Goal: Transaction & Acquisition: Purchase product/service

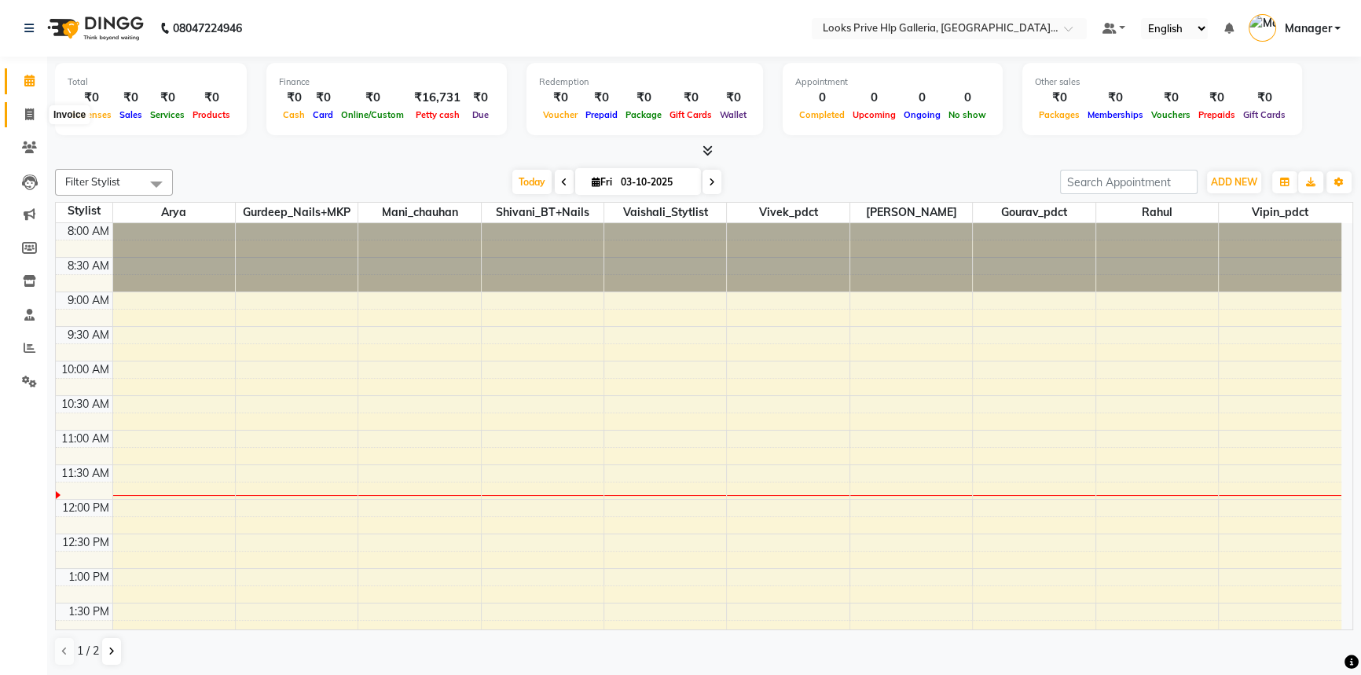
click at [39, 112] on span at bounding box center [30, 115] width 28 height 18
select select "service"
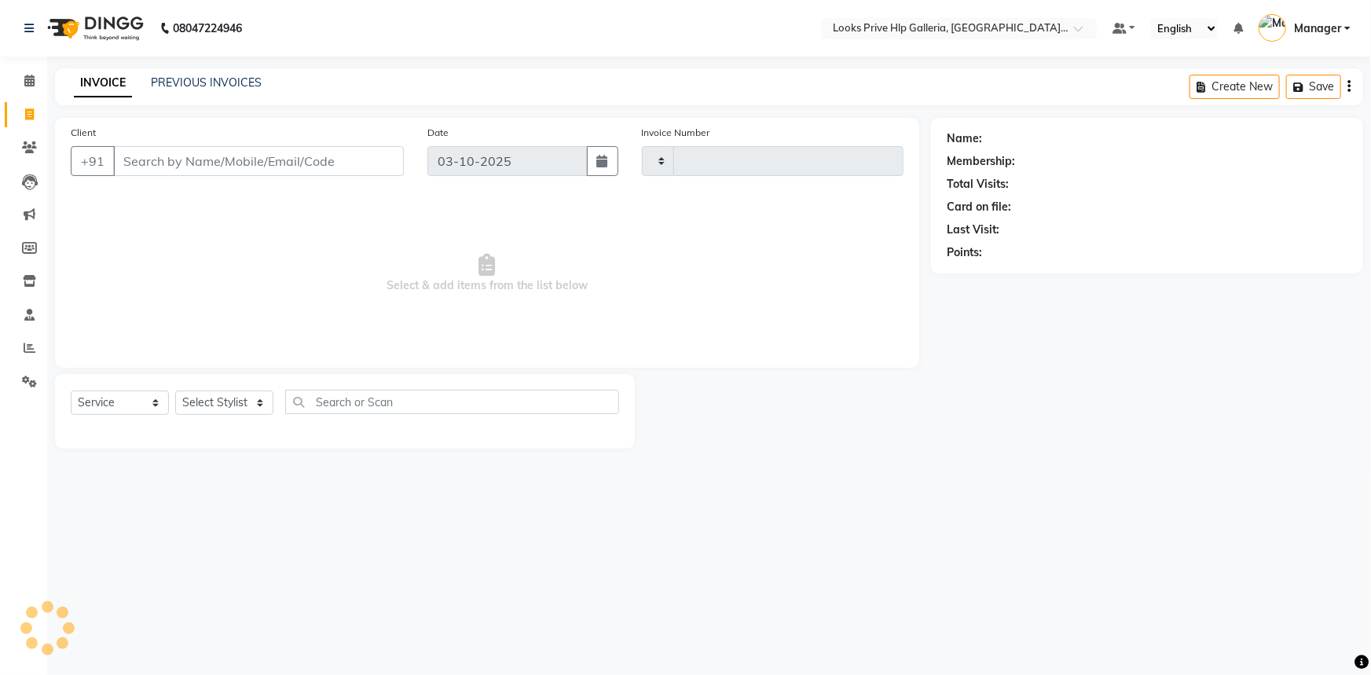
type input "1203"
select select "7937"
type input "9953370776"
click at [369, 163] on span "Add Client" at bounding box center [363, 161] width 62 height 16
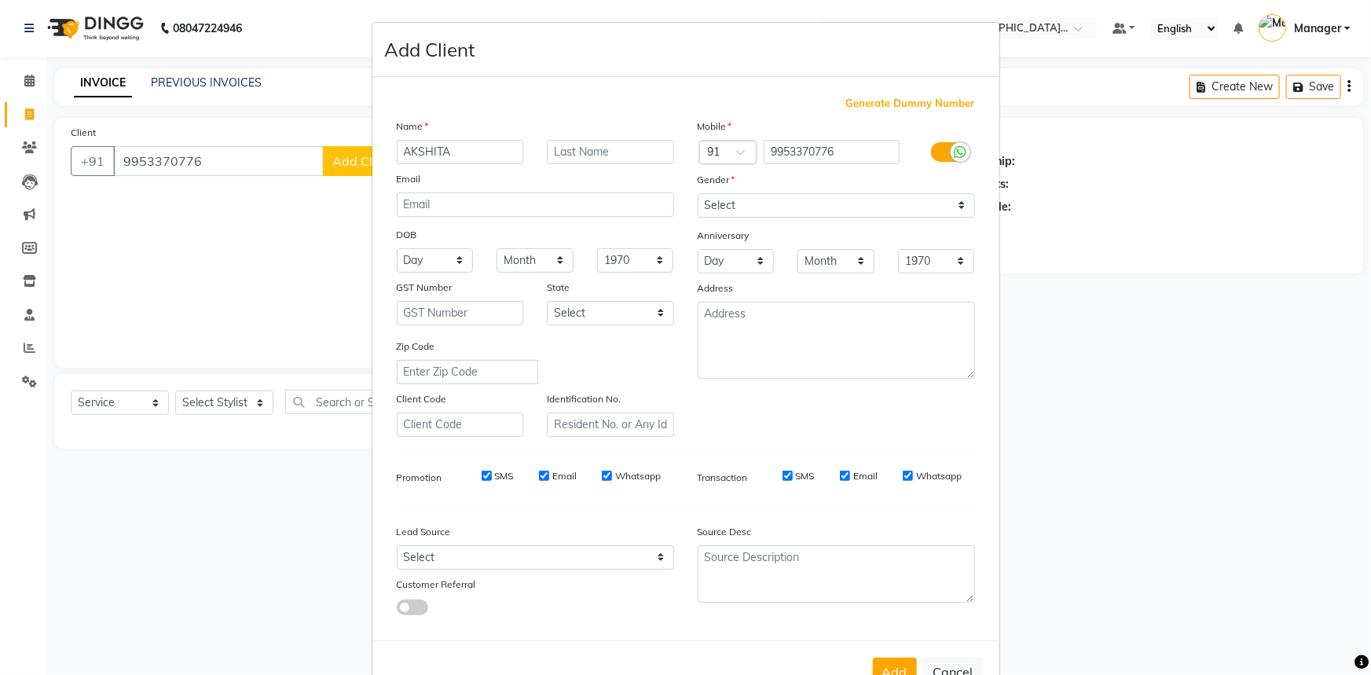
type input "AKSHITA"
drag, startPoint x: 580, startPoint y: 154, endPoint x: 569, endPoint y: 103, distance: 52.3
click at [582, 153] on input "text" at bounding box center [610, 152] width 127 height 24
type input "SHRAMA"
click at [813, 213] on select "Select [DEMOGRAPHIC_DATA] [DEMOGRAPHIC_DATA] Other Prefer Not To Say" at bounding box center [836, 205] width 277 height 24
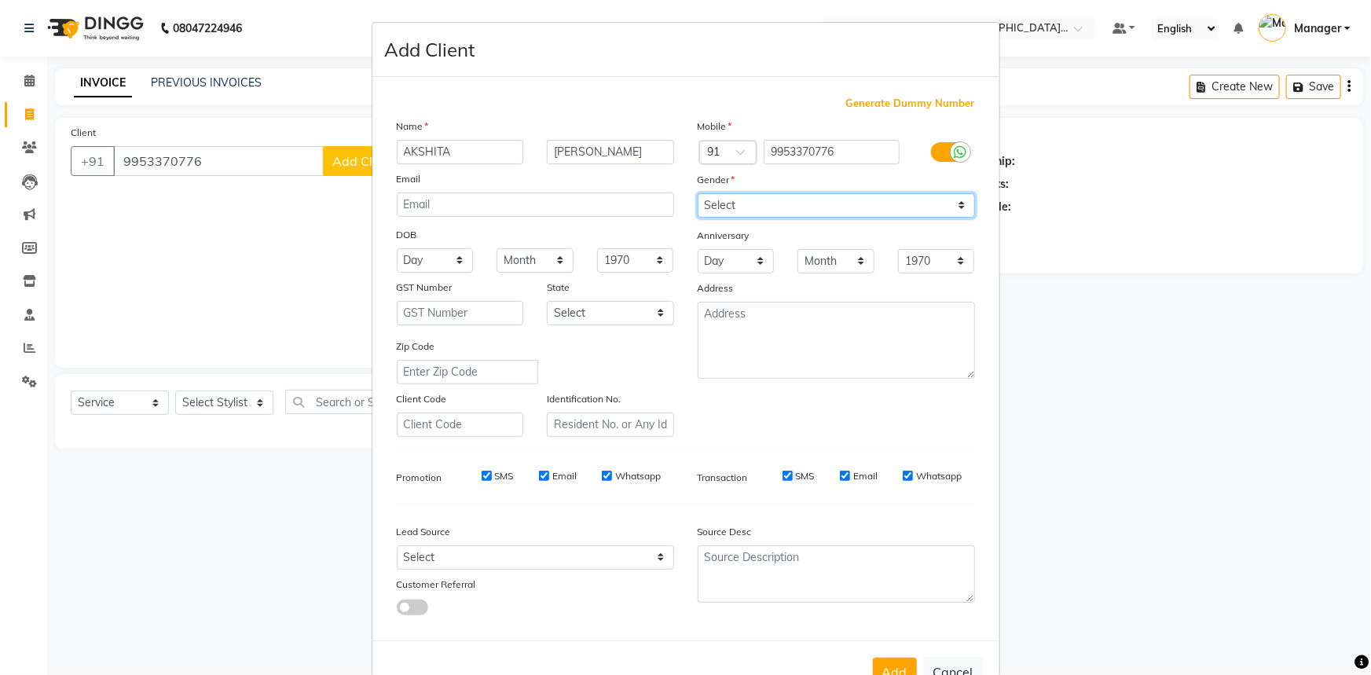
select select "female"
click at [698, 193] on select "Select Male Female Other Prefer Not To Say" at bounding box center [836, 205] width 277 height 24
click at [893, 668] on button "Add" at bounding box center [895, 672] width 44 height 28
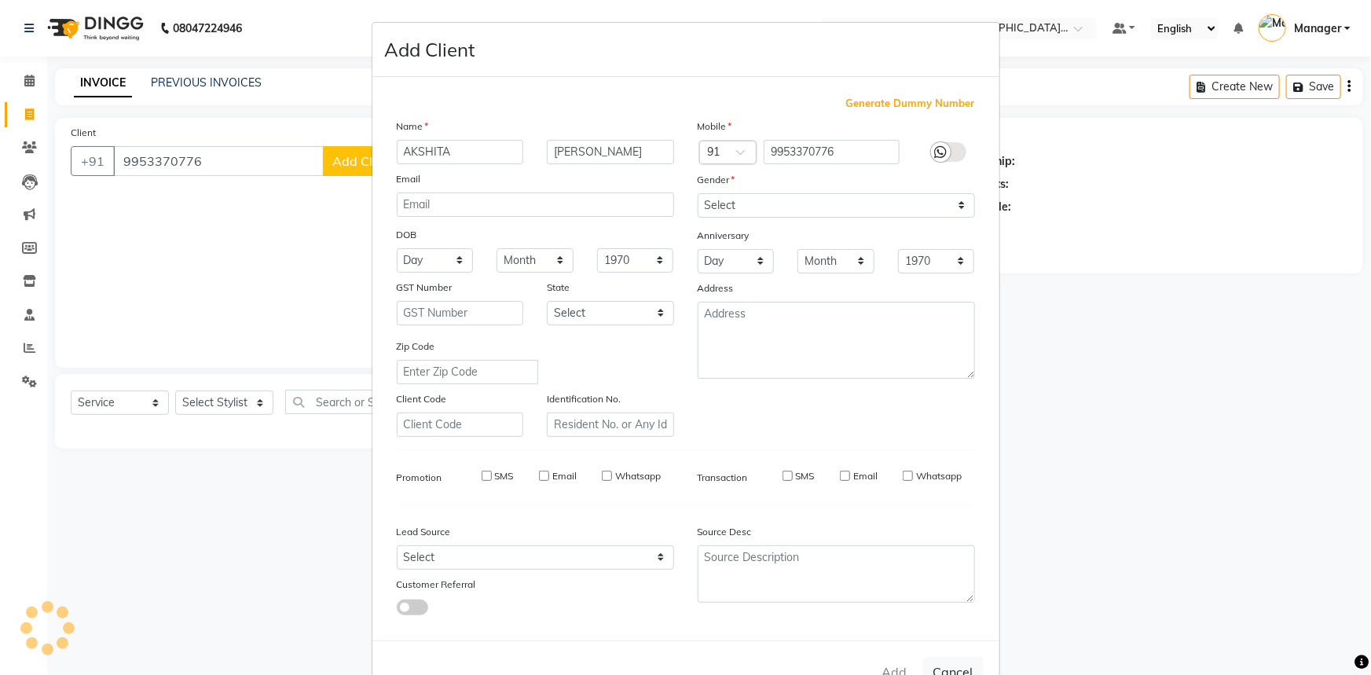
select select
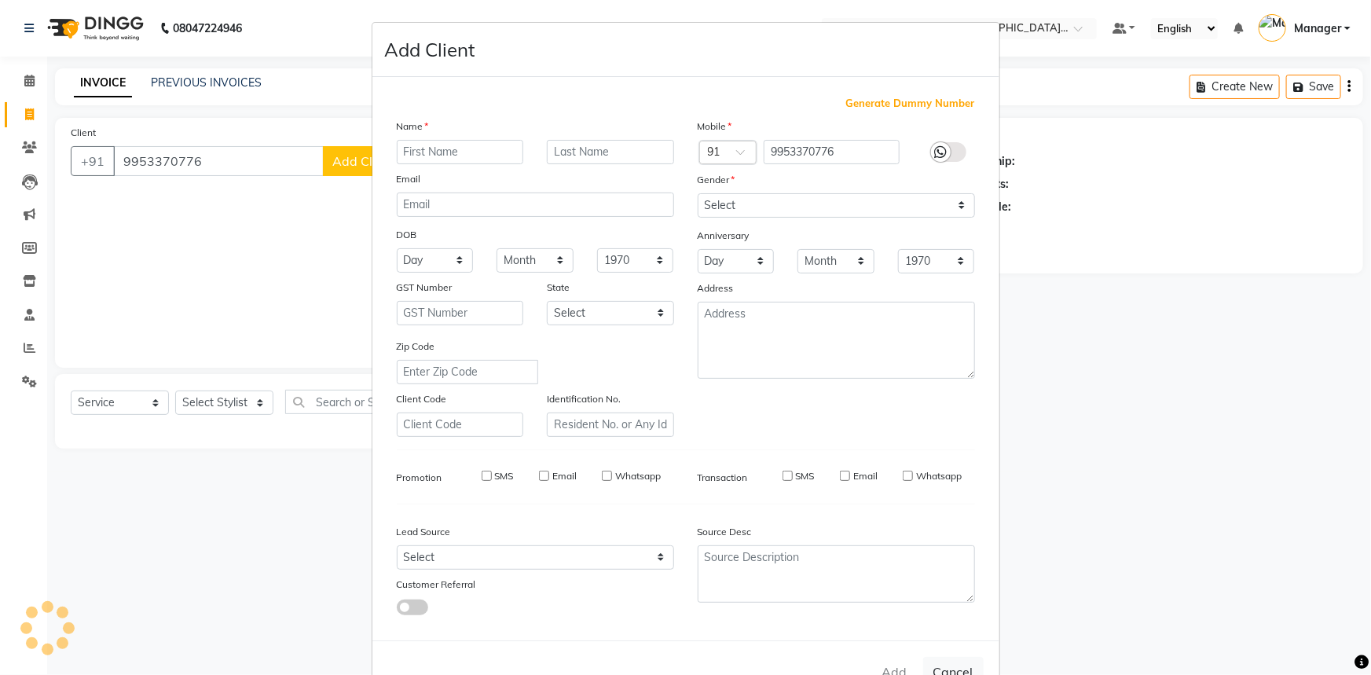
select select
checkbox input "false"
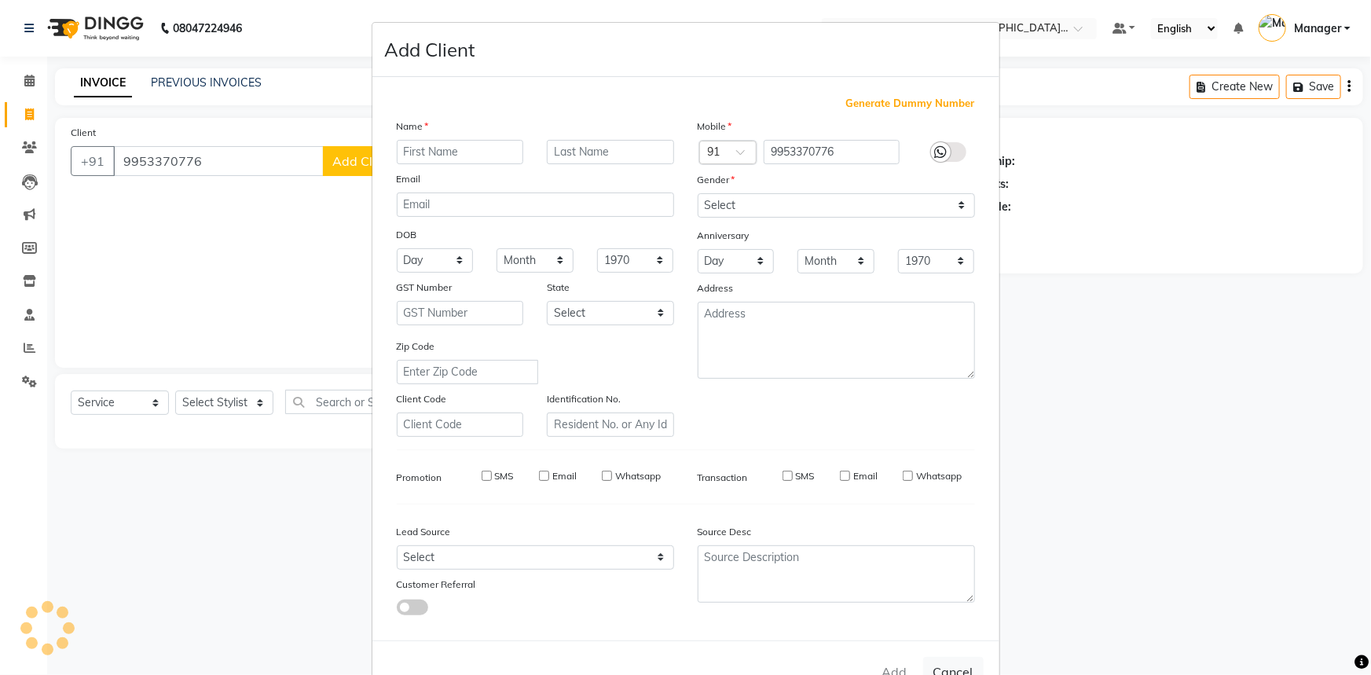
checkbox input "false"
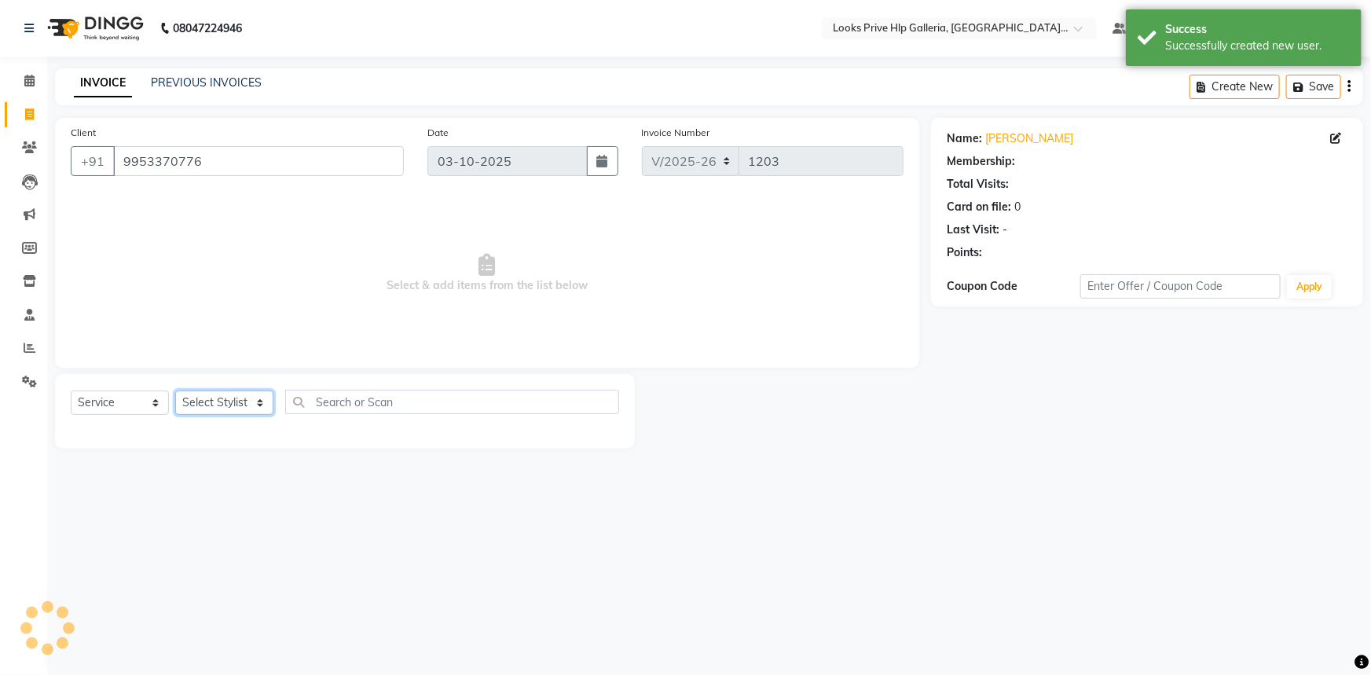
select select "1: Object"
drag, startPoint x: 237, startPoint y: 402, endPoint x: 229, endPoint y: 404, distance: 8.2
click at [230, 403] on select "Select Stylist Arshdeep Arya Counter_Sales Gourav_pdct Gurdeep_Nails+MKP Manage…" at bounding box center [224, 403] width 98 height 24
select select "71863"
click at [175, 391] on select "Select Stylist Arshdeep Arya Counter_Sales Gourav_pdct Gurdeep_Nails+MKP Manage…" at bounding box center [224, 403] width 98 height 24
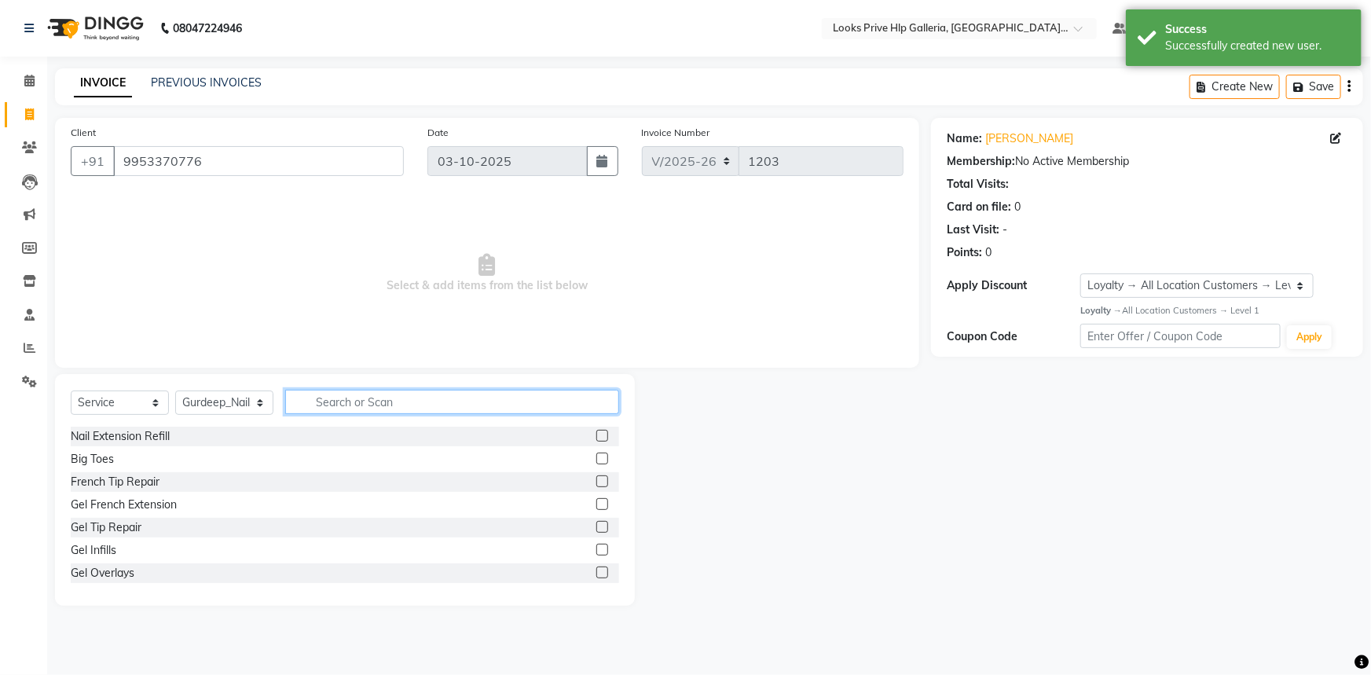
drag, startPoint x: 380, startPoint y: 406, endPoint x: 376, endPoint y: 386, distance: 20.8
click at [382, 406] on input "text" at bounding box center [452, 402] width 334 height 24
type input "EYE"
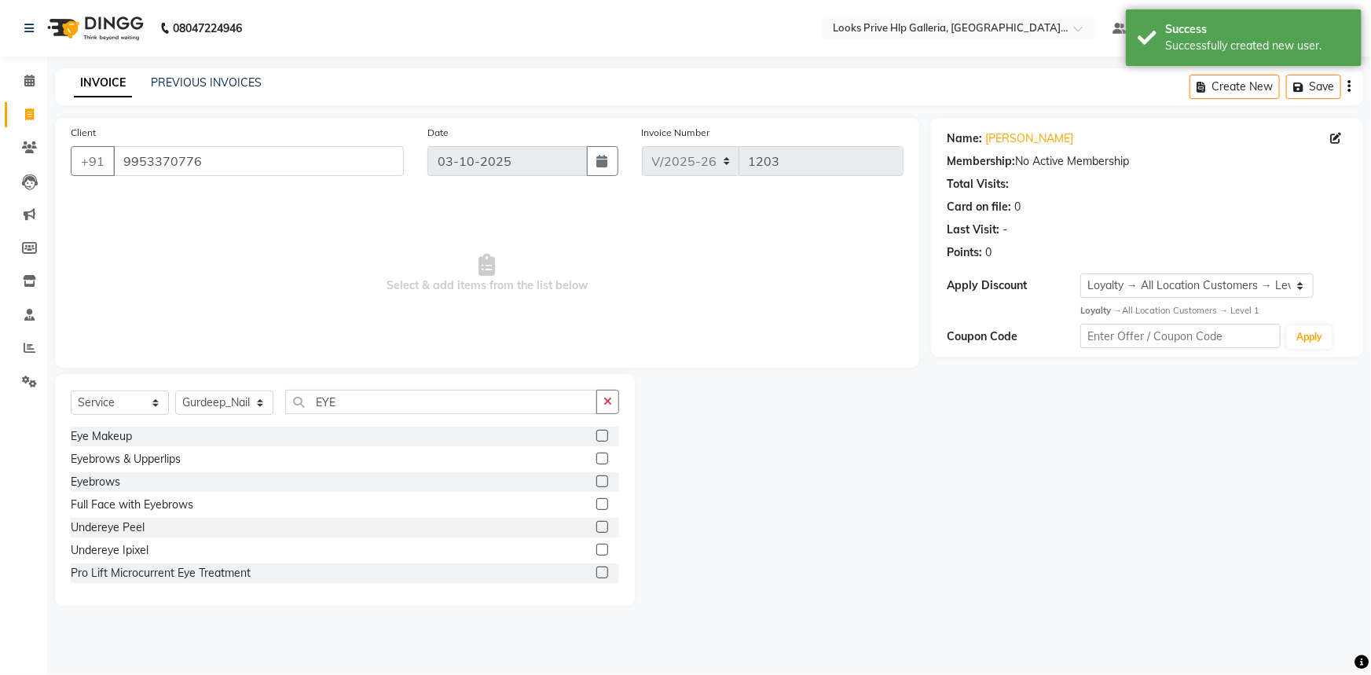
click at [596, 457] on label at bounding box center [602, 459] width 12 height 12
click at [596, 457] on input "checkbox" at bounding box center [601, 459] width 10 height 10
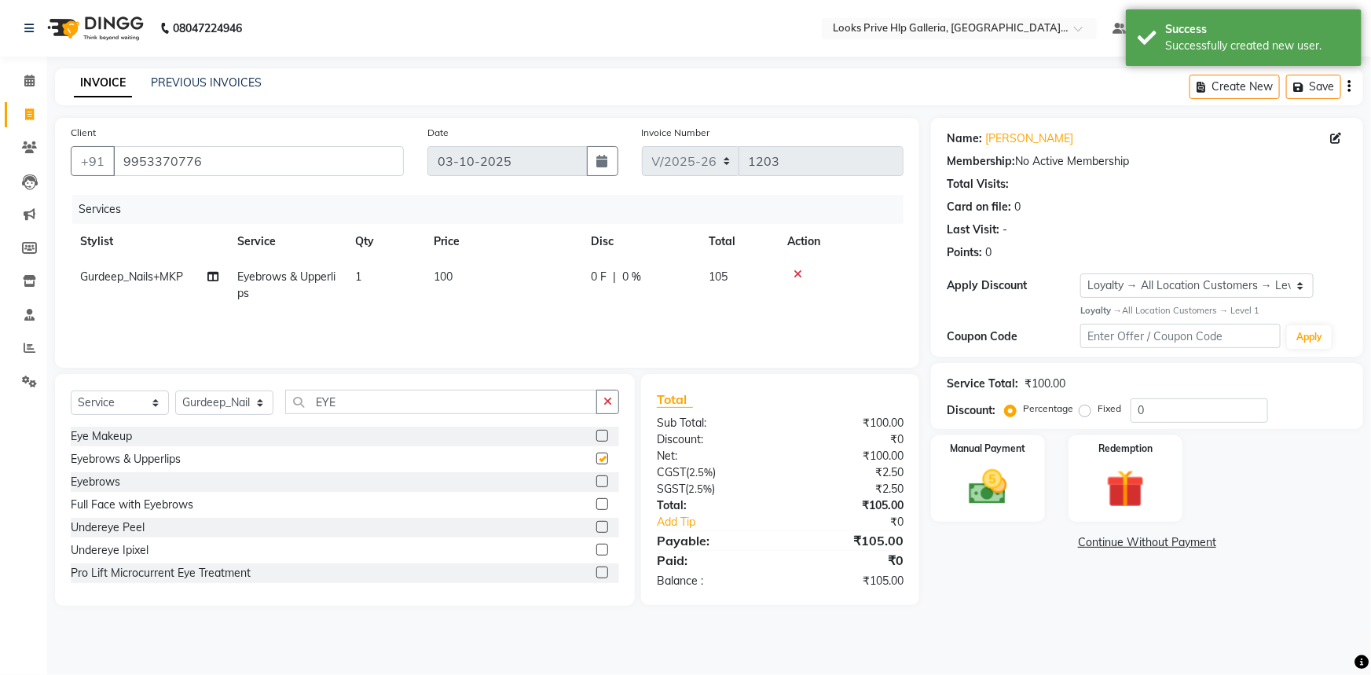
checkbox input "false"
drag, startPoint x: 444, startPoint y: 269, endPoint x: 467, endPoint y: 267, distance: 22.8
click at [448, 269] on td "100" at bounding box center [502, 285] width 157 height 52
select select "71863"
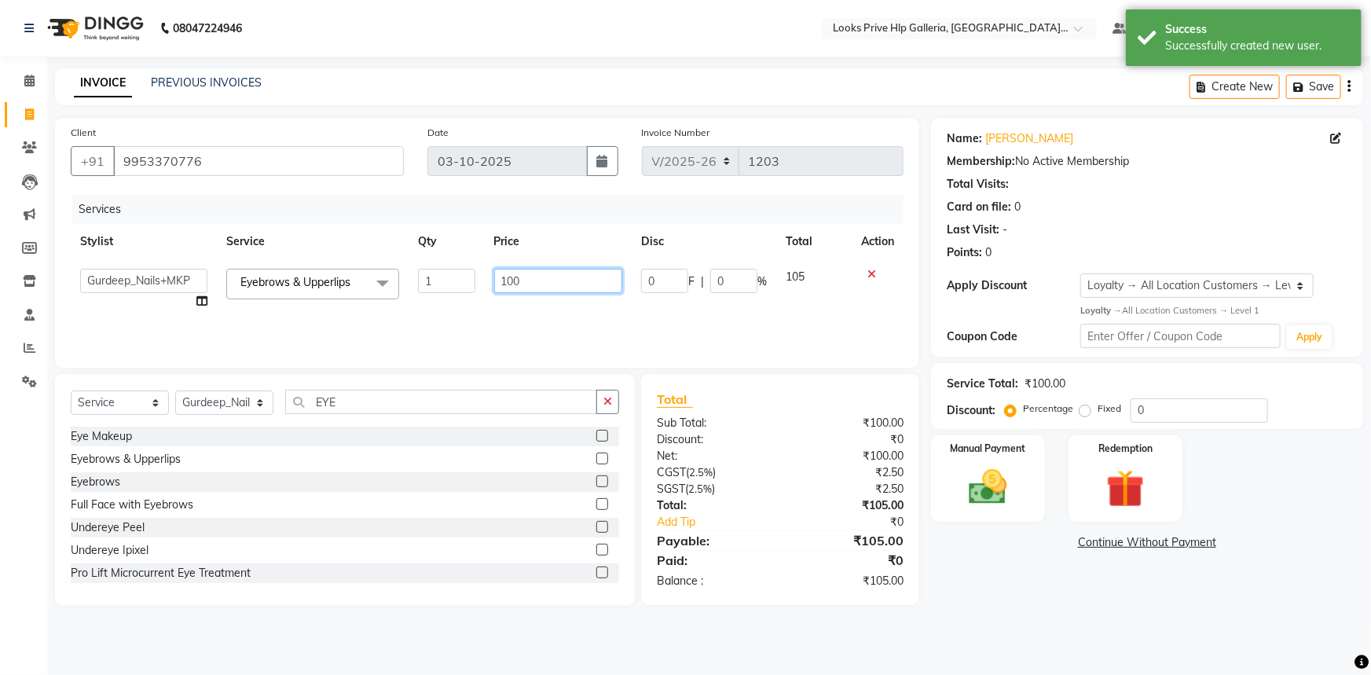
drag, startPoint x: 532, startPoint y: 286, endPoint x: 467, endPoint y: 287, distance: 65.2
click at [472, 287] on tr "Arshdeep Arya Counter_Sales Gourav_pdct Gurdeep_Nails+MKP Manager Mani_chauhan …" at bounding box center [487, 289] width 833 height 60
type input "200"
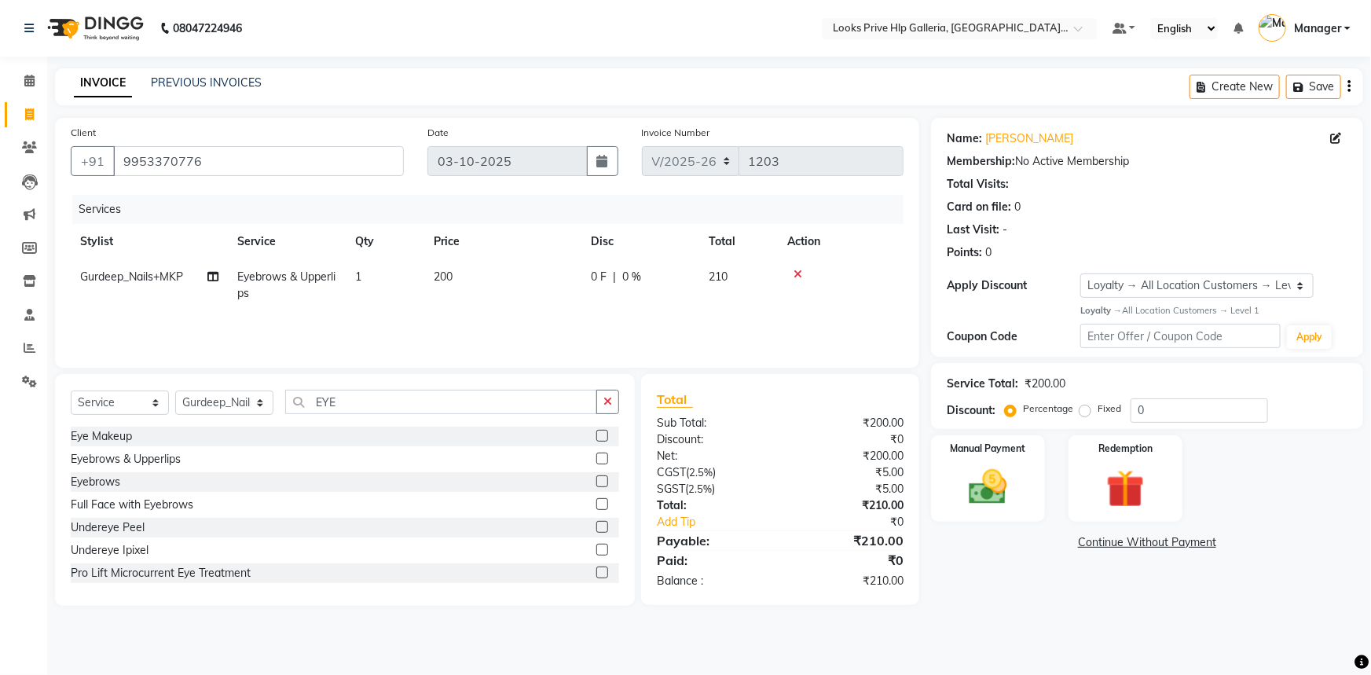
click at [1136, 637] on div "08047224946 Select Location × Looks Prive Hlp Galleria, Mohali, Punjab Default …" at bounding box center [685, 337] width 1371 height 675
click at [954, 481] on div "Manual Payment" at bounding box center [988, 479] width 119 height 90
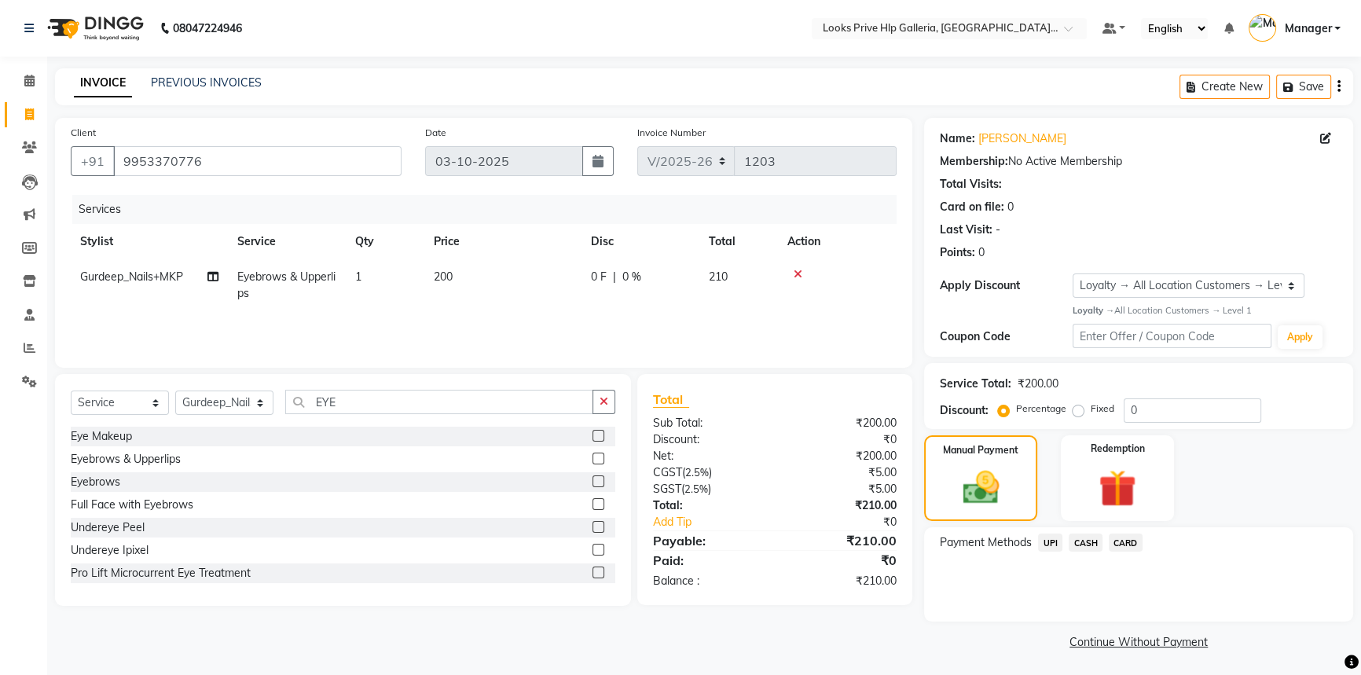
click at [1048, 542] on span "UPI" at bounding box center [1050, 543] width 24 height 18
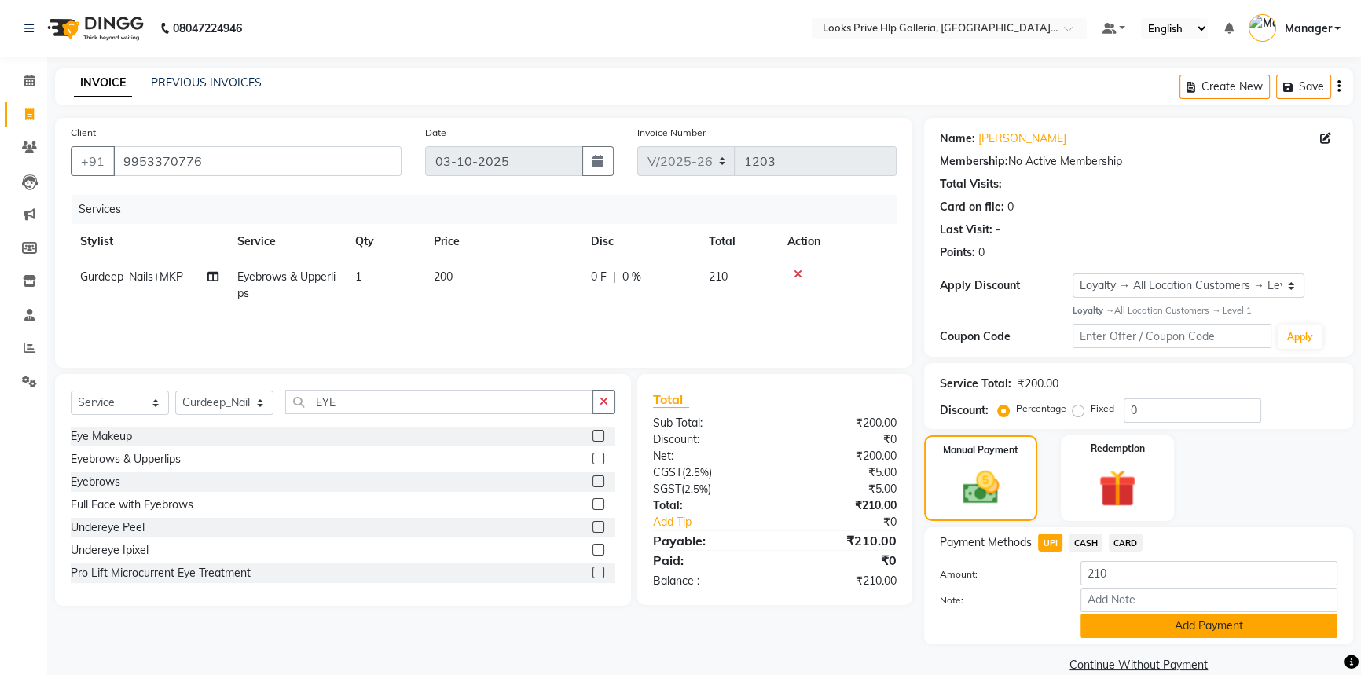
click at [1234, 630] on button "Add Payment" at bounding box center [1209, 626] width 257 height 24
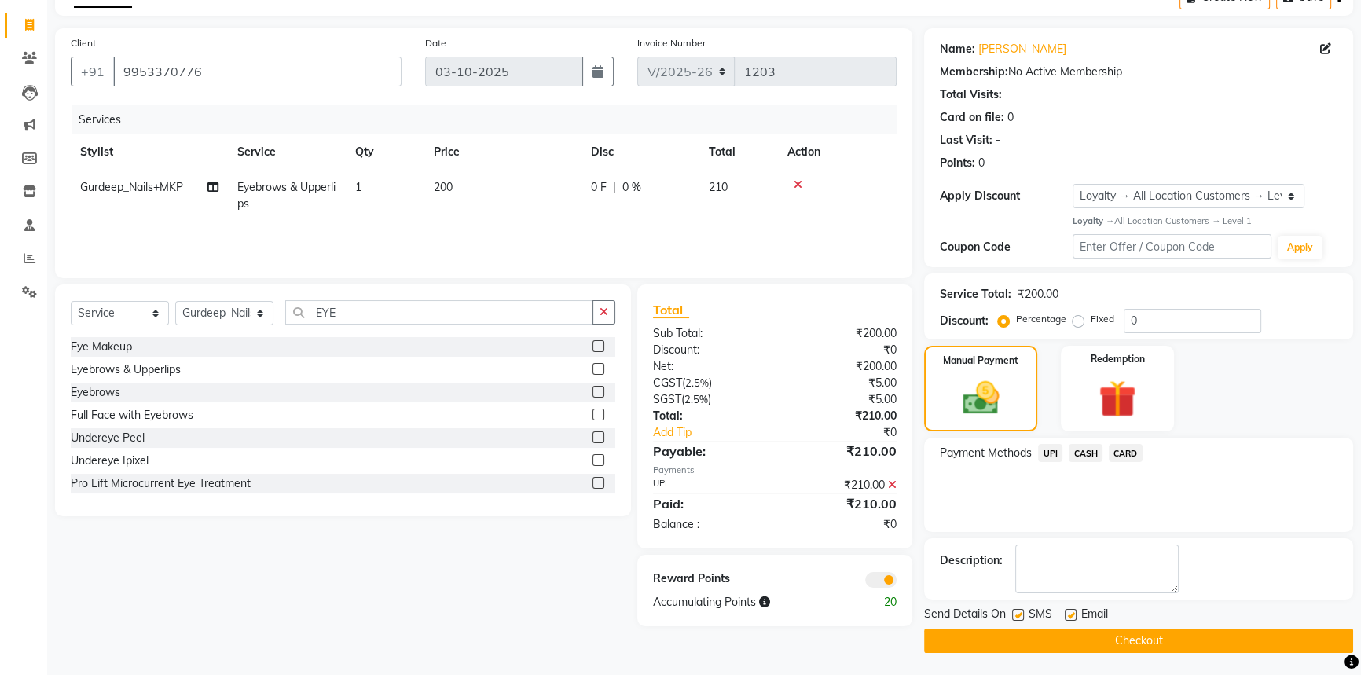
scroll to position [90, 0]
click at [1136, 648] on button "Checkout" at bounding box center [1138, 640] width 429 height 24
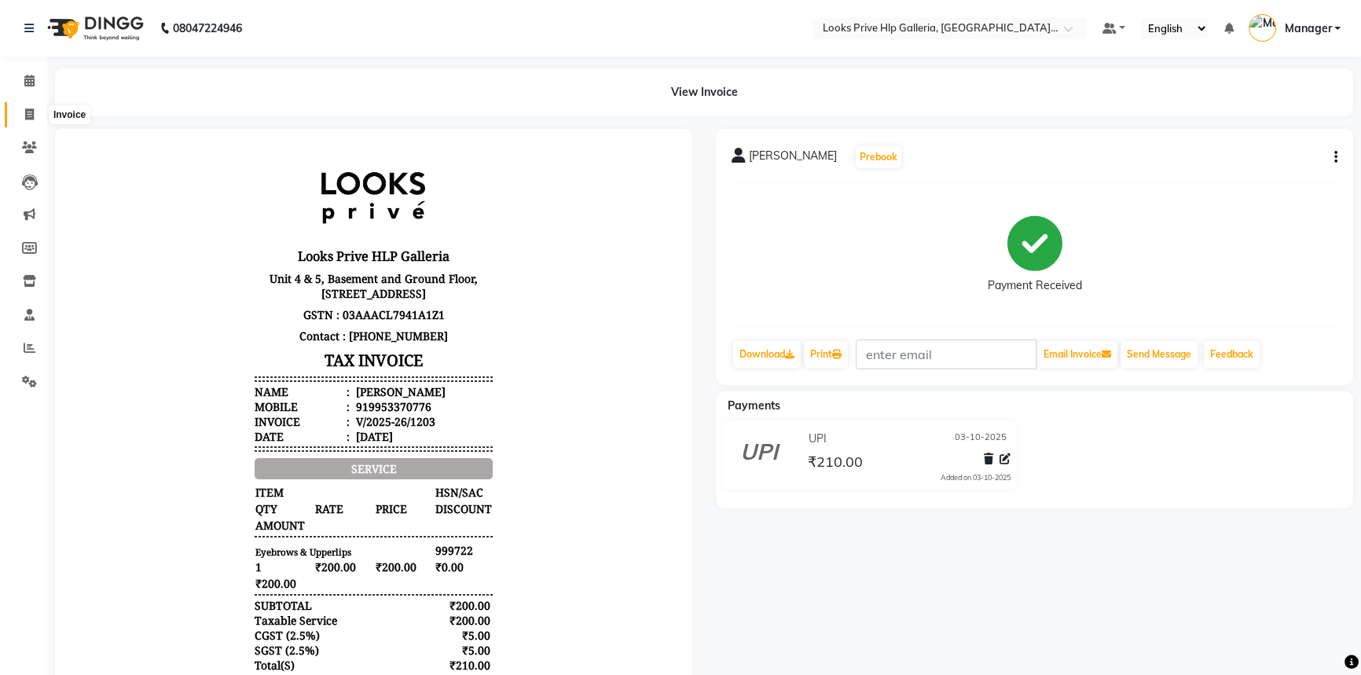
drag, startPoint x: 26, startPoint y: 113, endPoint x: 27, endPoint y: 94, distance: 19.7
click at [26, 114] on icon at bounding box center [29, 114] width 9 height 12
select select "service"
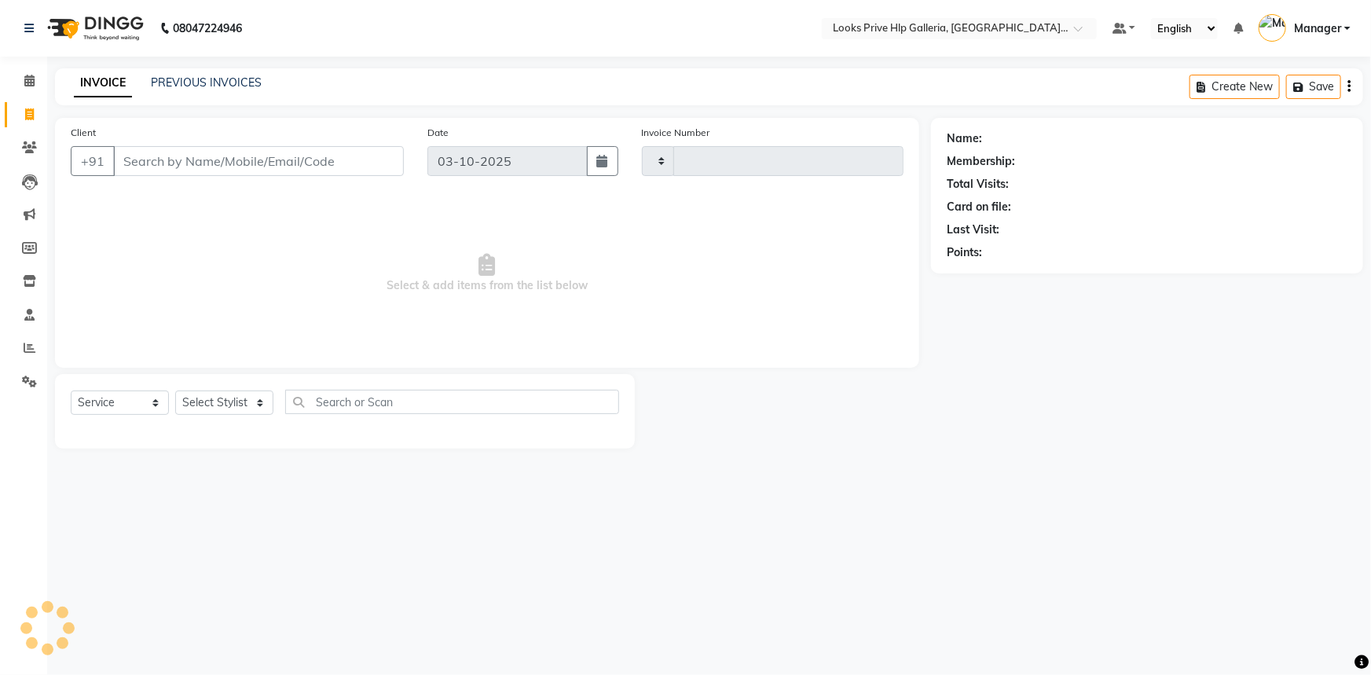
type input "1204"
select select "7937"
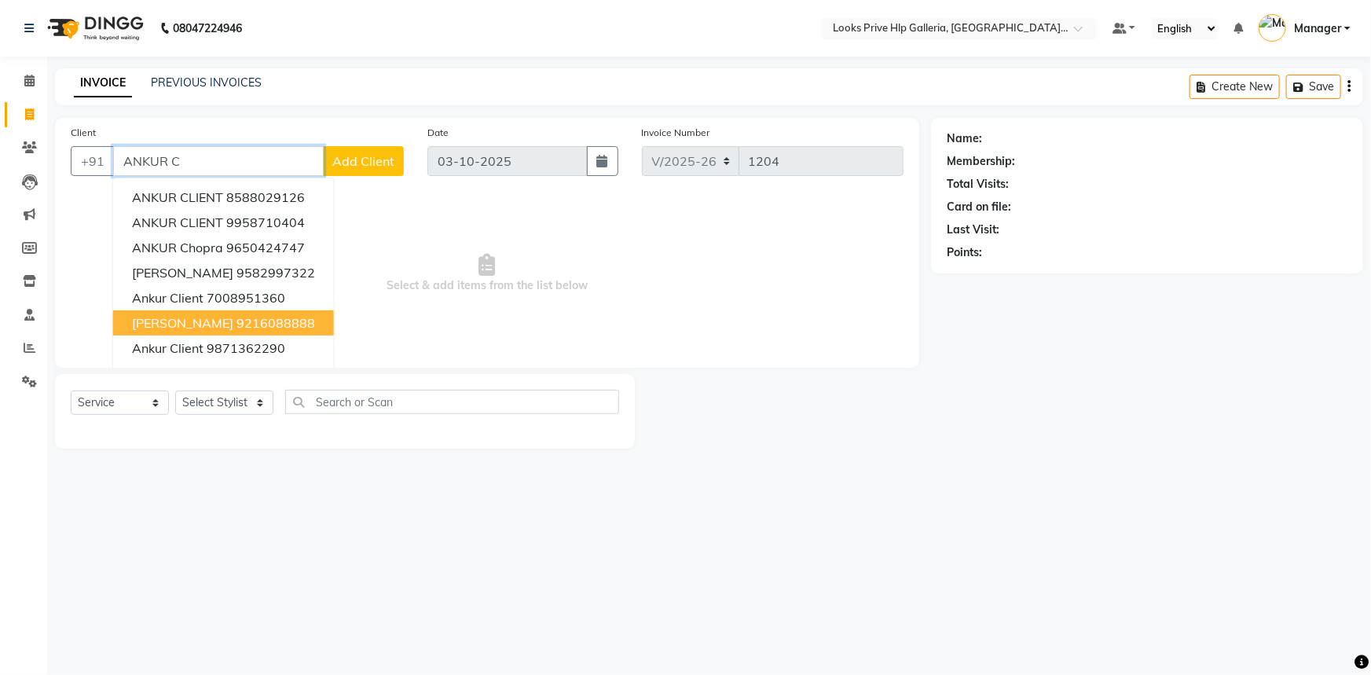
click at [209, 316] on span "ANKUR CHAWLA" at bounding box center [182, 323] width 101 height 16
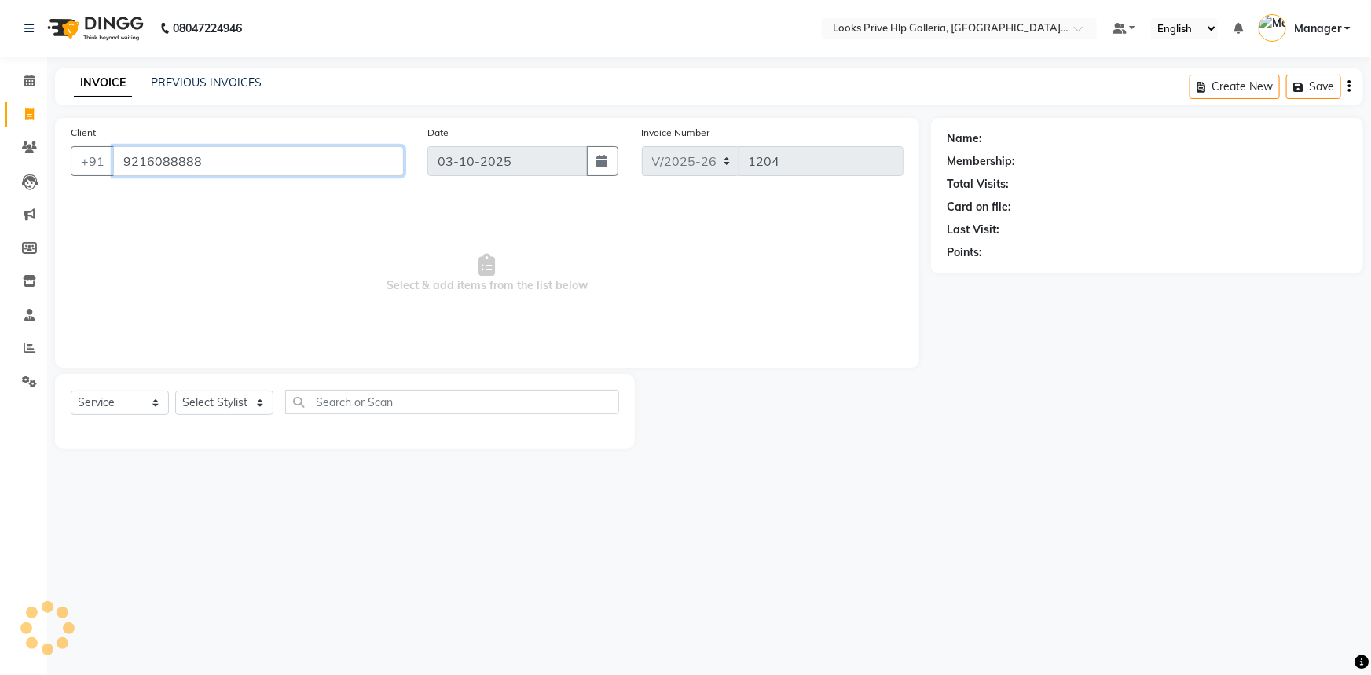
type input "9216088888"
select select "1: Object"
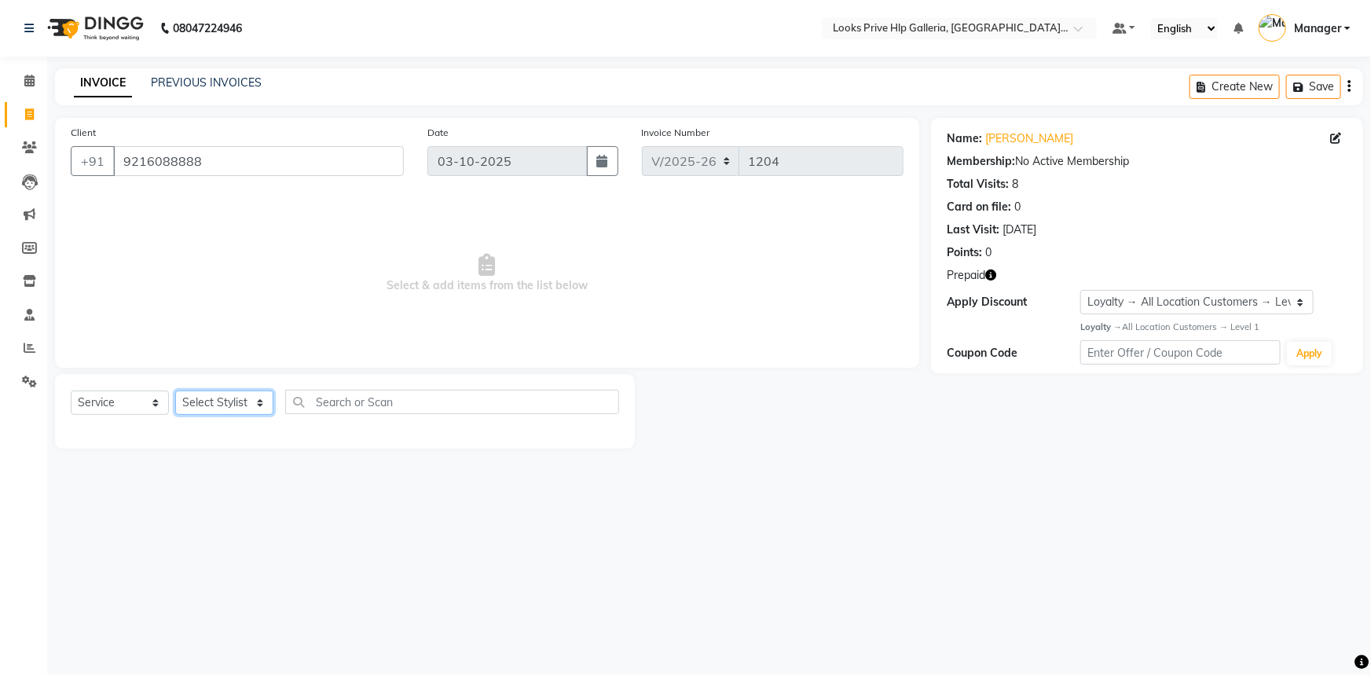
click at [213, 404] on select "Select Stylist Arshdeep Arya Counter_Sales Gourav_pdct Gurdeep_Nails+MKP Manage…" at bounding box center [224, 403] width 98 height 24
select select "71397"
click at [175, 391] on select "Select Stylist Arshdeep Arya Counter_Sales Gourav_pdct Gurdeep_Nails+MKP Manage…" at bounding box center [224, 403] width 98 height 24
click at [392, 404] on input "text" at bounding box center [452, 402] width 334 height 24
type input "GEL"
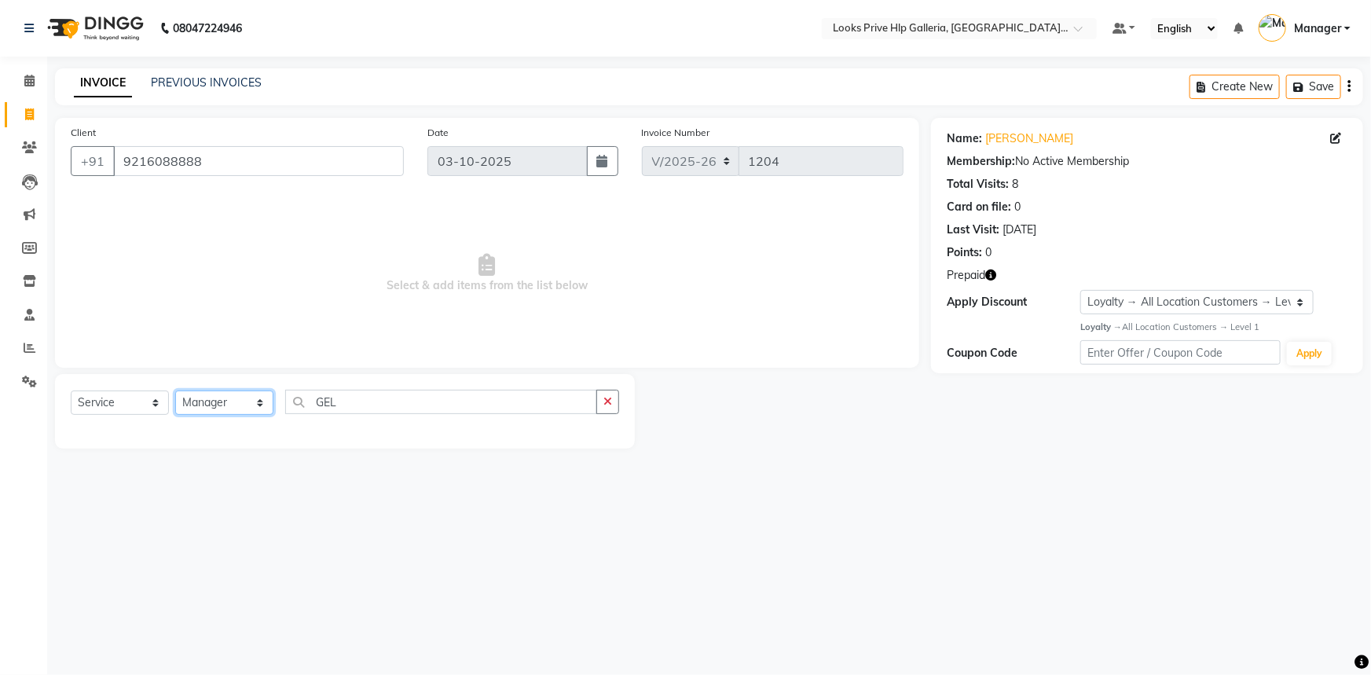
click at [215, 409] on select "Select Stylist Arshdeep Arya Counter_Sales Gourav_pdct Gurdeep_Nails+MKP Manage…" at bounding box center [224, 403] width 98 height 24
select select "71863"
click at [175, 391] on select "Select Stylist Arshdeep Arya Counter_Sales Gourav_pdct Gurdeep_Nails+MKP Manage…" at bounding box center [224, 403] width 98 height 24
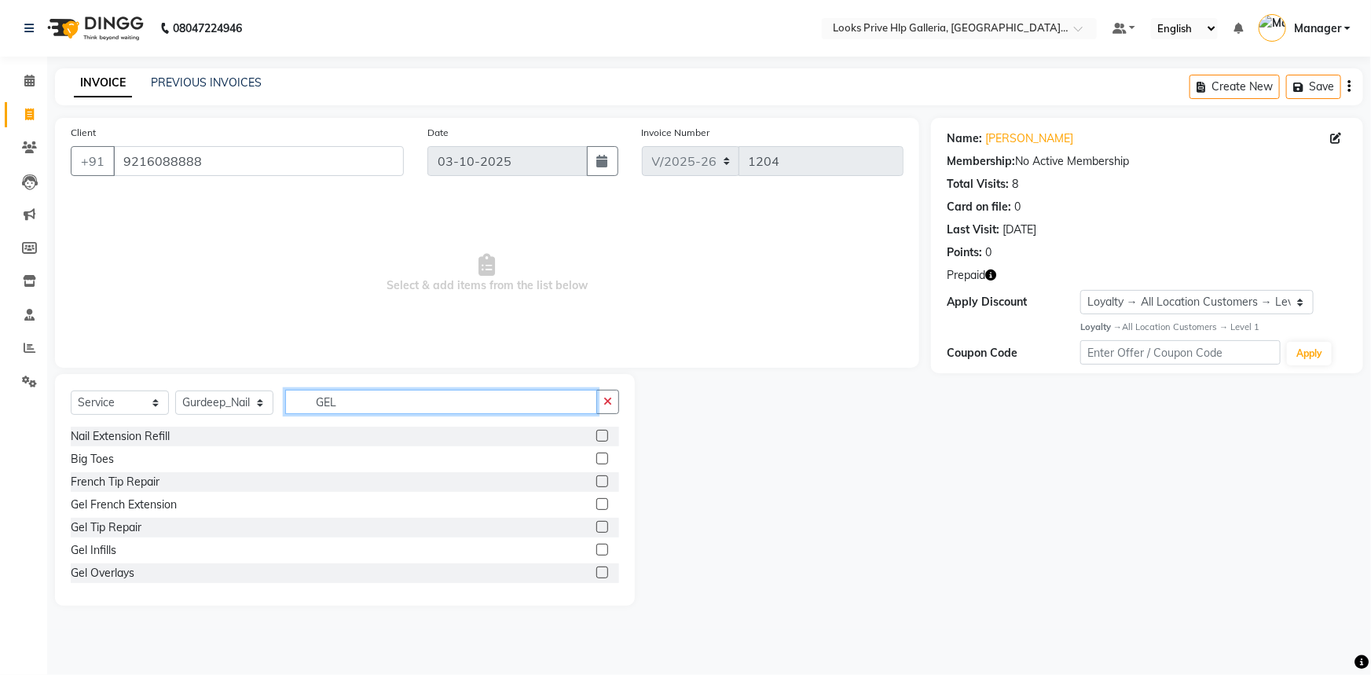
click at [361, 402] on input "GEL" at bounding box center [441, 402] width 312 height 24
type input "GEL"
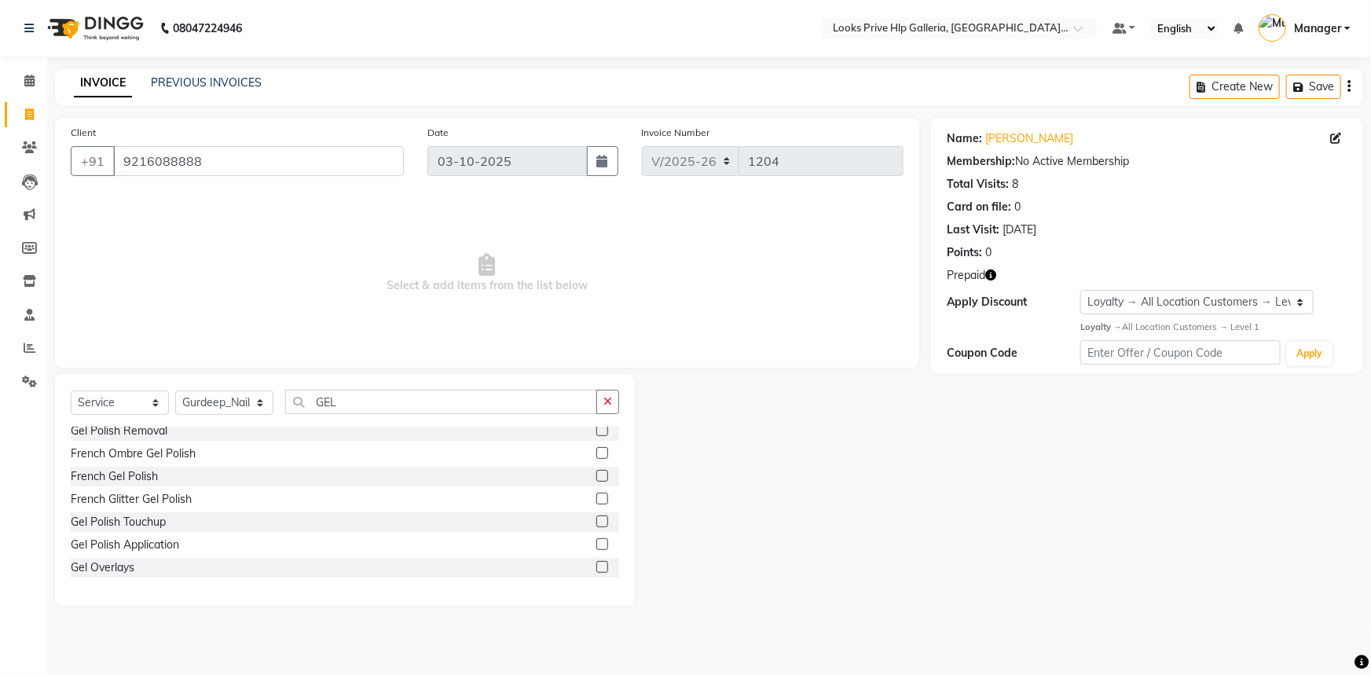
click at [596, 544] on label at bounding box center [602, 544] width 12 height 12
click at [596, 544] on input "checkbox" at bounding box center [601, 545] width 10 height 10
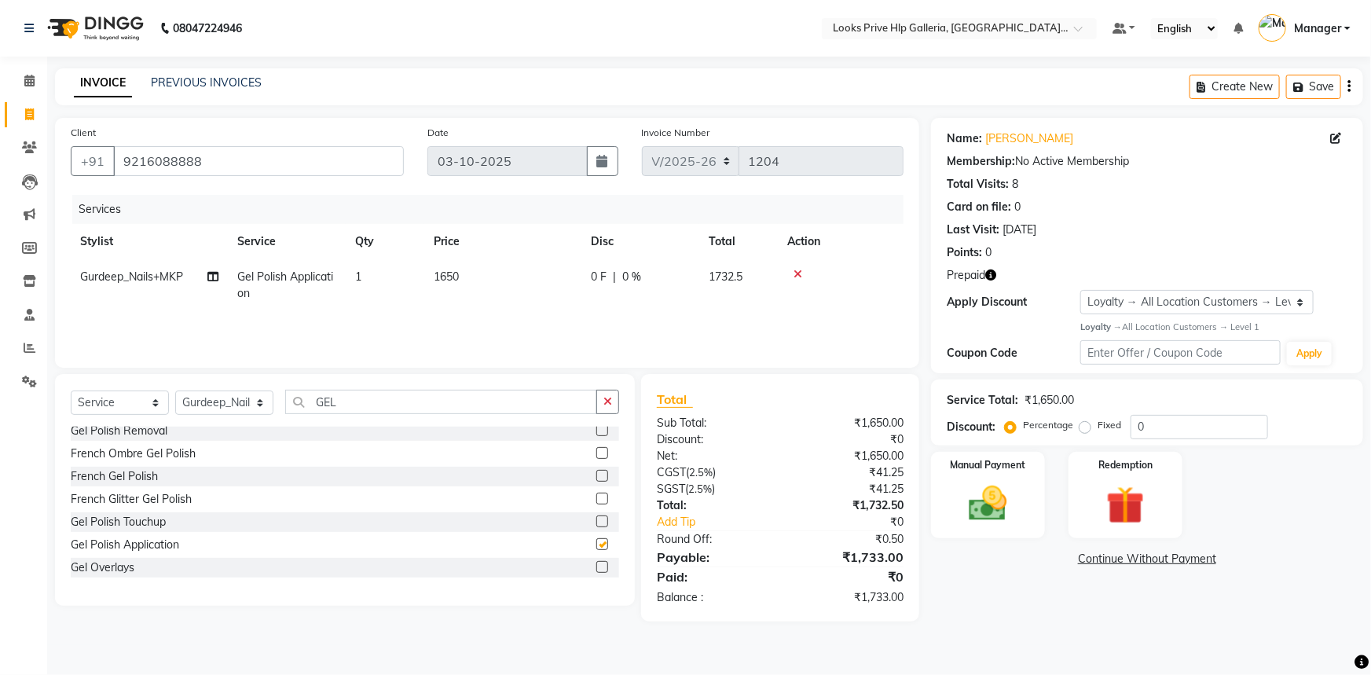
checkbox input "false"
click at [610, 405] on icon "button" at bounding box center [608, 401] width 9 height 11
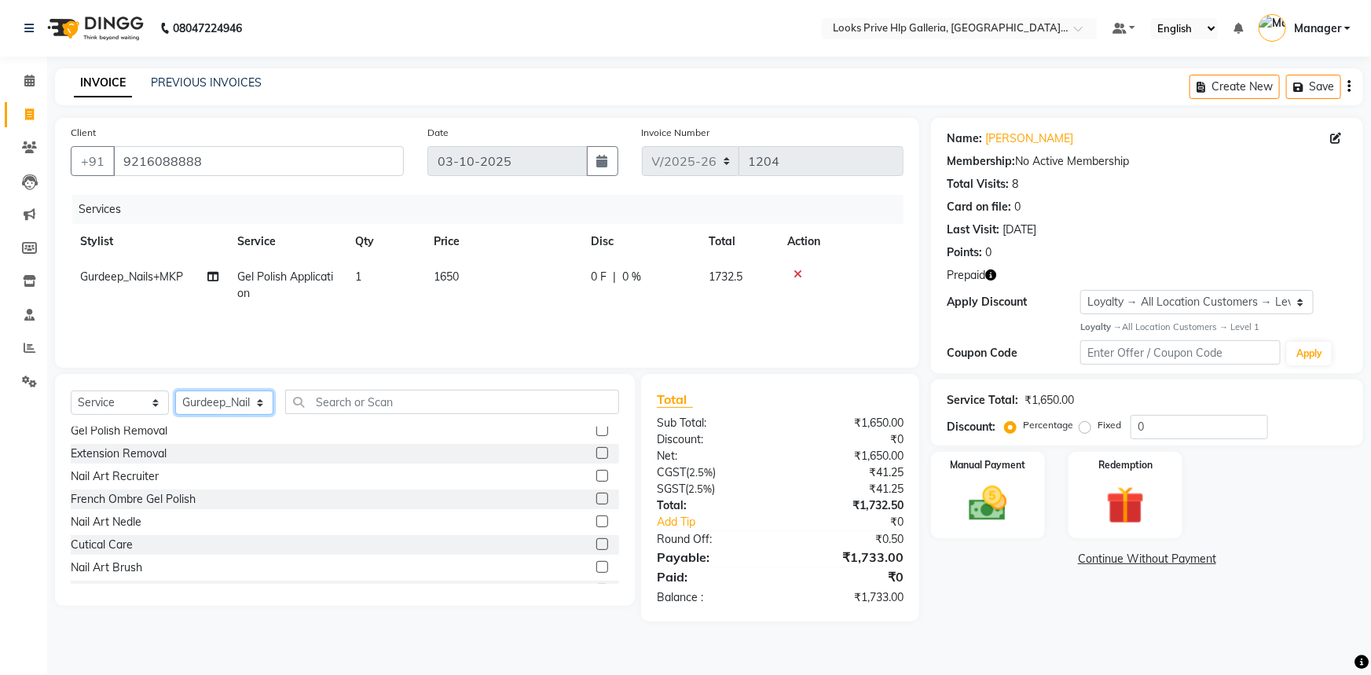
click at [204, 402] on select "Select Stylist Arshdeep Arya Counter_Sales Gourav_pdct Gurdeep_Nails+MKP Manage…" at bounding box center [224, 403] width 98 height 24
select select "88097"
click at [175, 391] on select "Select Stylist Arshdeep Arya Counter_Sales Gourav_pdct Gurdeep_Nails+MKP Manage…" at bounding box center [224, 403] width 98 height 24
click at [413, 399] on input "text" at bounding box center [452, 402] width 334 height 24
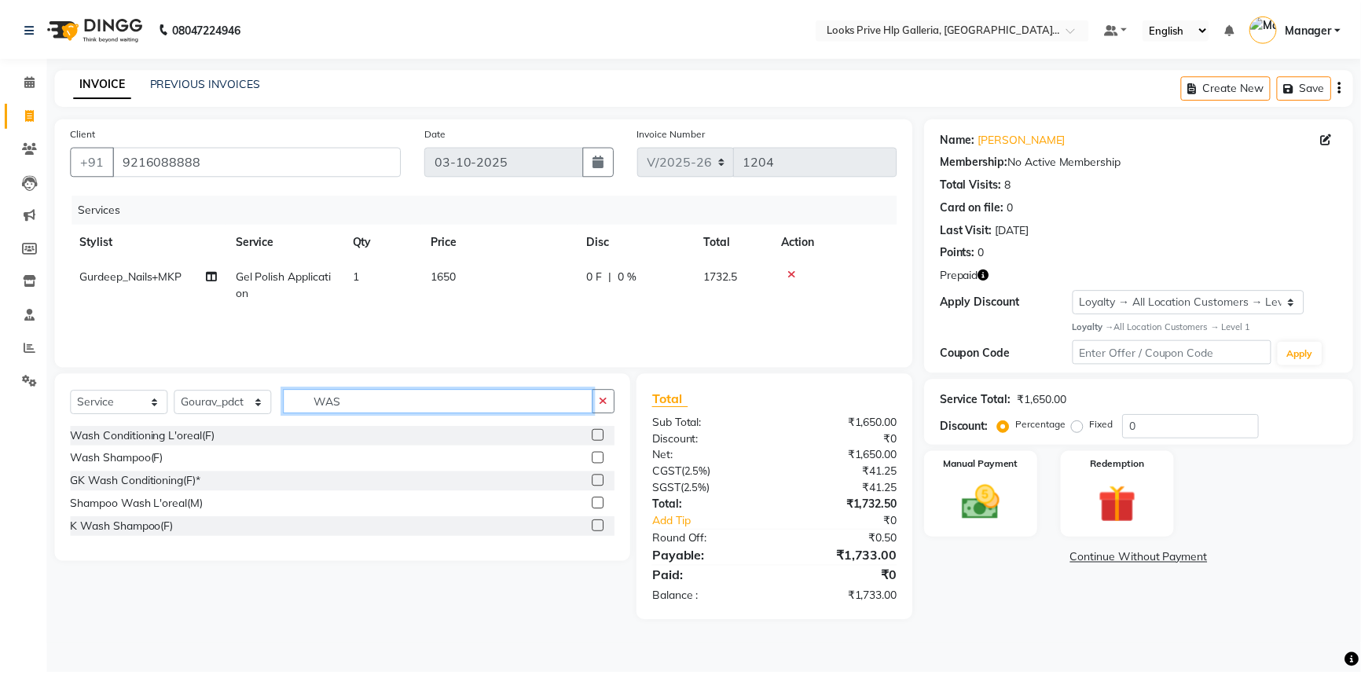
scroll to position [0, 0]
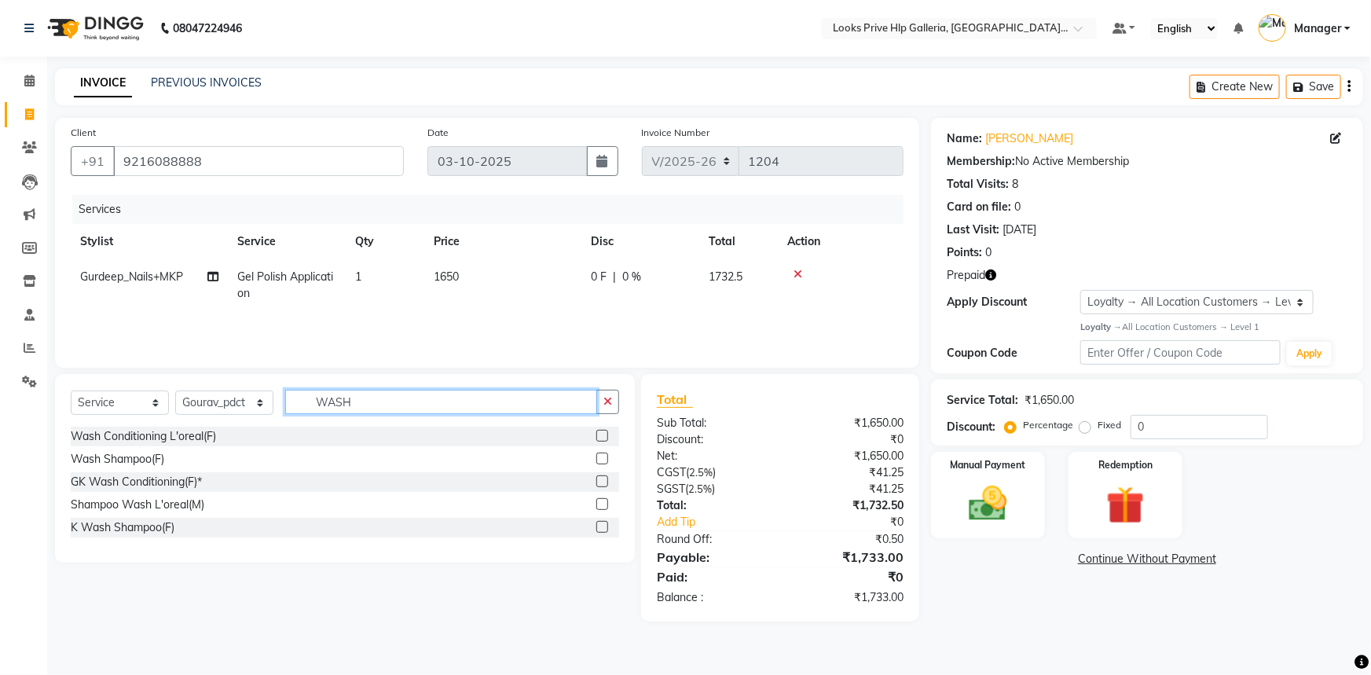
type input "WASH"
click at [600, 435] on label at bounding box center [602, 436] width 12 height 12
click at [600, 435] on input "checkbox" at bounding box center [601, 436] width 10 height 10
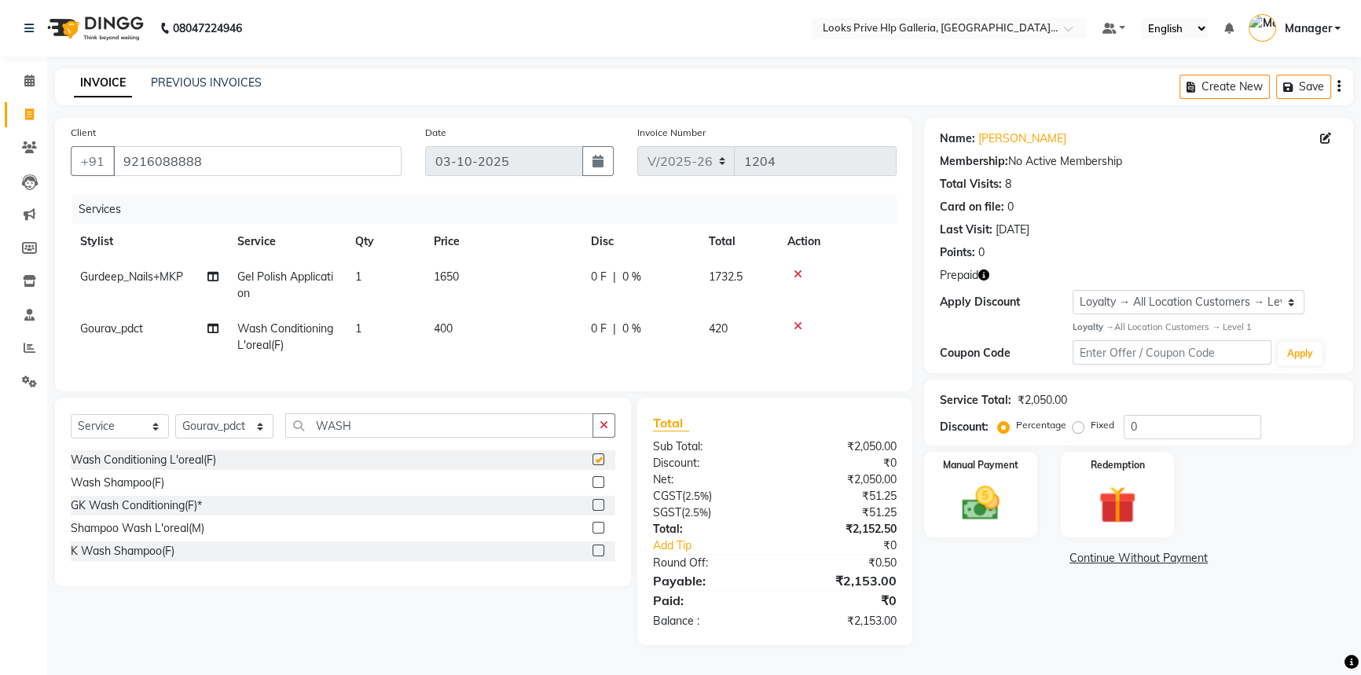
checkbox input "false"
click at [463, 325] on td "400" at bounding box center [502, 337] width 157 height 52
select select "88097"
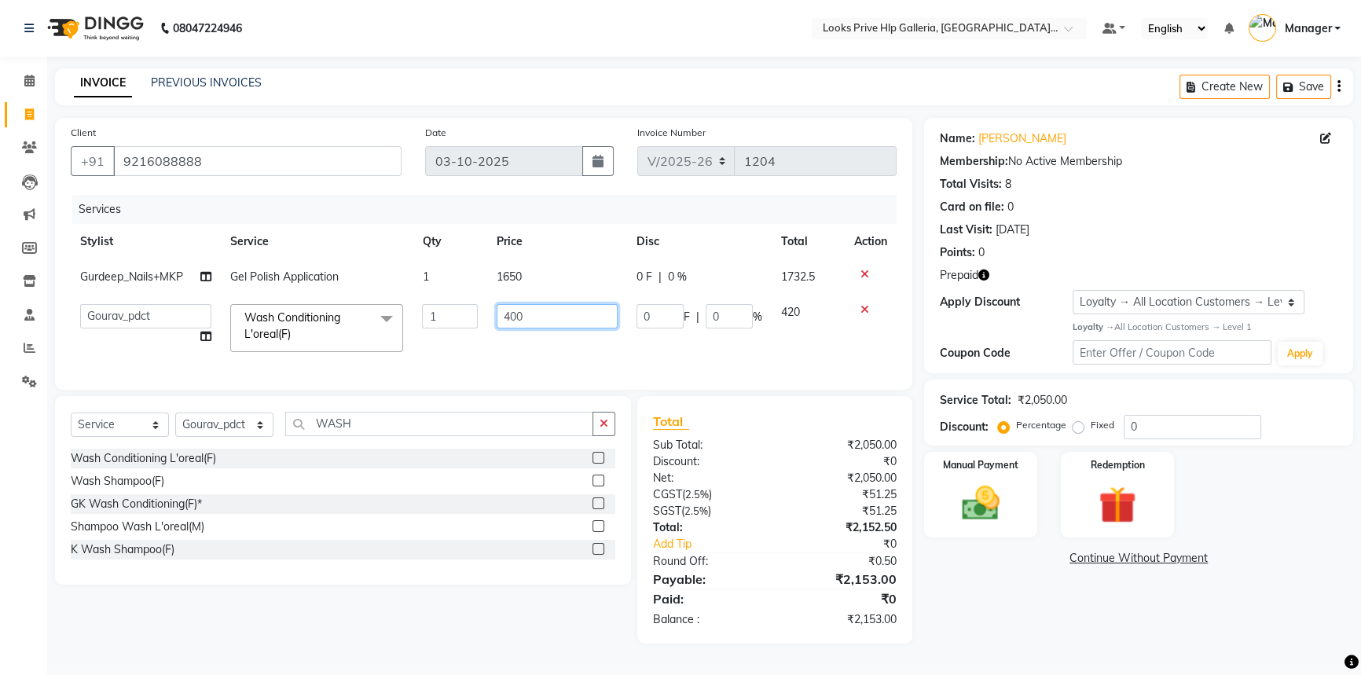
drag, startPoint x: 546, startPoint y: 311, endPoint x: 457, endPoint y: 324, distance: 89.7
click at [482, 321] on tr "Arshdeep Arya Counter_Sales Gourav_pdct Gurdeep_Nails+MKP Manager Mani_chauhan …" at bounding box center [484, 328] width 826 height 67
type input "1000"
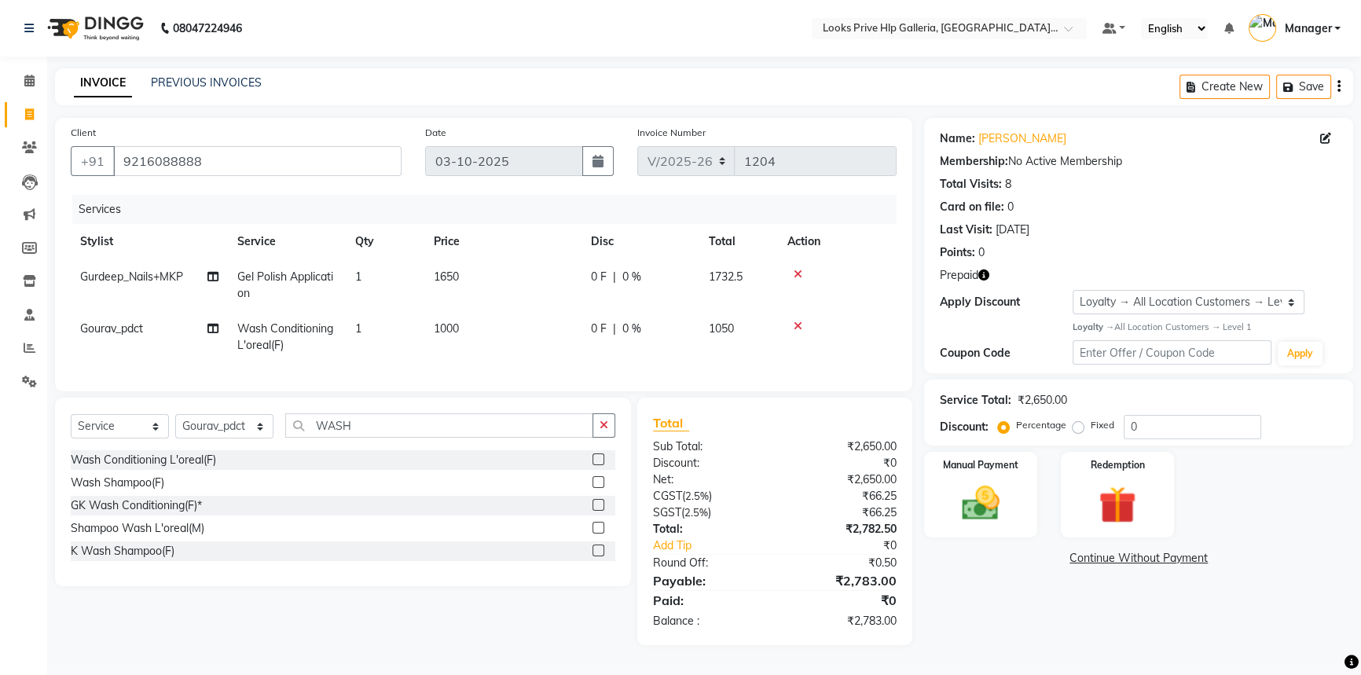
click at [534, 273] on td "1650" at bounding box center [502, 285] width 157 height 52
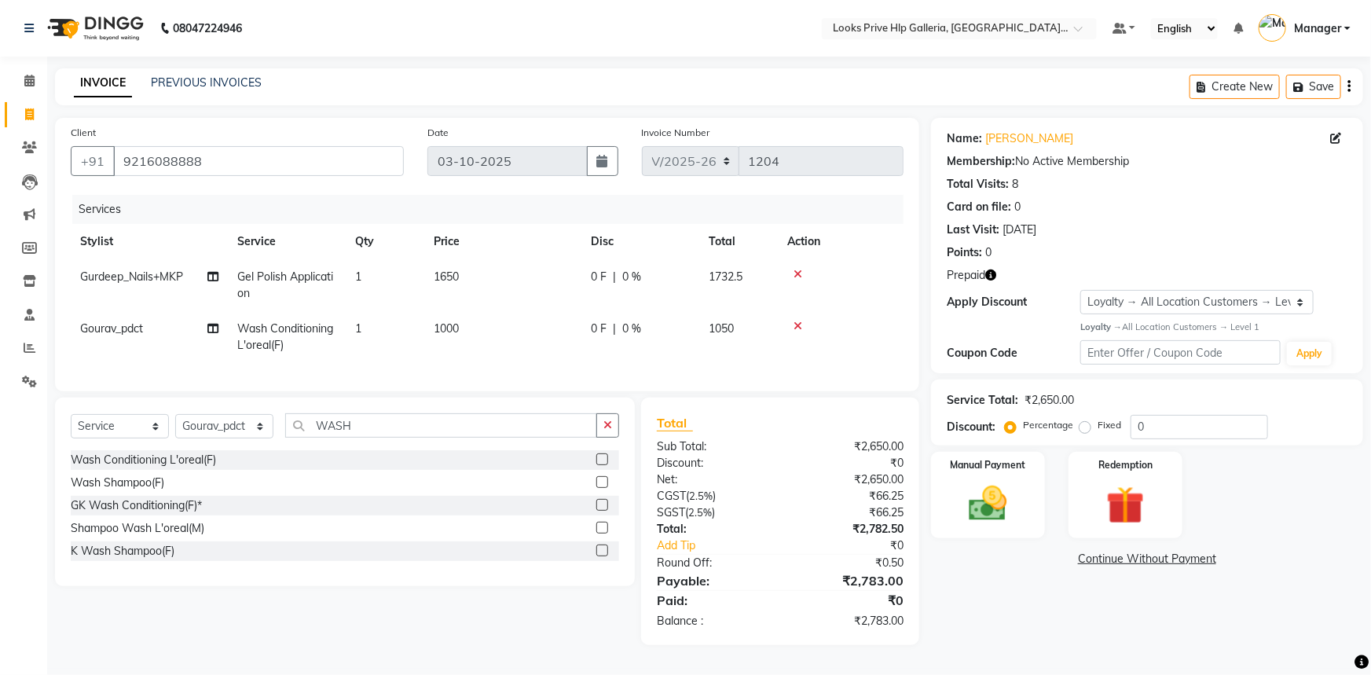
select select "71863"
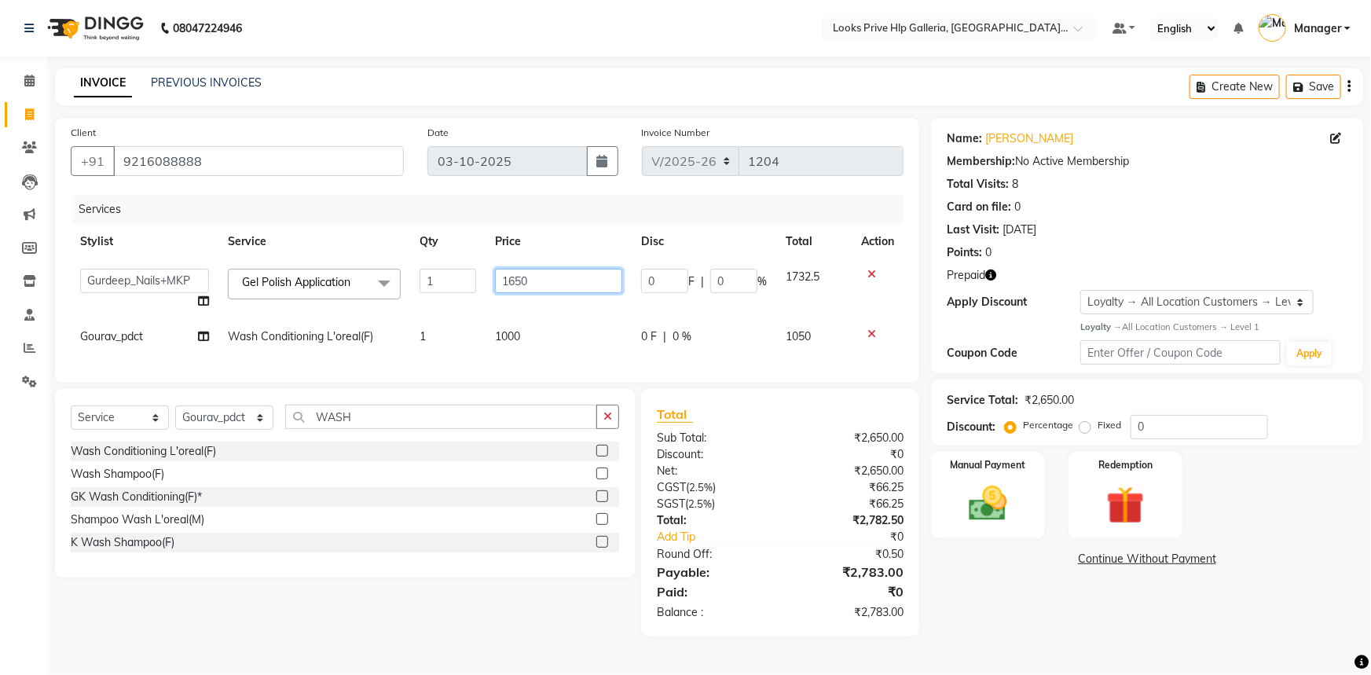
drag, startPoint x: 578, startPoint y: 283, endPoint x: 411, endPoint y: 281, distance: 167.4
click at [411, 281] on tr "Arshdeep Arya Counter_Sales Gourav_pdct Gurdeep_Nails+MKP Manager Mani_chauhan …" at bounding box center [487, 289] width 833 height 60
type input "1000"
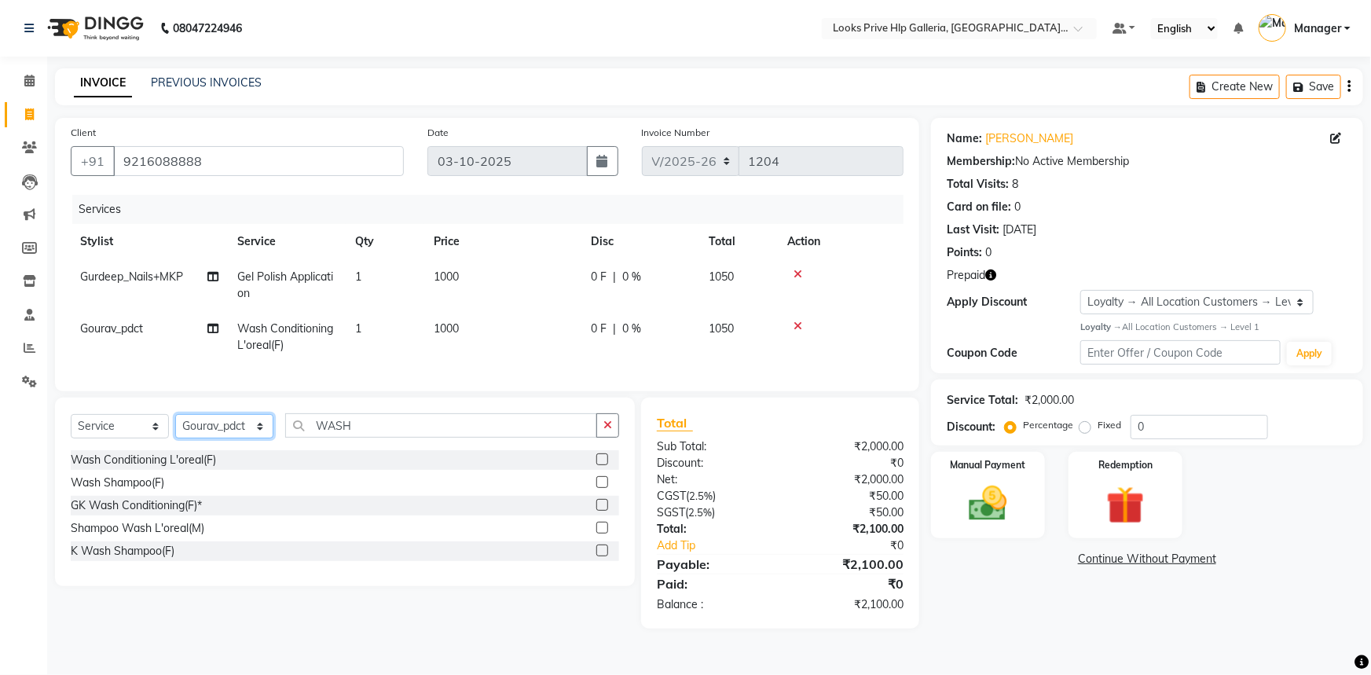
click at [211, 423] on div "Select Service Product Membership Package Voucher Prepaid Gift Card Select Styl…" at bounding box center [345, 492] width 580 height 189
select select "74725"
click at [175, 425] on select "Select Stylist Arshdeep Arya Counter_Sales Gourav_pdct Gurdeep_Nails+MKP Manage…" at bounding box center [224, 426] width 98 height 24
click at [613, 433] on button "button" at bounding box center [607, 425] width 23 height 24
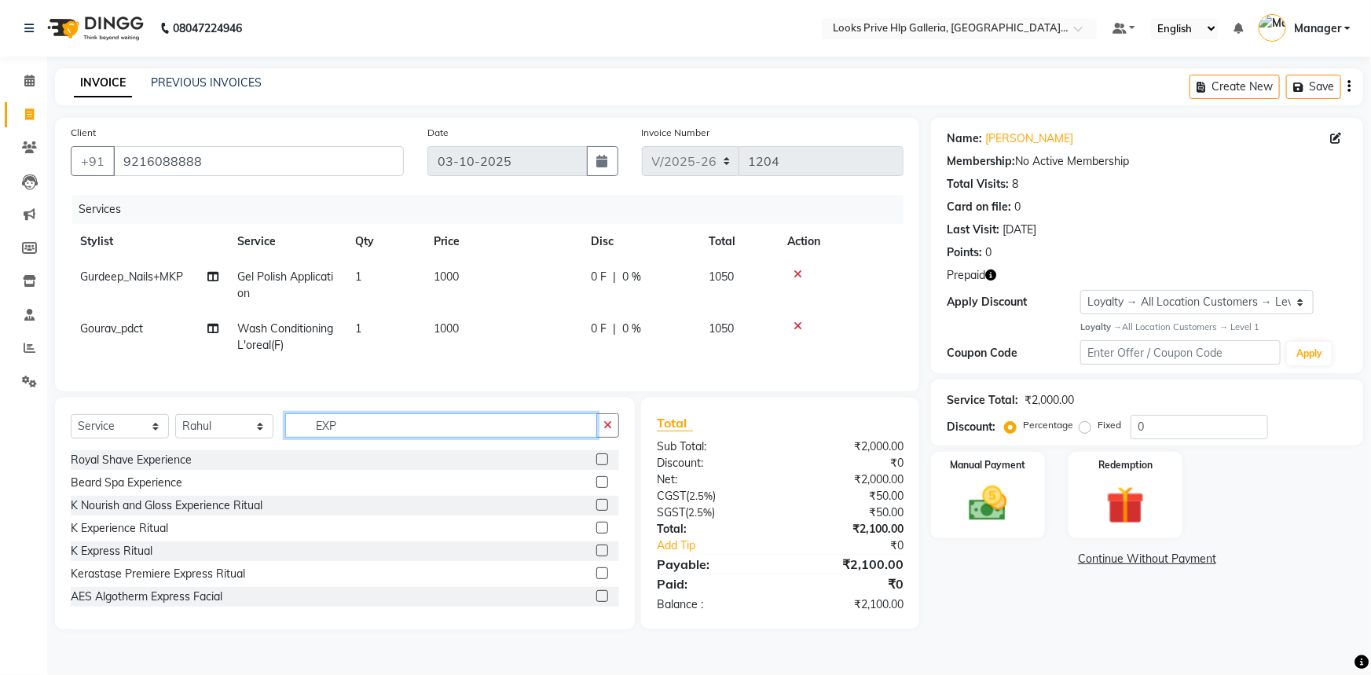
type input "EXP"
drag, startPoint x: 593, startPoint y: 538, endPoint x: 587, endPoint y: 516, distance: 23.6
click at [596, 534] on label at bounding box center [602, 528] width 12 height 12
click at [596, 534] on input "checkbox" at bounding box center [601, 528] width 10 height 10
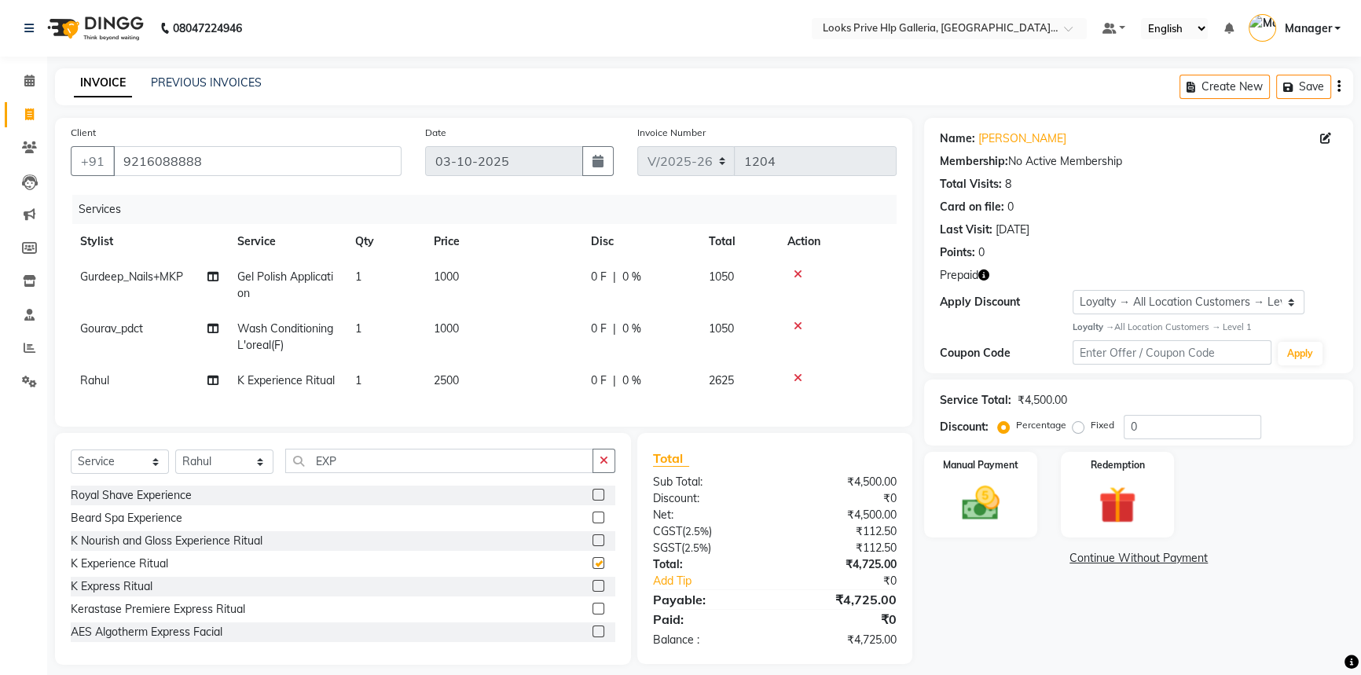
checkbox input "false"
click at [489, 376] on td "2500" at bounding box center [502, 380] width 157 height 35
select select "74725"
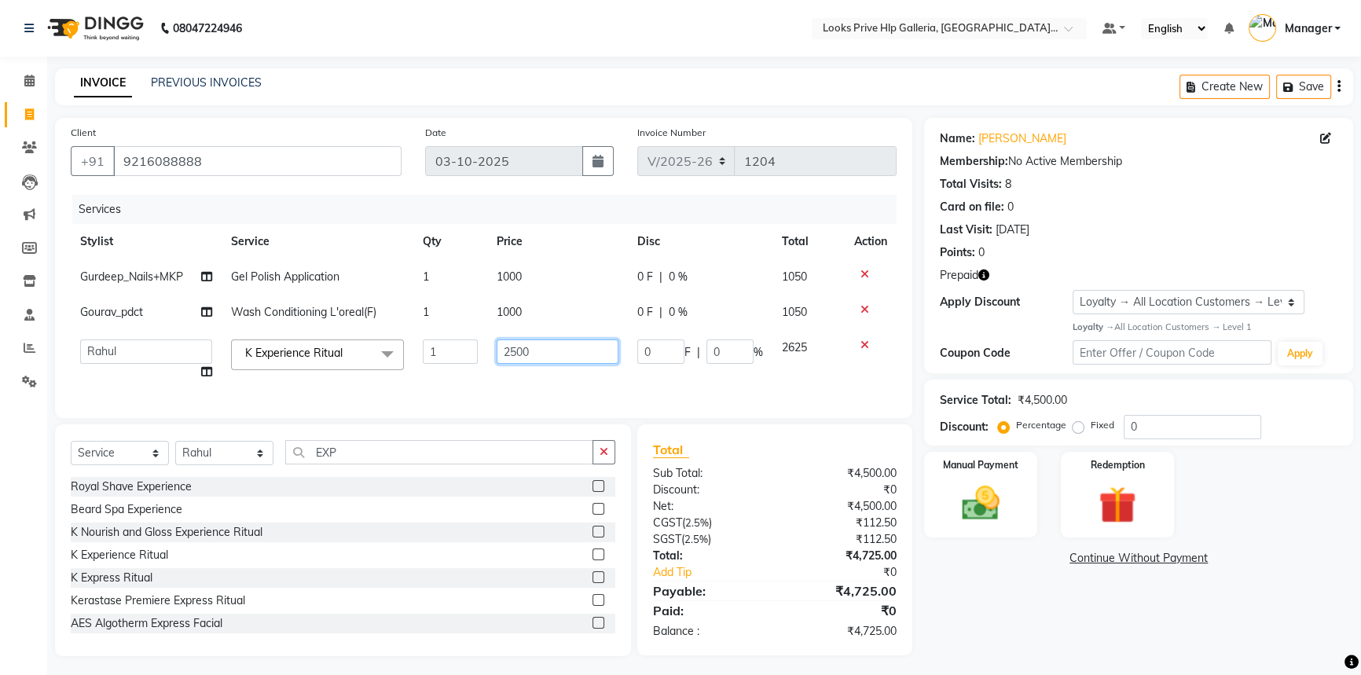
drag, startPoint x: 553, startPoint y: 345, endPoint x: 476, endPoint y: 345, distance: 77.0
click at [476, 345] on tr "Arshdeep Arya Counter_Sales Gourav_pdct Gurdeep_Nails+MKP Manager Mani_chauhan …" at bounding box center [484, 360] width 826 height 60
type input "4100"
click at [1039, 612] on div "Name: Ankur Chawla Membership: No Active Membership Total Visits: 8 Card on fil…" at bounding box center [1144, 387] width 441 height 538
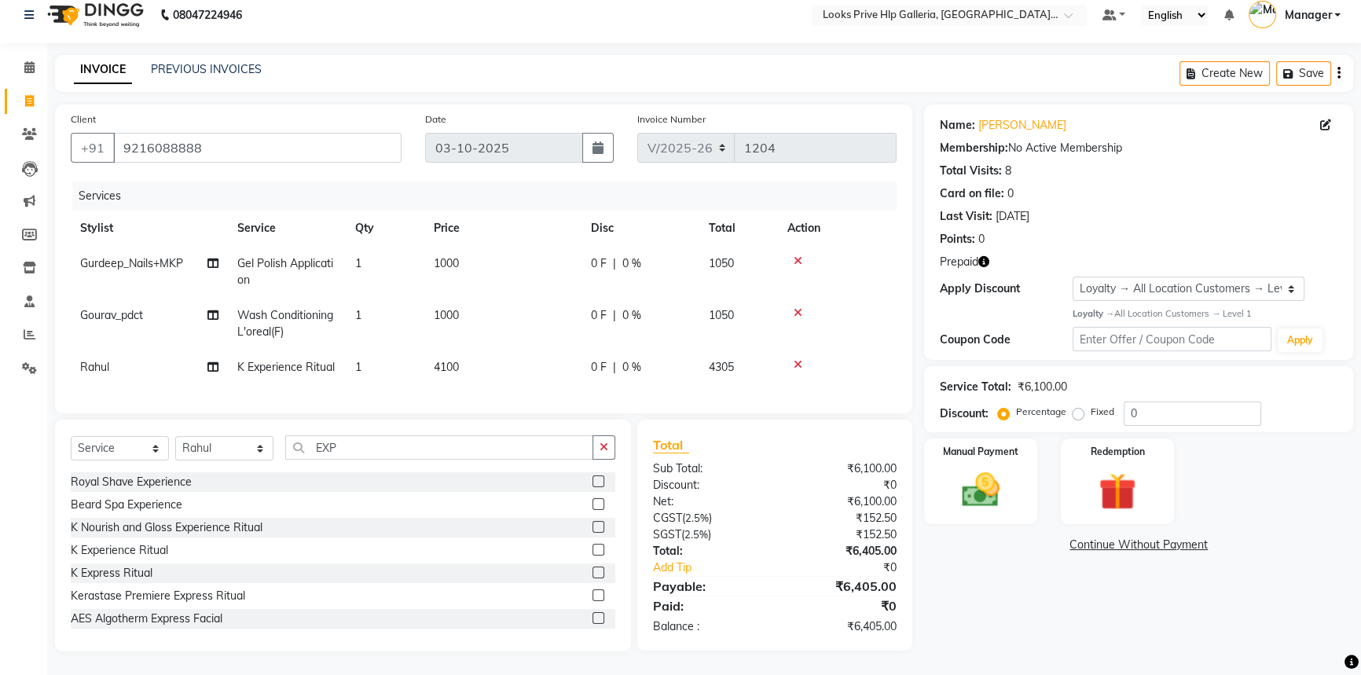
scroll to position [24, 0]
click at [1097, 508] on div "Redemption" at bounding box center [1118, 482] width 118 height 90
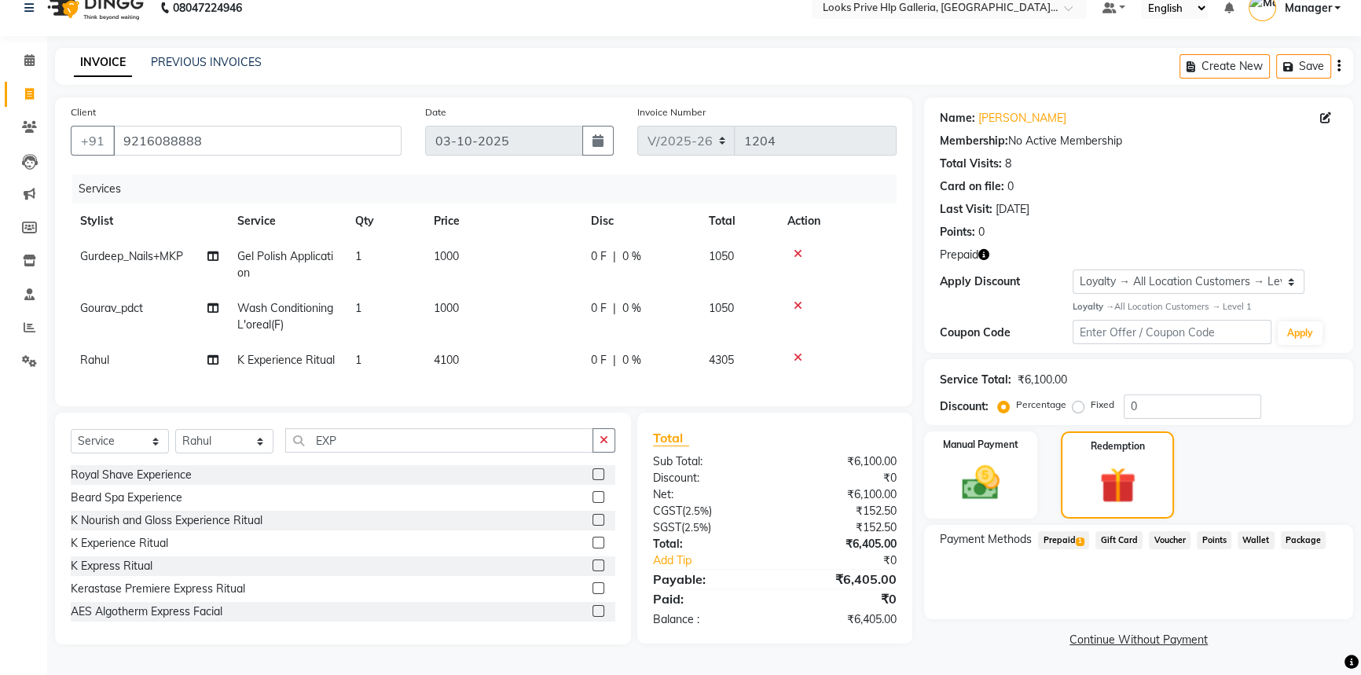
click at [1059, 536] on span "Prepaid 1" at bounding box center [1063, 540] width 51 height 18
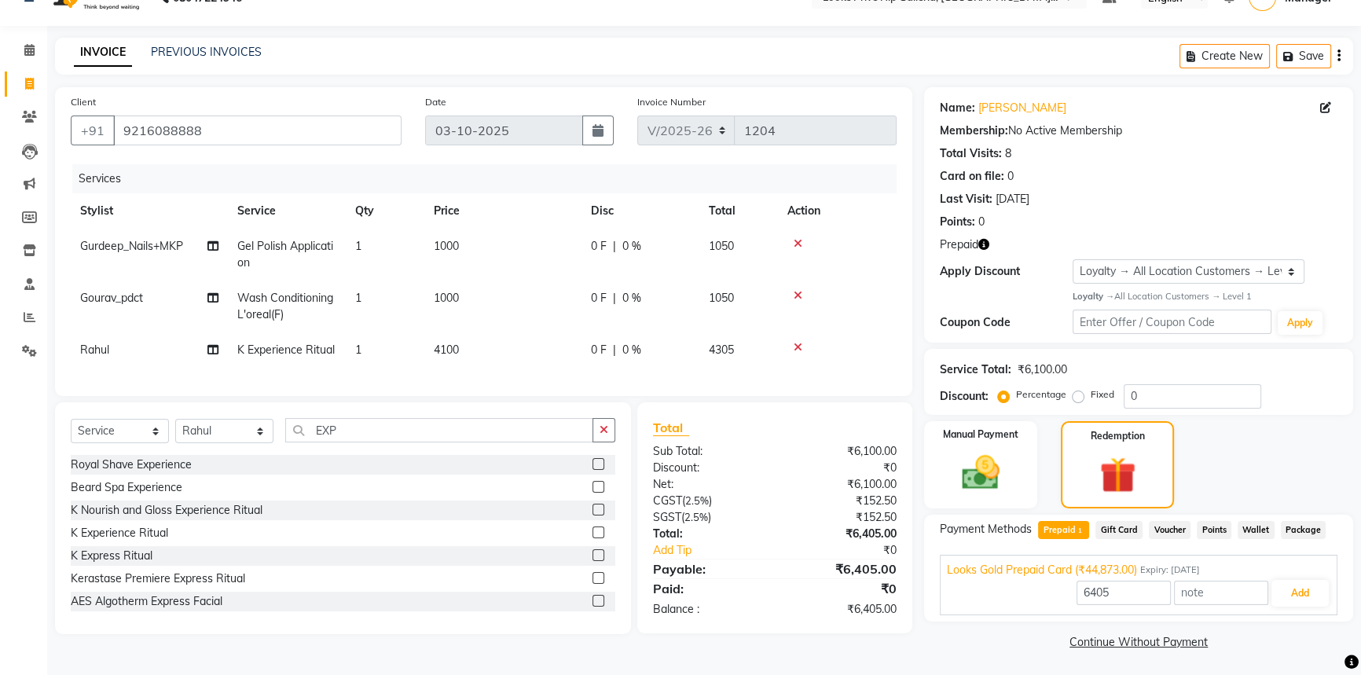
scroll to position [31, 0]
click at [218, 442] on select "Select Stylist Arshdeep Arya Counter_Sales Gourav_pdct Gurdeep_Nails+MKP Manage…" at bounding box center [224, 430] width 98 height 24
select select "71863"
click at [175, 428] on select "Select Stylist Arshdeep Arya Counter_Sales Gourav_pdct Gurdeep_Nails+MKP Manage…" at bounding box center [224, 430] width 98 height 24
click at [614, 434] on button "button" at bounding box center [604, 429] width 23 height 24
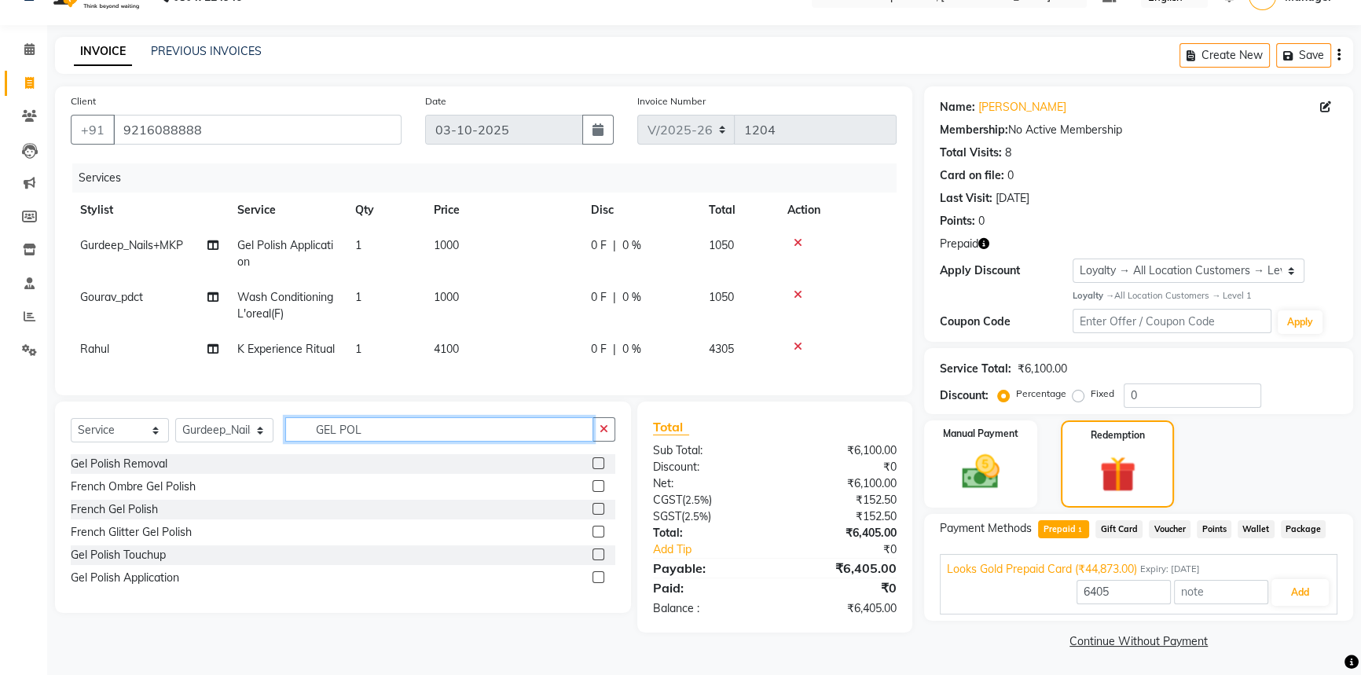
type input "GEL POL"
click at [599, 583] on label at bounding box center [599, 577] width 12 height 12
click at [599, 583] on input "checkbox" at bounding box center [598, 578] width 10 height 10
checkbox input "true"
type input "44873"
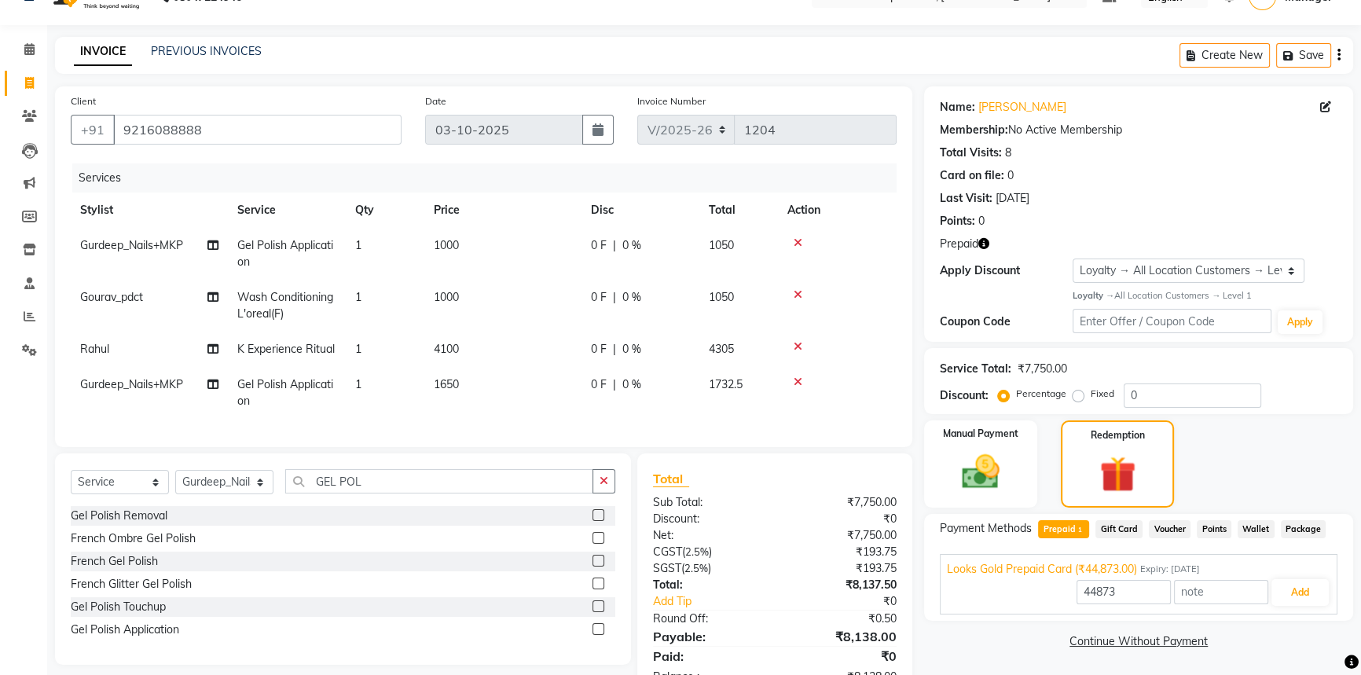
checkbox input "false"
click at [455, 379] on span "1650" at bounding box center [446, 384] width 25 height 14
select select "71863"
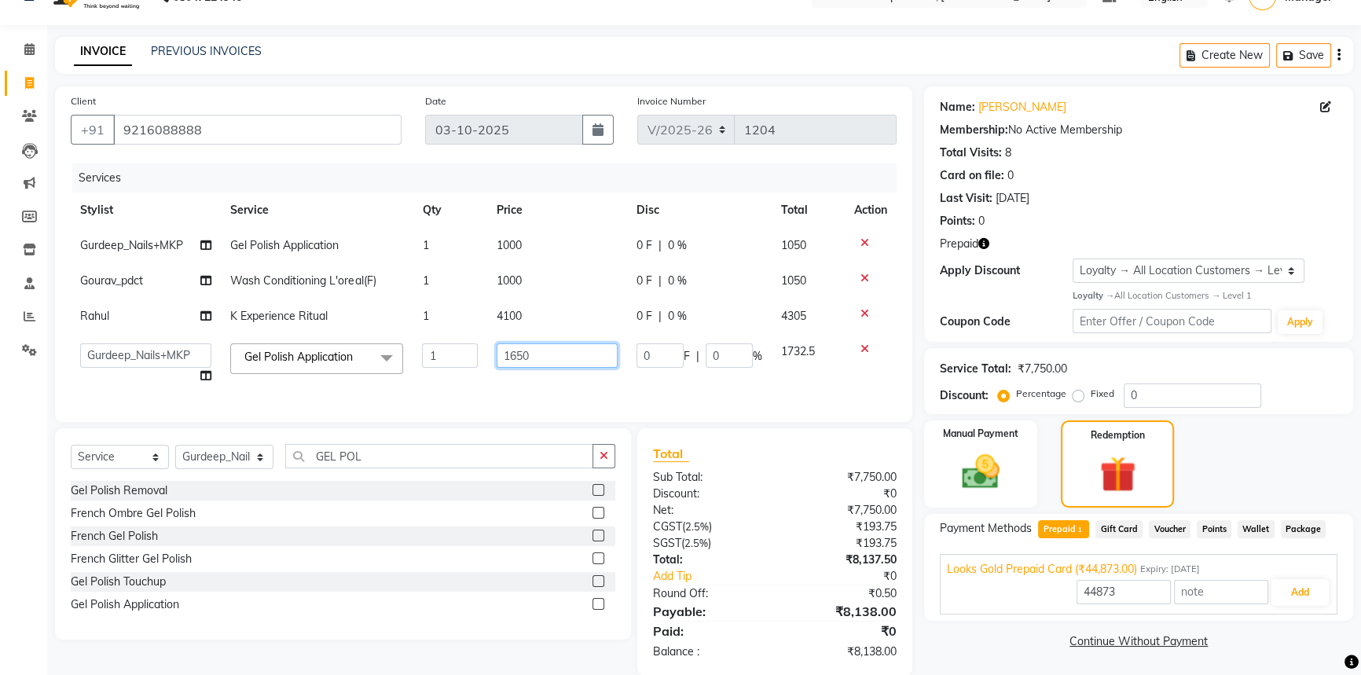
drag, startPoint x: 560, startPoint y: 350, endPoint x: 458, endPoint y: 352, distance: 101.4
click at [455, 352] on tr "Arshdeep Arya Counter_Sales Gourav_pdct Gurdeep_Nails+MKP Manager Mani_chauhan …" at bounding box center [484, 364] width 826 height 60
type input "1000"
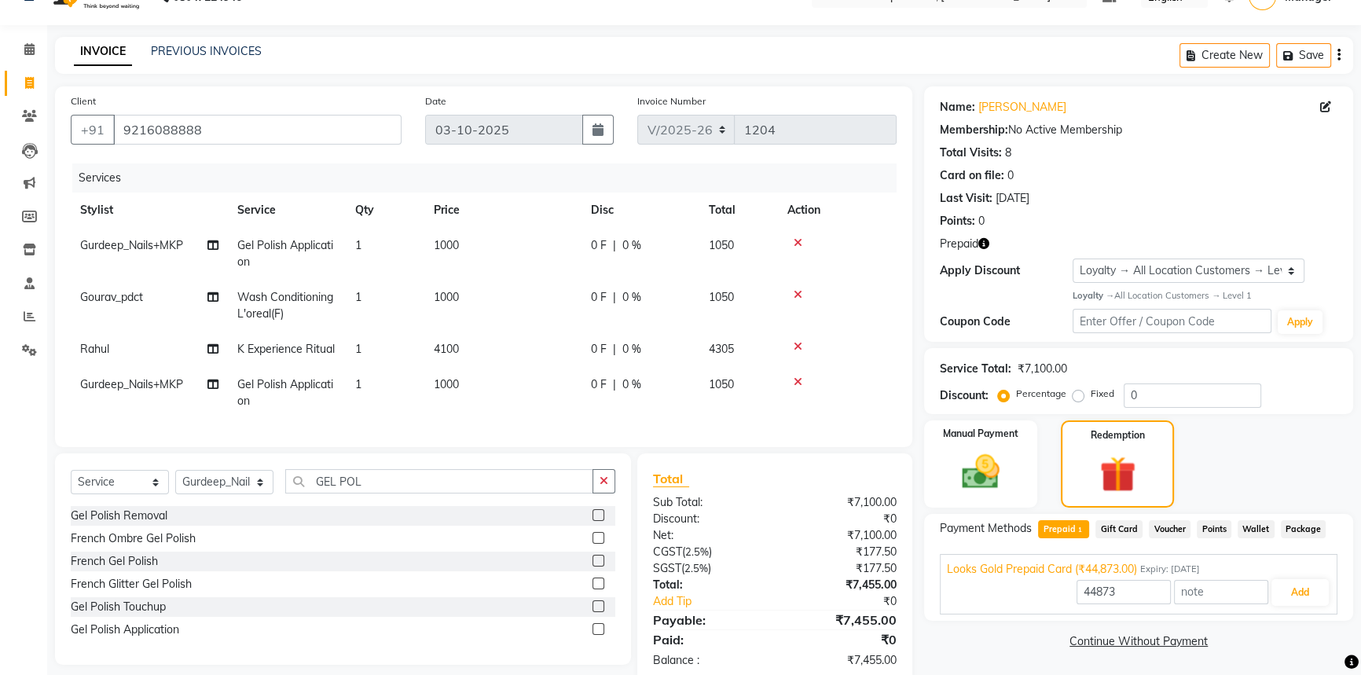
click at [968, 644] on link "Continue Without Payment" at bounding box center [1138, 641] width 423 height 17
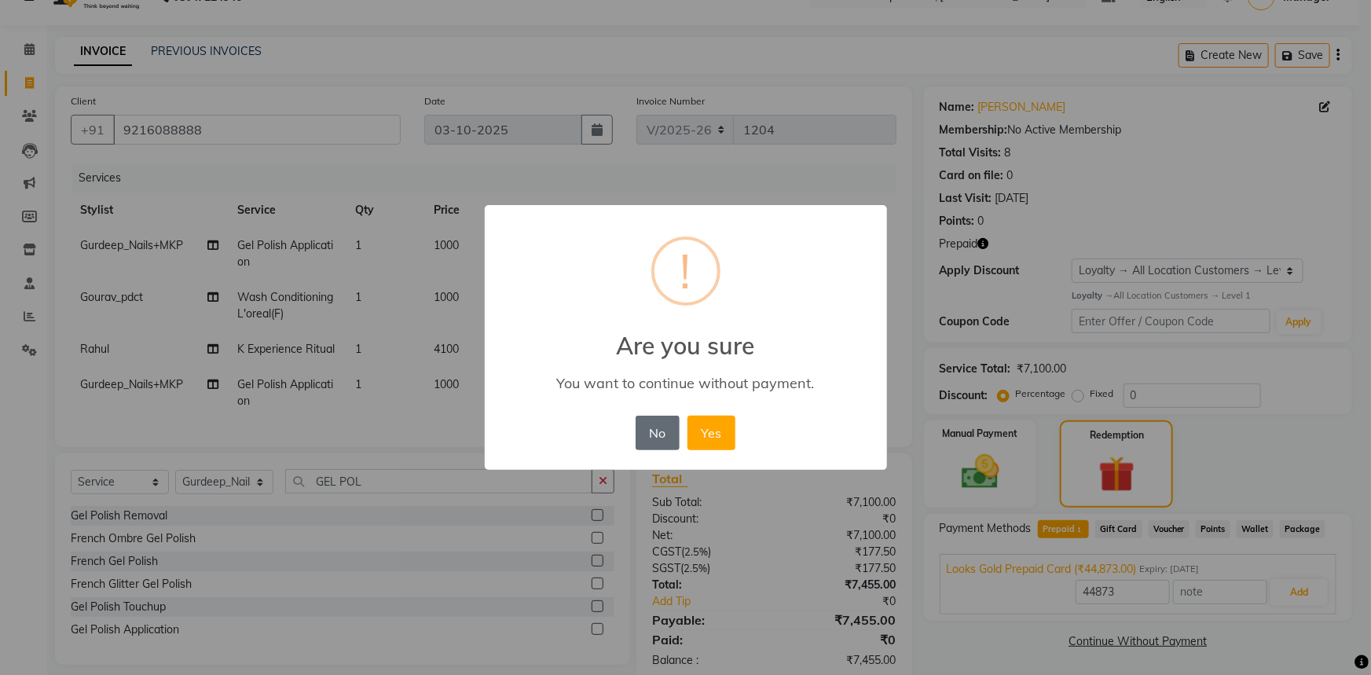
click at [648, 438] on button "No" at bounding box center [658, 433] width 44 height 35
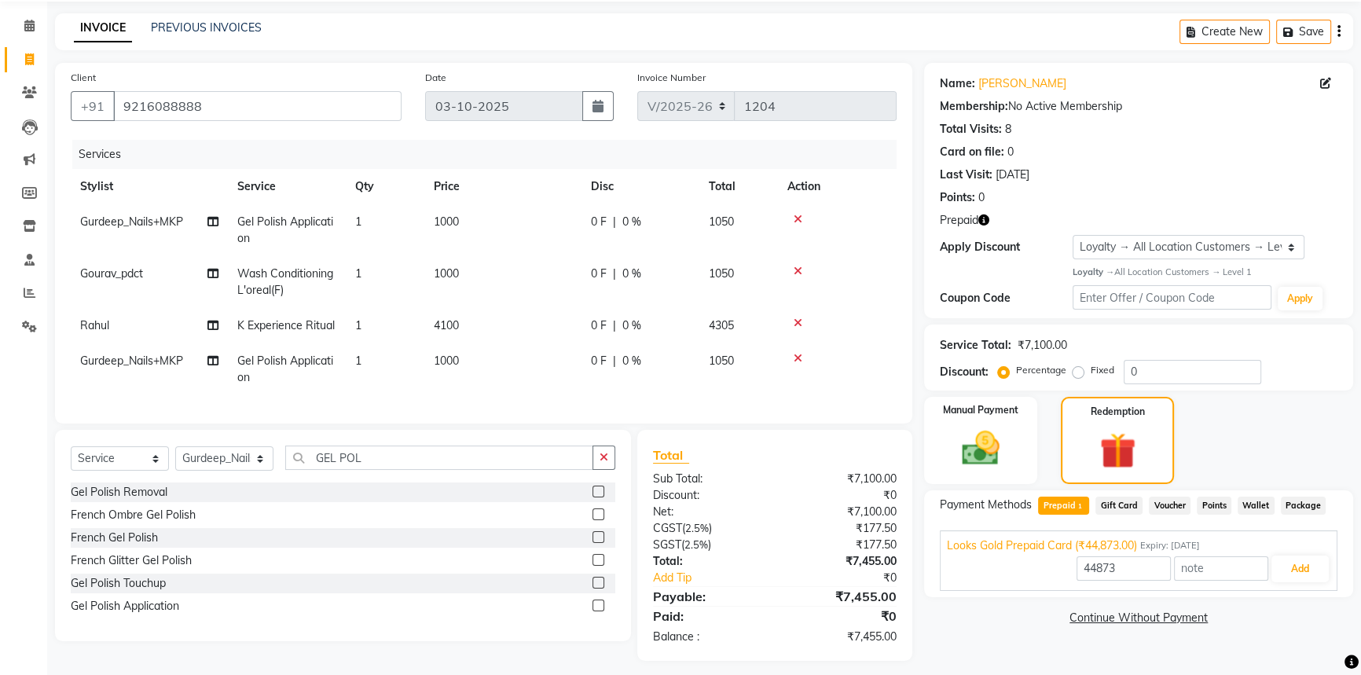
scroll to position [75, 0]
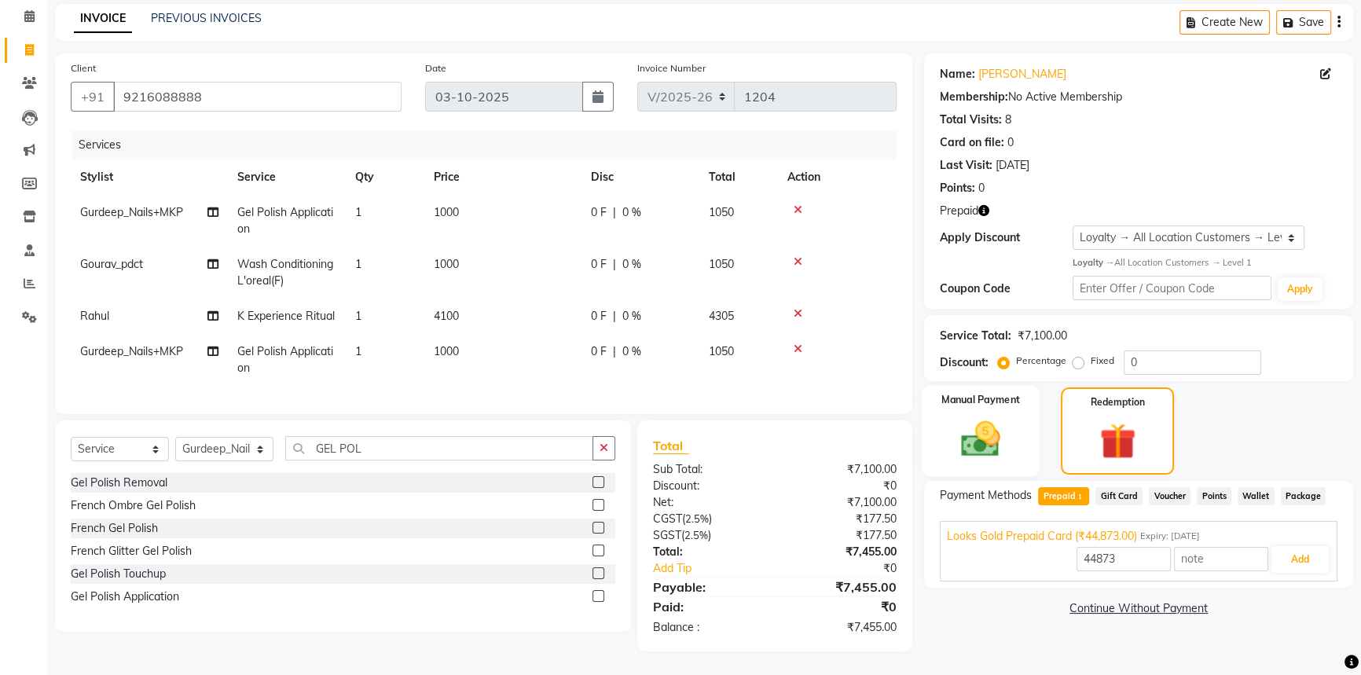
click at [985, 440] on img at bounding box center [981, 438] width 64 height 45
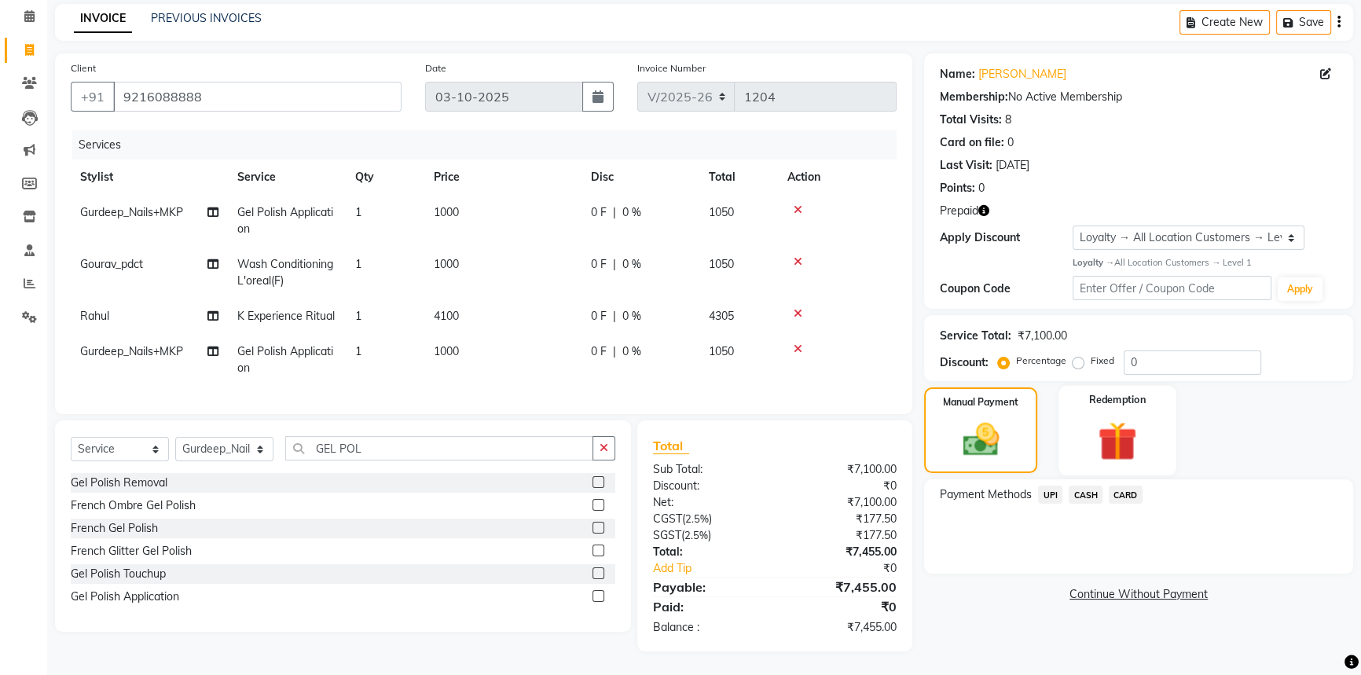
click at [1120, 419] on img at bounding box center [1118, 440] width 64 height 49
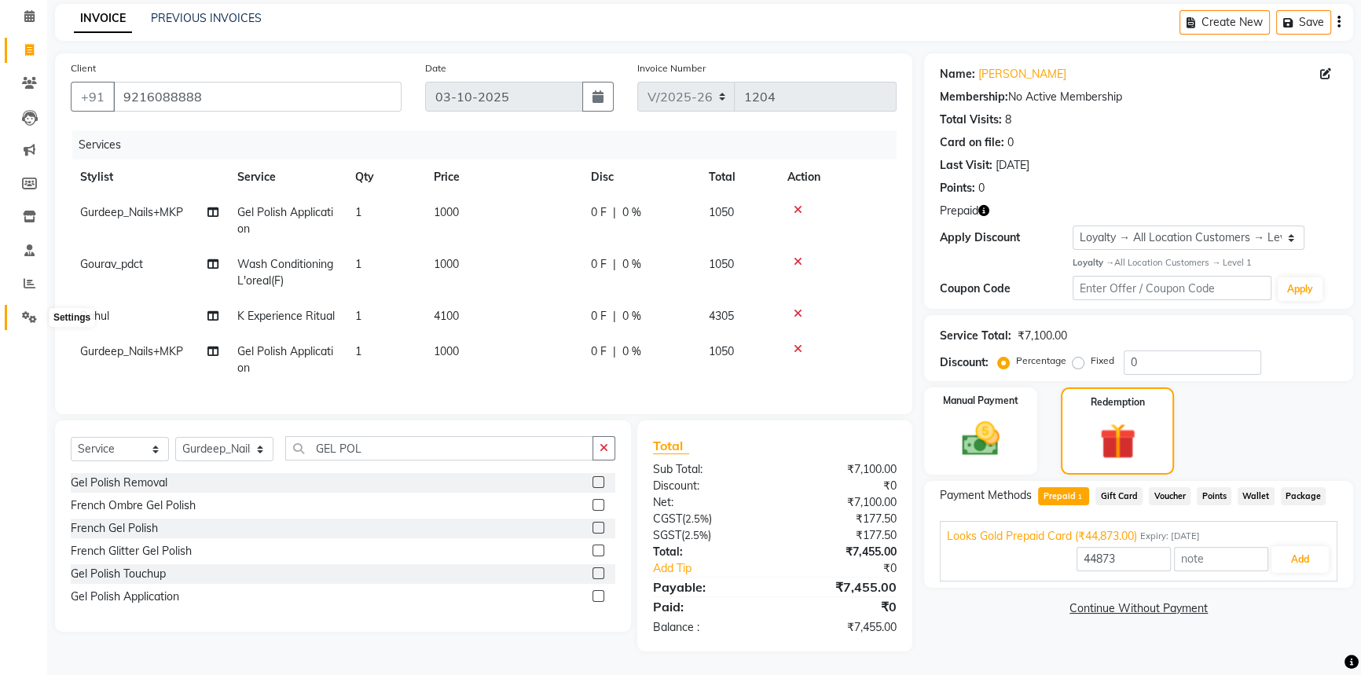
click at [23, 311] on icon at bounding box center [29, 317] width 15 height 12
click at [256, 449] on select "Select Stylist Arshdeep Arya Counter_Sales Gourav_pdct Gurdeep_Nails+MKP Manage…" at bounding box center [224, 449] width 98 height 24
select select "74725"
click at [175, 437] on select "Select Stylist Arshdeep Arya Counter_Sales Gourav_pdct Gurdeep_Nails+MKP Manage…" at bounding box center [224, 449] width 98 height 24
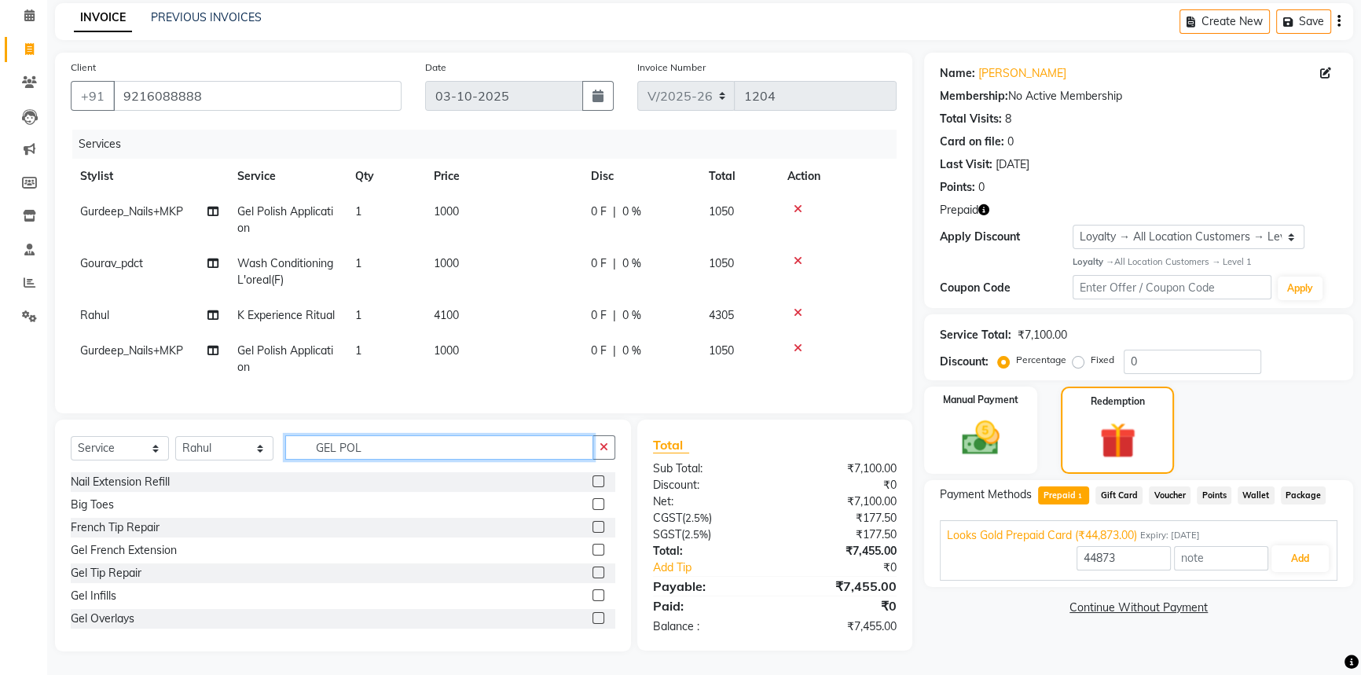
click at [409, 447] on input "GEL POL" at bounding box center [439, 447] width 308 height 24
click at [611, 448] on button "button" at bounding box center [604, 447] width 23 height 24
type input "CUT"
click at [593, 503] on label at bounding box center [599, 504] width 12 height 12
click at [593, 503] on input "checkbox" at bounding box center [598, 505] width 10 height 10
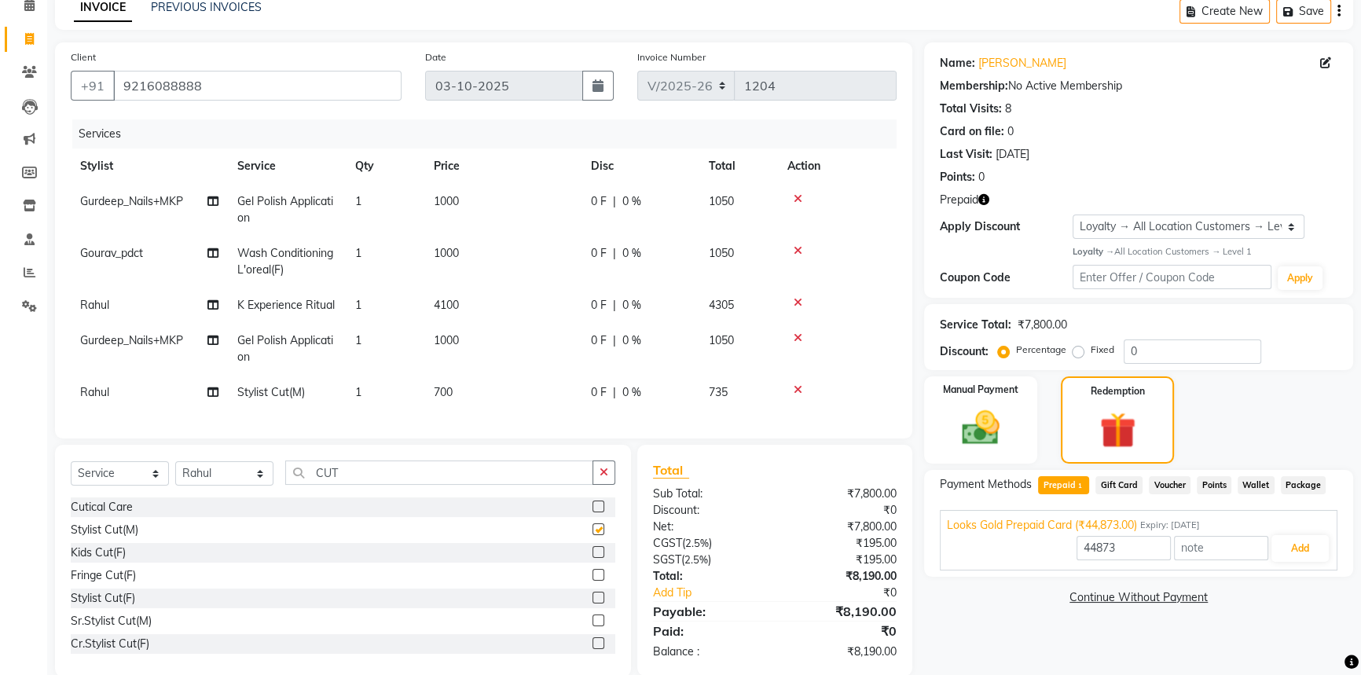
checkbox input "false"
click at [796, 388] on icon at bounding box center [798, 389] width 9 height 11
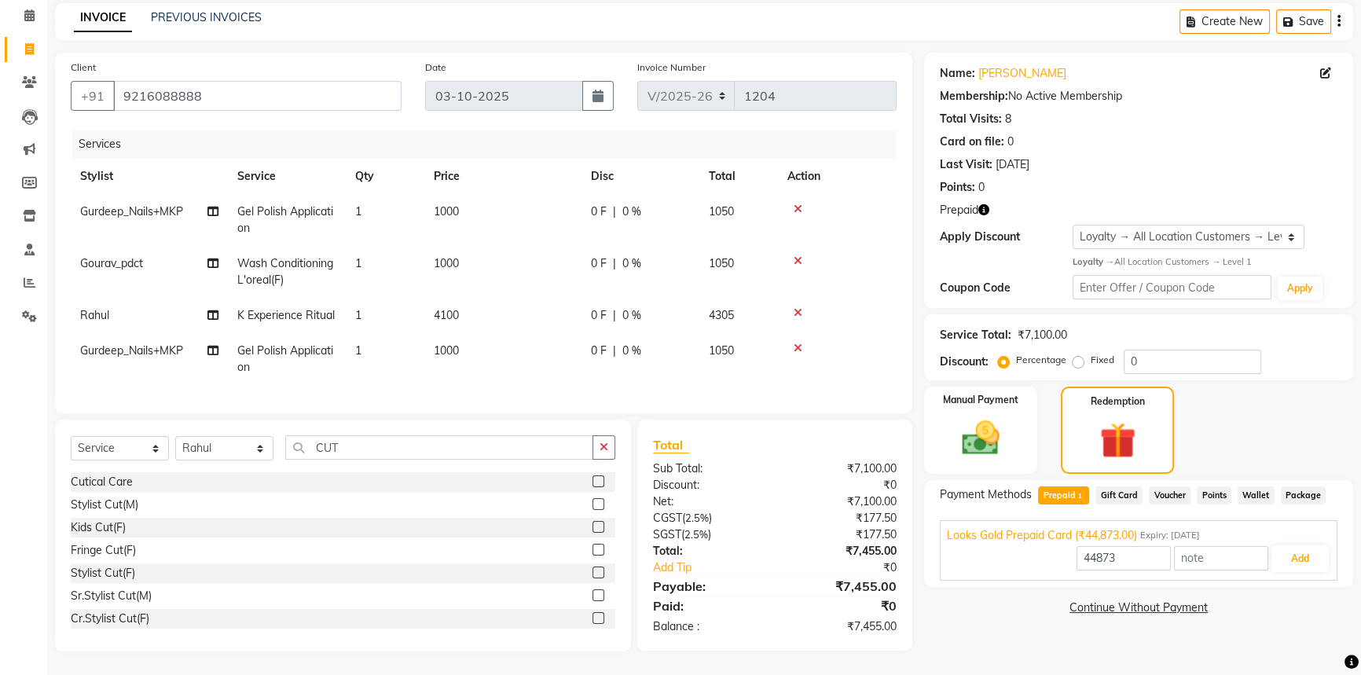
click at [593, 574] on label at bounding box center [599, 573] width 12 height 12
click at [593, 574] on input "checkbox" at bounding box center [598, 573] width 10 height 10
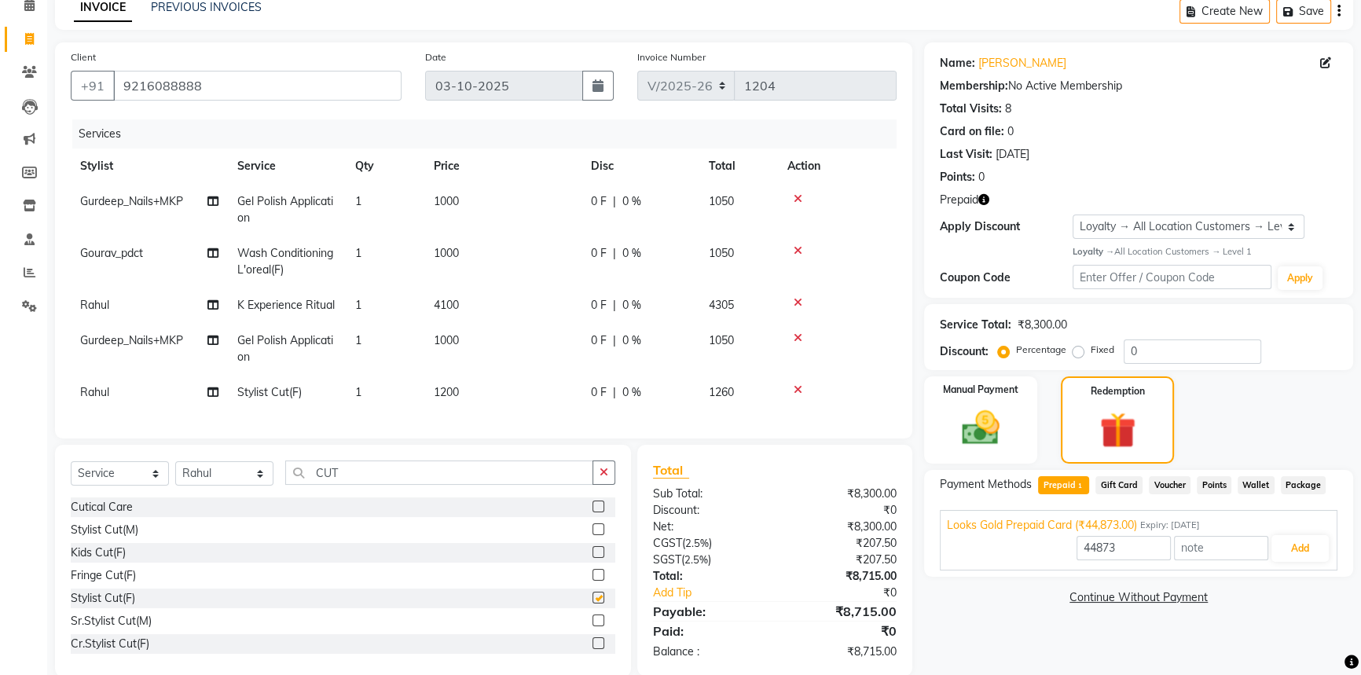
checkbox input "false"
click at [445, 392] on span "1200" at bounding box center [446, 392] width 25 height 14
select select "74725"
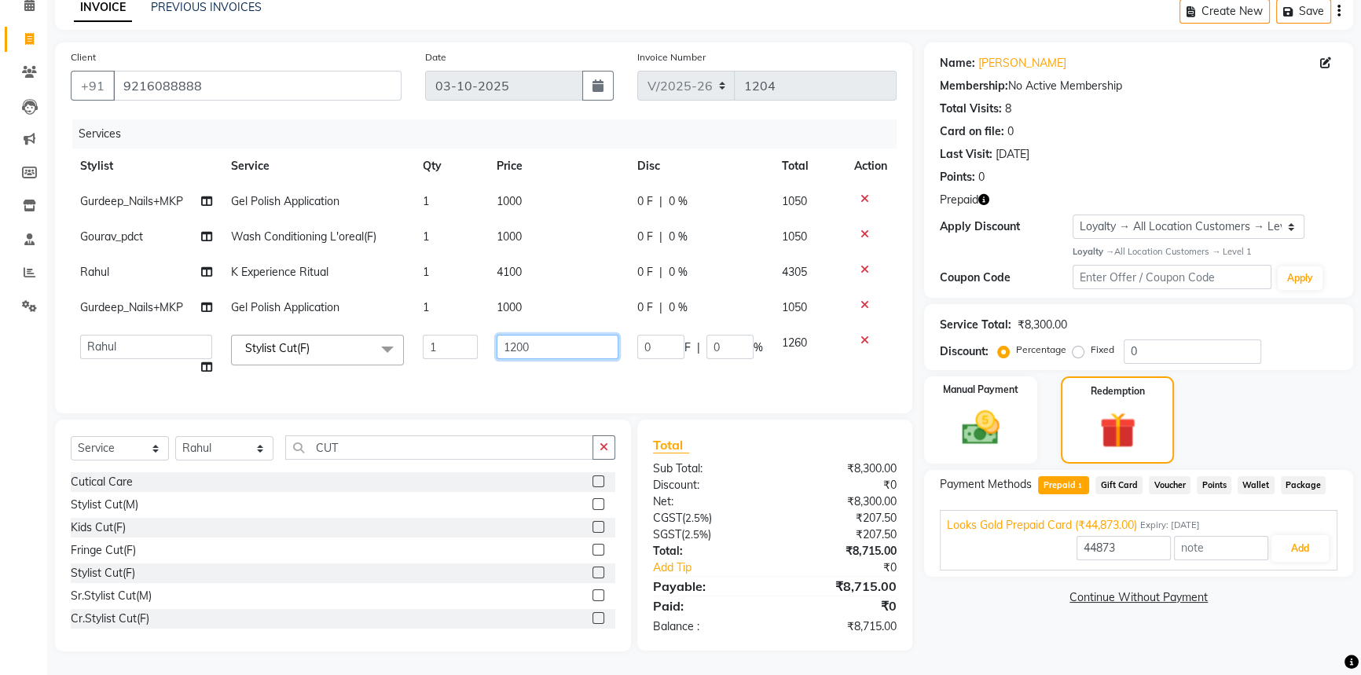
click at [513, 345] on input "1200" at bounding box center [558, 347] width 122 height 24
type input "1500"
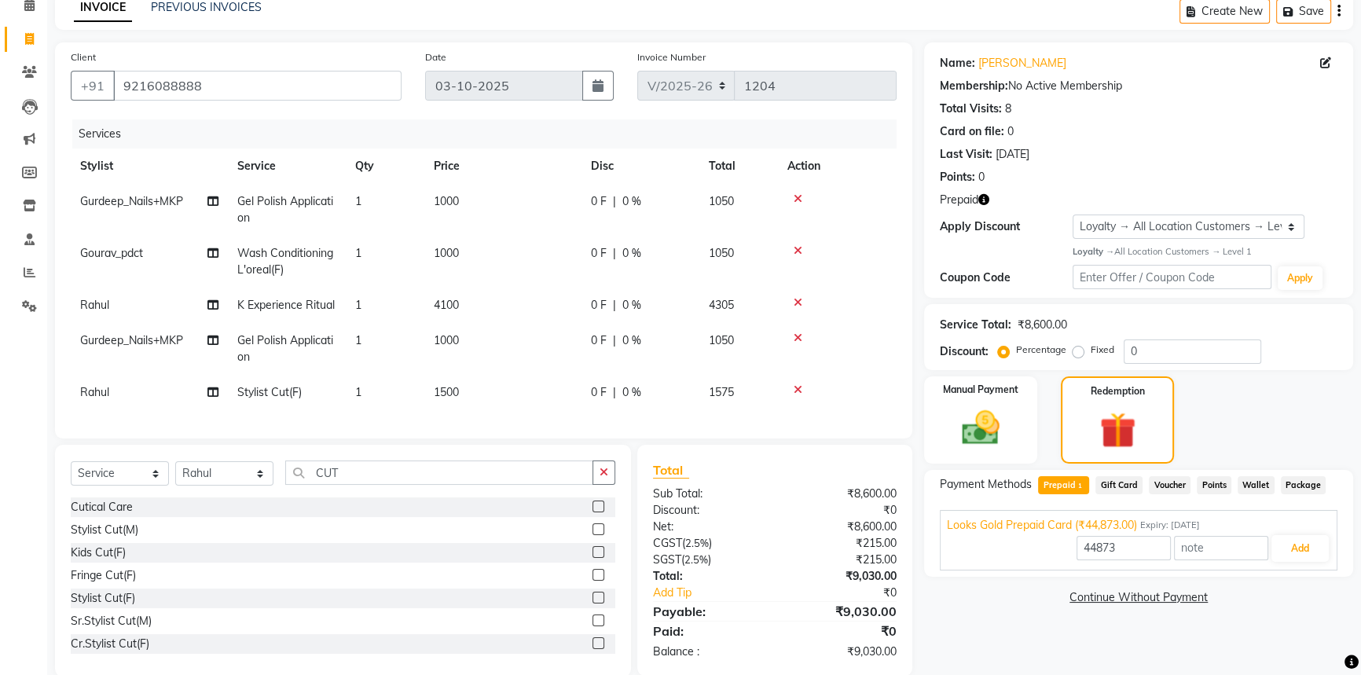
click at [570, 396] on div "Services Stylist Service Qty Price Disc Total Action Gurdeep_Nails+MKP Gel Poli…" at bounding box center [484, 270] width 826 height 303
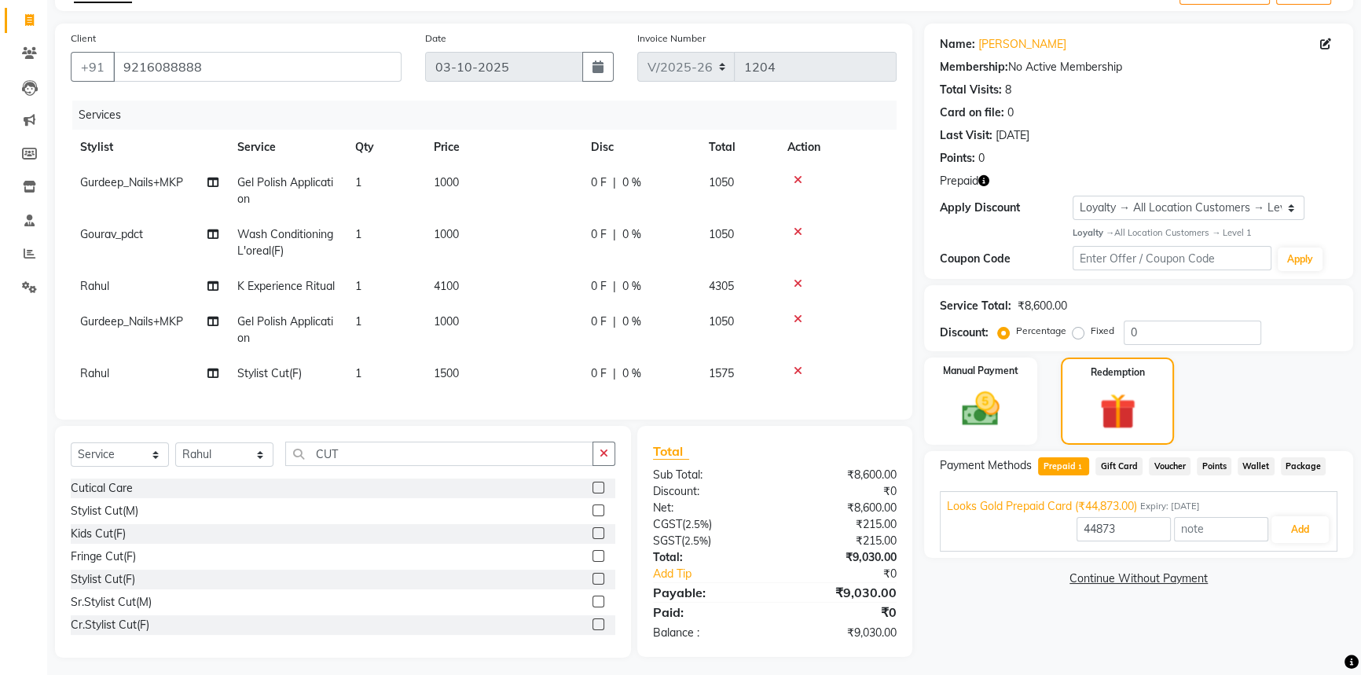
scroll to position [111, 0]
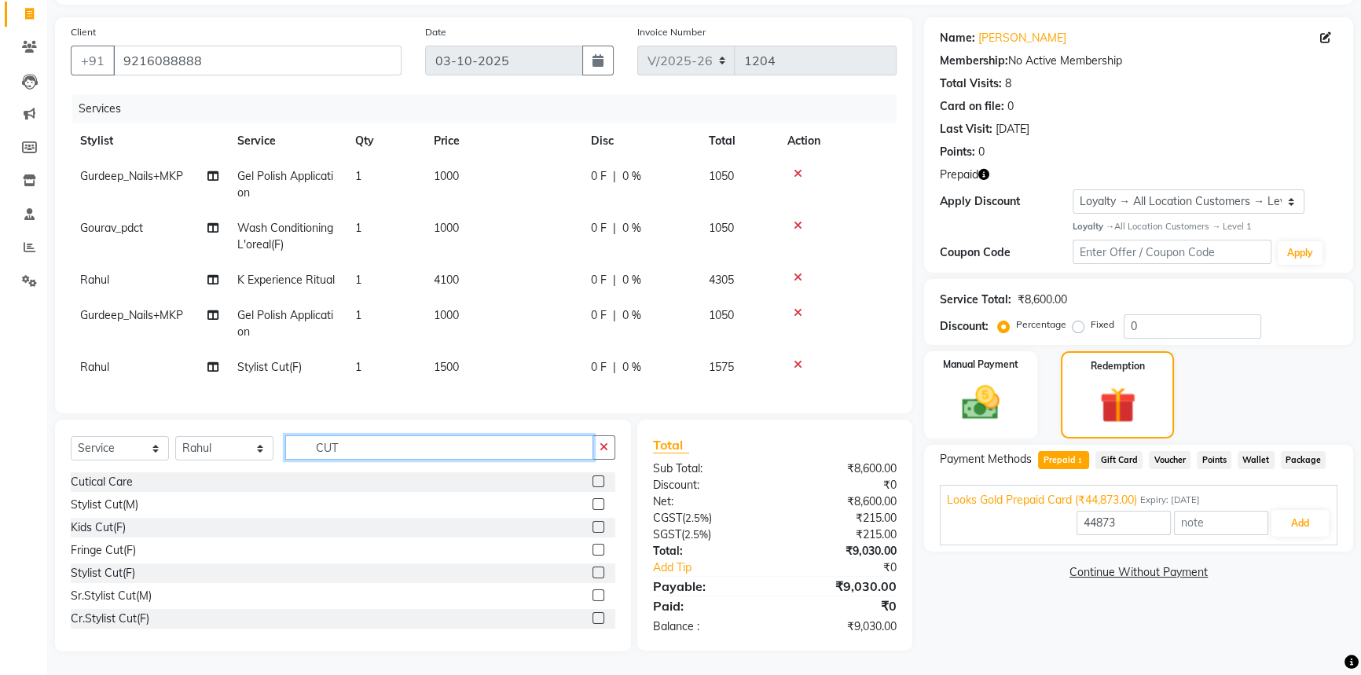
drag, startPoint x: 441, startPoint y: 439, endPoint x: 449, endPoint y: 441, distance: 8.0
click at [442, 440] on input "CUT" at bounding box center [439, 447] width 308 height 24
click at [606, 447] on icon "button" at bounding box center [604, 447] width 9 height 11
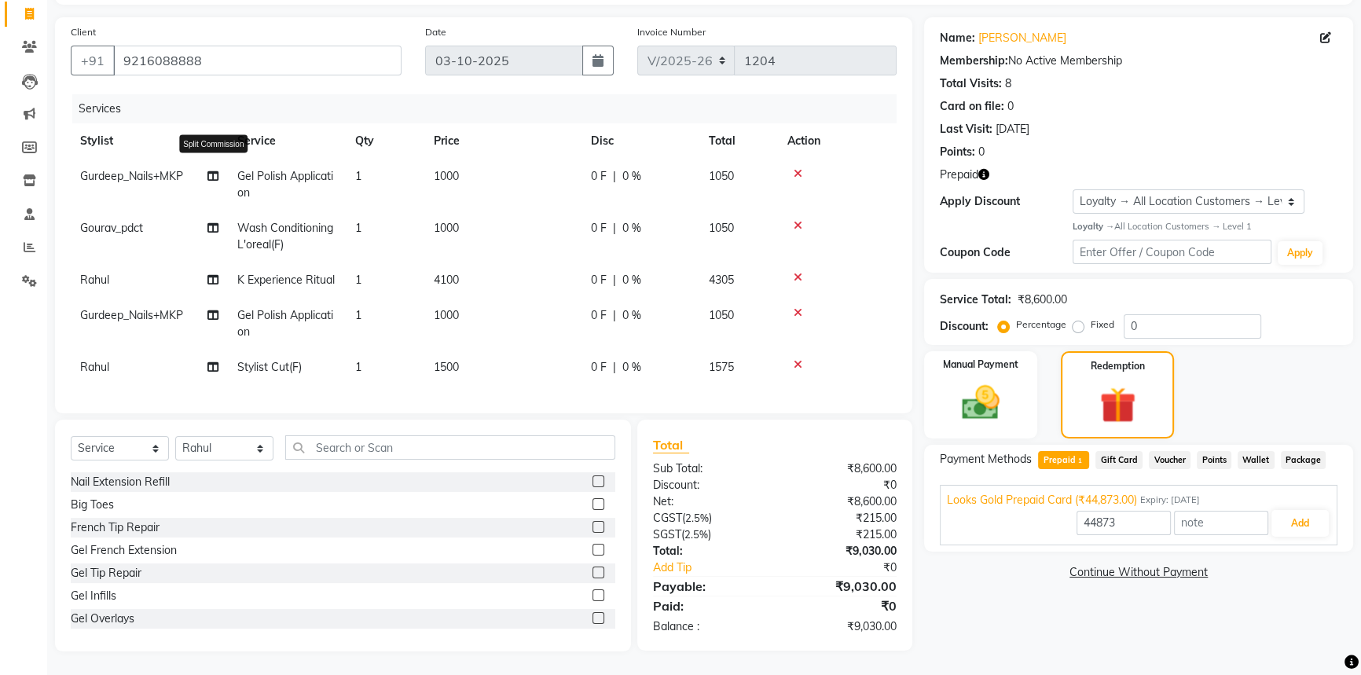
click at [211, 171] on icon at bounding box center [212, 176] width 11 height 11
select select "71863"
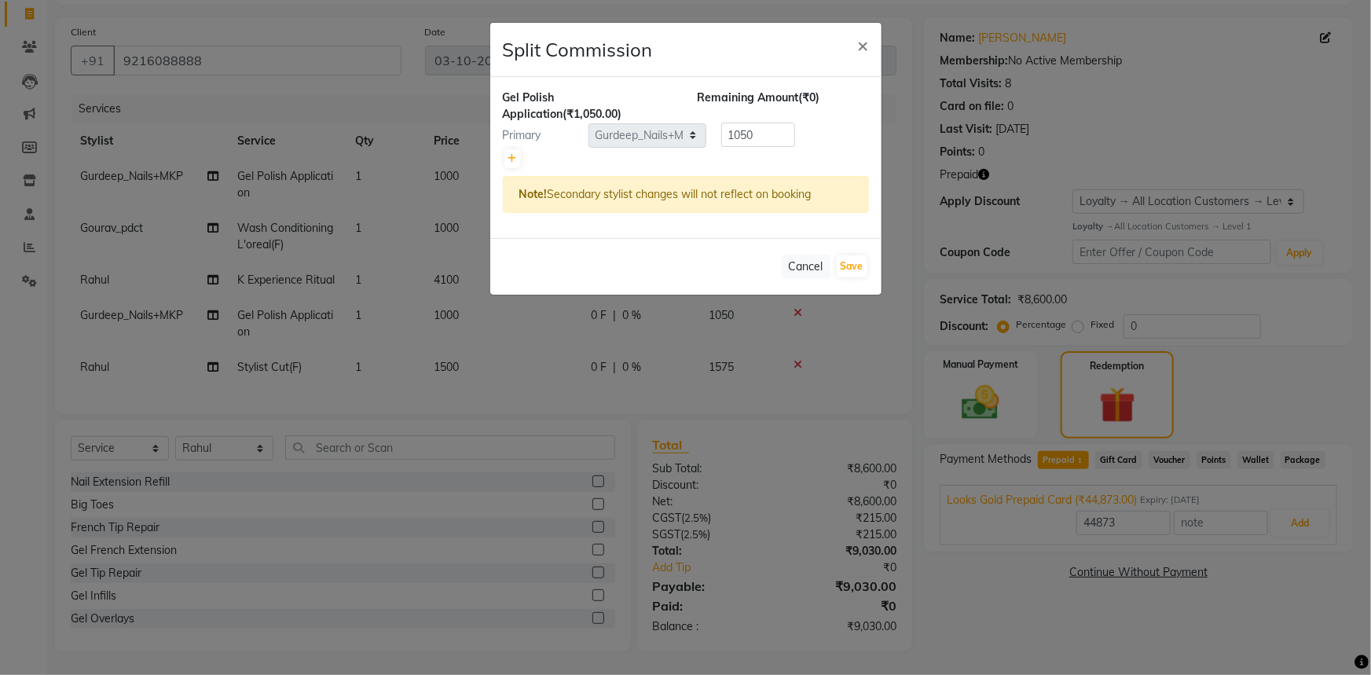
click at [552, 357] on ngb-modal-window "Split Commission × Gel Polish Application (₹1,050.00) Remaining Amount (₹0) Pri…" at bounding box center [685, 337] width 1371 height 675
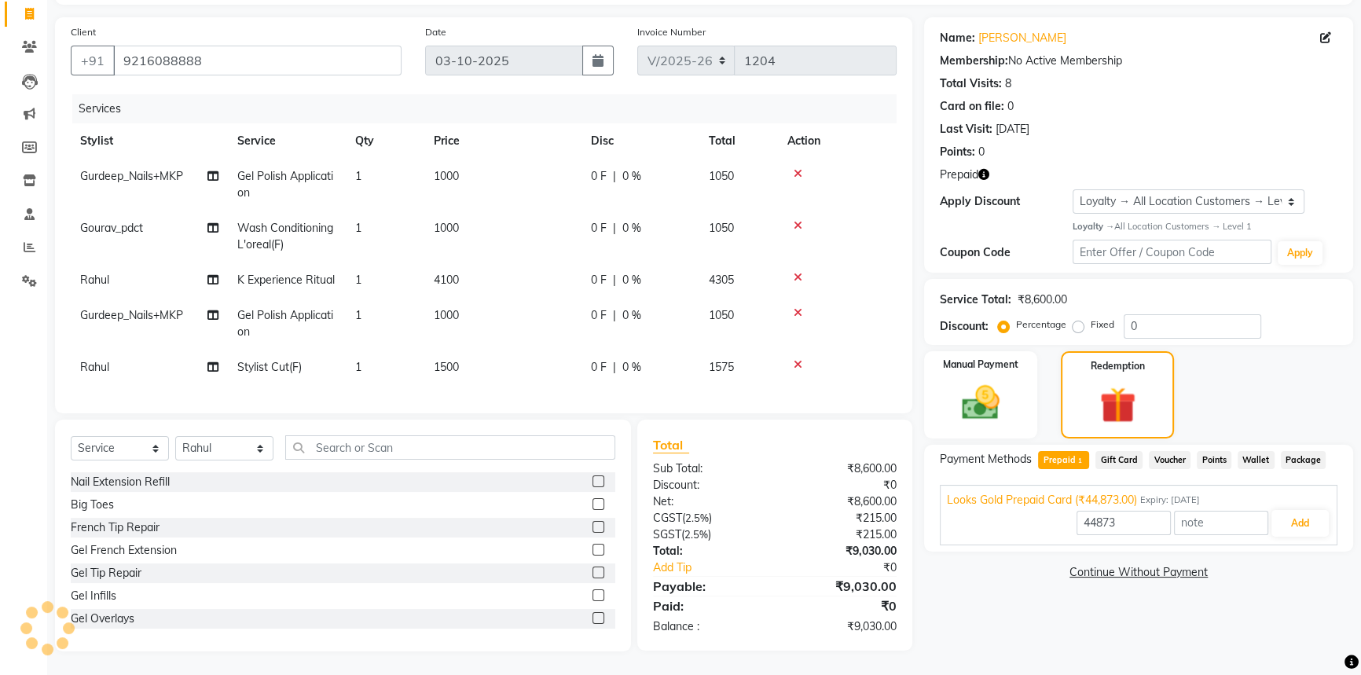
click at [331, 169] on span "Gel Polish Application" at bounding box center [285, 184] width 96 height 31
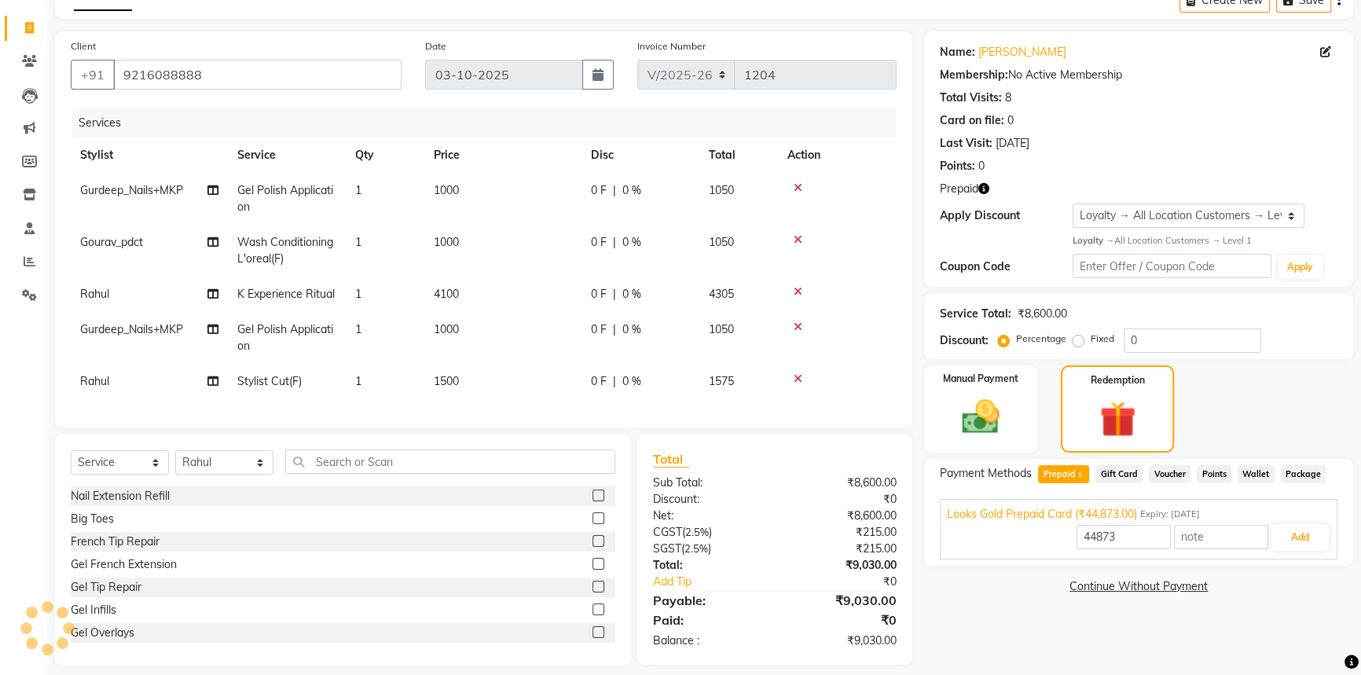
select select "71863"
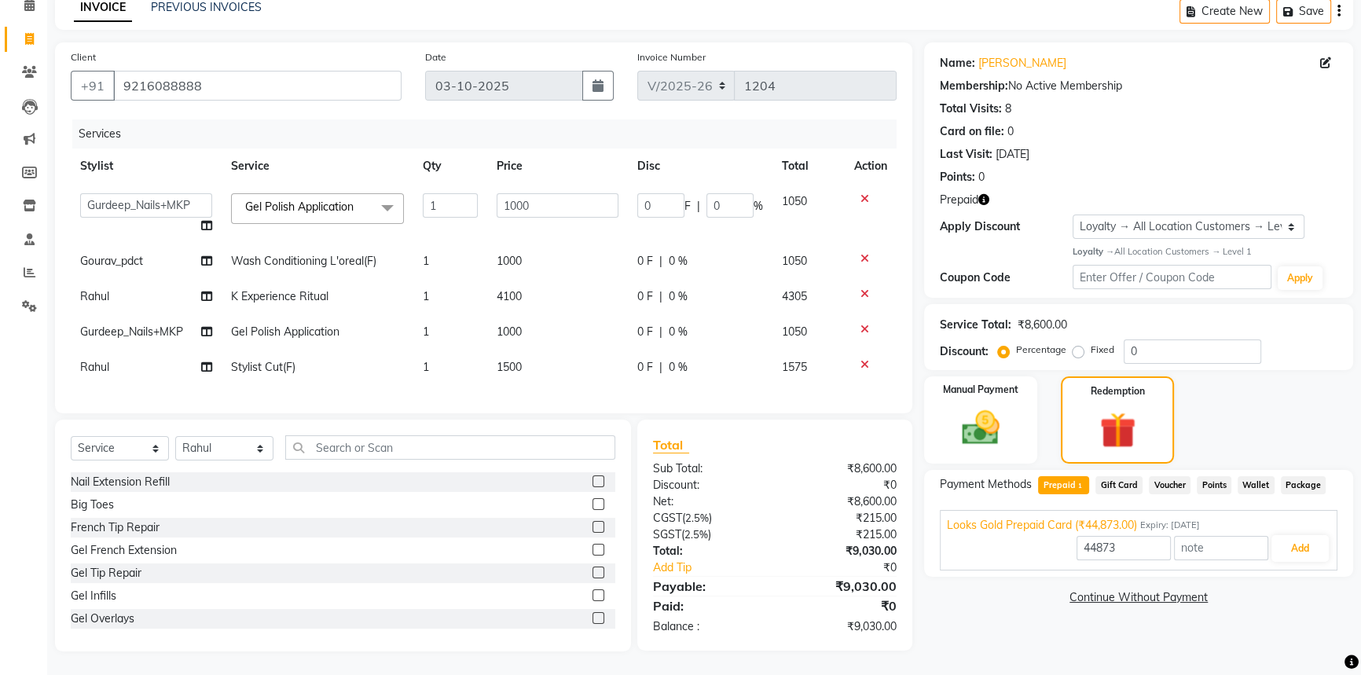
click at [387, 195] on span at bounding box center [387, 208] width 31 height 30
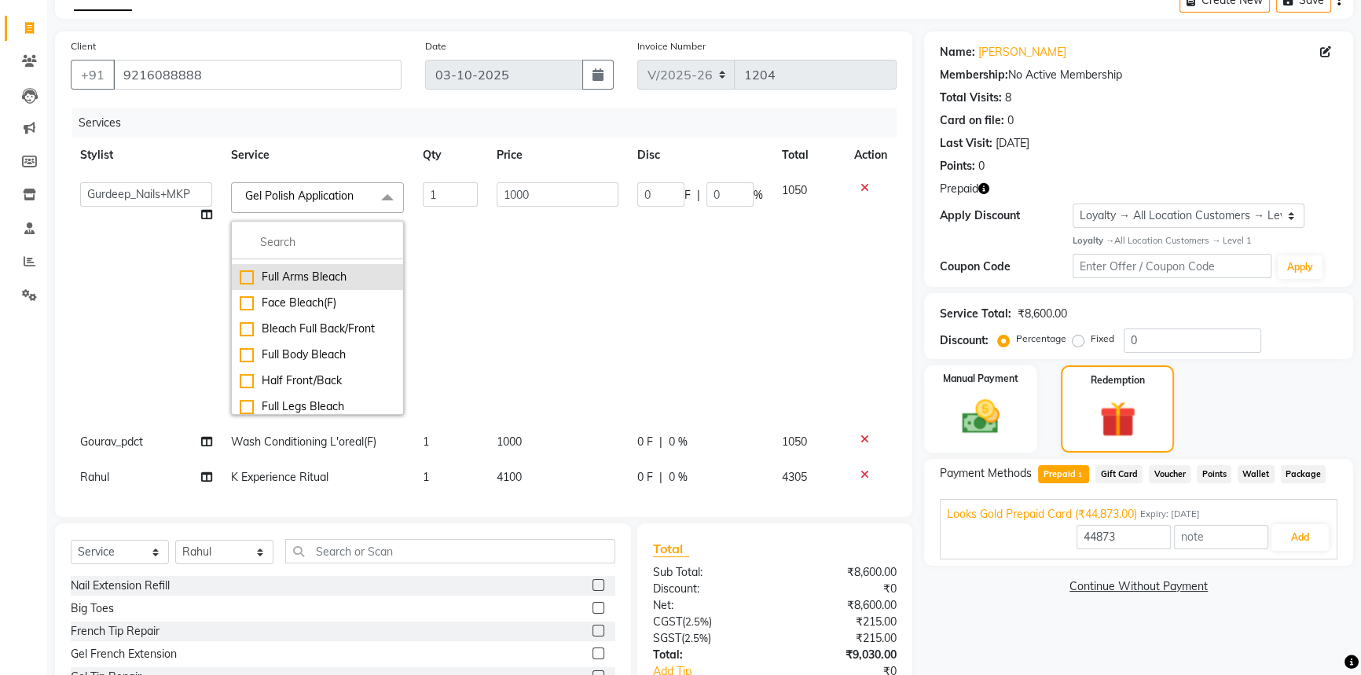
scroll to position [857, 0]
click at [644, 312] on td "0 F | 0 %" at bounding box center [700, 298] width 145 height 251
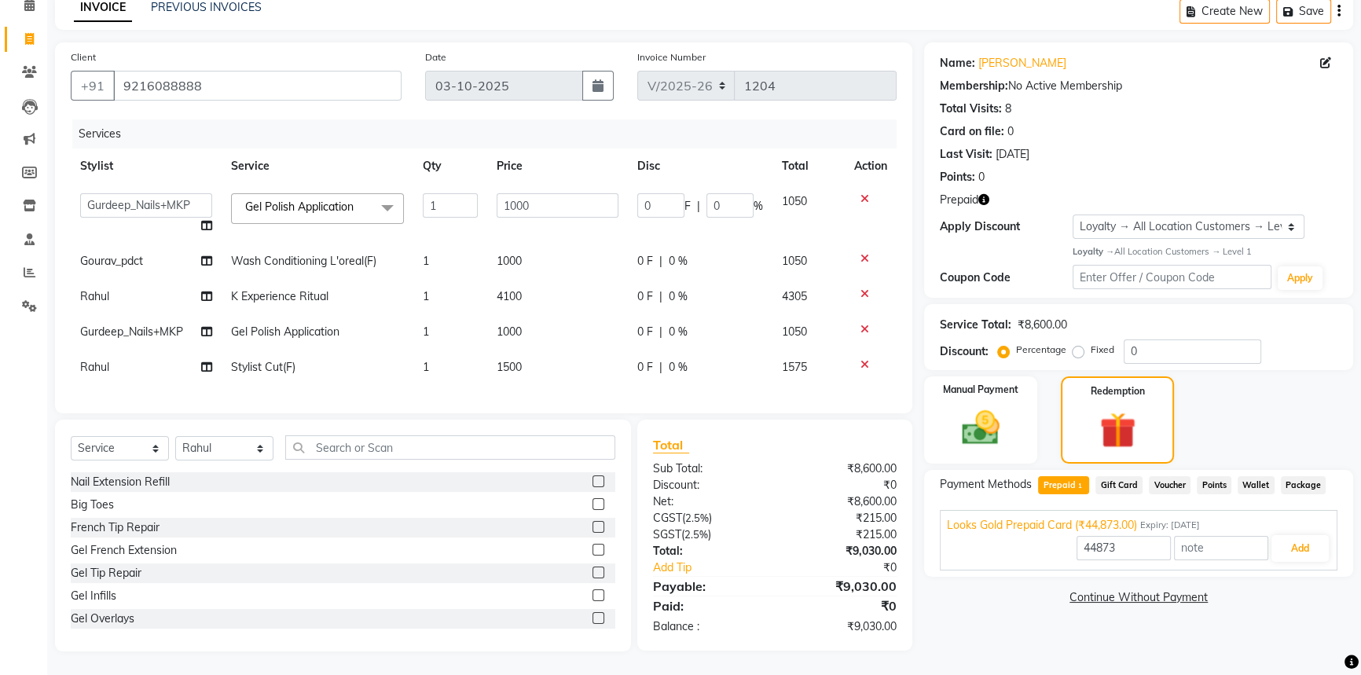
click at [383, 376] on div "Services Stylist Service Qty Price Disc Total Action Arshdeep Arya Counter_Sale…" at bounding box center [484, 258] width 826 height 278
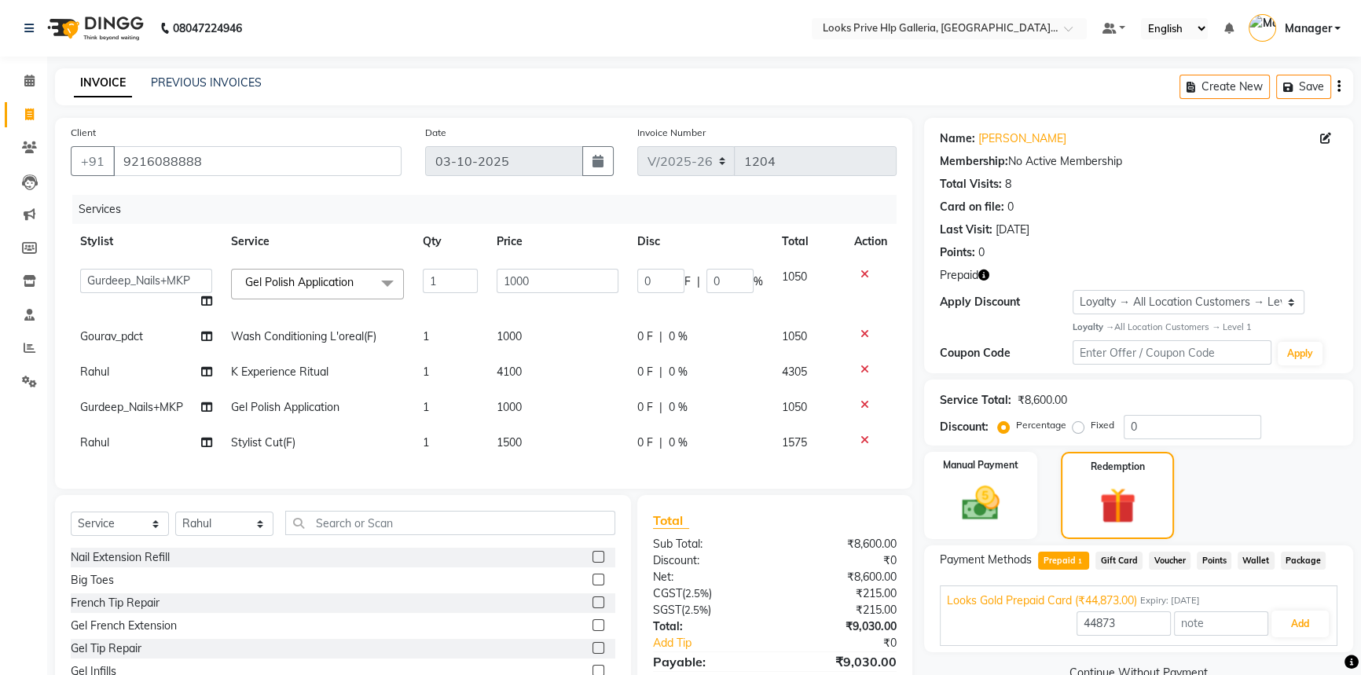
scroll to position [0, 0]
click at [1325, 134] on icon at bounding box center [1325, 138] width 11 height 11
select select "male"
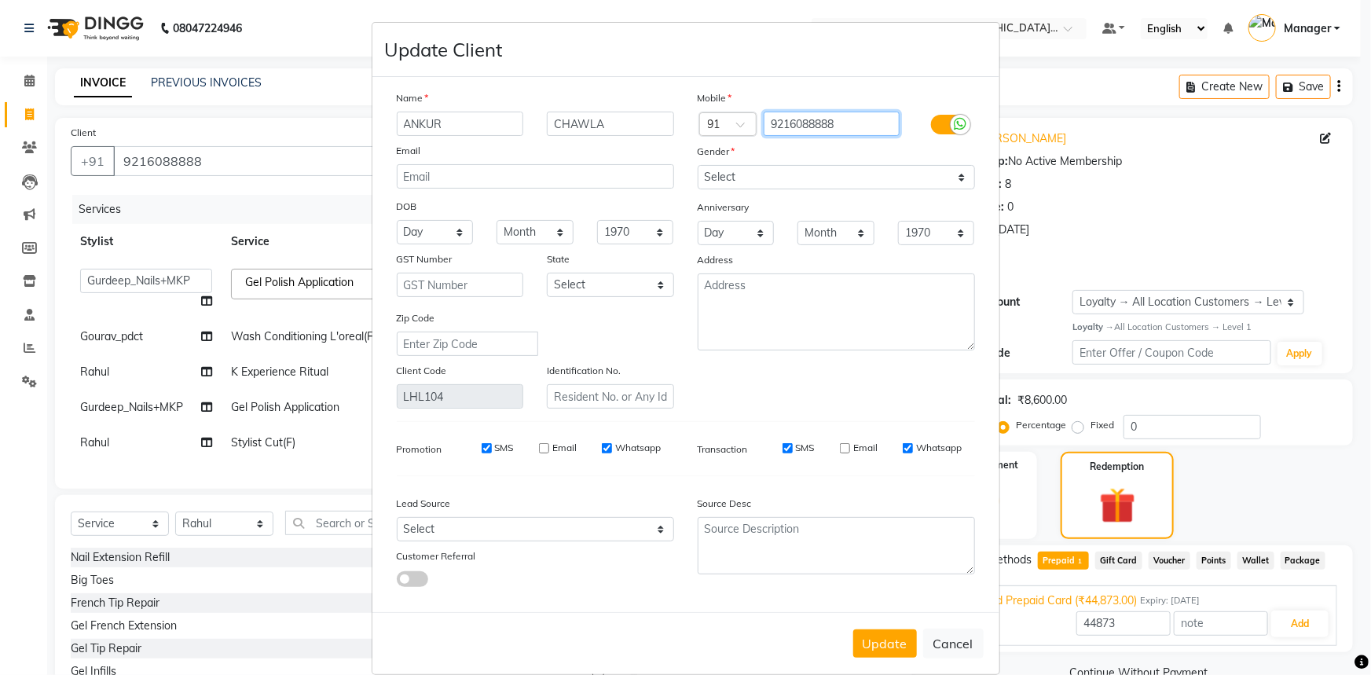
click at [842, 126] on input "9216088888" at bounding box center [832, 124] width 136 height 24
type input "9"
type input "9888045512"
click at [886, 653] on button "Update" at bounding box center [885, 643] width 64 height 28
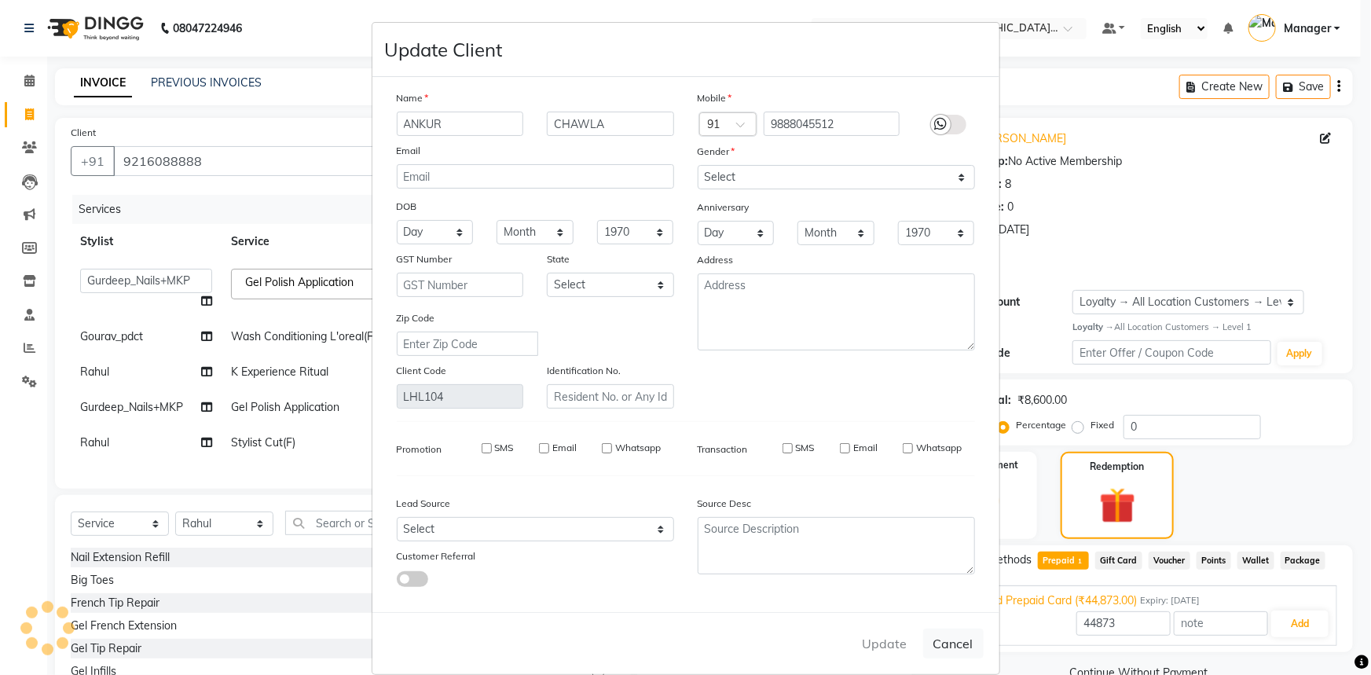
type input "9888045512"
select select
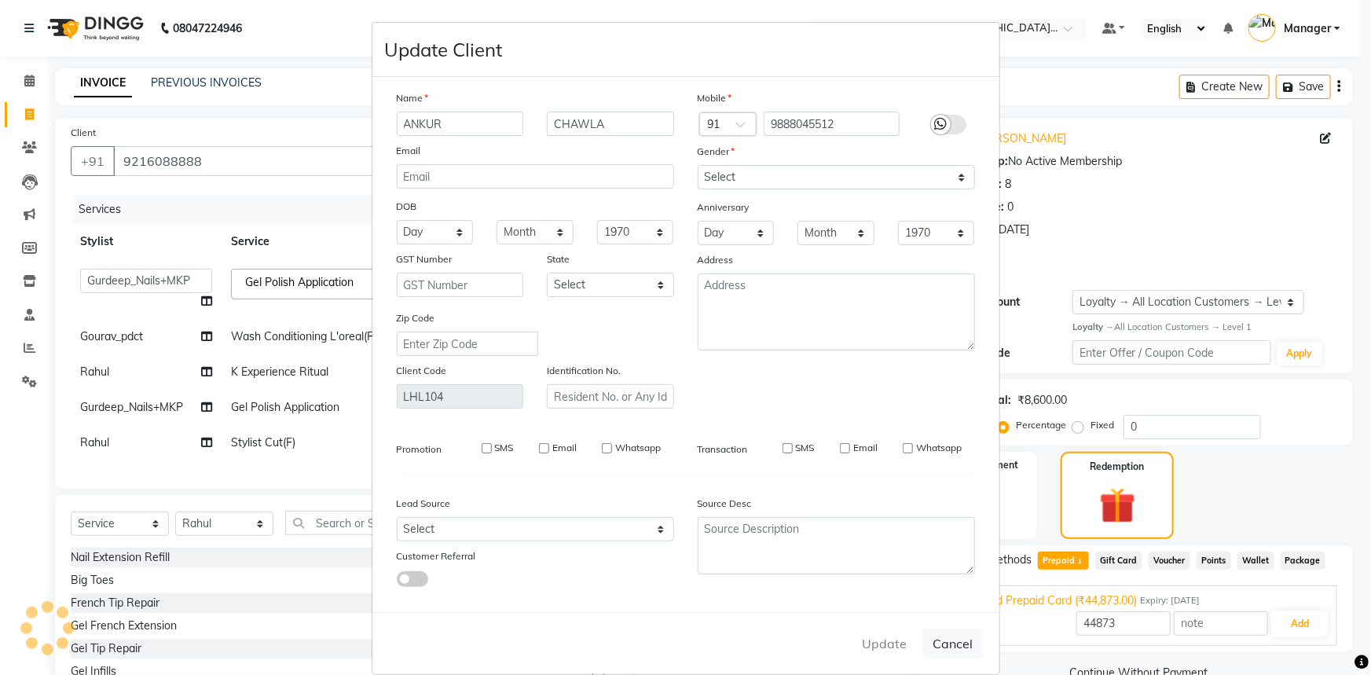
select select
checkbox input "false"
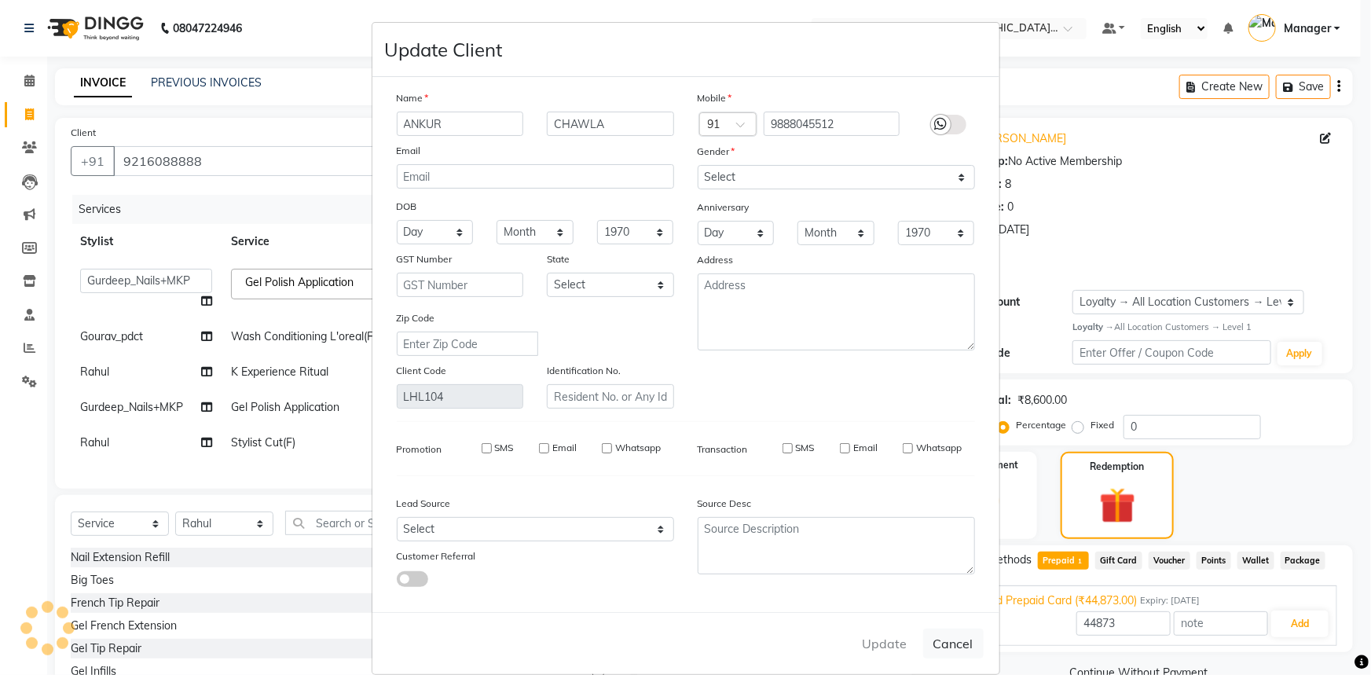
checkbox input "false"
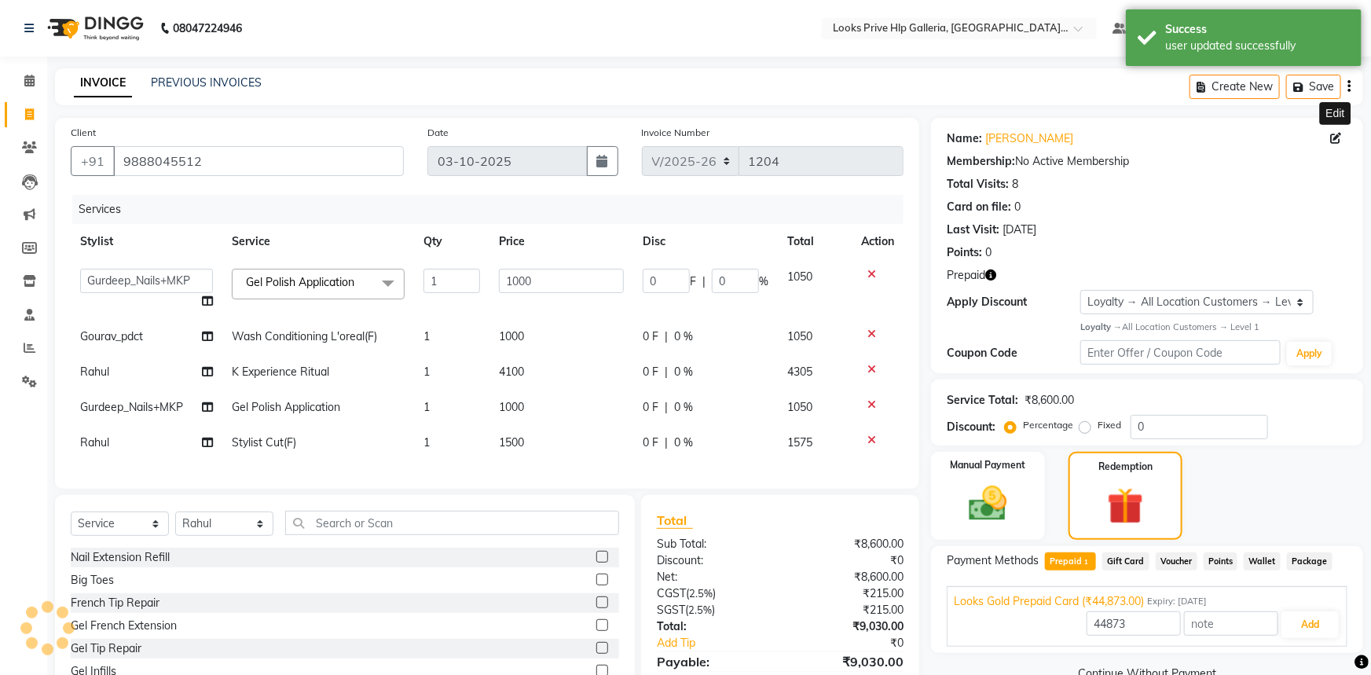
select select "1: Object"
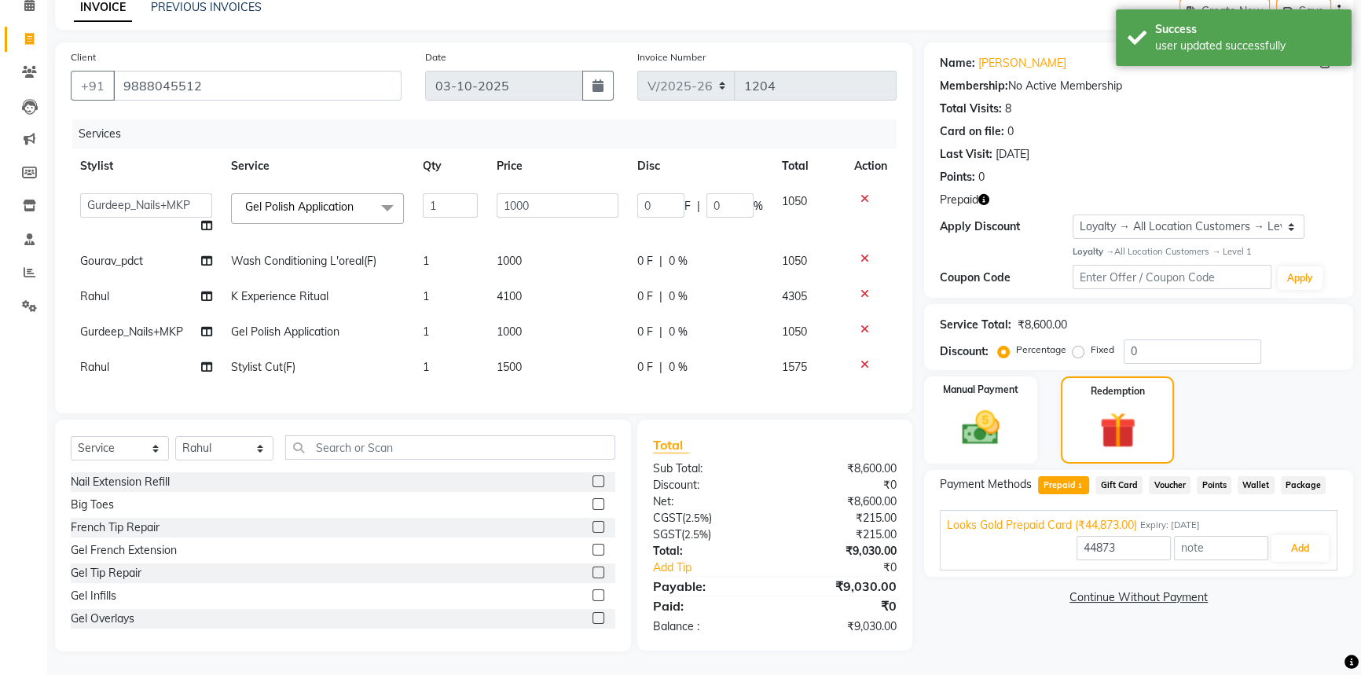
scroll to position [86, 0]
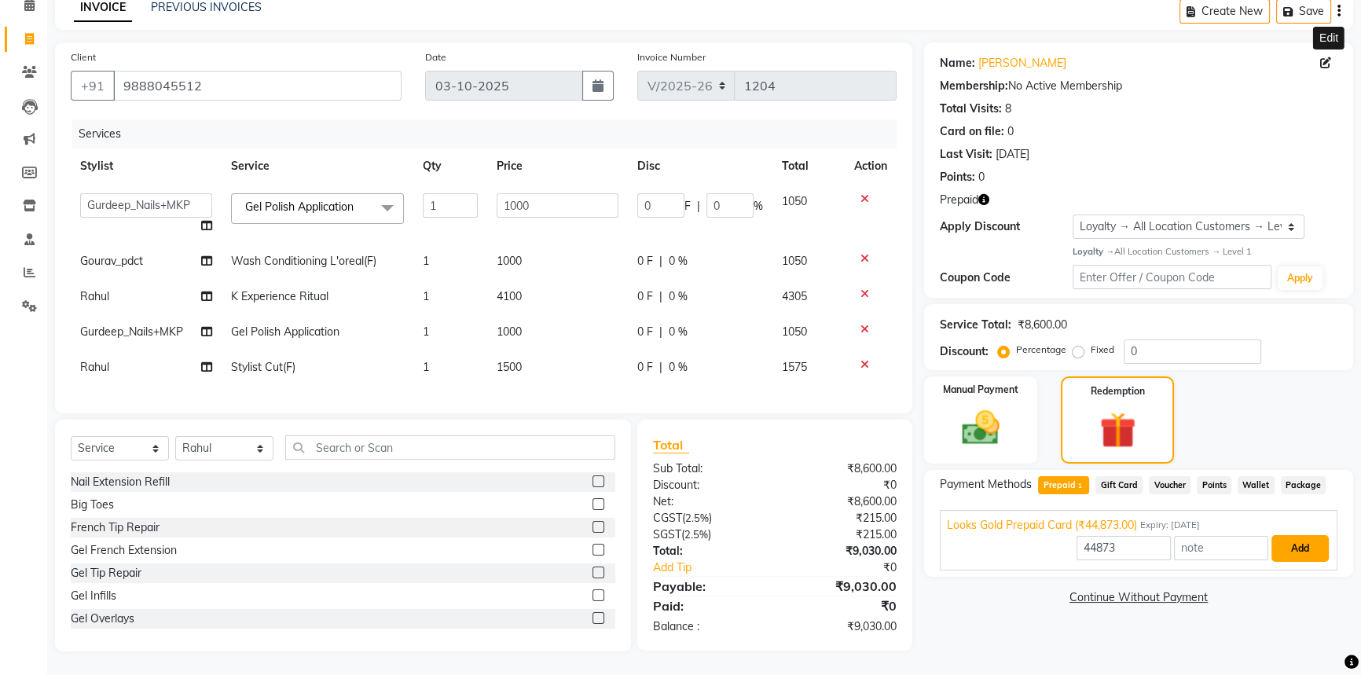
click at [1296, 538] on button "Add" at bounding box center [1299, 548] width 57 height 27
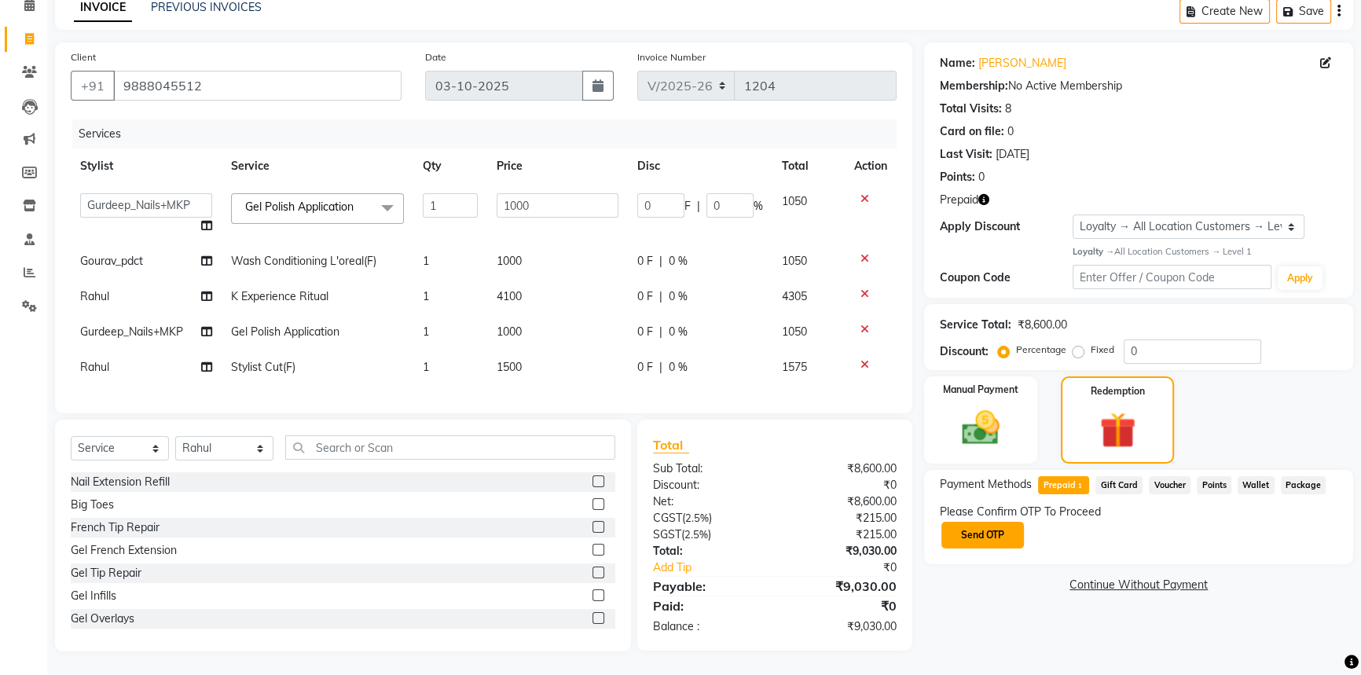
click at [993, 527] on button "Send OTP" at bounding box center [982, 535] width 83 height 27
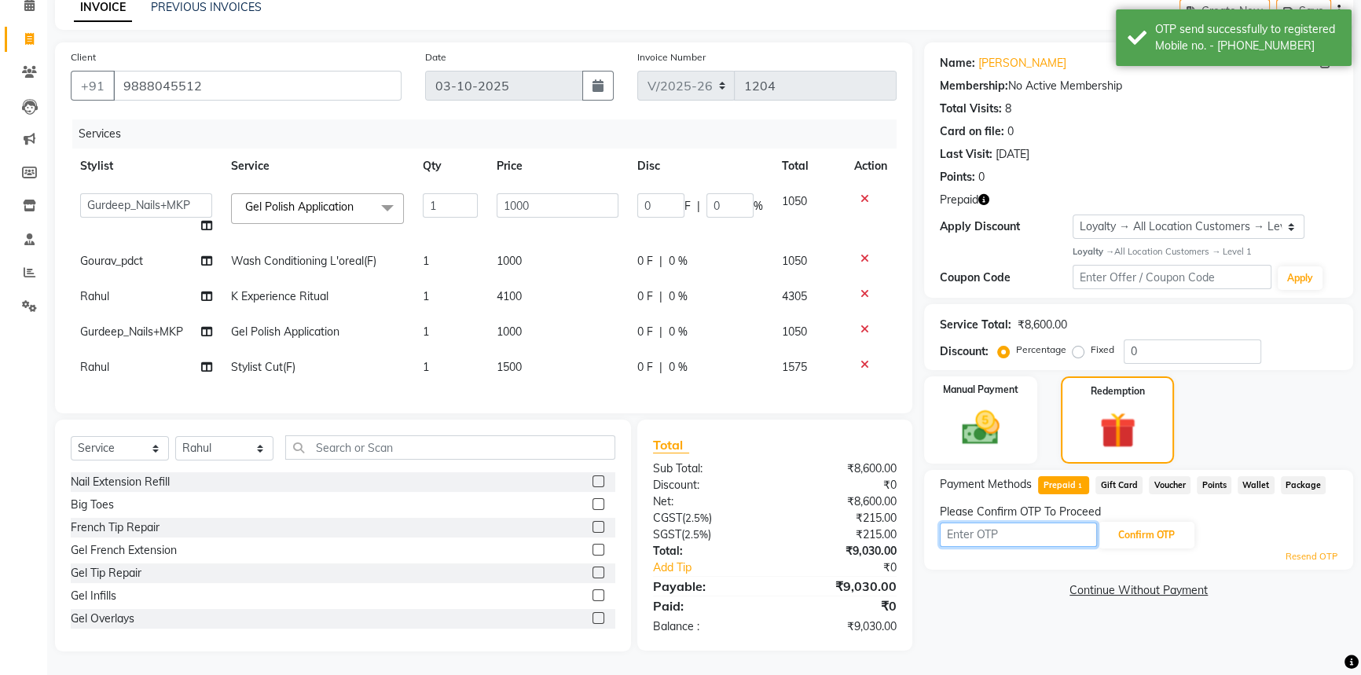
click at [1036, 523] on input "text" at bounding box center [1018, 535] width 157 height 24
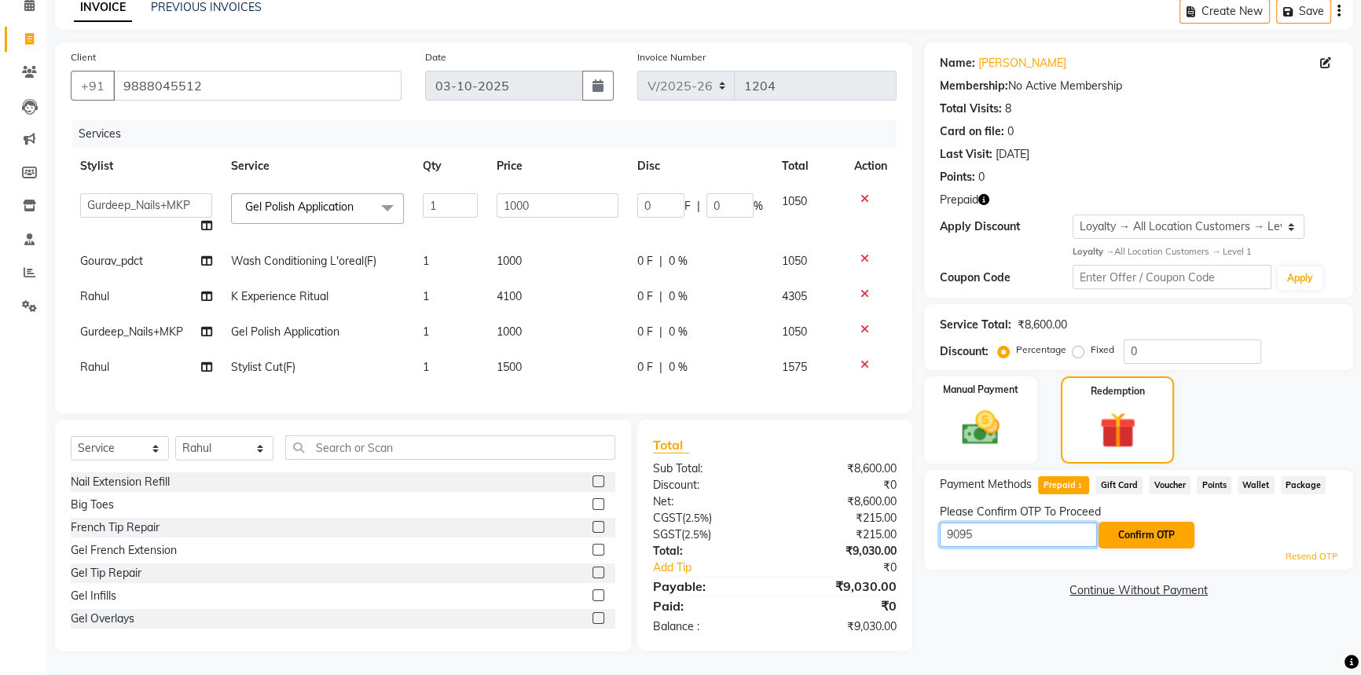
type input "9095"
click at [1138, 523] on button "Confirm OTP" at bounding box center [1147, 535] width 96 height 27
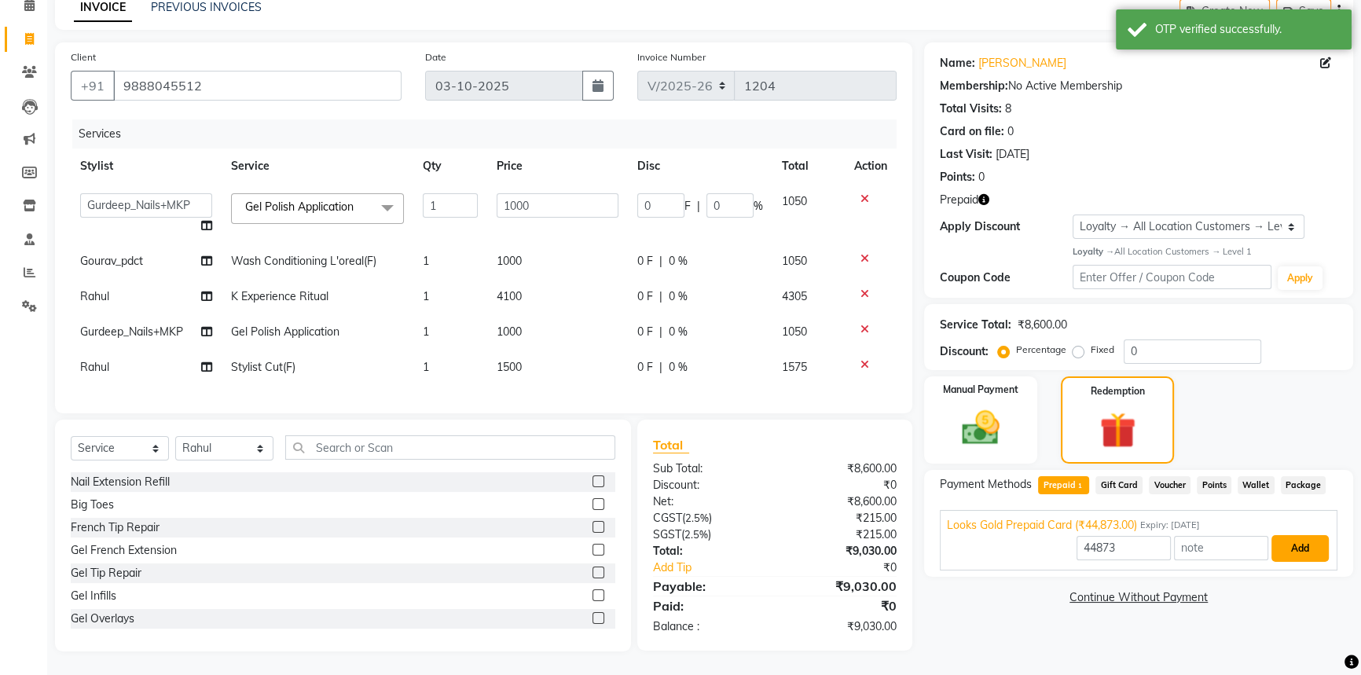
click at [1305, 536] on button "Add" at bounding box center [1299, 548] width 57 height 27
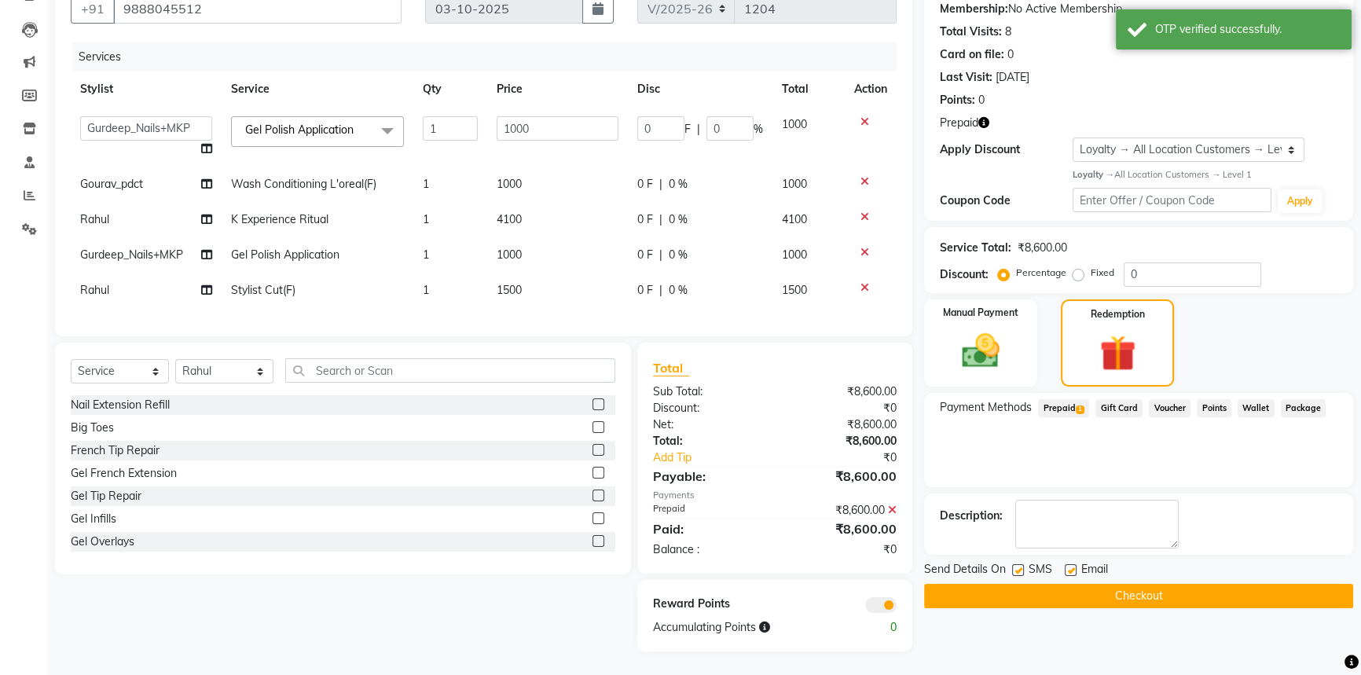
scroll to position [163, 0]
click at [1104, 584] on button "Checkout" at bounding box center [1138, 596] width 429 height 24
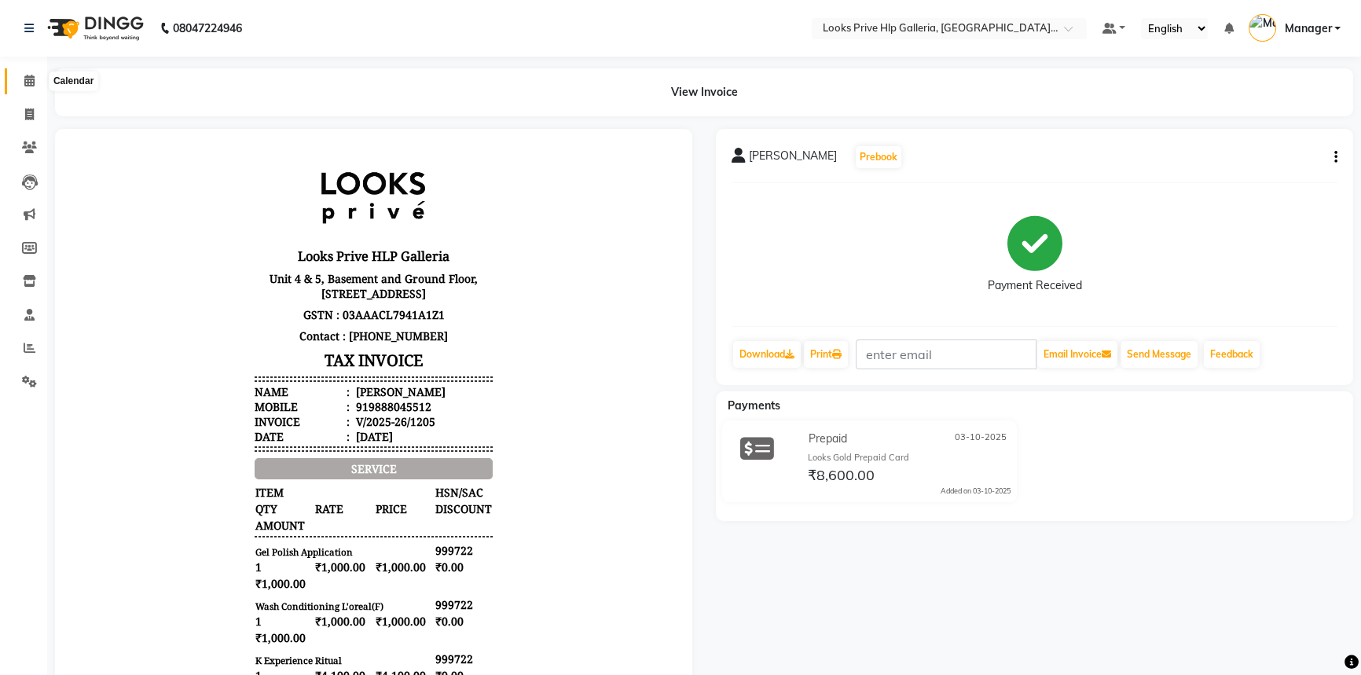
click at [23, 74] on span at bounding box center [30, 81] width 28 height 18
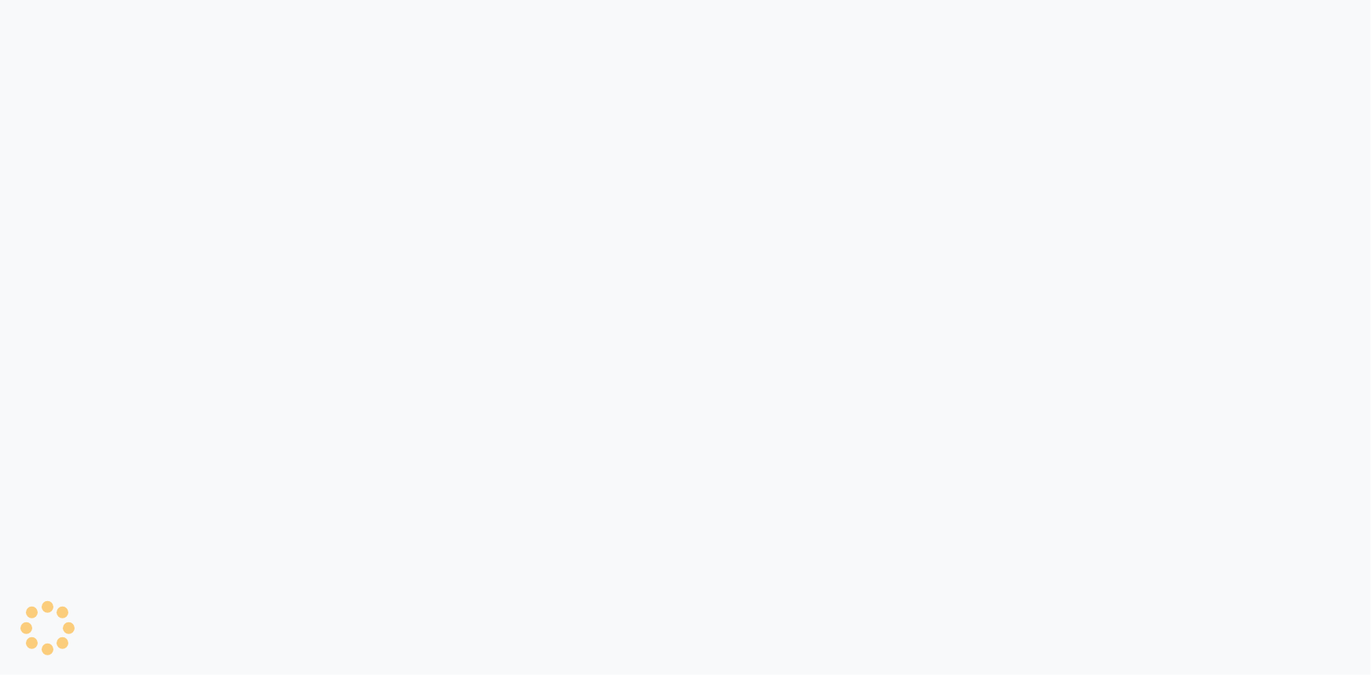
select select "7937"
select select "service"
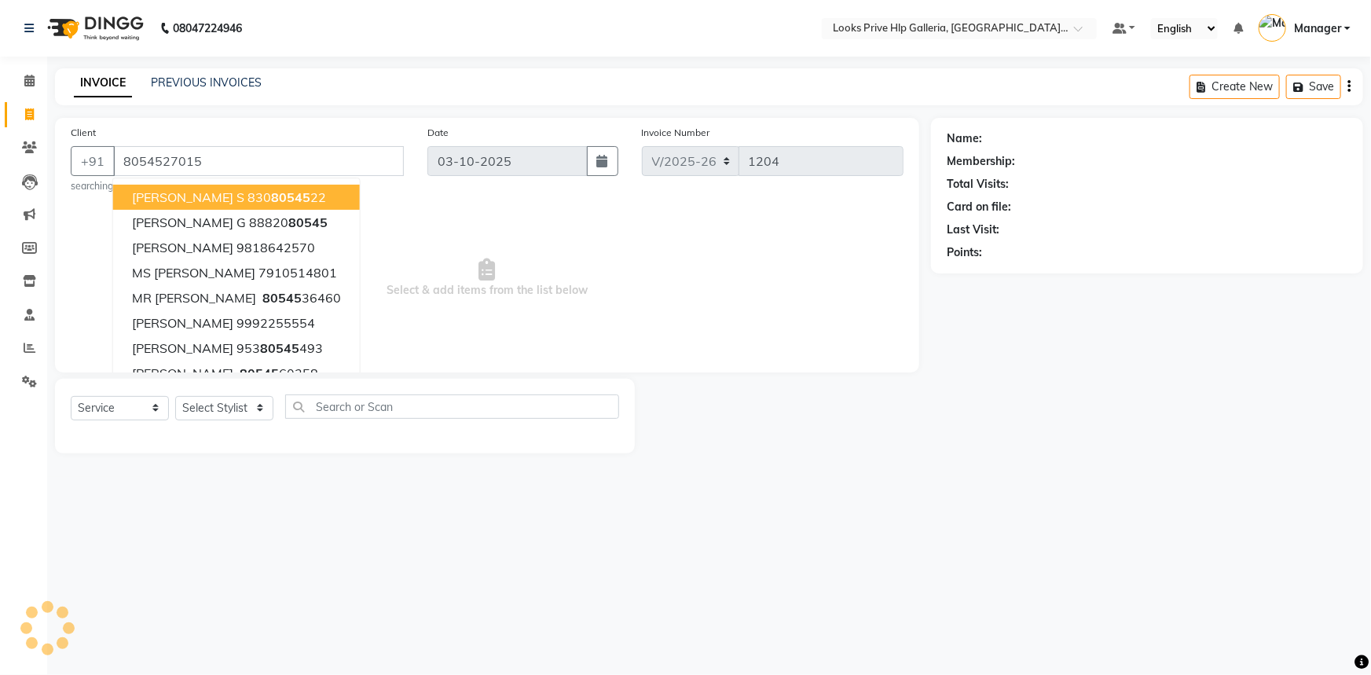
type input "8054527015"
select select "1: Object"
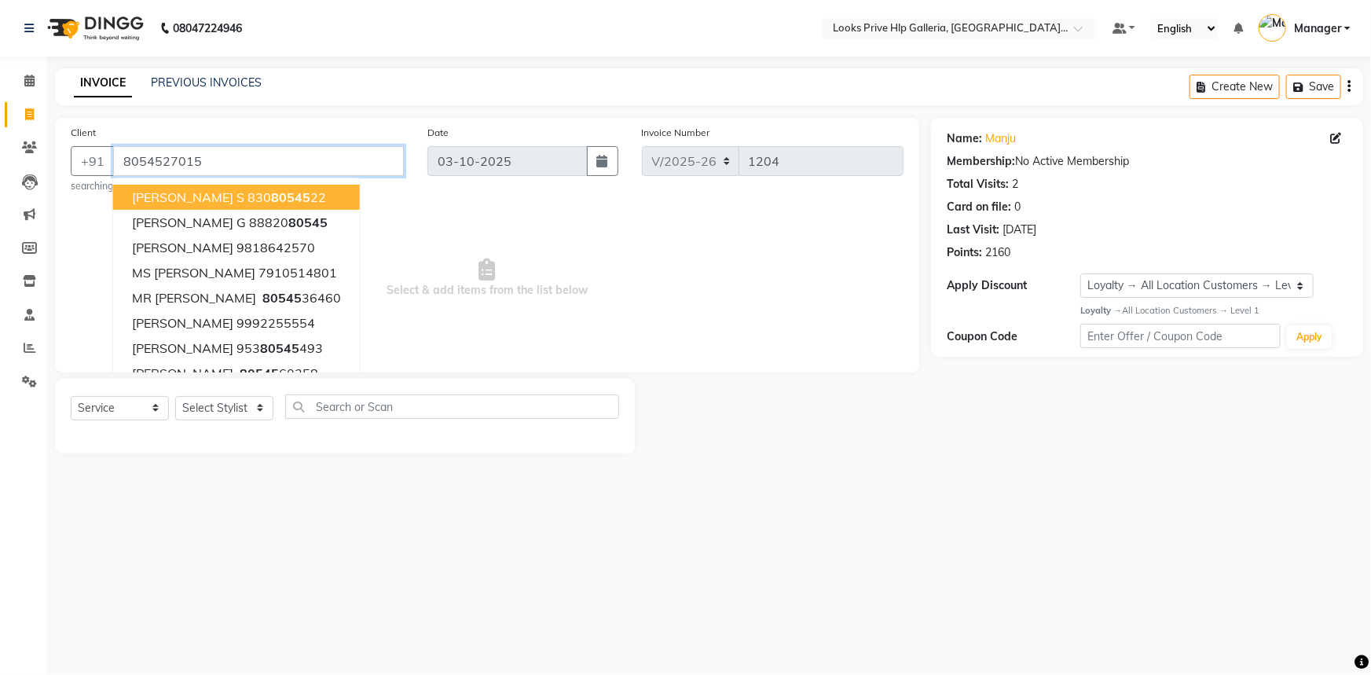
drag, startPoint x: 118, startPoint y: 159, endPoint x: 249, endPoint y: 161, distance: 131.3
click at [250, 163] on input "8054527015" at bounding box center [258, 161] width 291 height 30
click at [29, 142] on icon at bounding box center [29, 147] width 15 height 12
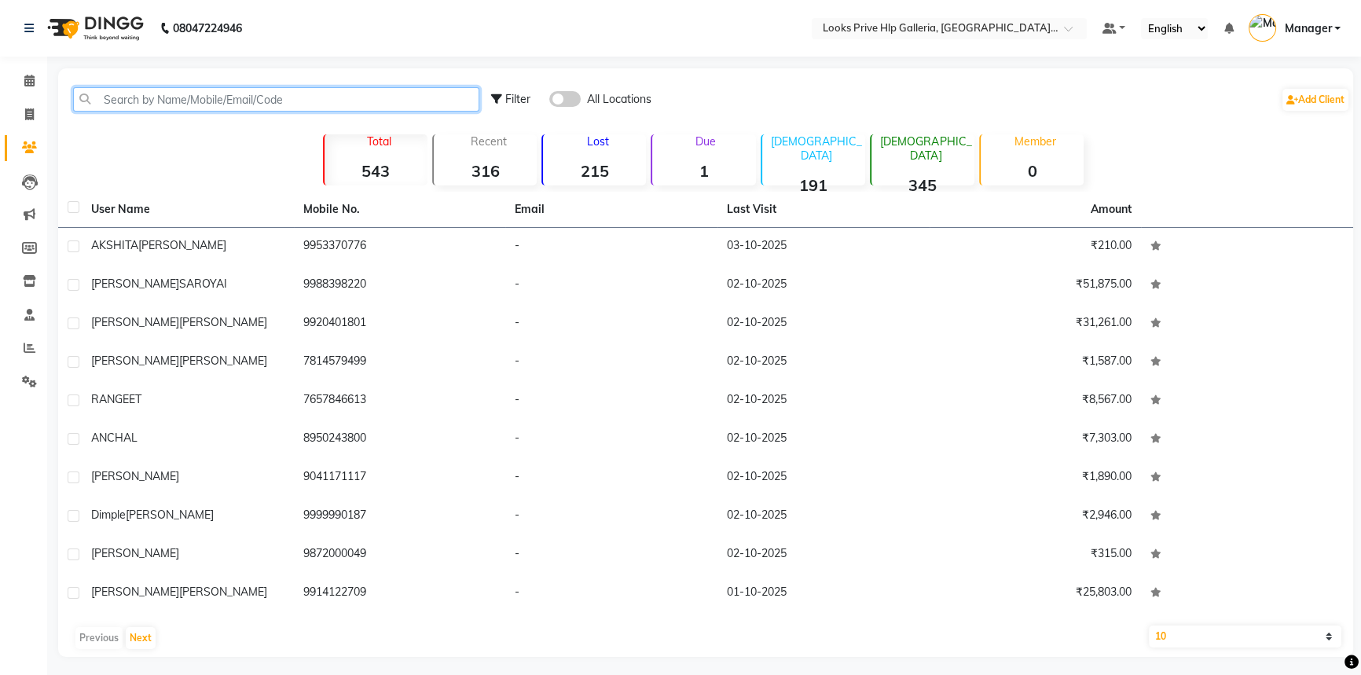
paste input "8054527015"
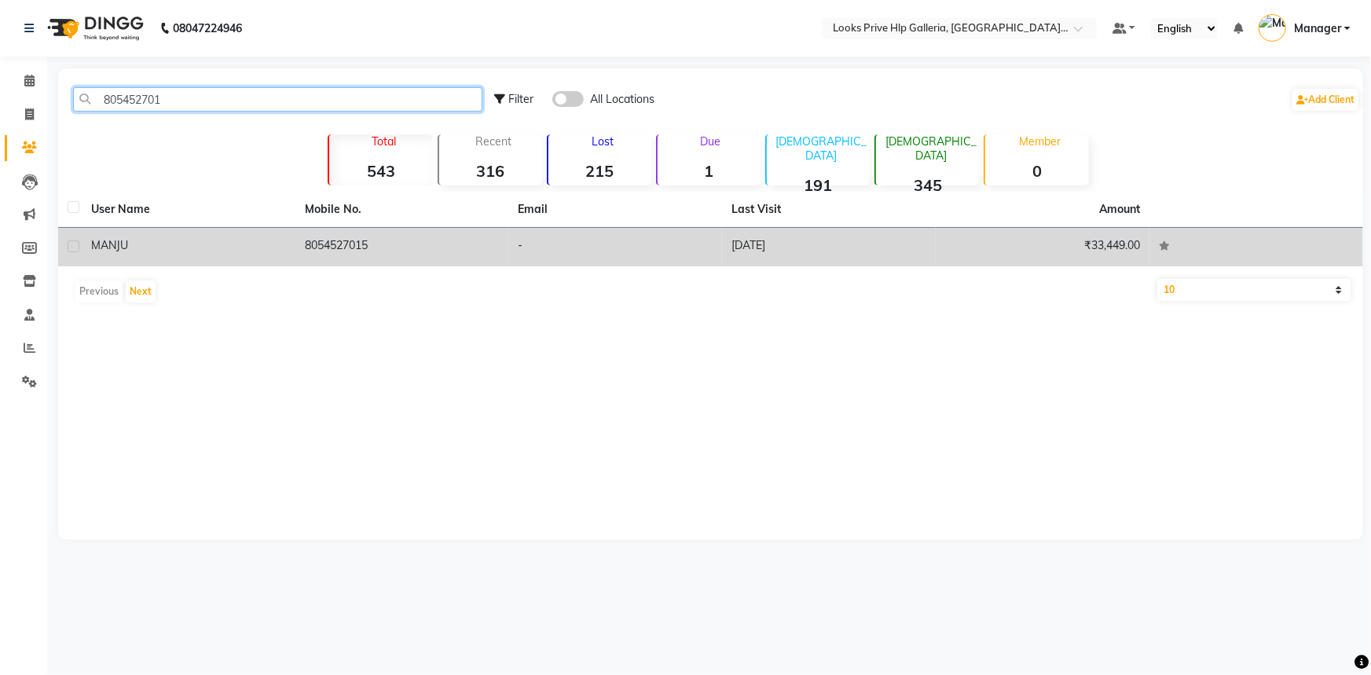
type input "805452701"
click at [72, 244] on label at bounding box center [74, 246] width 12 height 12
click at [72, 244] on input "checkbox" at bounding box center [73, 247] width 10 height 10
checkbox input "true"
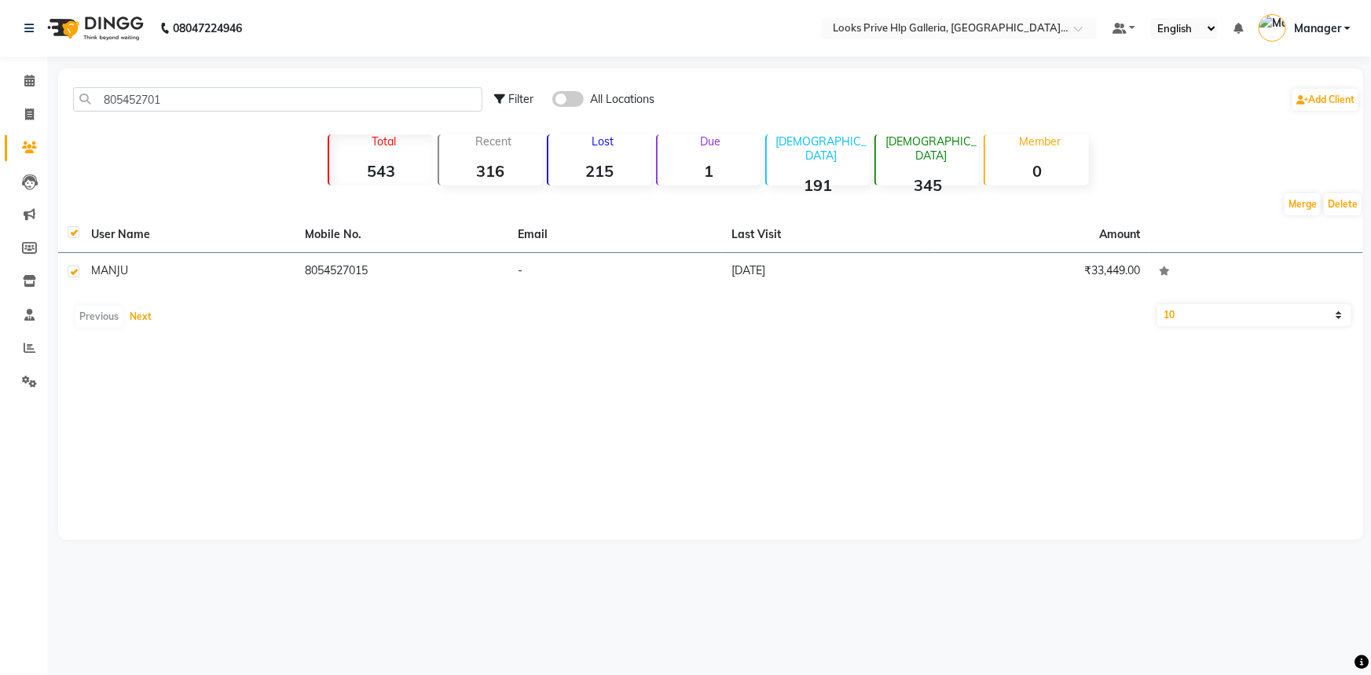
click at [147, 317] on button "Next" at bounding box center [141, 317] width 30 height 22
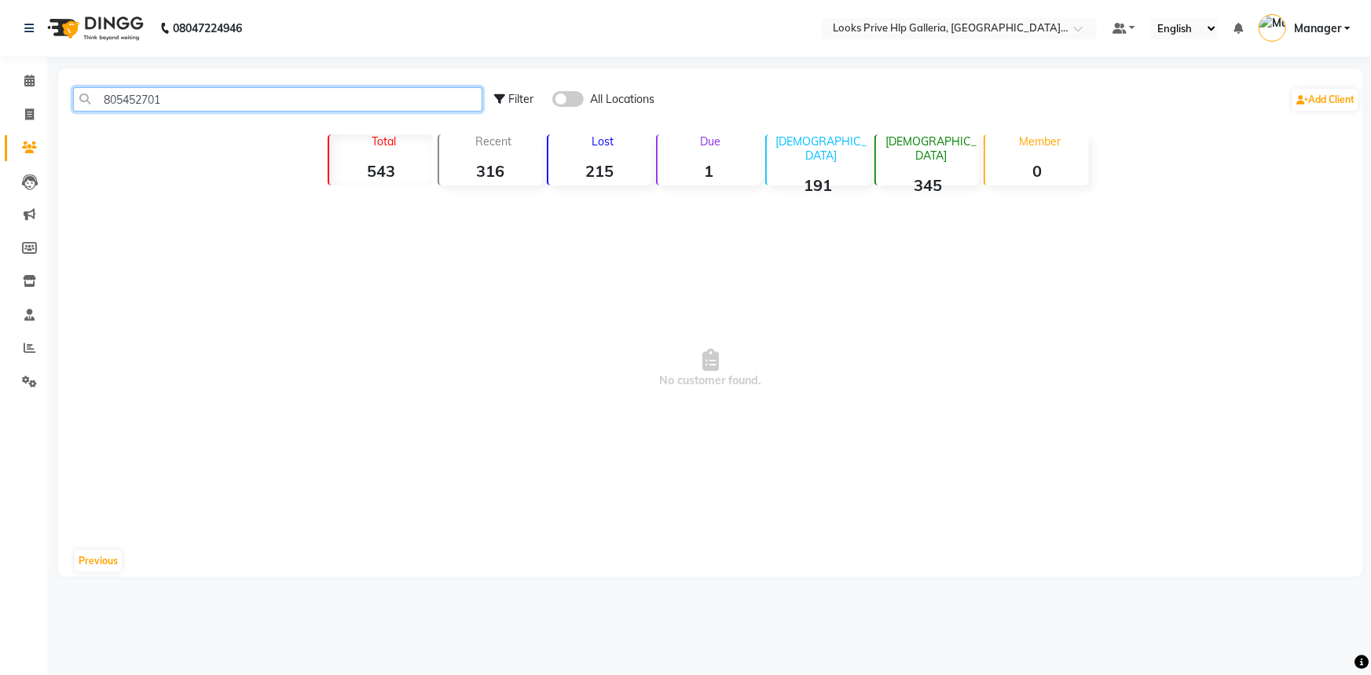
click at [210, 99] on input "805452701" at bounding box center [277, 99] width 409 height 24
type input "805452701"
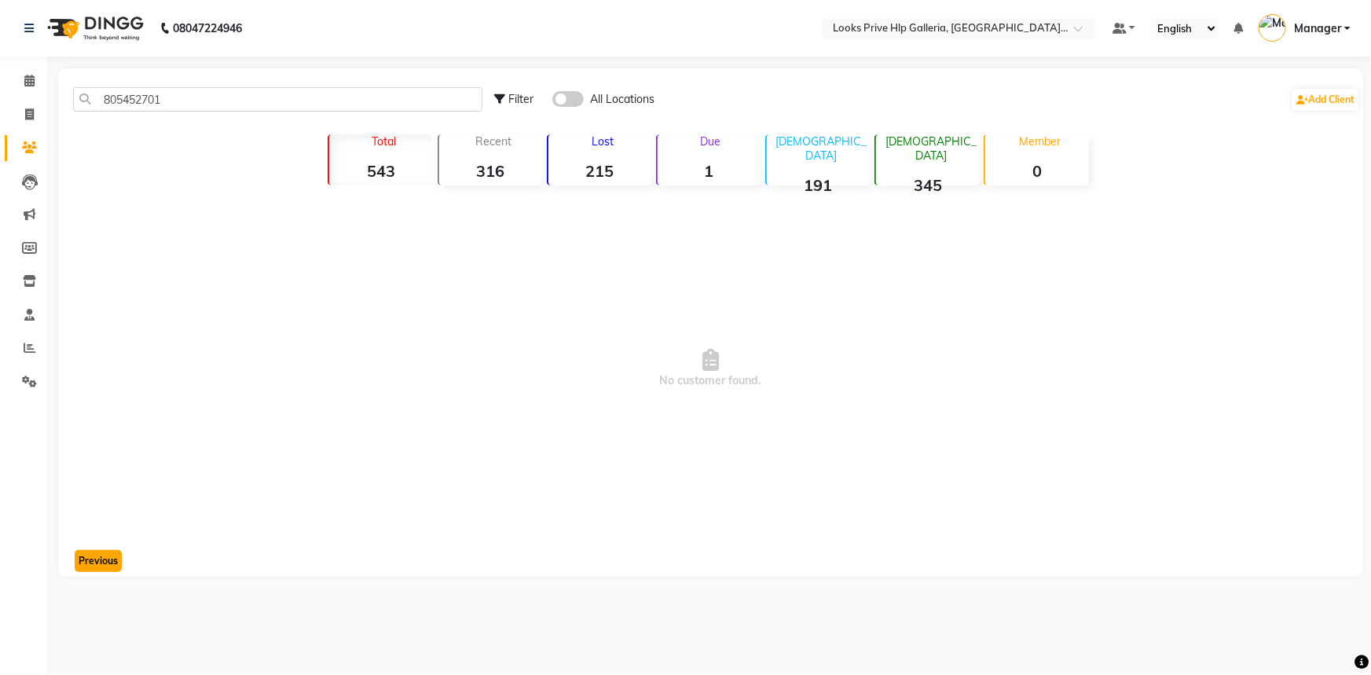
click at [100, 558] on button "Previous" at bounding box center [98, 561] width 47 height 22
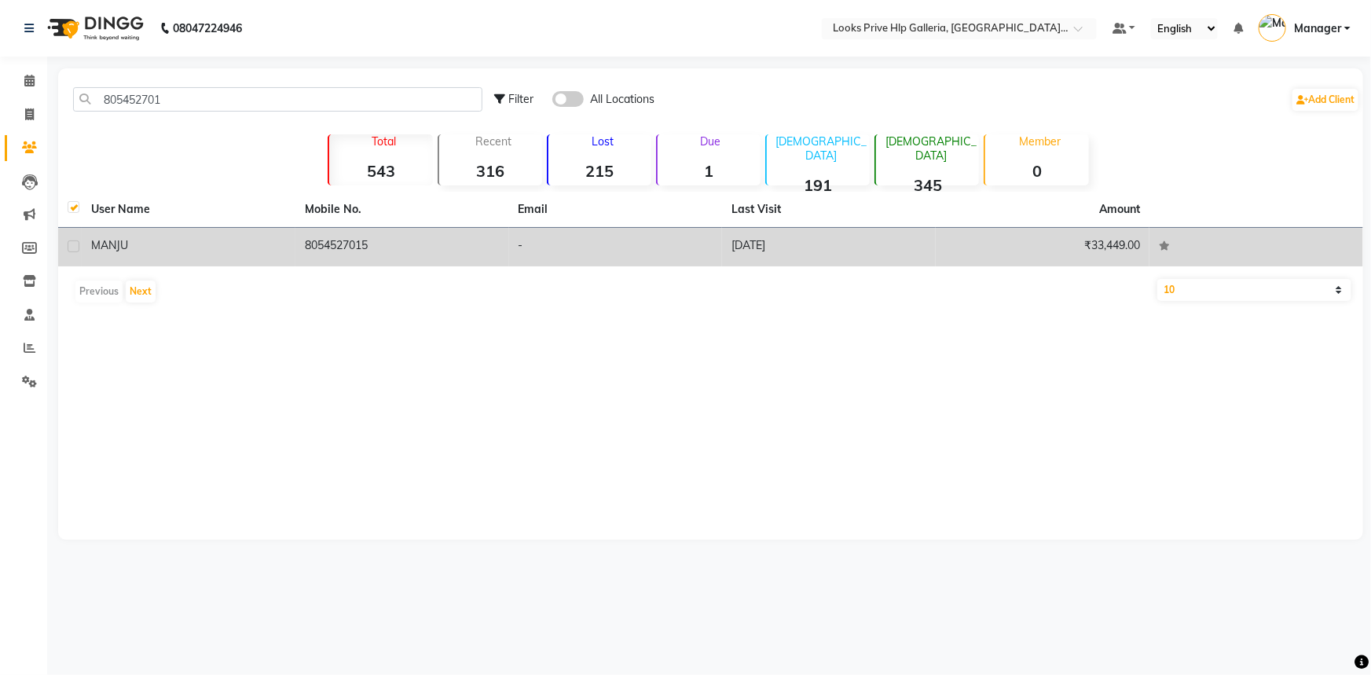
click at [79, 247] on td at bounding box center [70, 247] width 24 height 39
click at [71, 249] on label at bounding box center [74, 246] width 12 height 12
click at [71, 249] on input "checkbox" at bounding box center [73, 247] width 10 height 10
checkbox input "true"
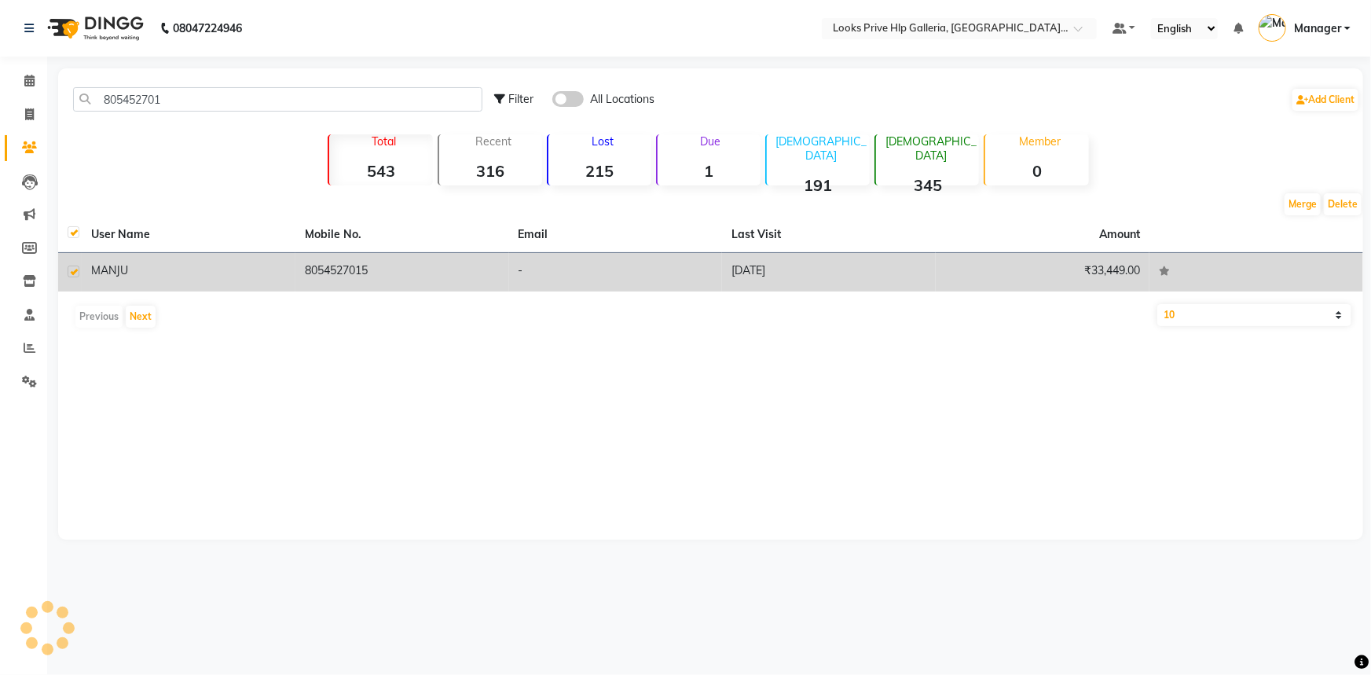
click at [70, 263] on td at bounding box center [70, 272] width 24 height 39
click at [75, 263] on td at bounding box center [70, 272] width 24 height 39
click at [75, 264] on td at bounding box center [70, 272] width 24 height 39
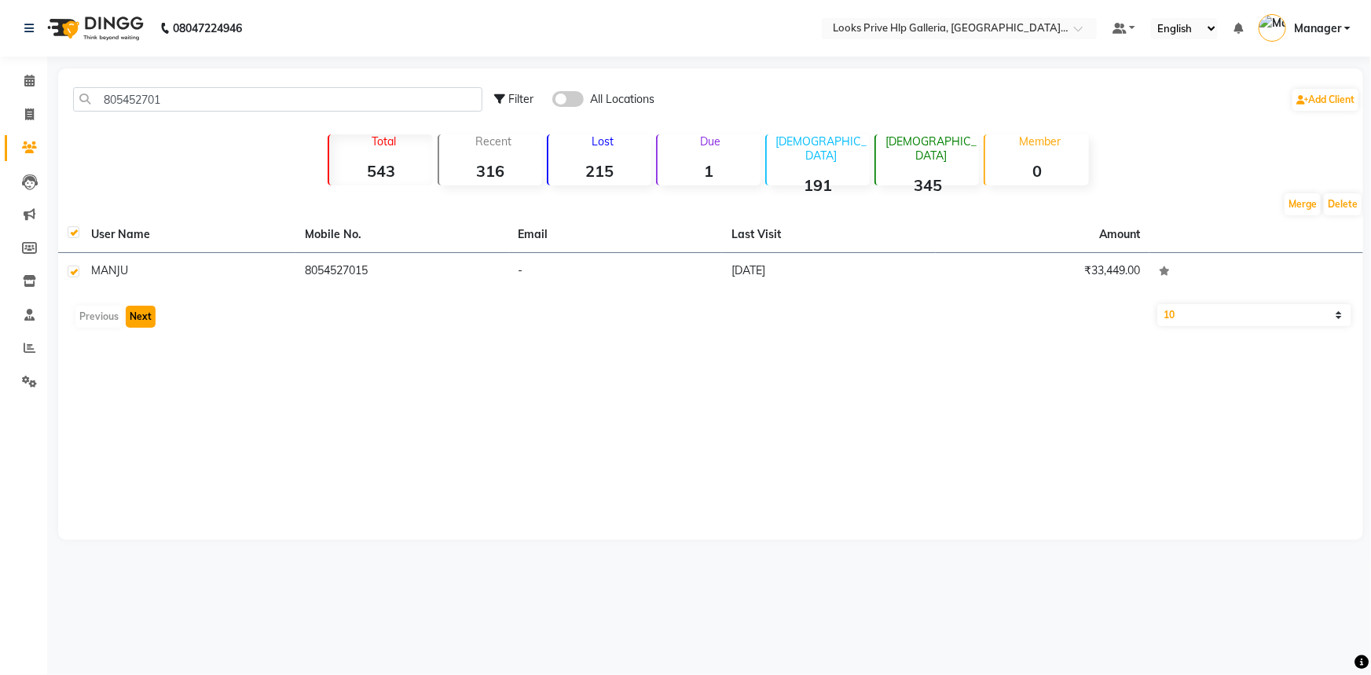
click at [134, 314] on button "Next" at bounding box center [141, 317] width 30 height 22
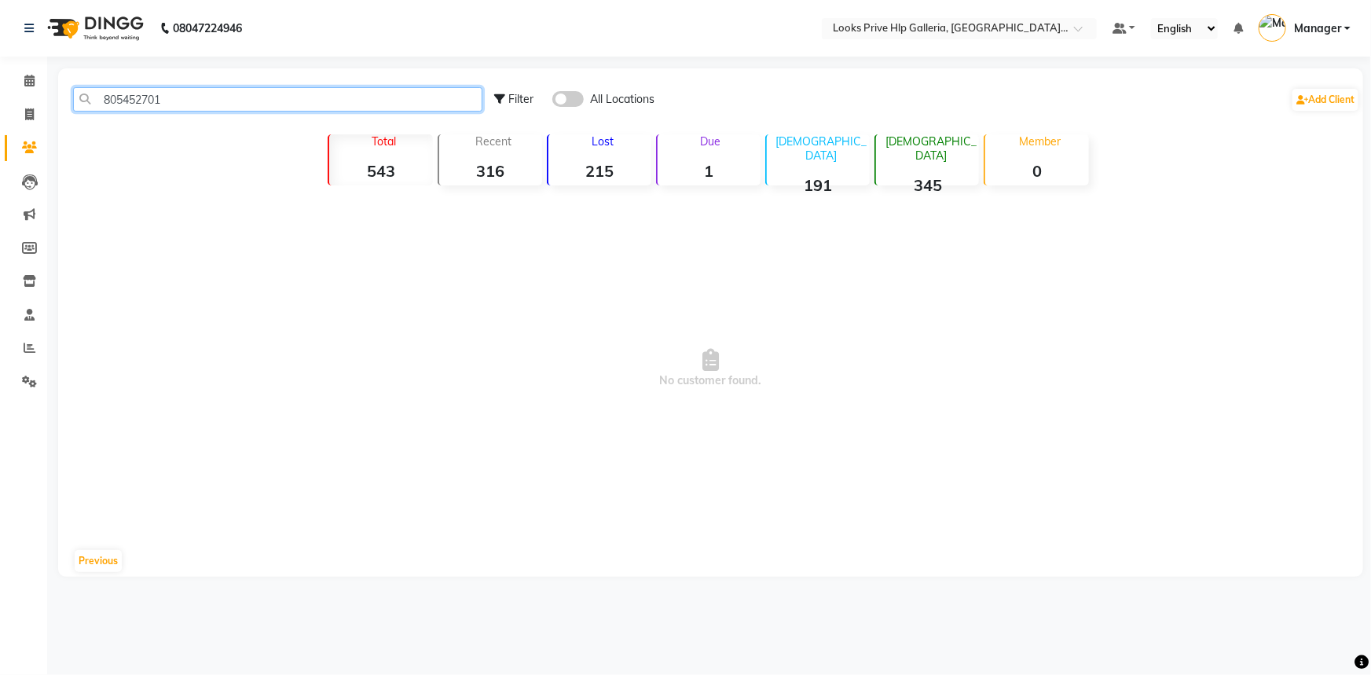
click at [205, 97] on input "805452701" at bounding box center [277, 99] width 409 height 24
click at [27, 144] on icon at bounding box center [29, 147] width 15 height 12
click at [218, 86] on div "805452701 Filter All Locations Add Client" at bounding box center [710, 100] width 1299 height 50
click at [222, 112] on div "805452701 Filter All Locations Add Client" at bounding box center [710, 100] width 1299 height 50
click at [228, 101] on input "805452701" at bounding box center [277, 99] width 409 height 24
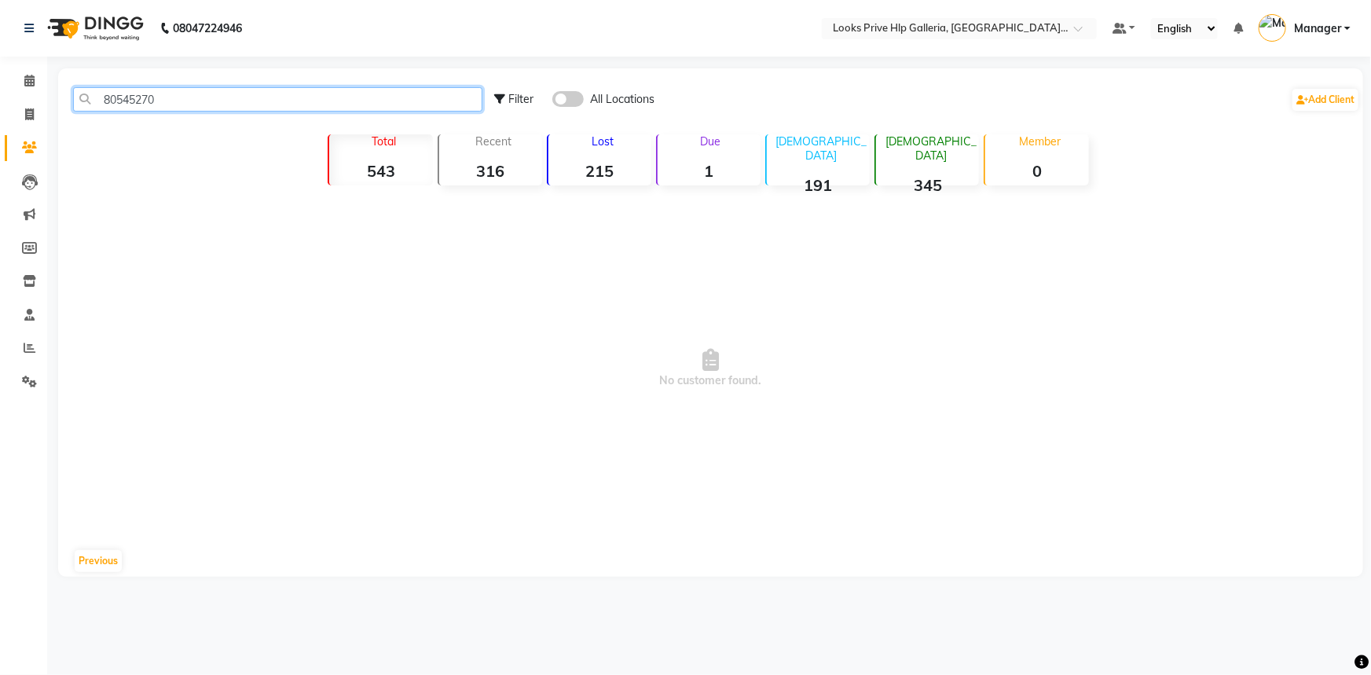
type input "805452701"
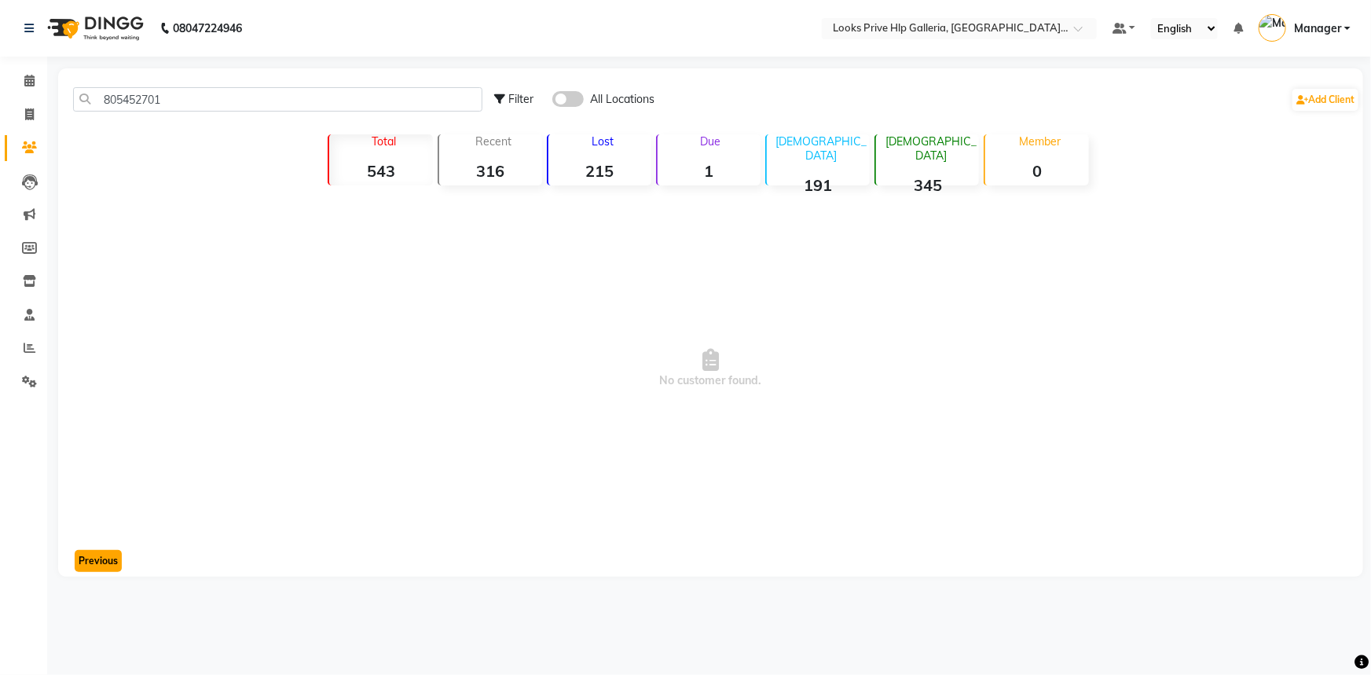
click at [101, 550] on button "Previous" at bounding box center [98, 561] width 47 height 22
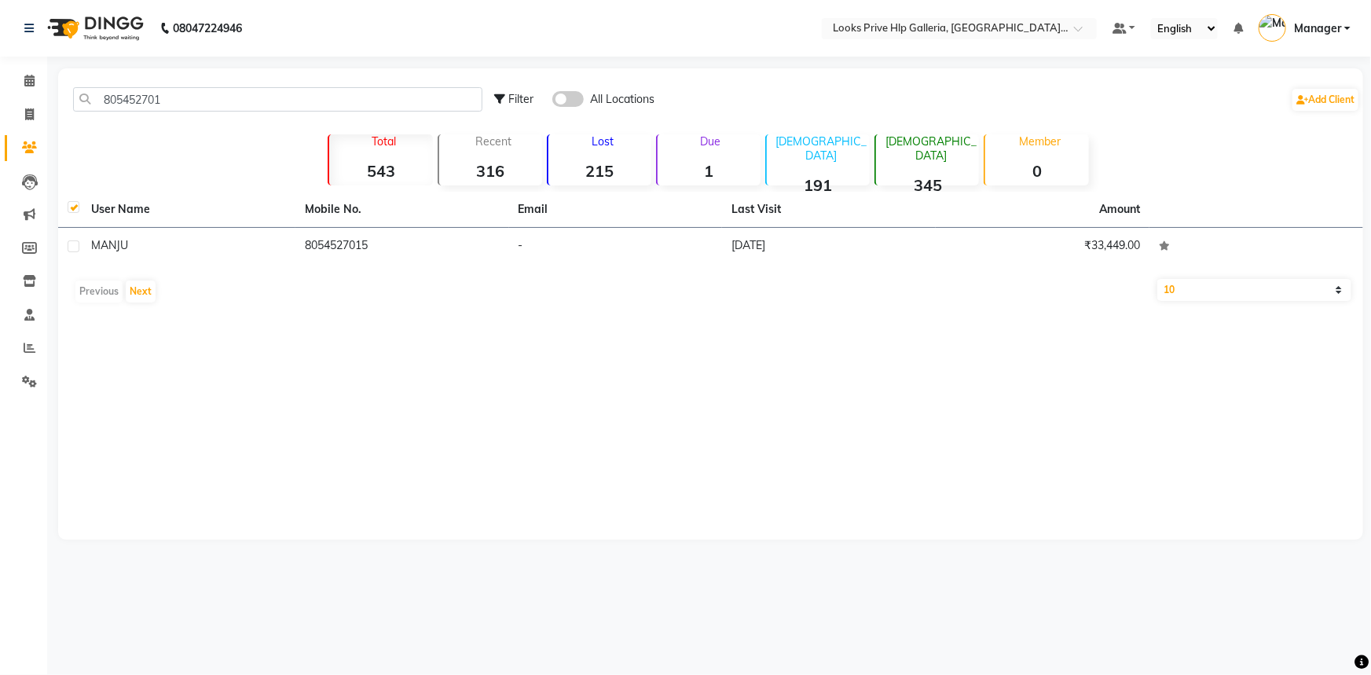
click at [1188, 286] on select "10 50 100" at bounding box center [1255, 290] width 194 height 22
click at [1158, 279] on select "10 50 100" at bounding box center [1255, 290] width 194 height 22
click at [1191, 285] on select "10 50 100" at bounding box center [1255, 290] width 194 height 22
select select "10"
click at [1158, 279] on select "10 50 100" at bounding box center [1255, 290] width 194 height 22
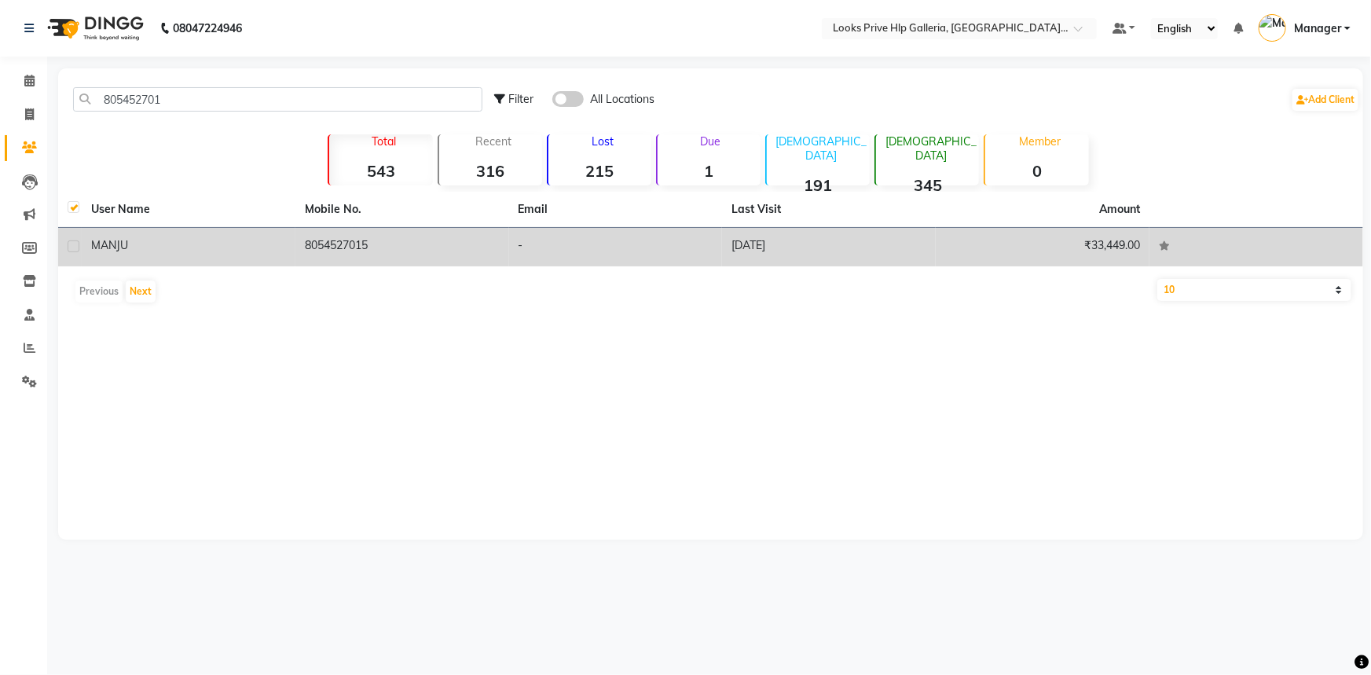
click at [76, 247] on label at bounding box center [74, 246] width 12 height 12
click at [76, 247] on input "checkbox" at bounding box center [73, 247] width 10 height 10
checkbox input "true"
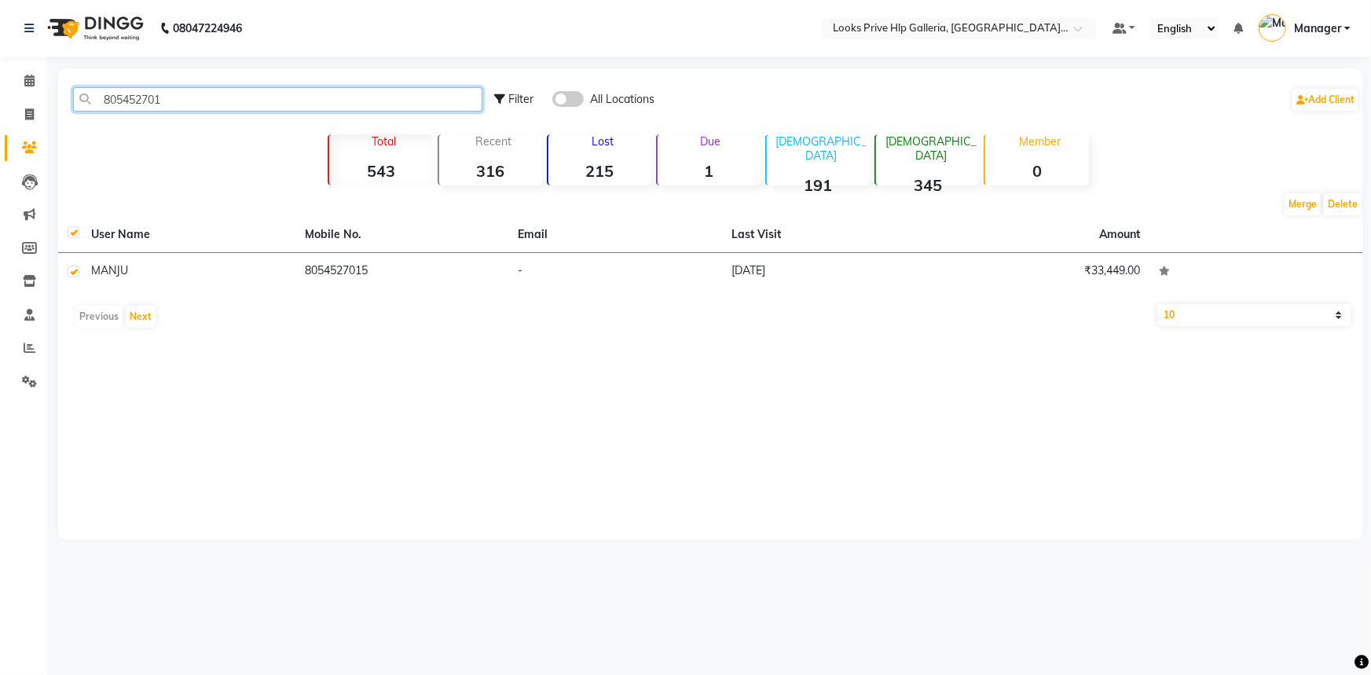
click at [193, 105] on input "805452701" at bounding box center [277, 99] width 409 height 24
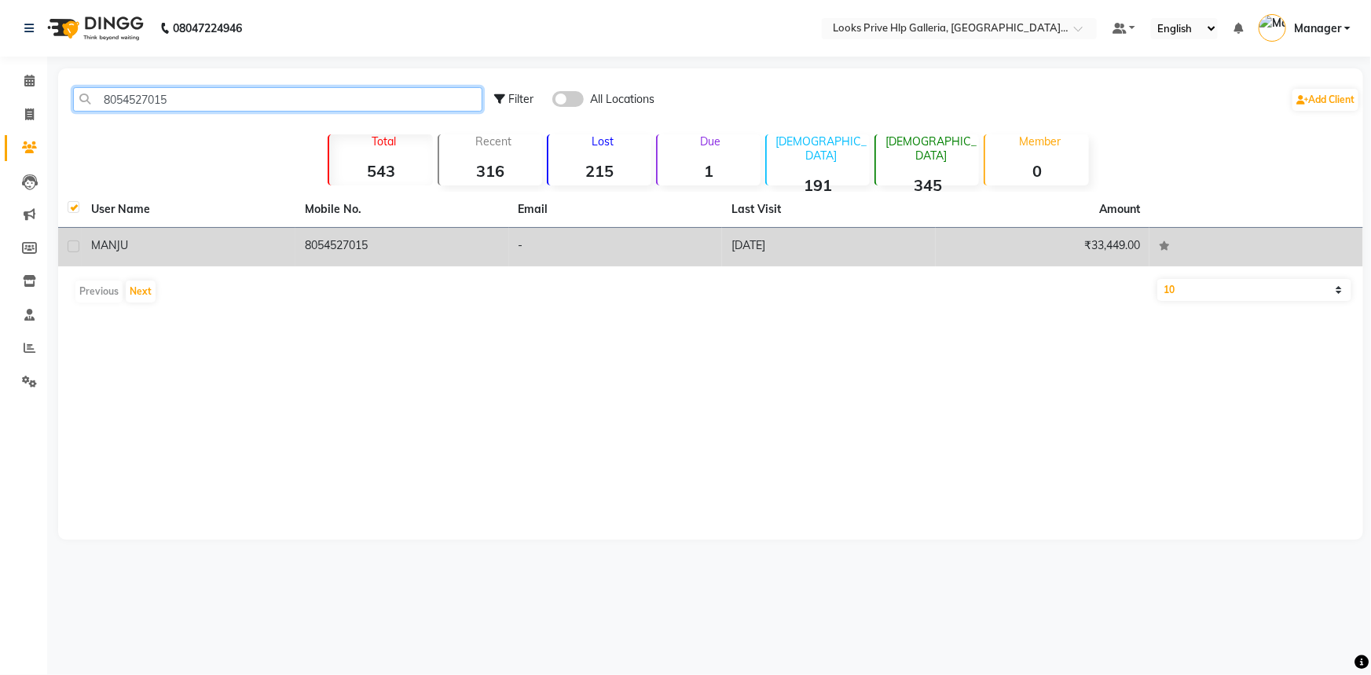
type input "8054527015"
click at [74, 248] on label at bounding box center [74, 246] width 12 height 12
click at [74, 248] on input "checkbox" at bounding box center [73, 247] width 10 height 10
checkbox input "true"
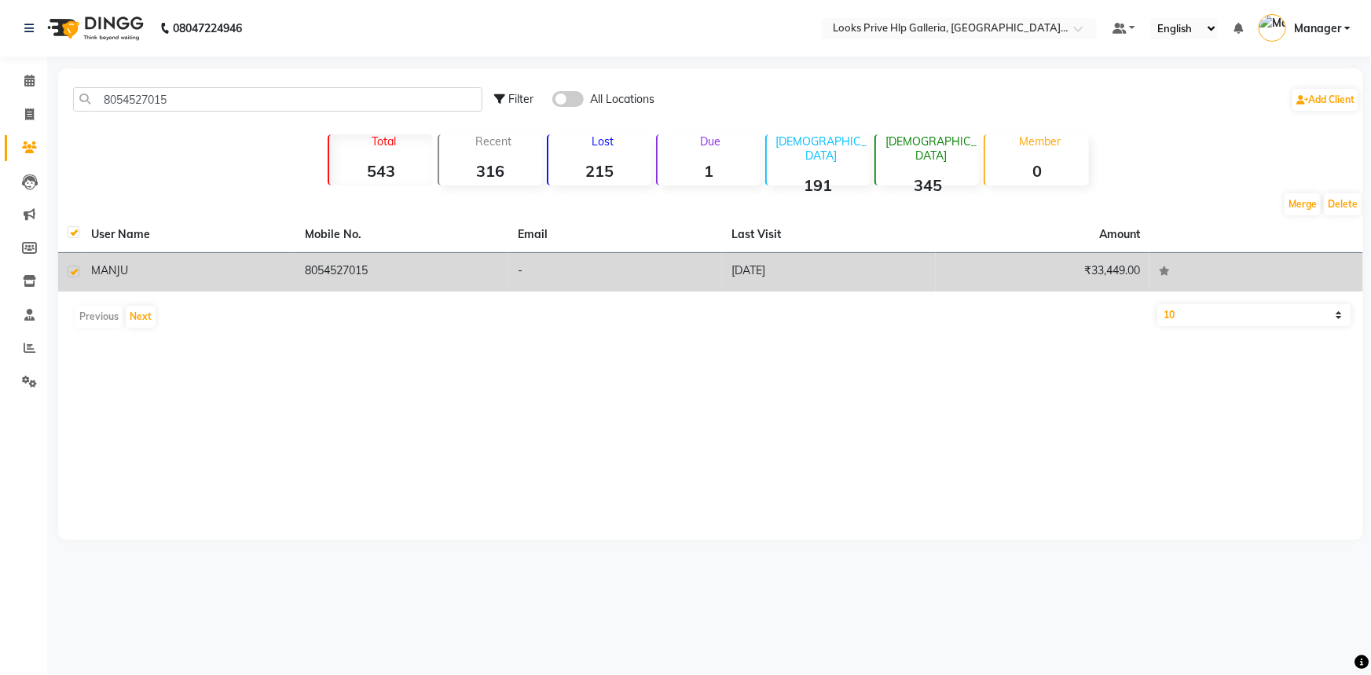
click at [127, 277] on span "MANJU" at bounding box center [109, 270] width 37 height 14
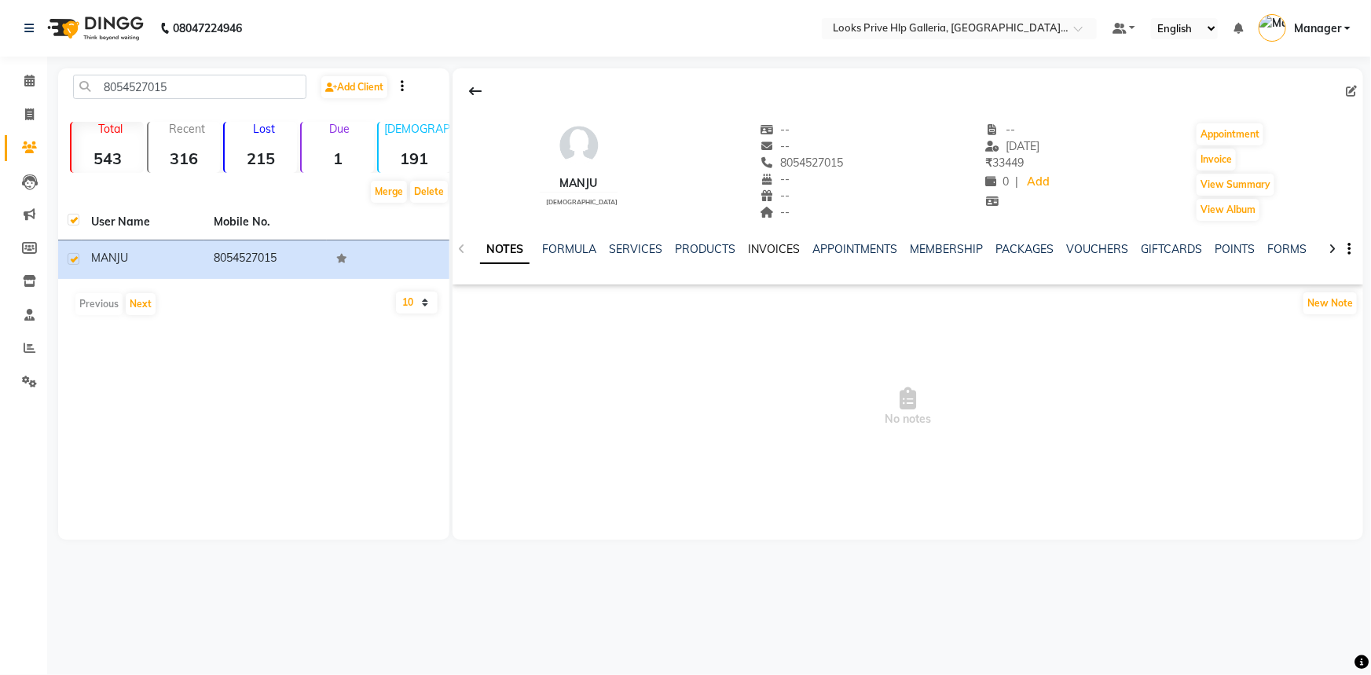
click at [759, 244] on link "INVOICES" at bounding box center [774, 249] width 52 height 14
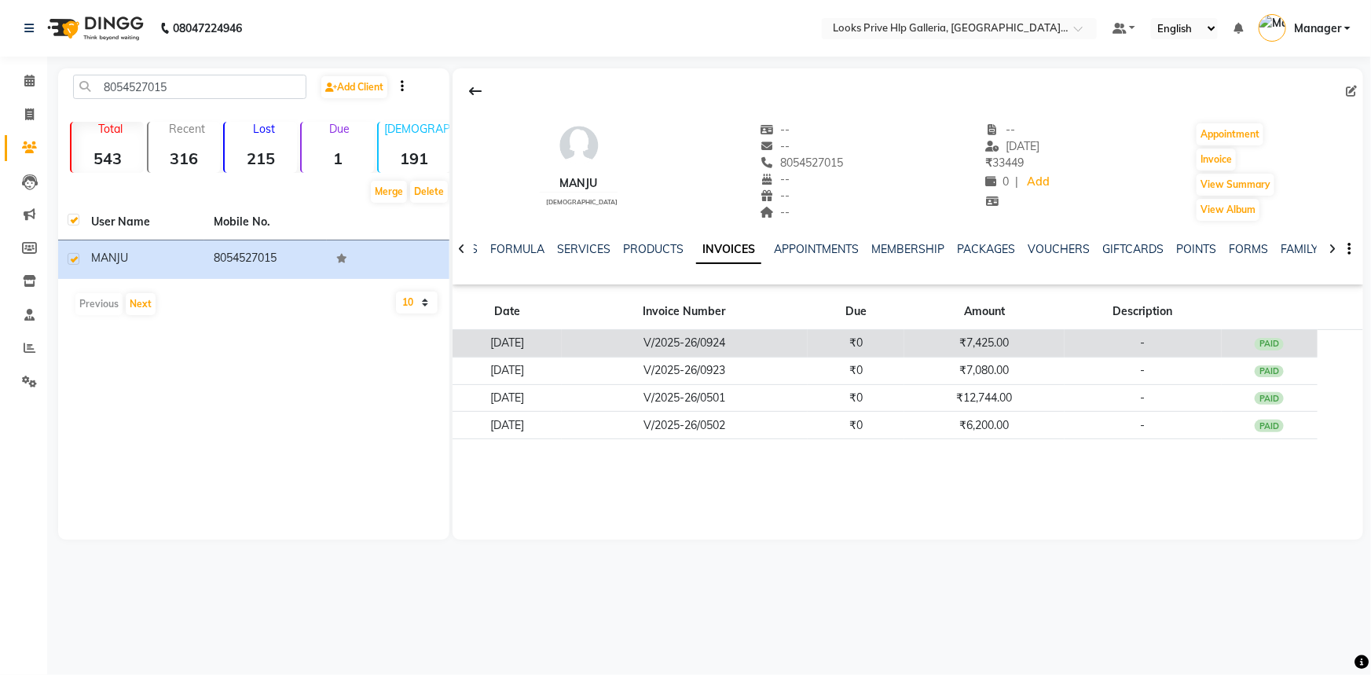
click at [561, 346] on td "27-08-2025" at bounding box center [507, 344] width 108 height 28
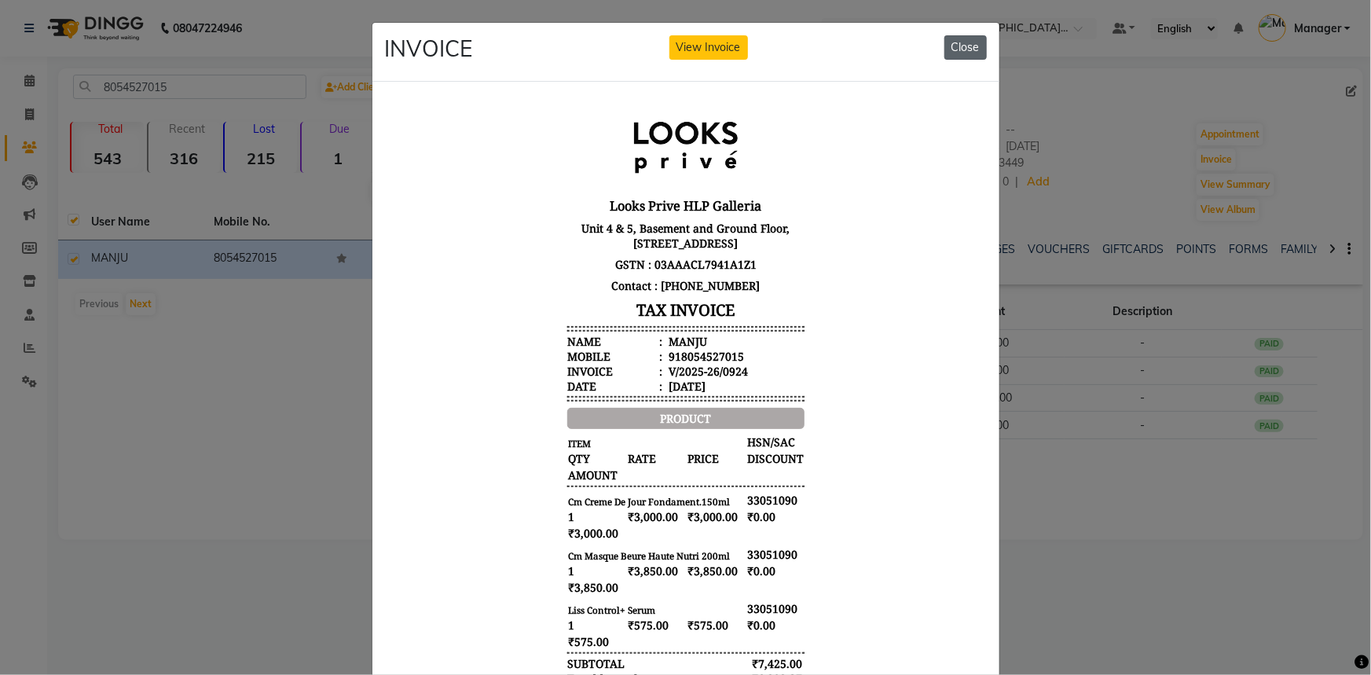
click at [966, 49] on button "Close" at bounding box center [966, 47] width 42 height 24
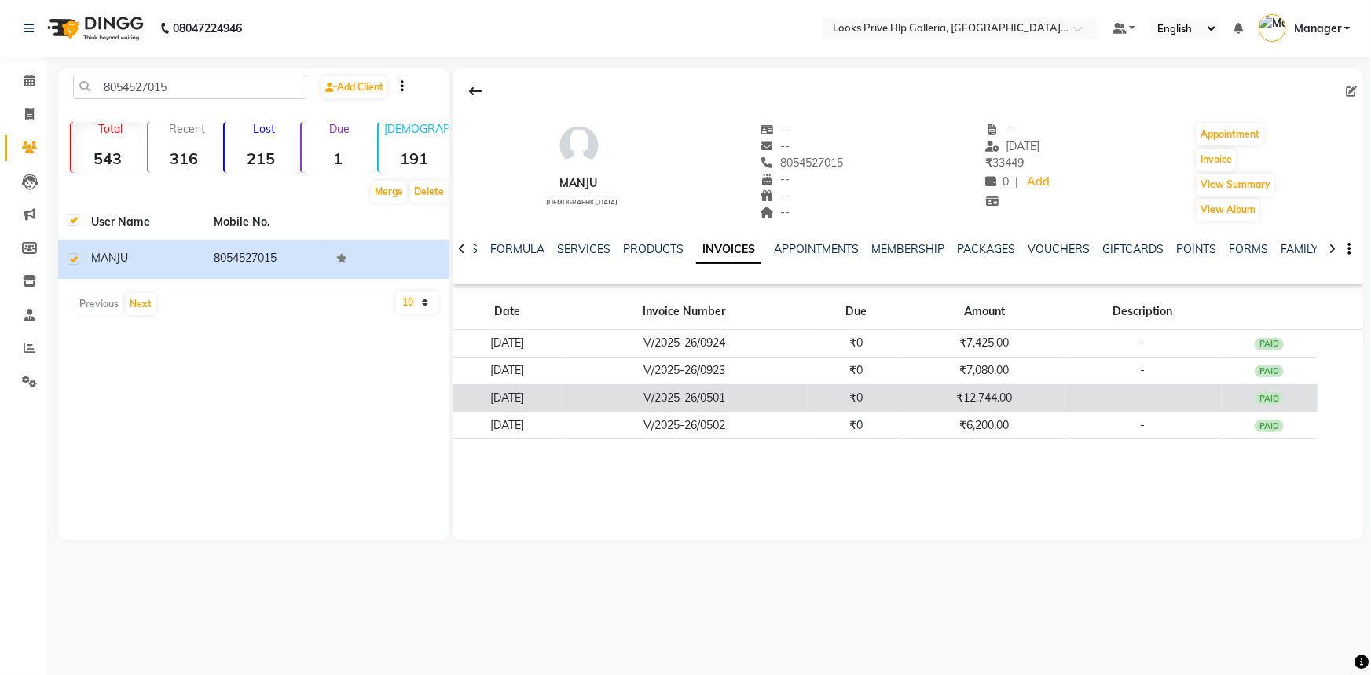
click at [561, 392] on td "27-06-2025" at bounding box center [507, 398] width 108 height 28
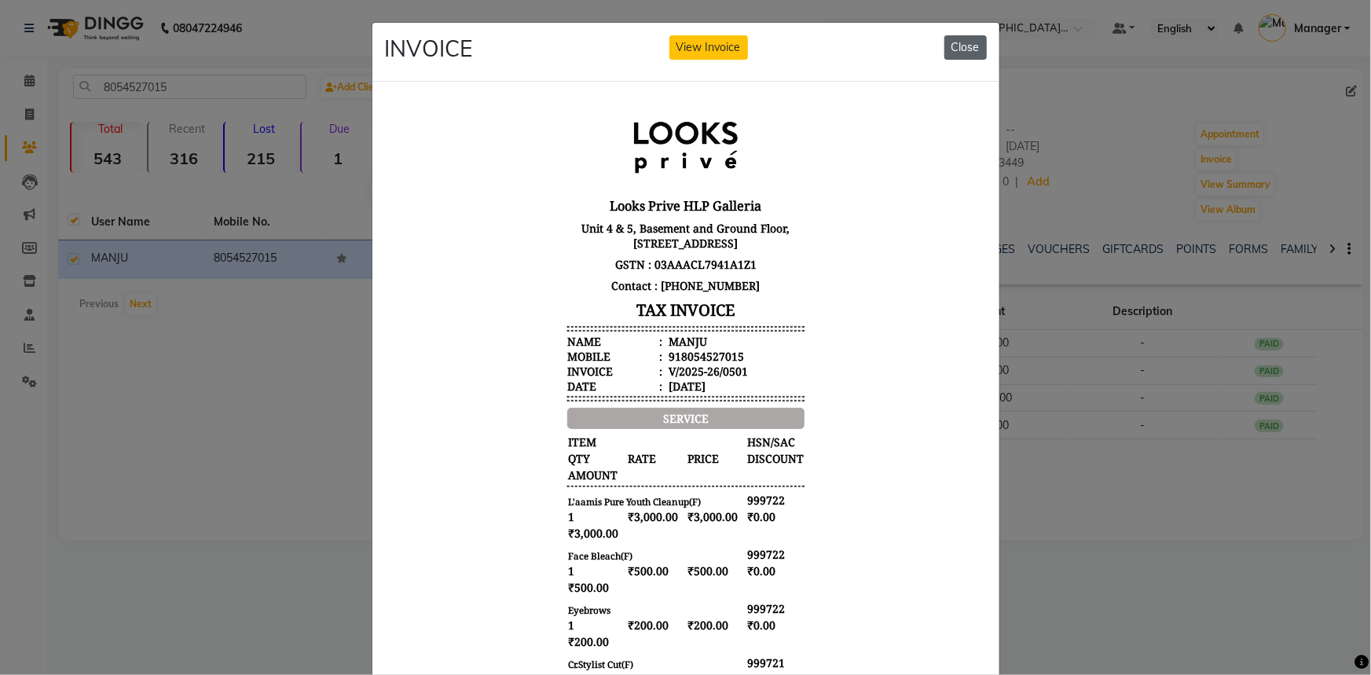
click at [964, 46] on button "Close" at bounding box center [966, 47] width 42 height 24
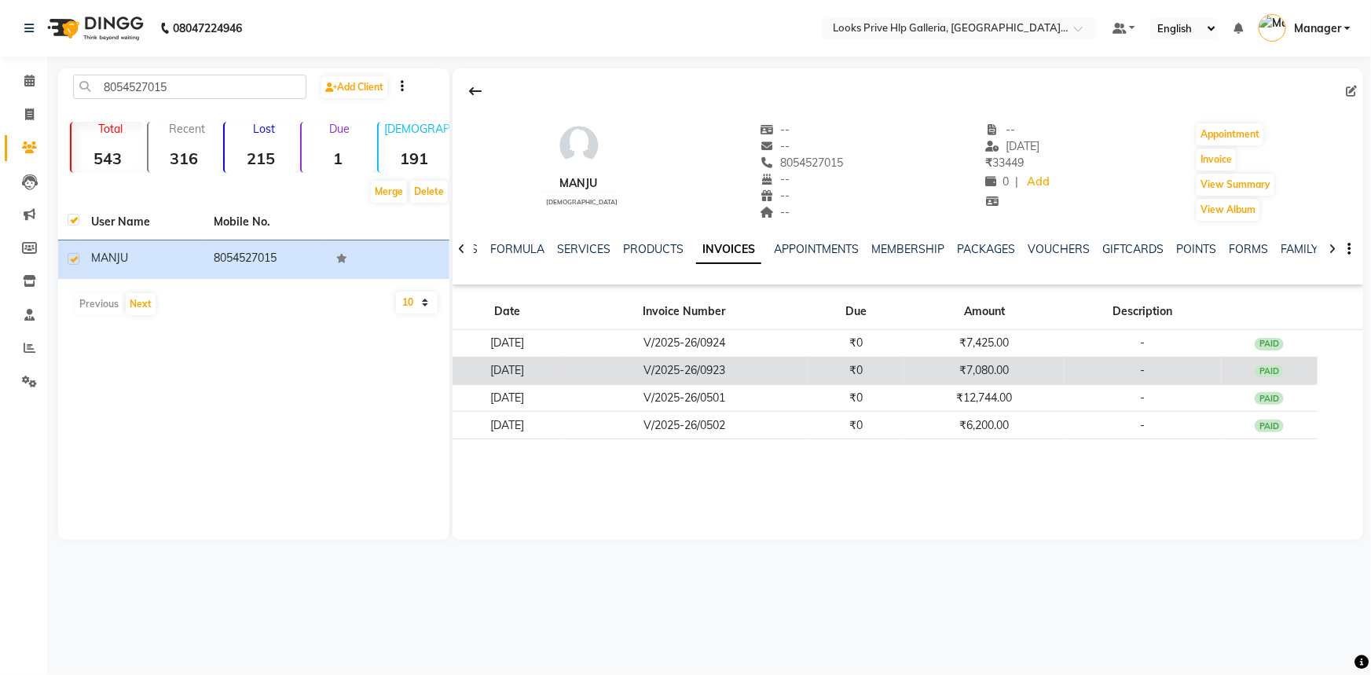
click at [561, 369] on td "27-08-2025" at bounding box center [507, 371] width 108 height 28
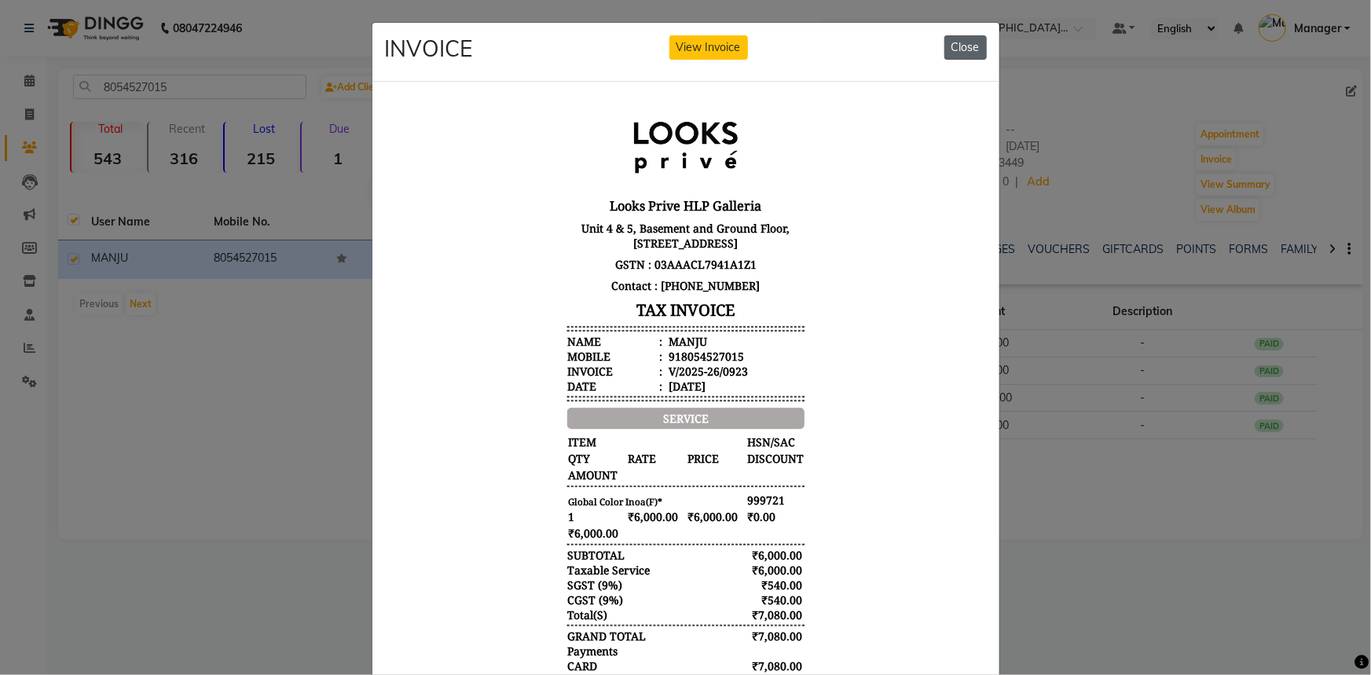
click at [965, 48] on button "Close" at bounding box center [966, 47] width 42 height 24
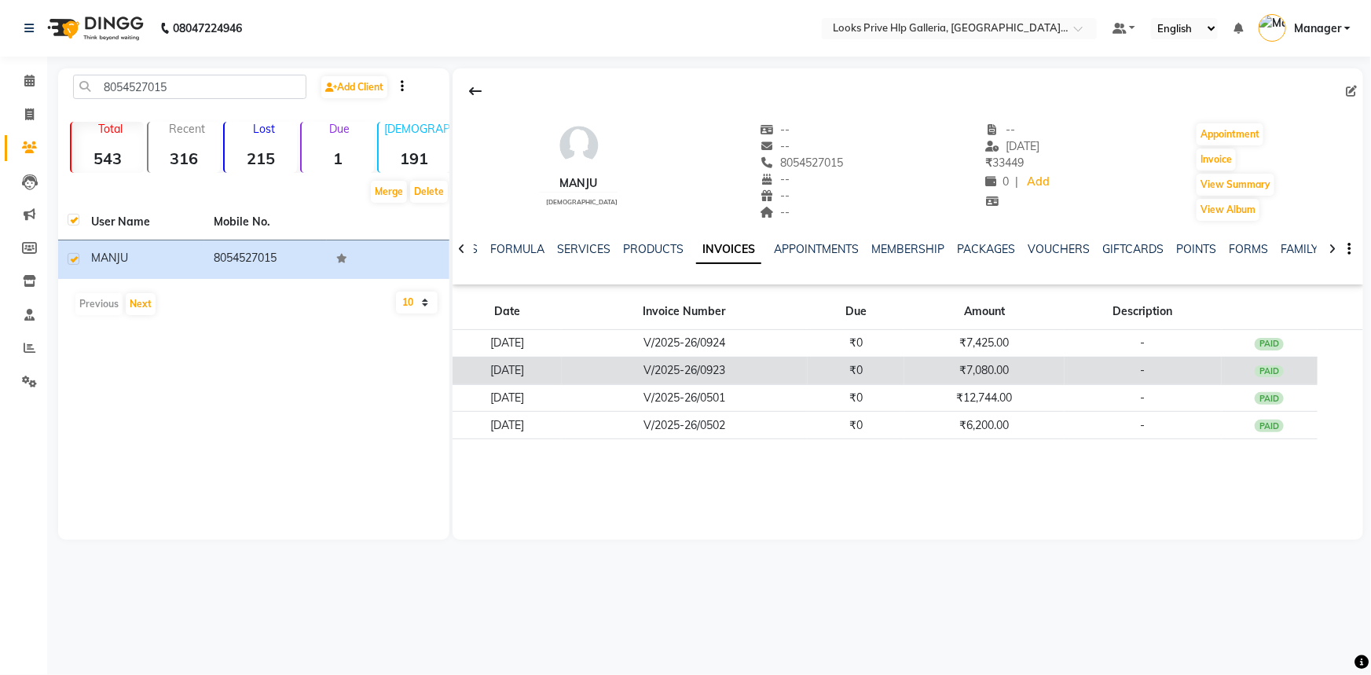
click at [555, 368] on td "27-08-2025" at bounding box center [507, 371] width 108 height 28
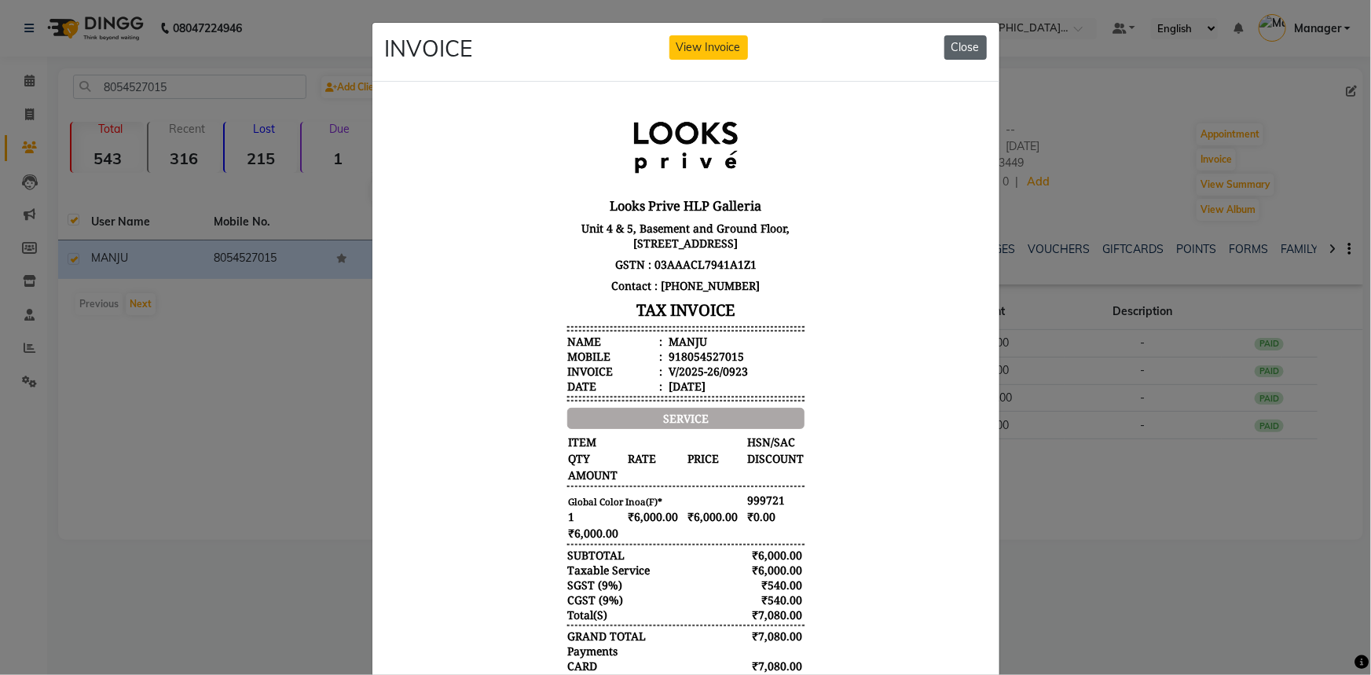
click at [956, 35] on button "Close" at bounding box center [966, 47] width 42 height 24
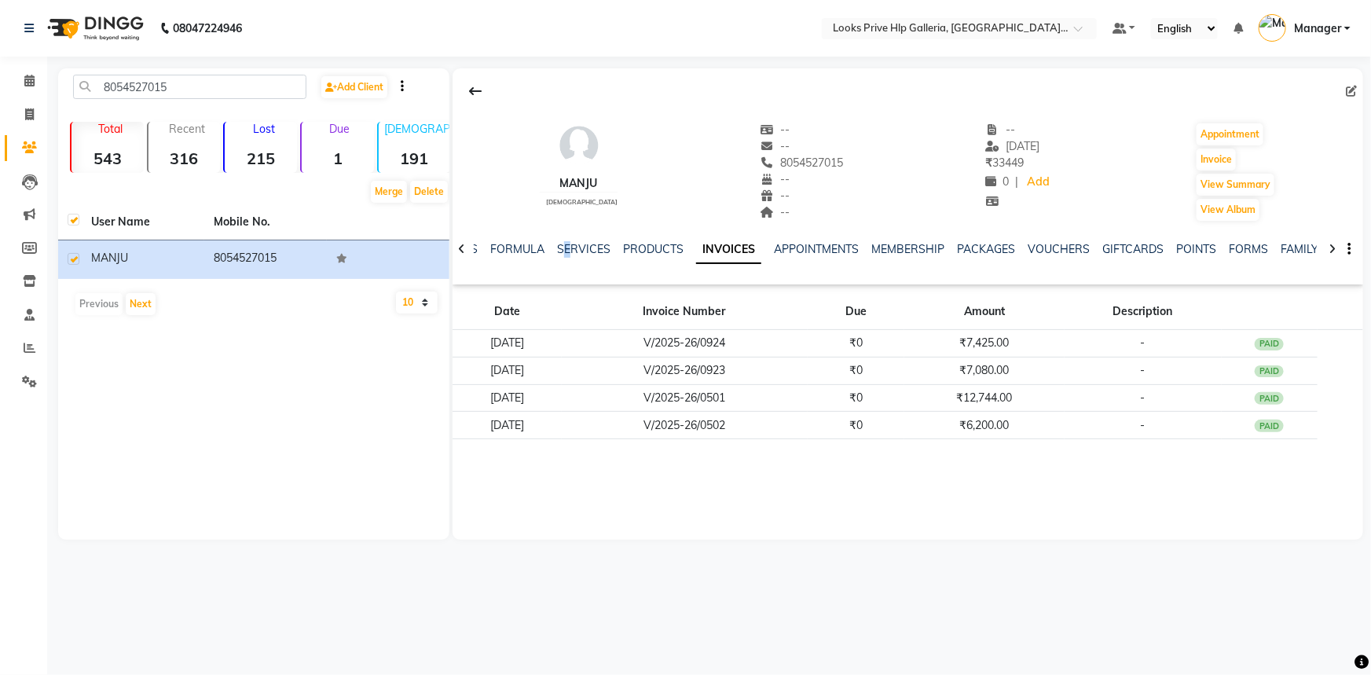
click at [566, 241] on div "SERVICES" at bounding box center [583, 249] width 53 height 17
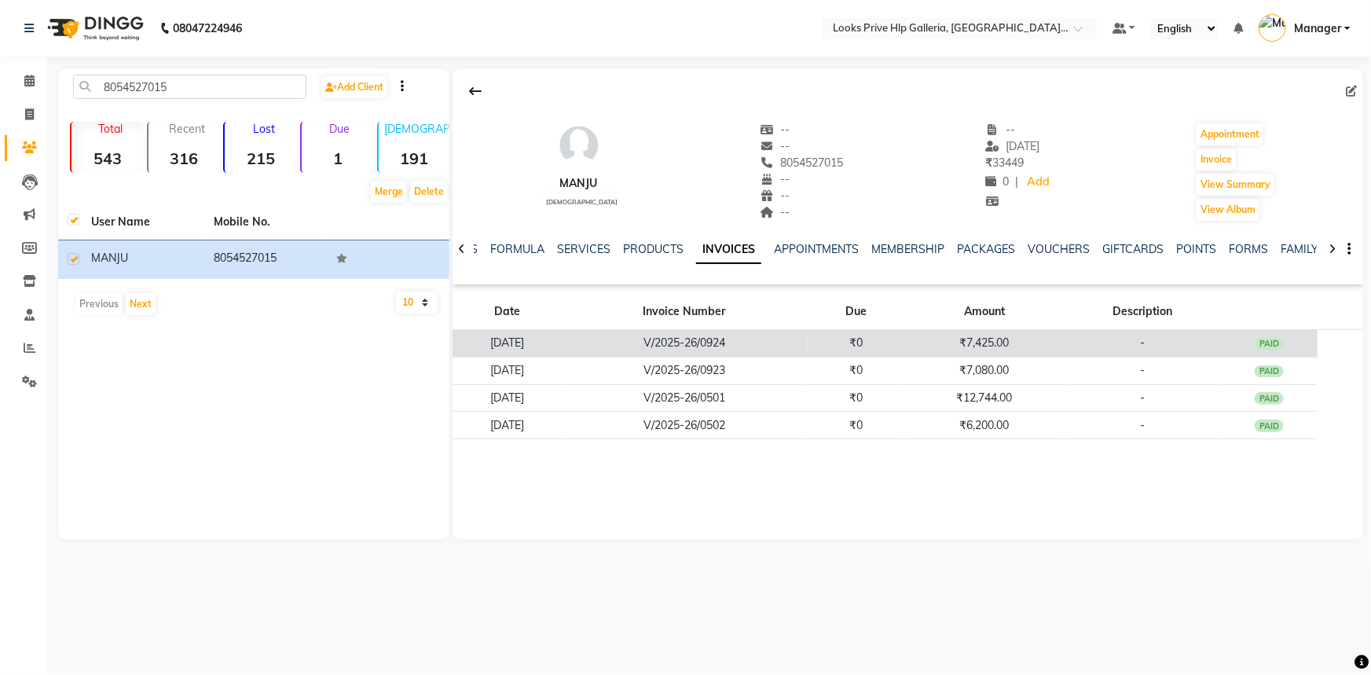
click at [561, 343] on td "27-08-2025" at bounding box center [507, 344] width 108 height 28
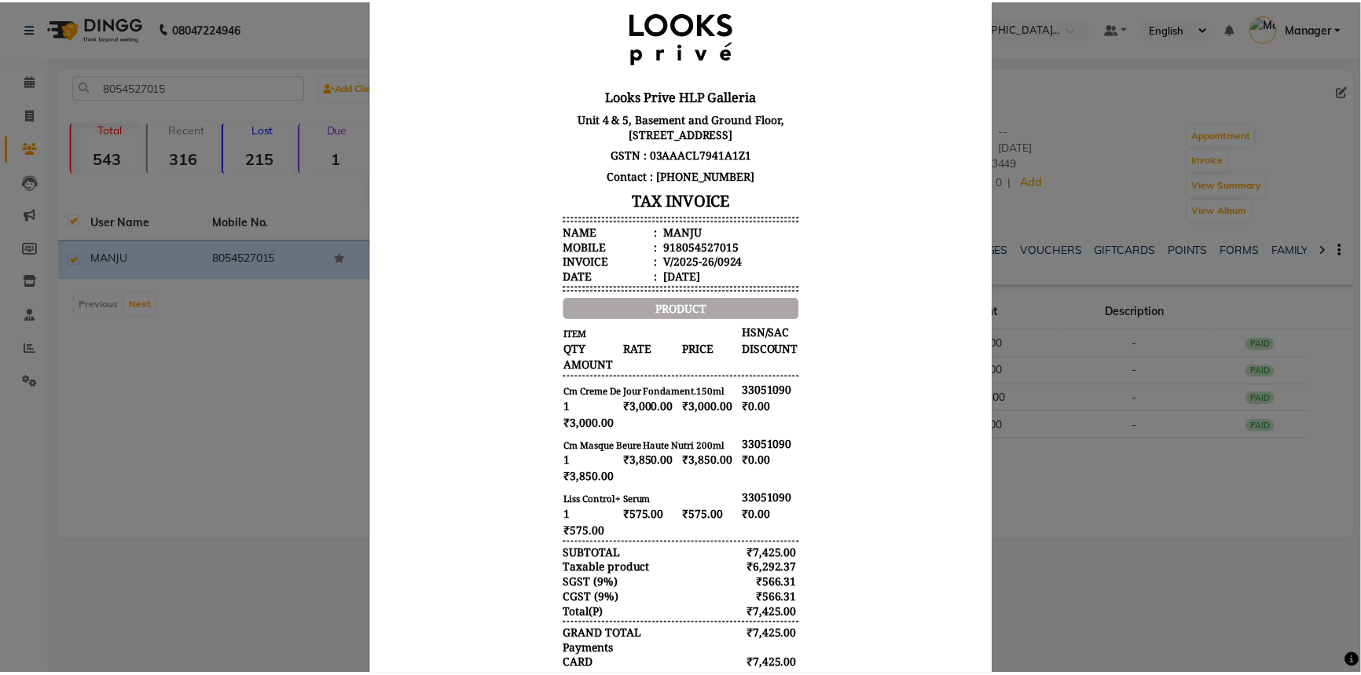
scroll to position [142, 0]
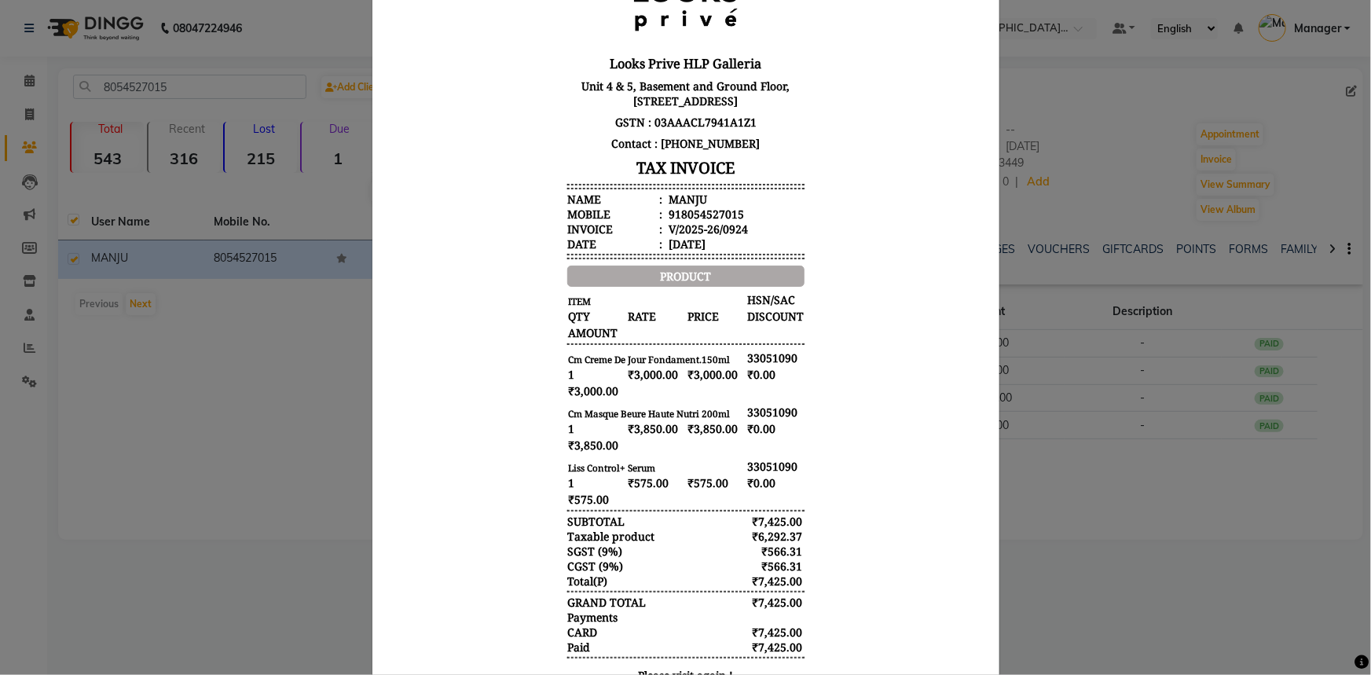
drag, startPoint x: 1193, startPoint y: 571, endPoint x: 1182, endPoint y: 563, distance: 14.0
click at [1194, 569] on ngb-modal-window "INVOICE View Invoice Close" at bounding box center [685, 337] width 1371 height 675
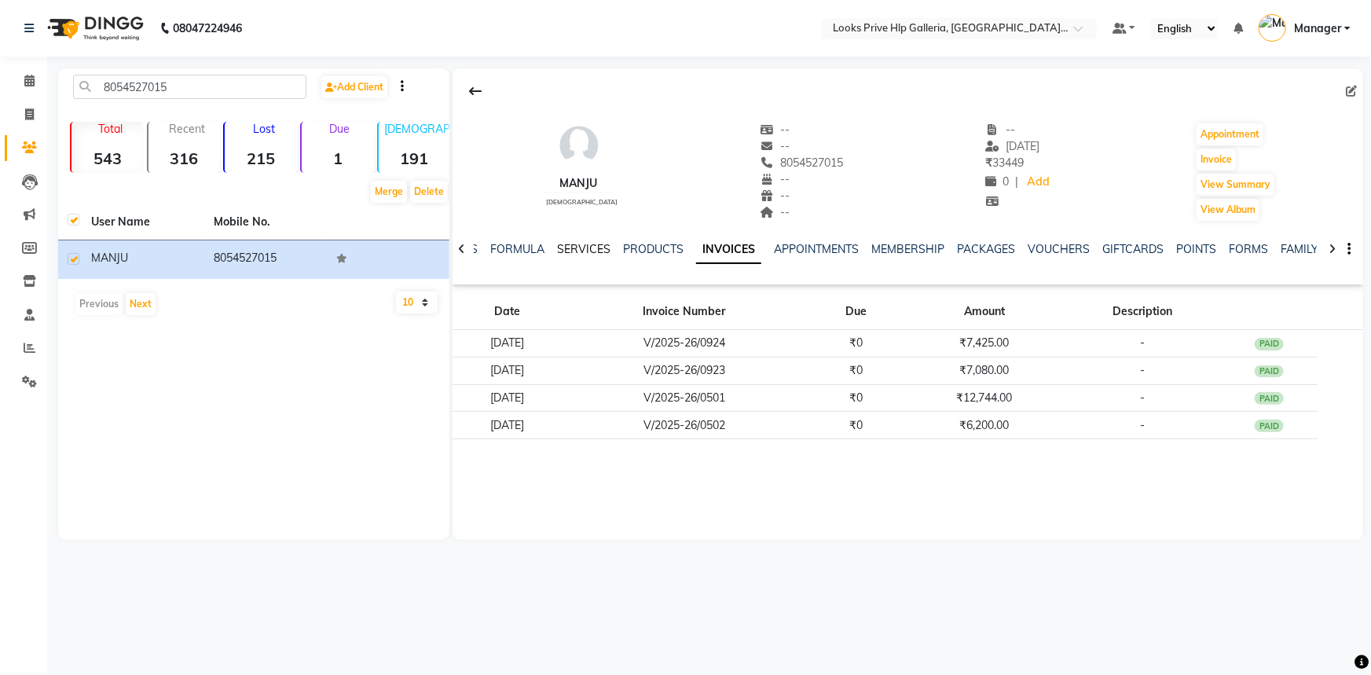
click at [592, 250] on link "SERVICES" at bounding box center [583, 249] width 53 height 14
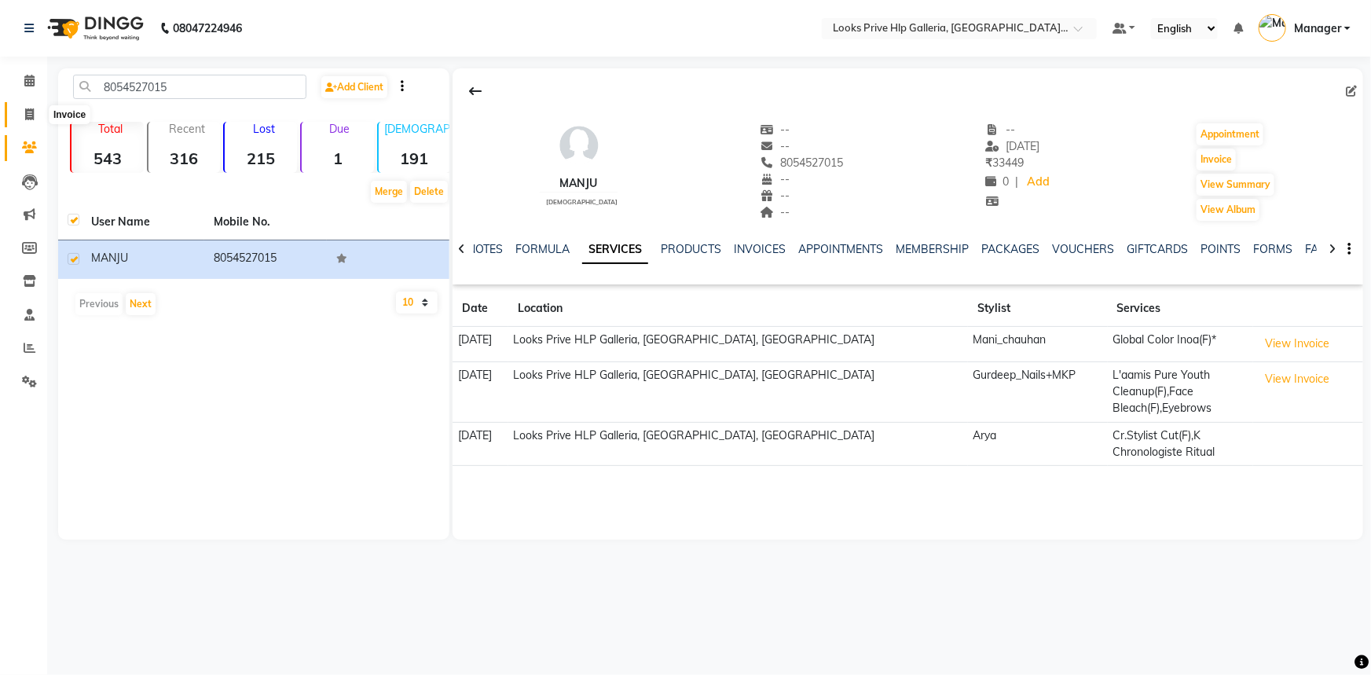
click at [25, 111] on icon at bounding box center [29, 114] width 9 height 12
select select "service"
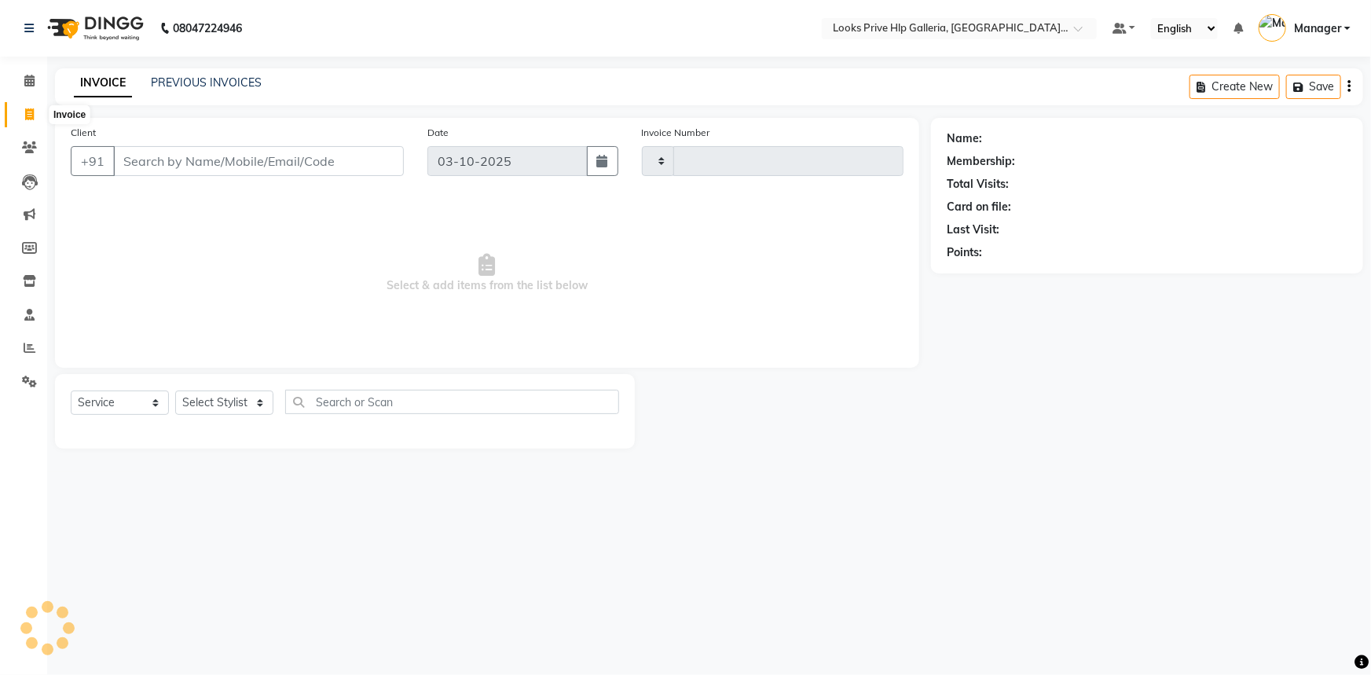
type input "1204"
select select "7937"
click at [22, 380] on icon at bounding box center [29, 382] width 15 height 12
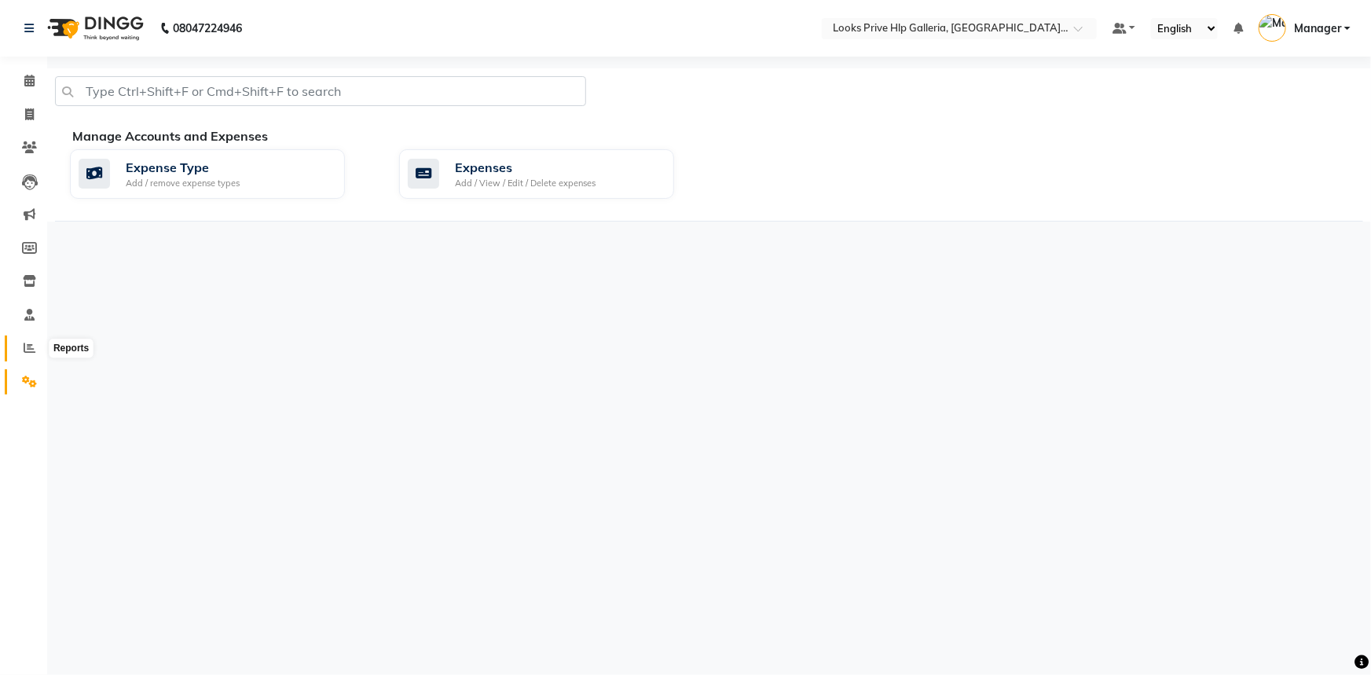
click at [25, 347] on icon at bounding box center [30, 348] width 12 height 12
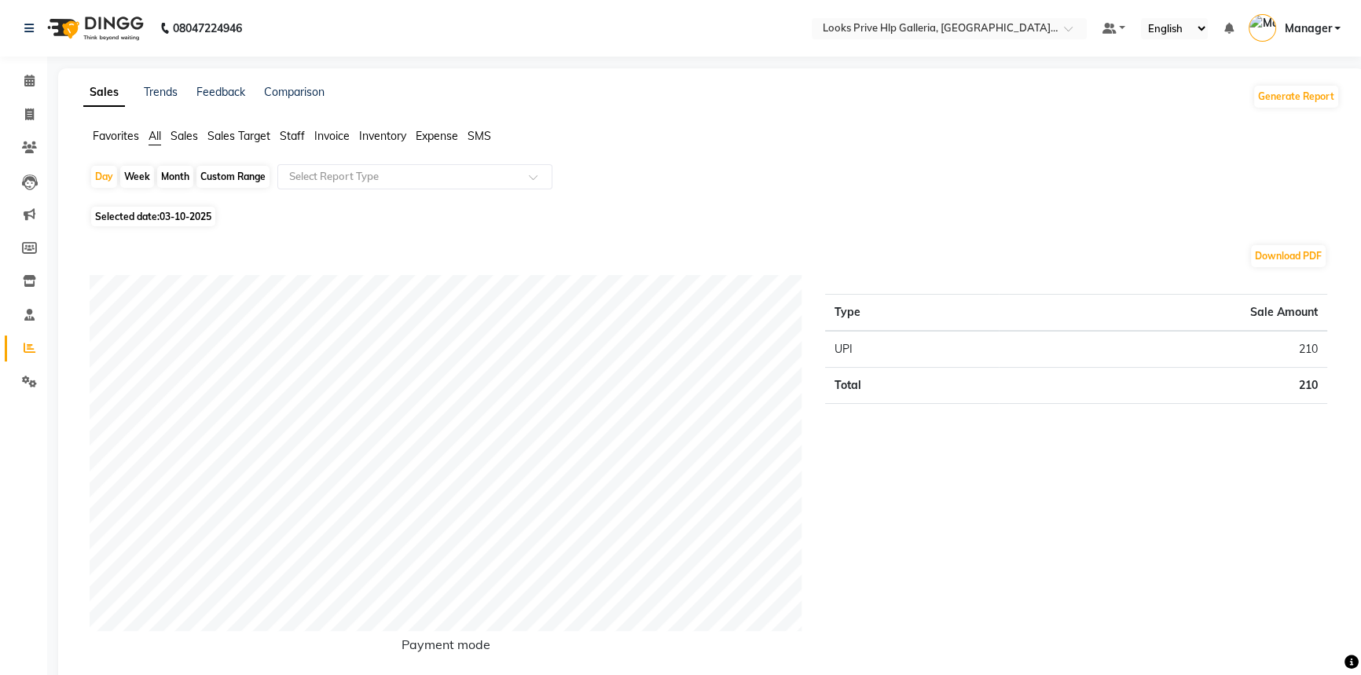
click at [228, 171] on div "Custom Range" at bounding box center [232, 177] width 73 height 22
select select "10"
select select "2025"
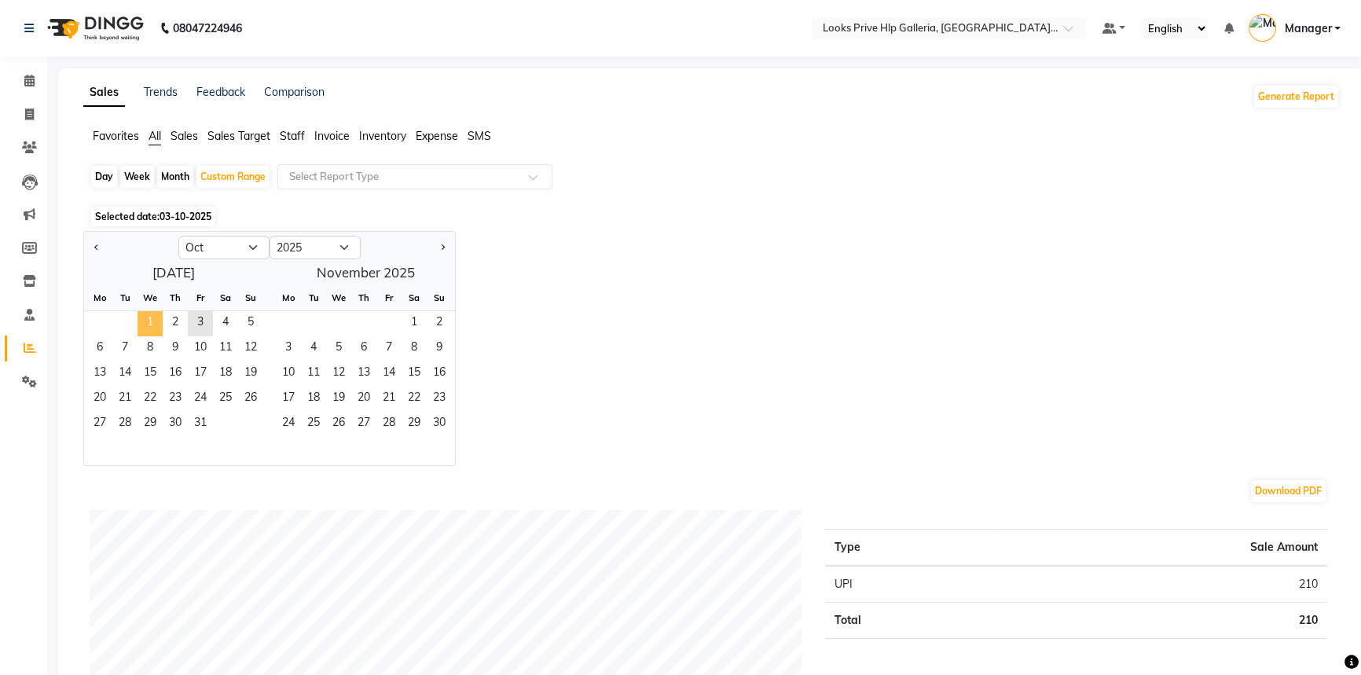
click at [144, 319] on span "1" at bounding box center [150, 323] width 25 height 25
click at [197, 322] on span "3" at bounding box center [200, 323] width 25 height 25
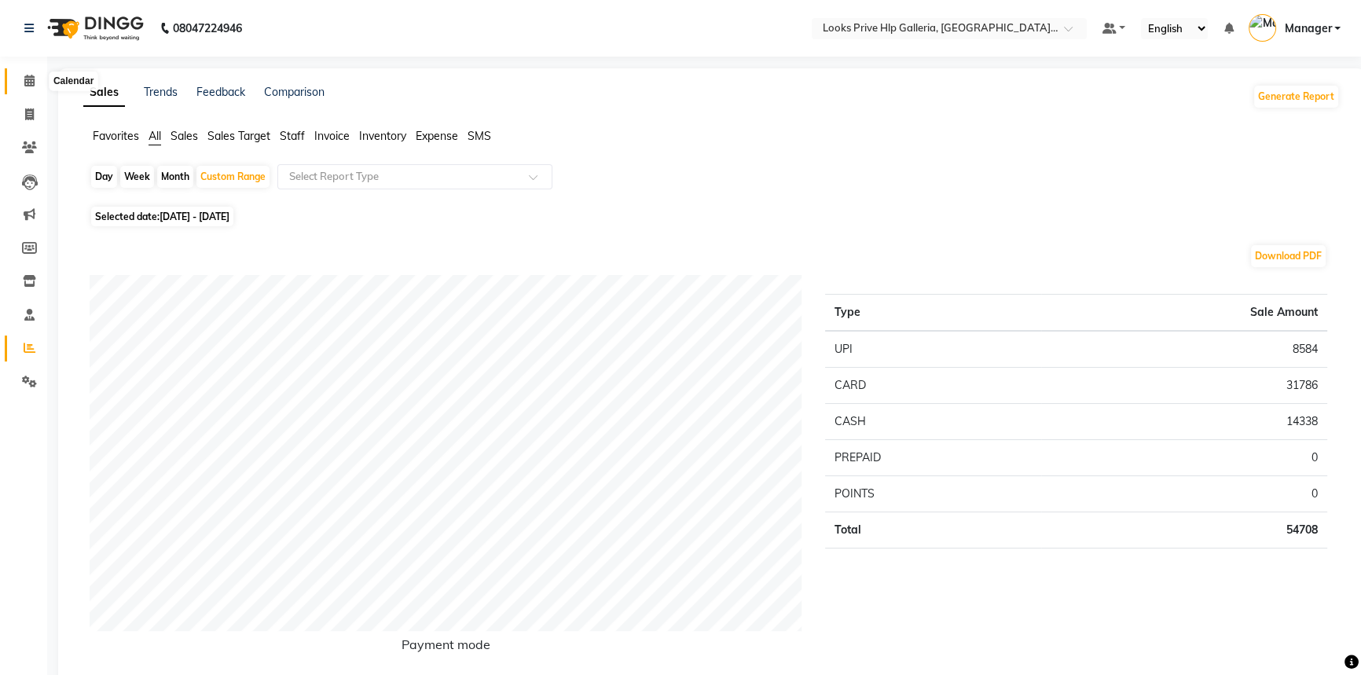
click at [20, 75] on span at bounding box center [30, 81] width 28 height 18
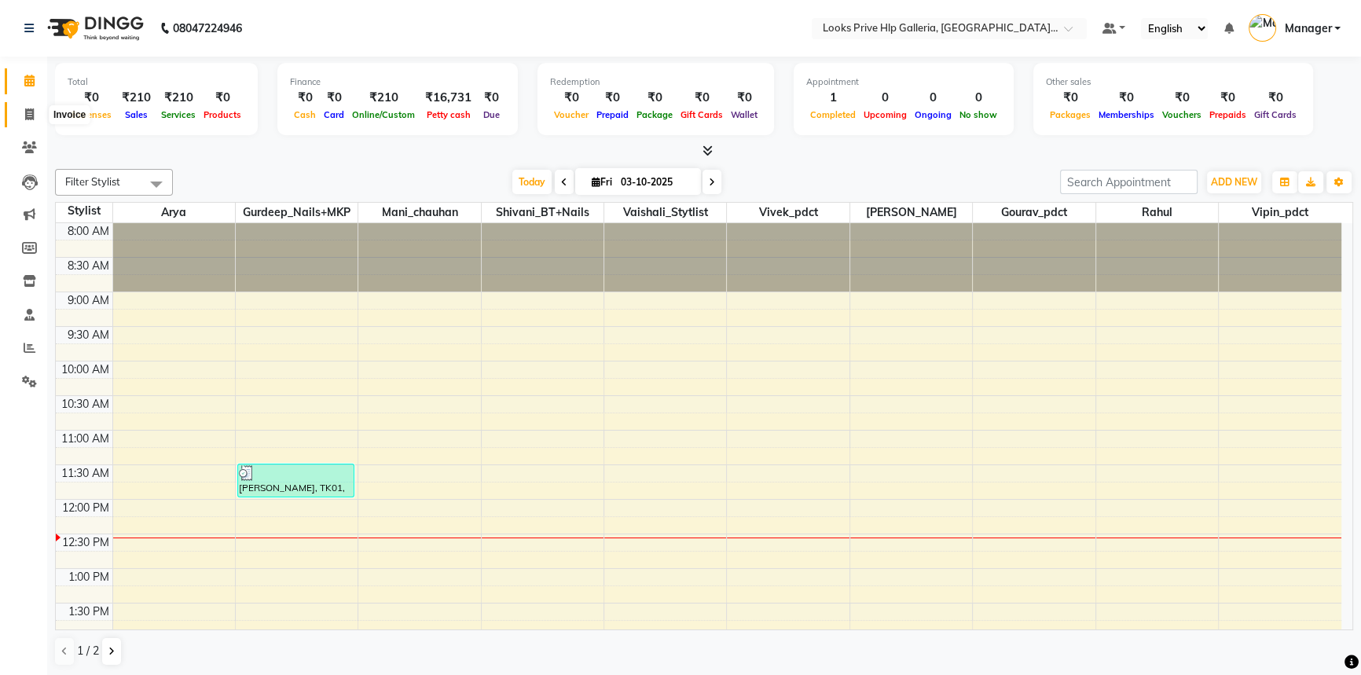
click at [31, 116] on icon at bounding box center [29, 114] width 9 height 12
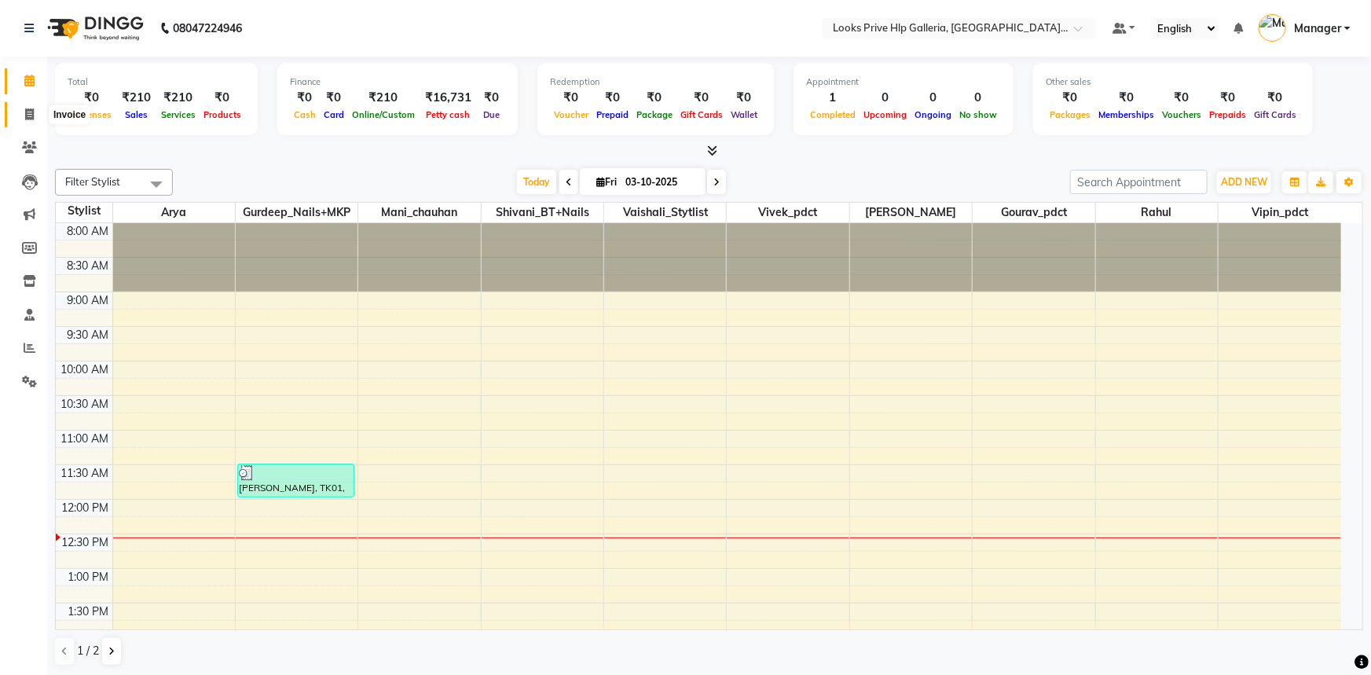
select select "service"
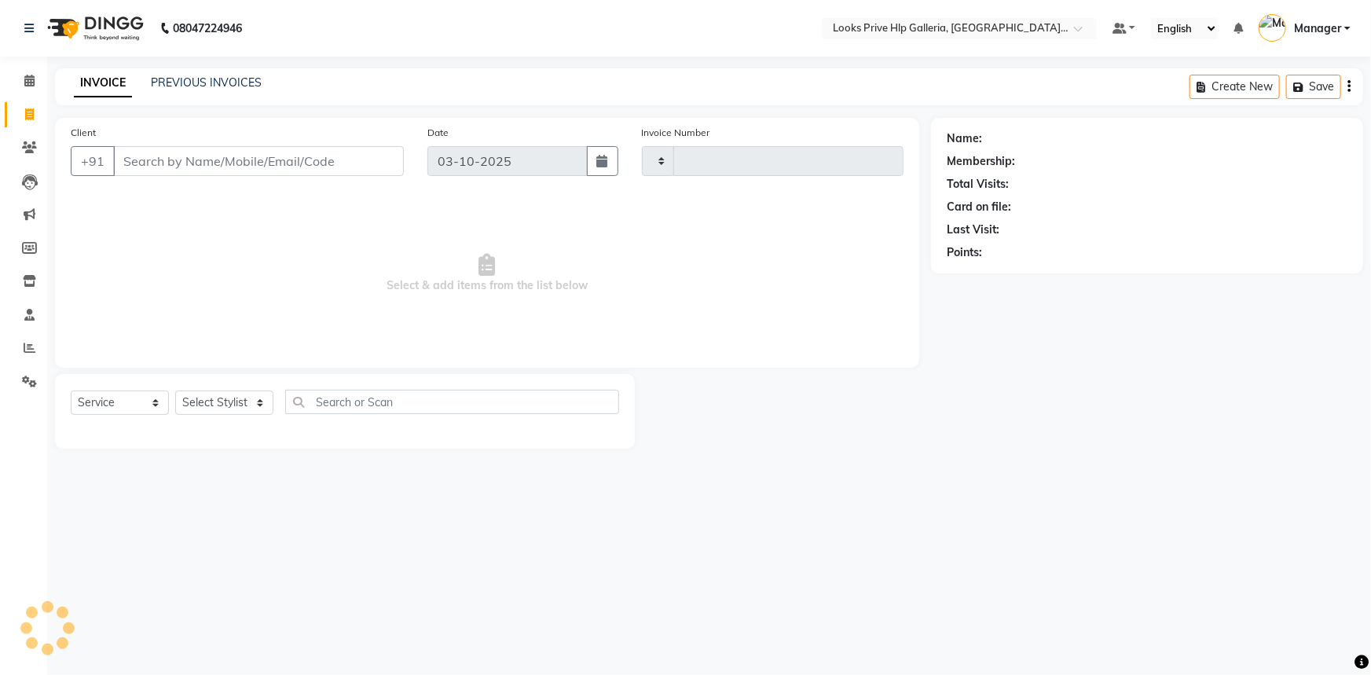
type input "1204"
select select "7937"
drag, startPoint x: 153, startPoint y: 170, endPoint x: 250, endPoint y: 180, distance: 97.2
click at [155, 169] on input "Client" at bounding box center [258, 161] width 291 height 30
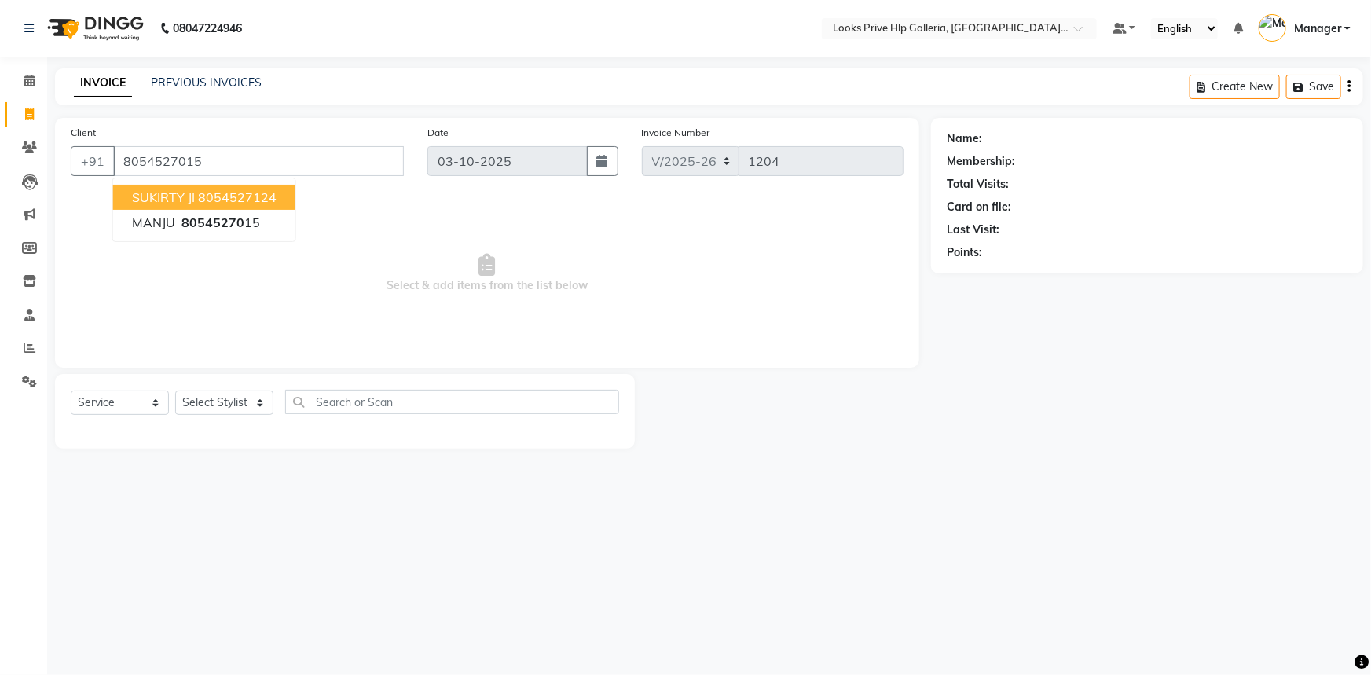
type input "8054527015"
select select "1: Object"
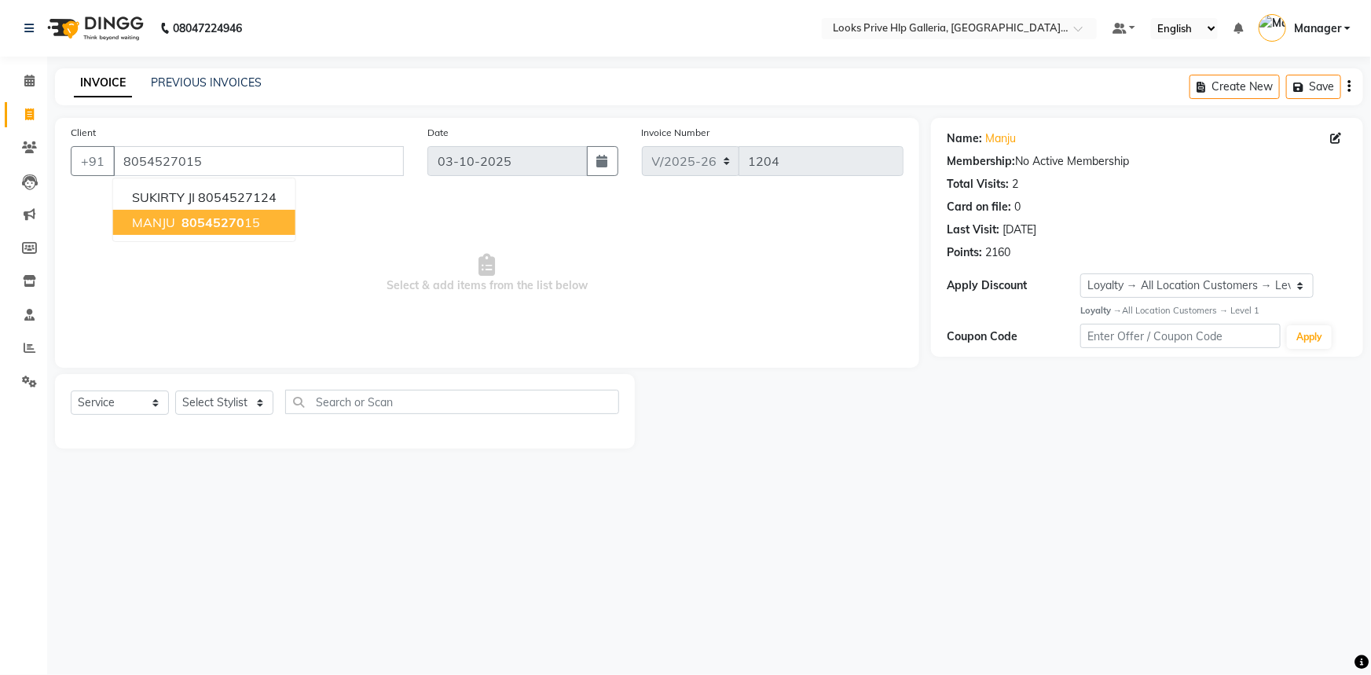
click at [228, 222] on span "80545270" at bounding box center [213, 223] width 63 height 16
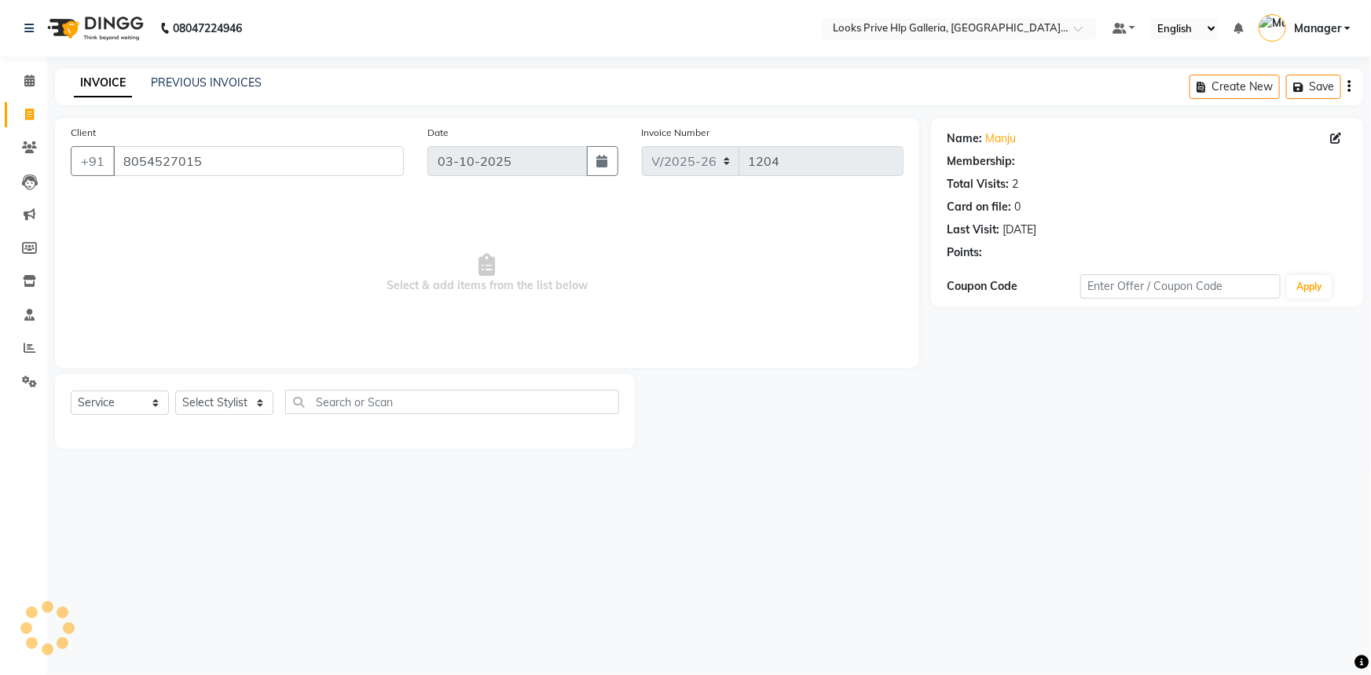
select select "1: Object"
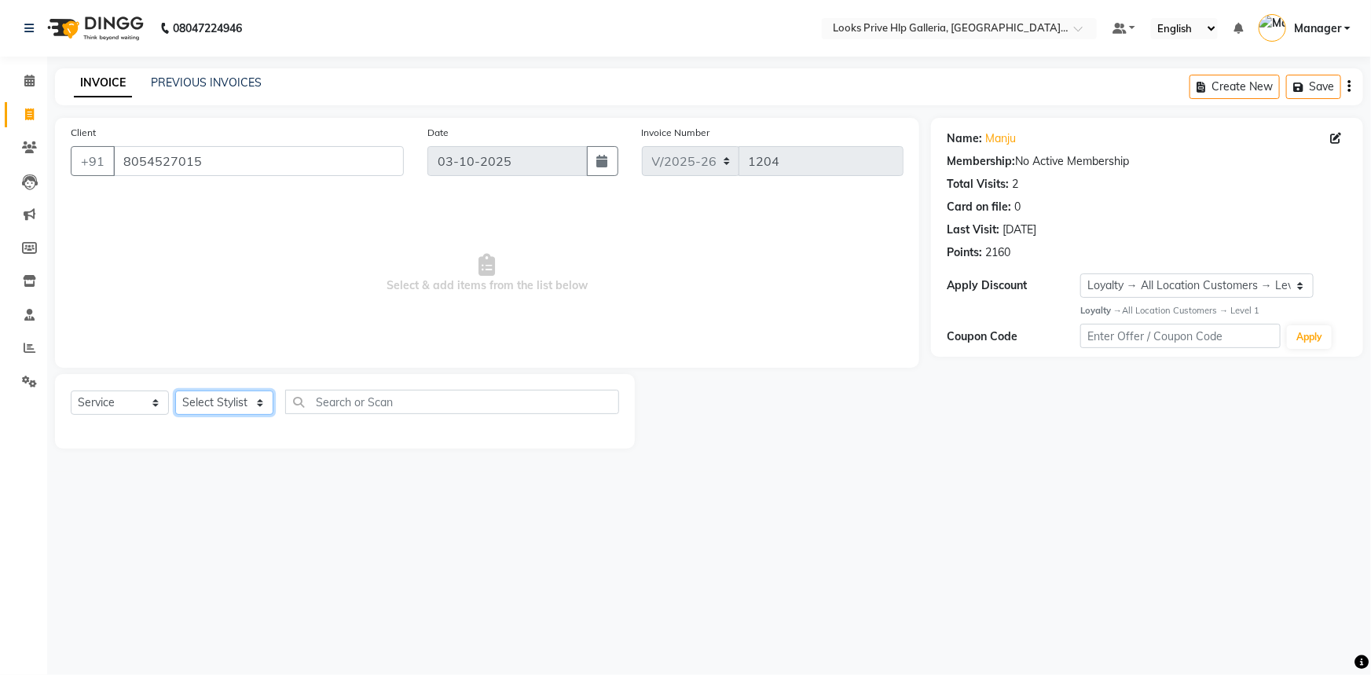
click at [229, 406] on select "Select Stylist Arshdeep Arya Counter_Sales Gourav_pdct Gurdeep_Nails+MKP Manage…" at bounding box center [224, 403] width 98 height 24
select select "71870"
click at [175, 391] on select "Select Stylist Arshdeep Arya Counter_Sales Gourav_pdct Gurdeep_Nails+MKP Manage…" at bounding box center [224, 403] width 98 height 24
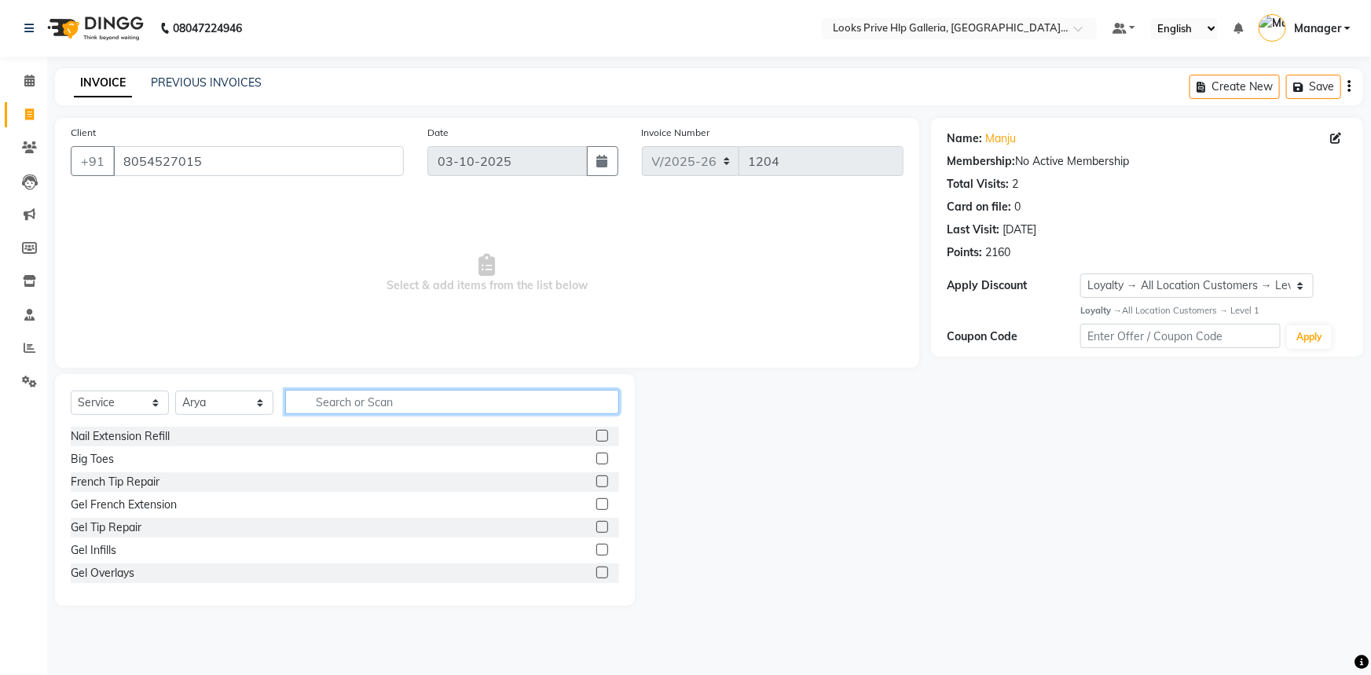
click at [366, 400] on input "text" at bounding box center [452, 402] width 334 height 24
type input "CUT"
click at [596, 574] on label at bounding box center [602, 573] width 12 height 12
click at [596, 574] on input "checkbox" at bounding box center [601, 573] width 10 height 10
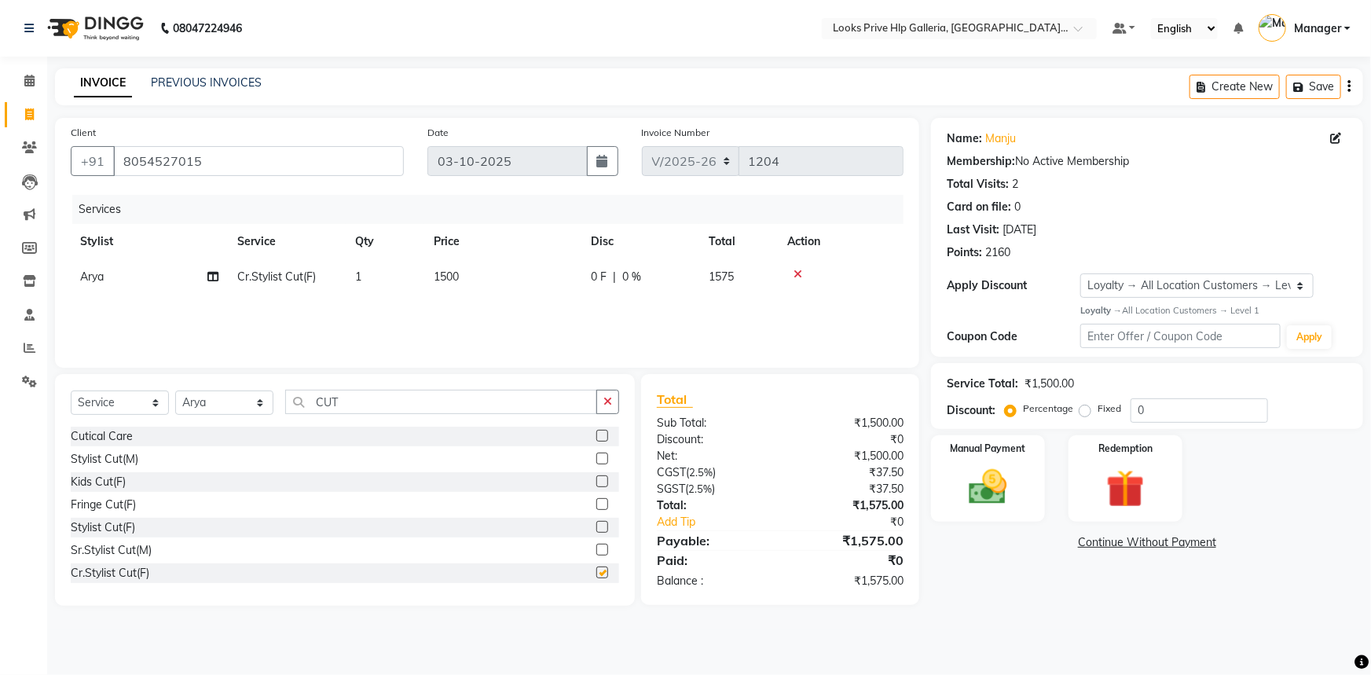
checkbox input "false"
click at [452, 288] on td "1500" at bounding box center [502, 276] width 157 height 35
select select "71870"
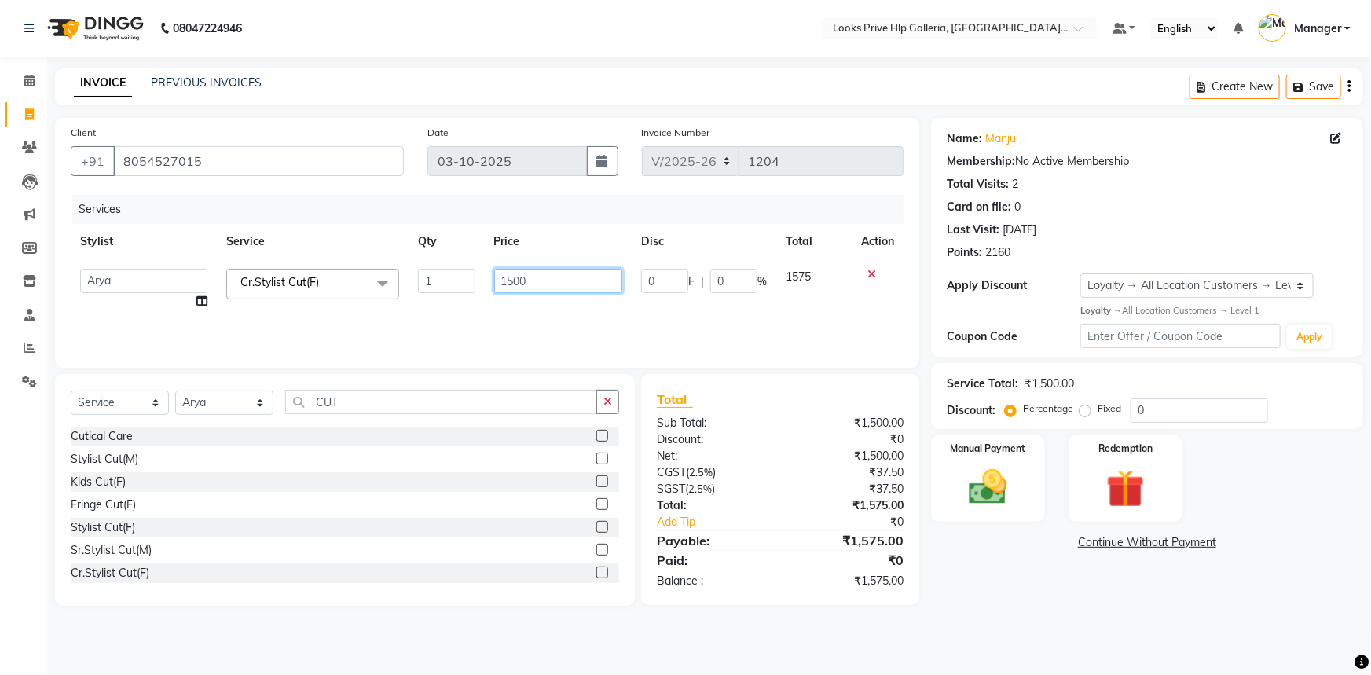
drag, startPoint x: 537, startPoint y: 285, endPoint x: 435, endPoint y: 281, distance: 102.3
click at [435, 281] on tr "Arshdeep Arya Counter_Sales Gourav_pdct Gurdeep_Nails+MKP Manager Mani_chauhan …" at bounding box center [487, 289] width 833 height 60
type input "2000"
click at [519, 322] on div "Services Stylist Service Qty Price Disc Total Action Arshdeep Arya Counter_Sale…" at bounding box center [487, 273] width 833 height 157
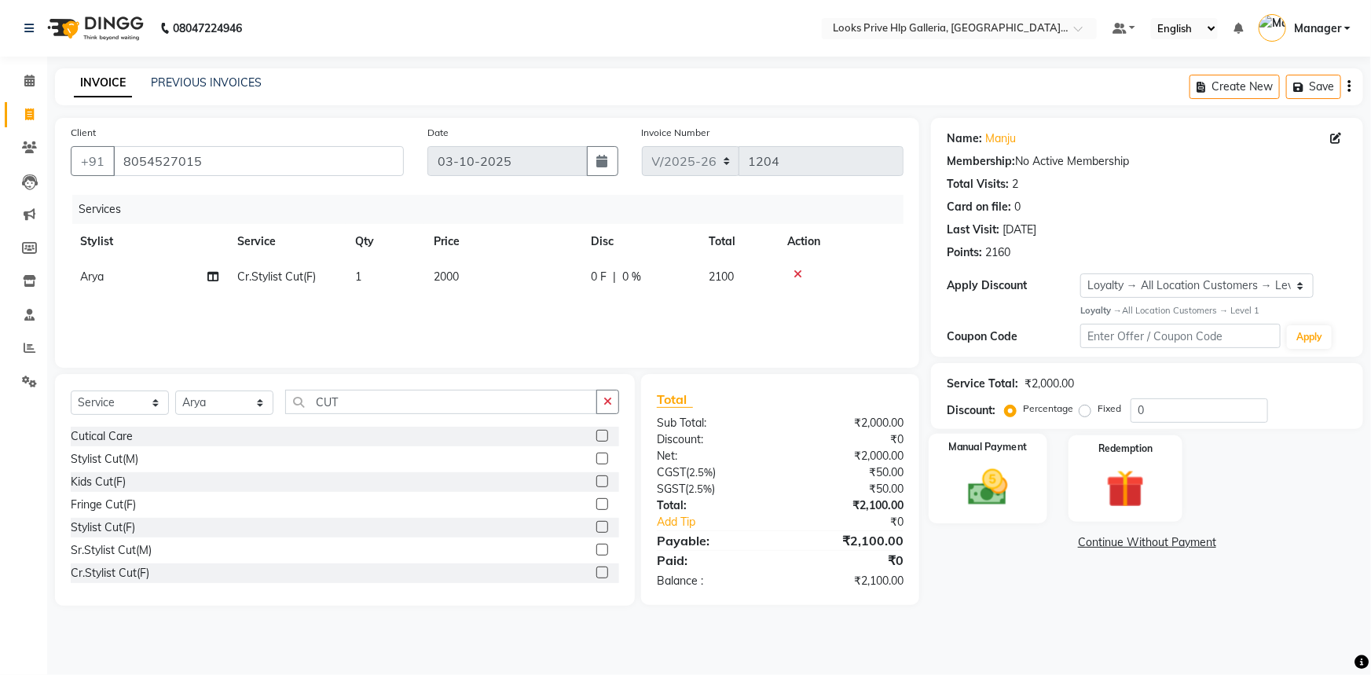
click at [981, 499] on img at bounding box center [988, 487] width 64 height 46
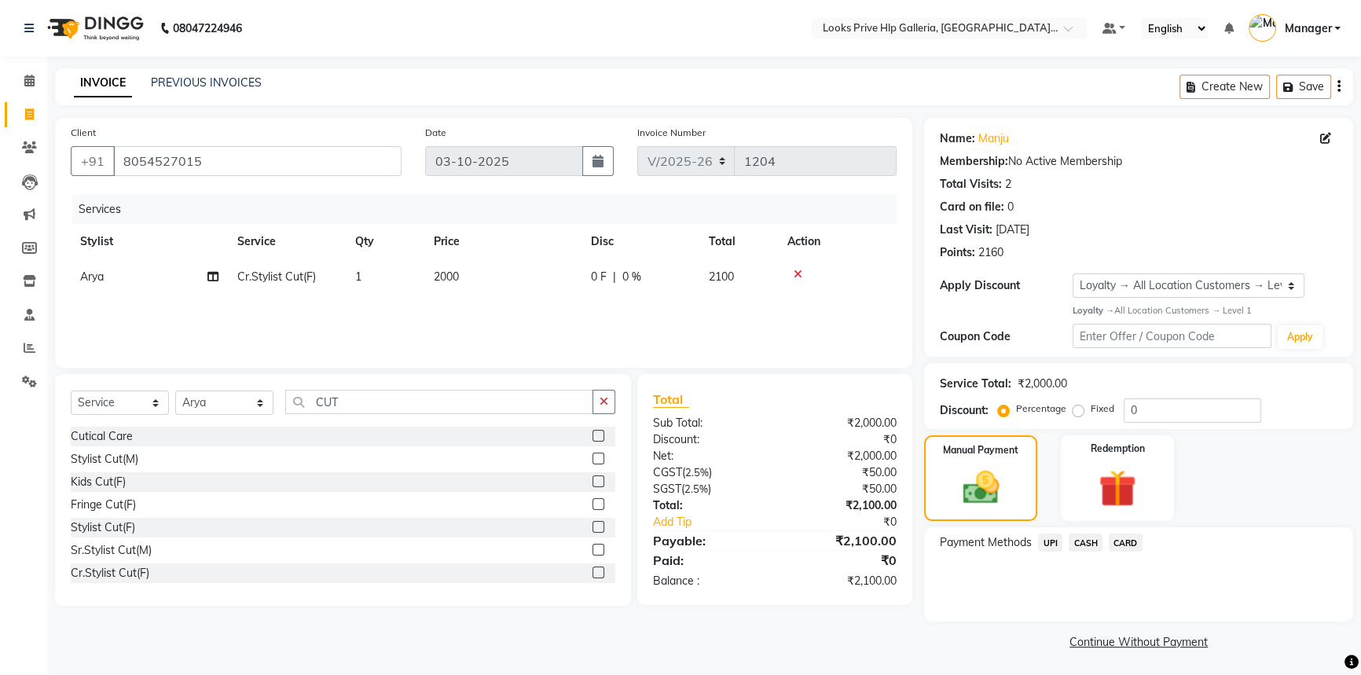
click at [1121, 538] on span "CARD" at bounding box center [1126, 543] width 34 height 18
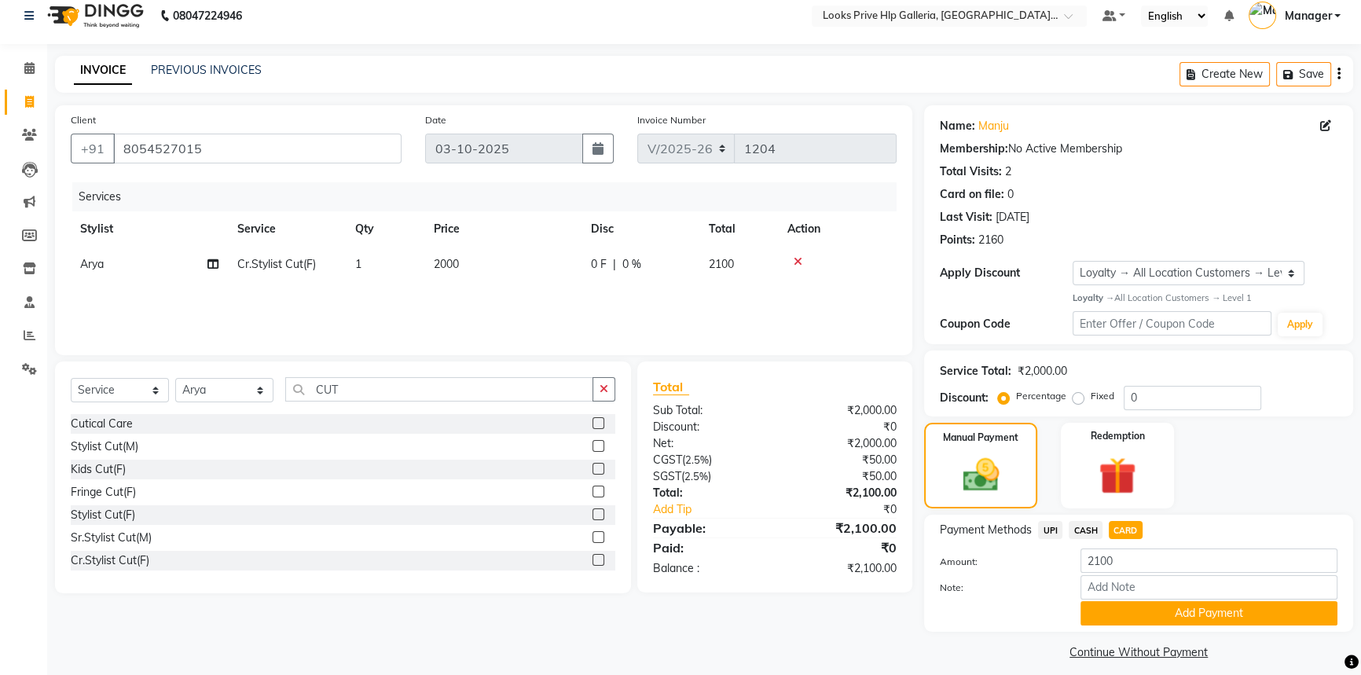
scroll to position [25, 0]
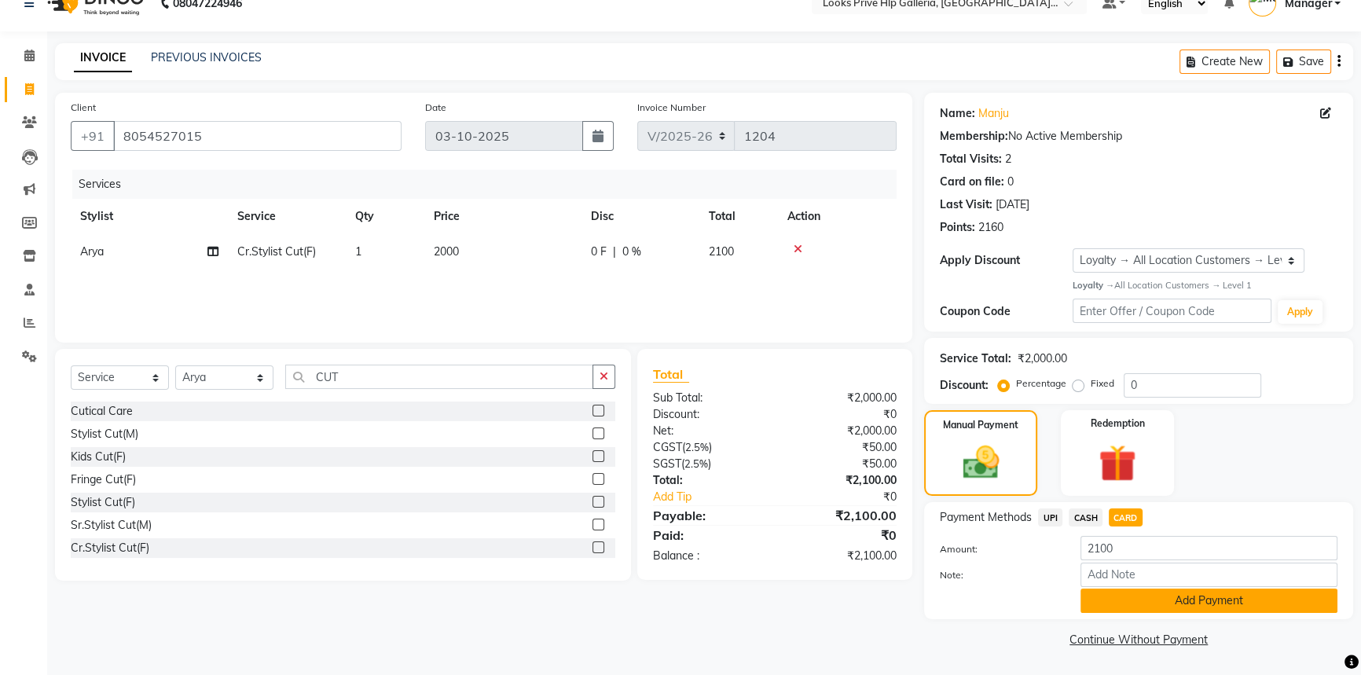
click at [1160, 603] on button "Add Payment" at bounding box center [1209, 601] width 257 height 24
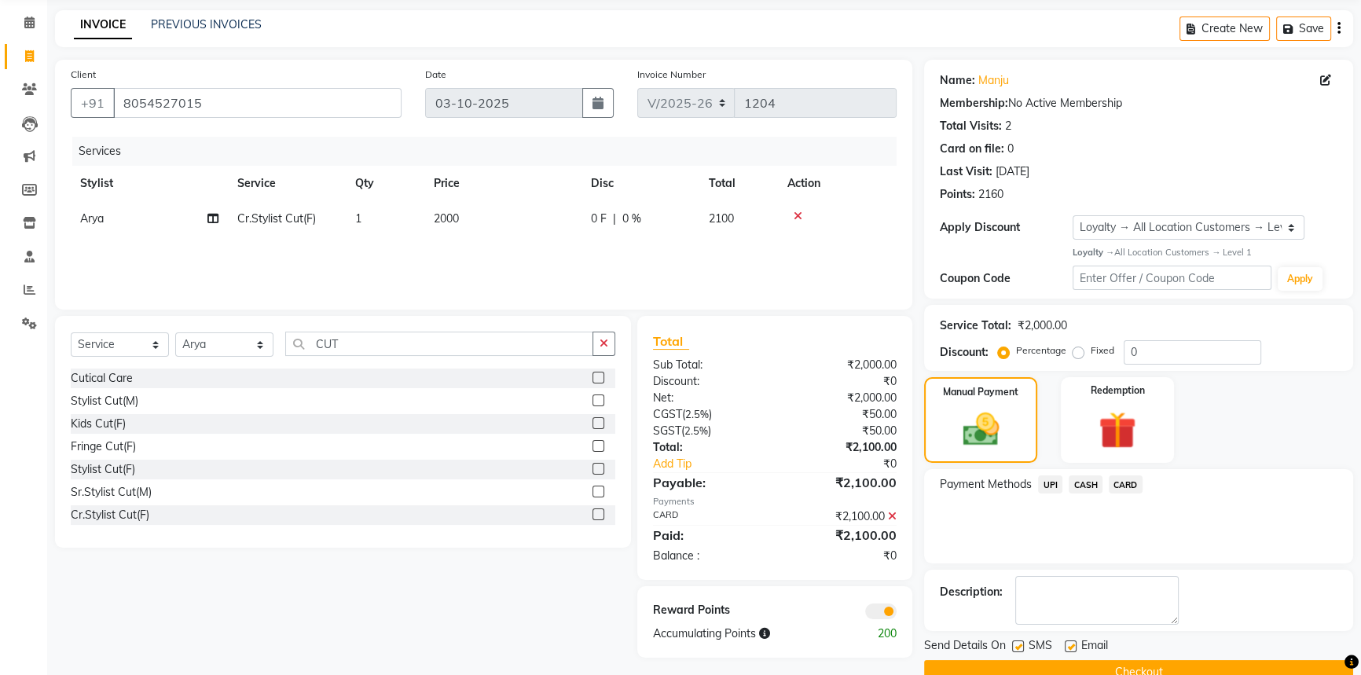
scroll to position [90, 0]
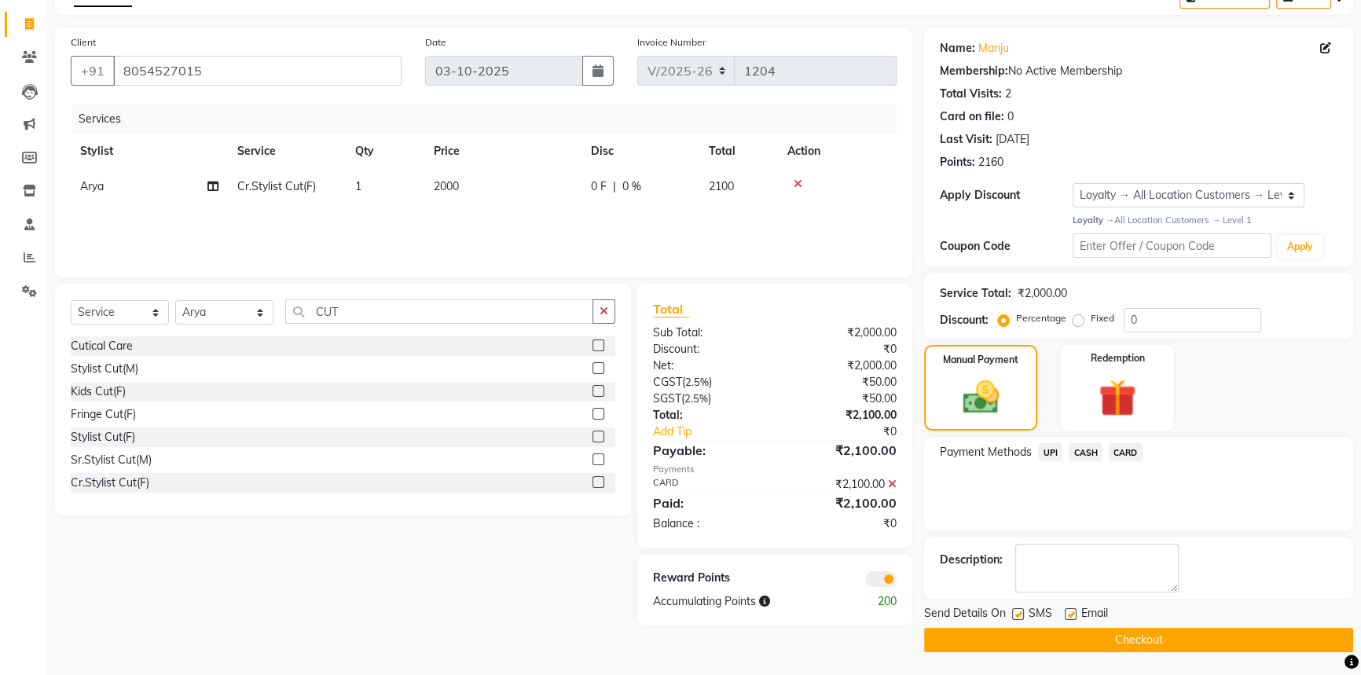
click at [1080, 637] on button "Checkout" at bounding box center [1138, 640] width 429 height 24
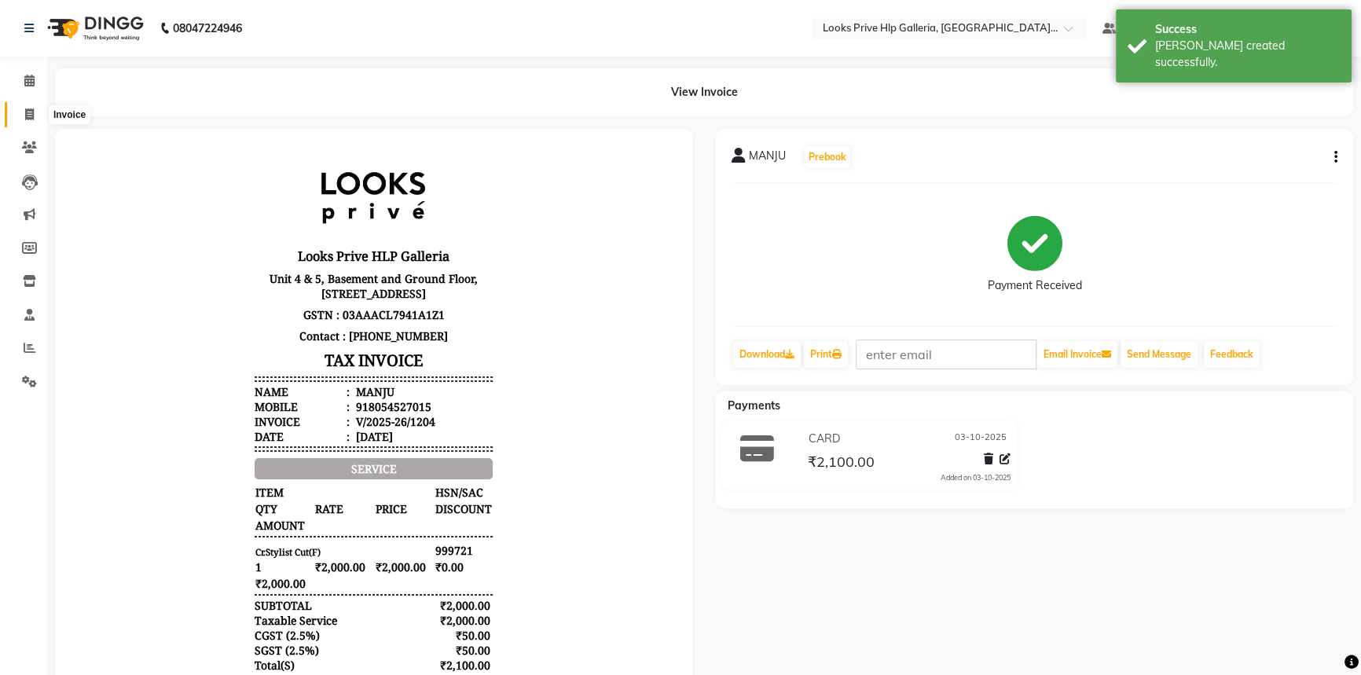
click at [28, 110] on icon at bounding box center [29, 114] width 9 height 12
select select "service"
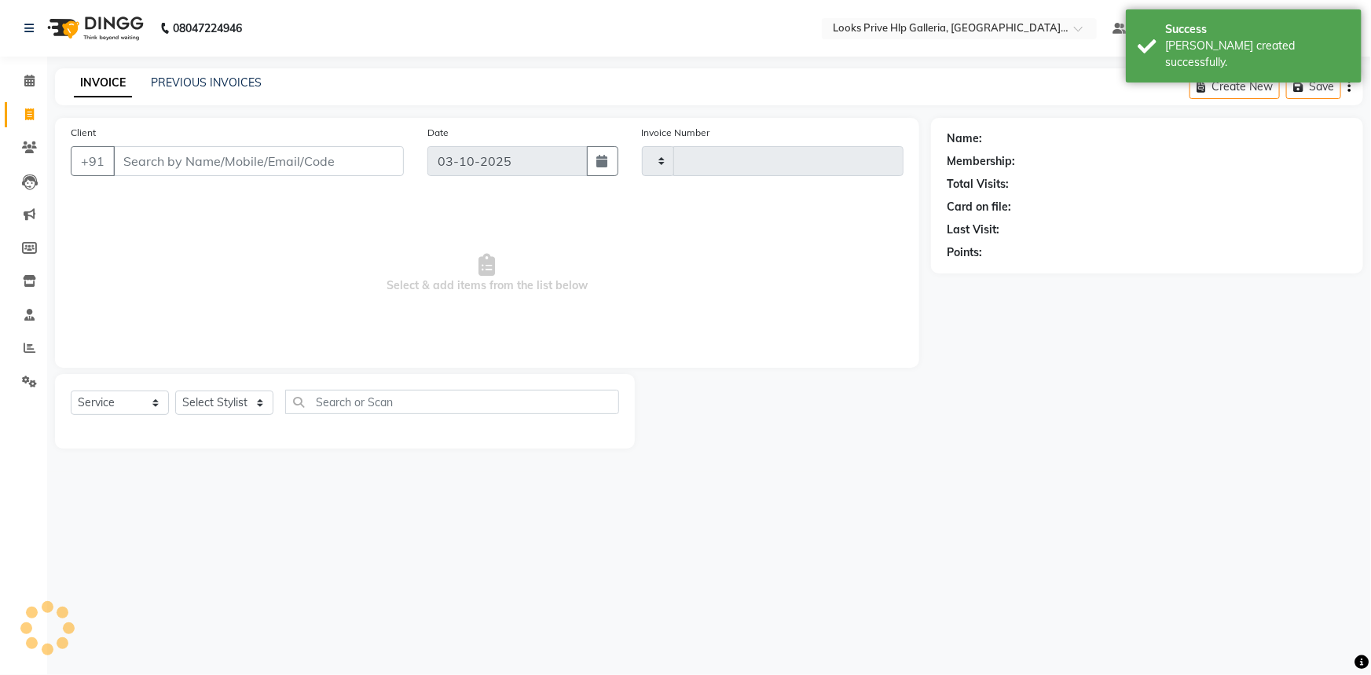
type input "1205"
select select "7937"
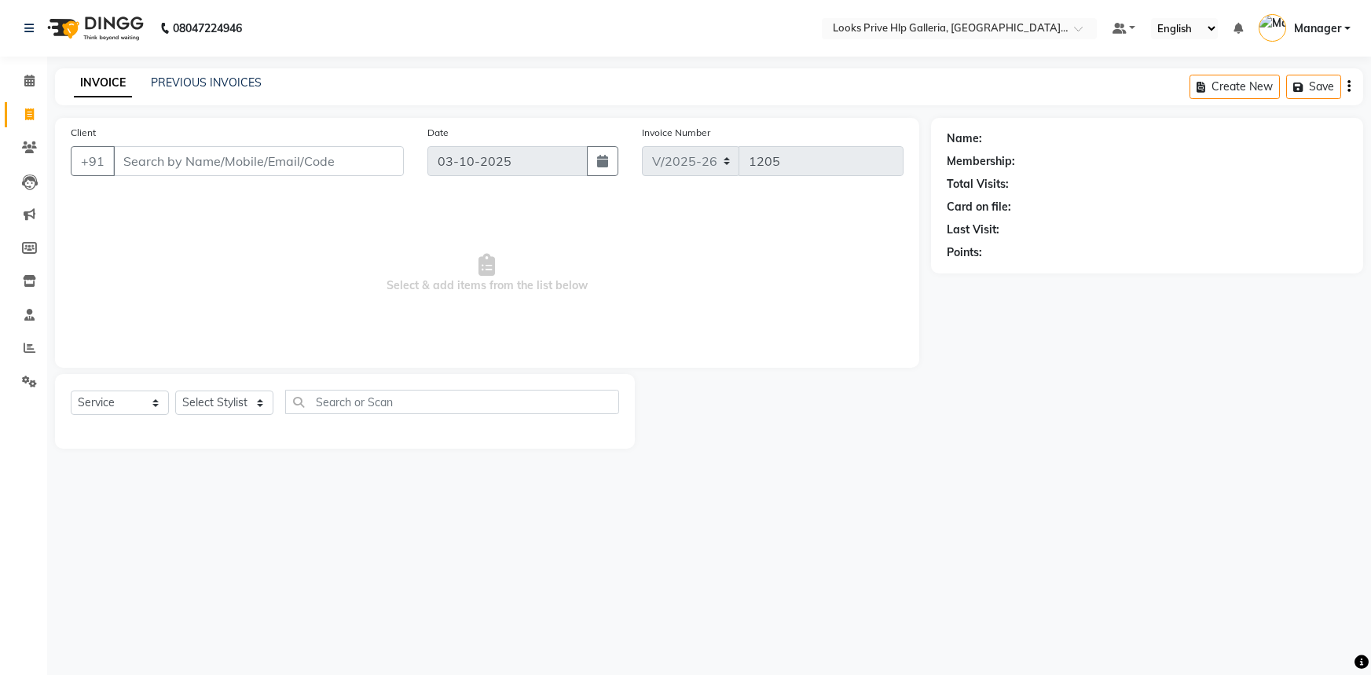
select select "7937"
select select "service"
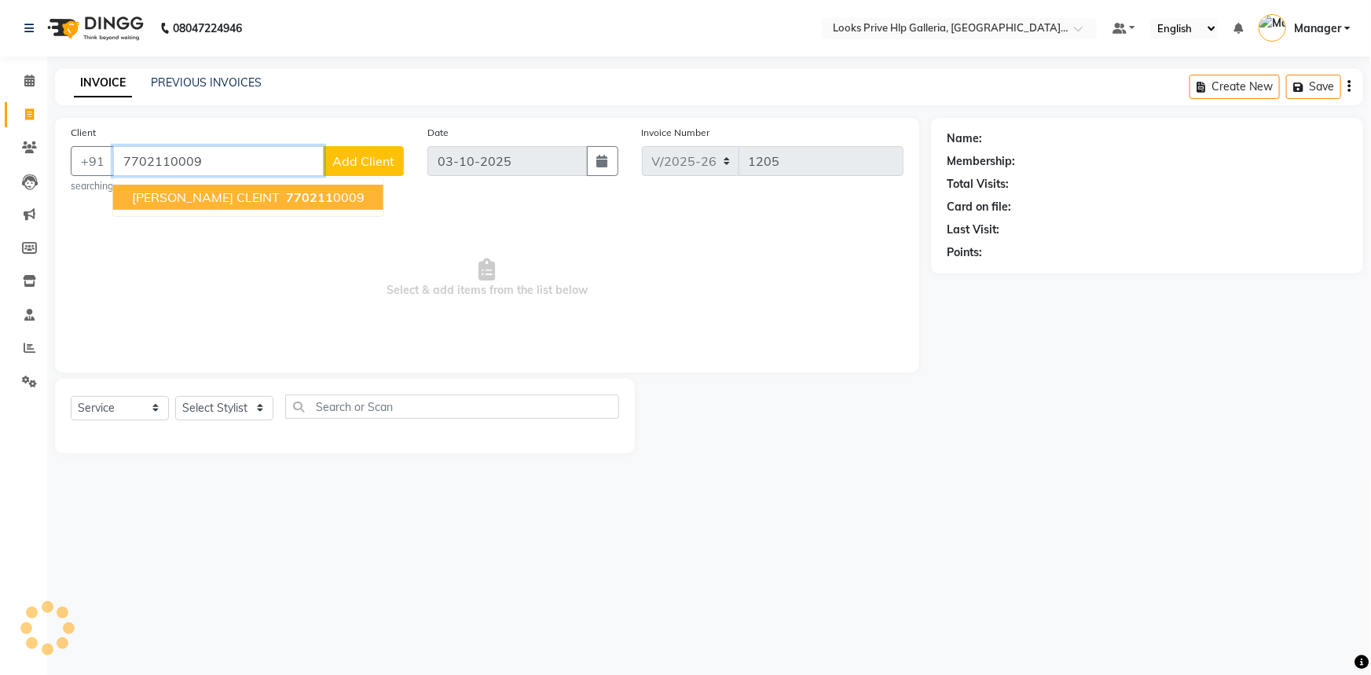
type input "7702110009"
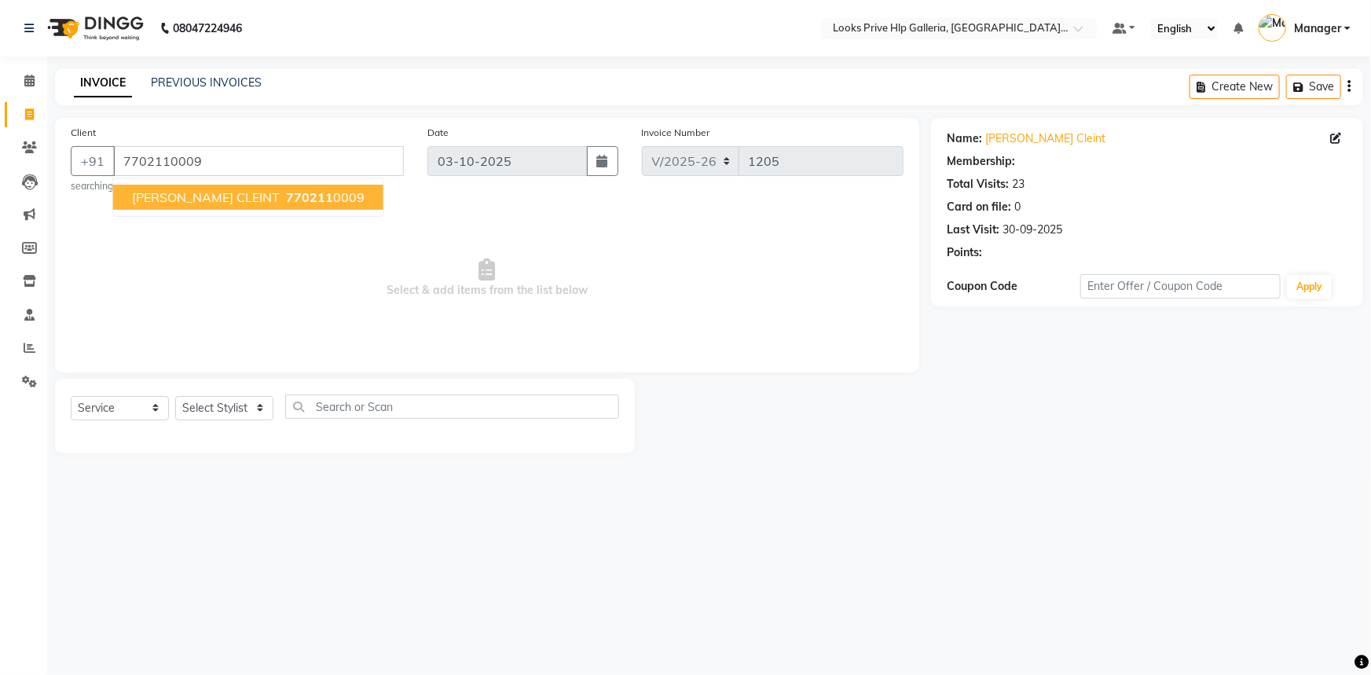
select select "1: Object"
click at [288, 200] on span "770211" at bounding box center [309, 197] width 47 height 16
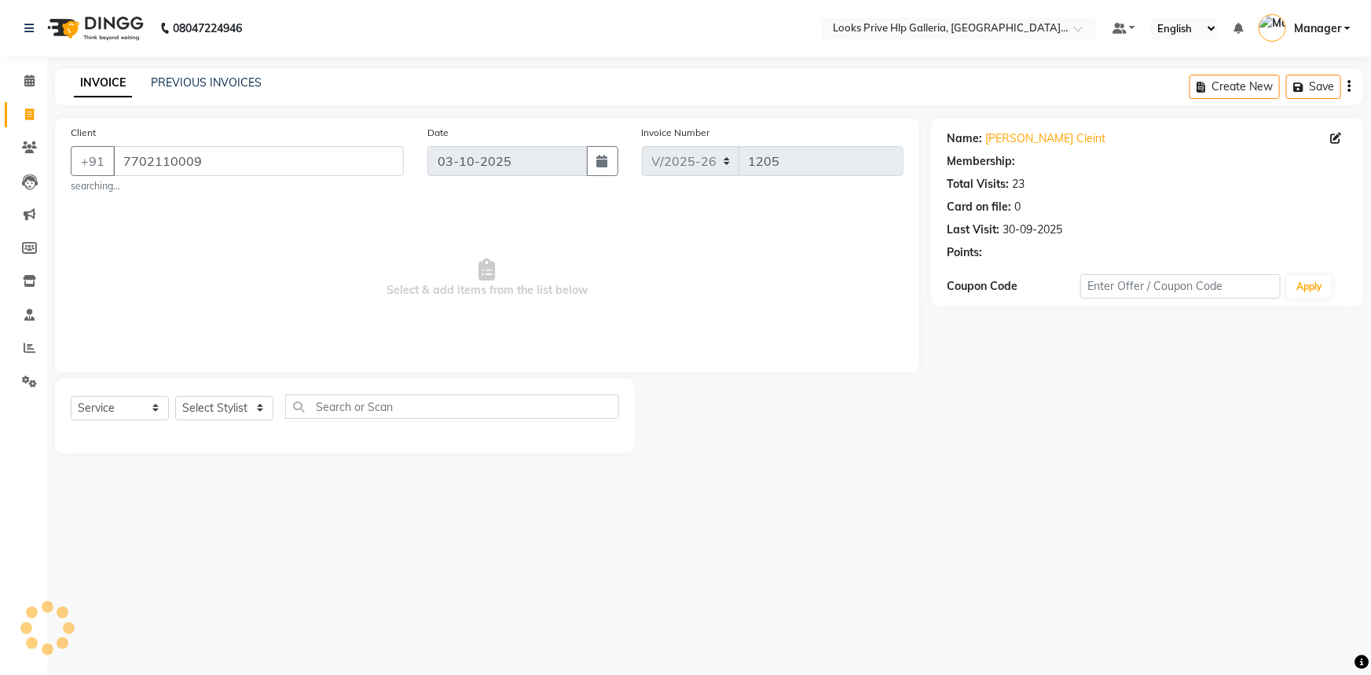
select select "1: Object"
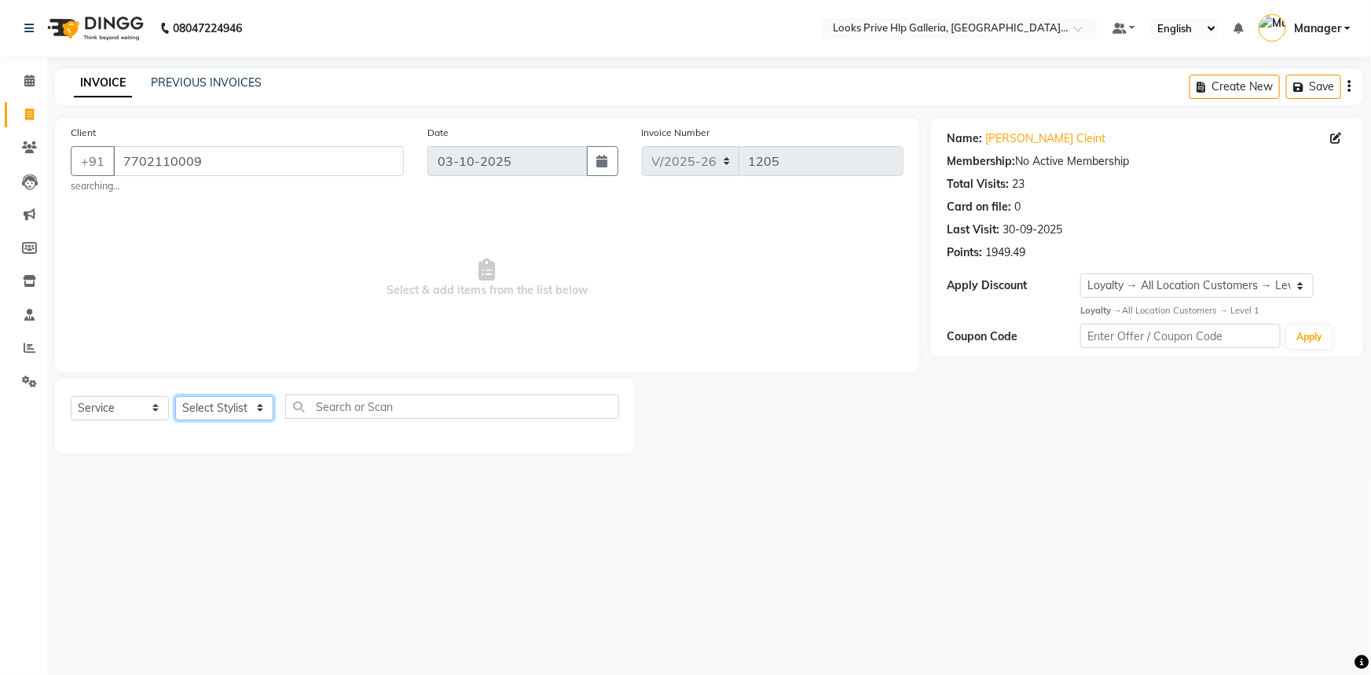
click at [227, 406] on select "Select Stylist [PERSON_NAME] Counter_Sales Gourav_pdct Gurdeep_Nails+MKP Manage…" at bounding box center [224, 408] width 98 height 24
select select "71870"
click at [175, 396] on select "Select Stylist [PERSON_NAME] Counter_Sales Gourav_pdct Gurdeep_Nails+MKP Manage…" at bounding box center [224, 408] width 98 height 24
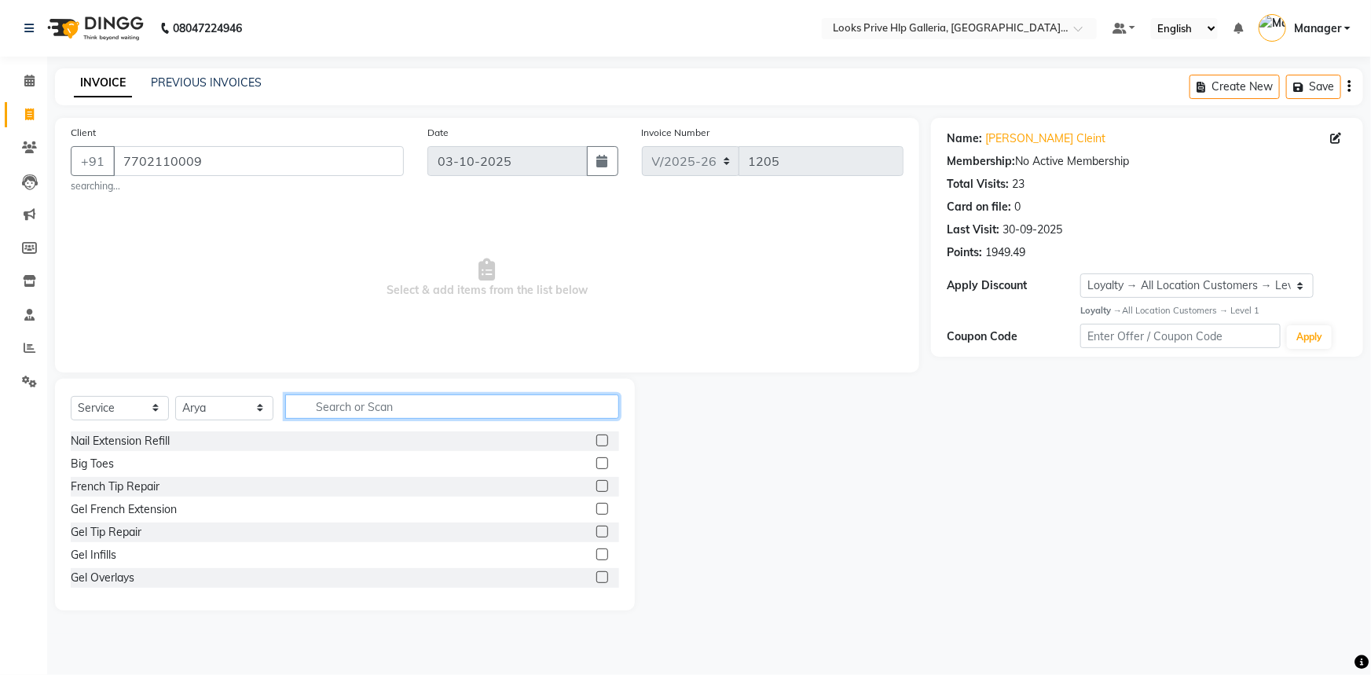
drag, startPoint x: 451, startPoint y: 411, endPoint x: 447, endPoint y: 425, distance: 14.7
click at [450, 415] on input "text" at bounding box center [452, 406] width 334 height 24
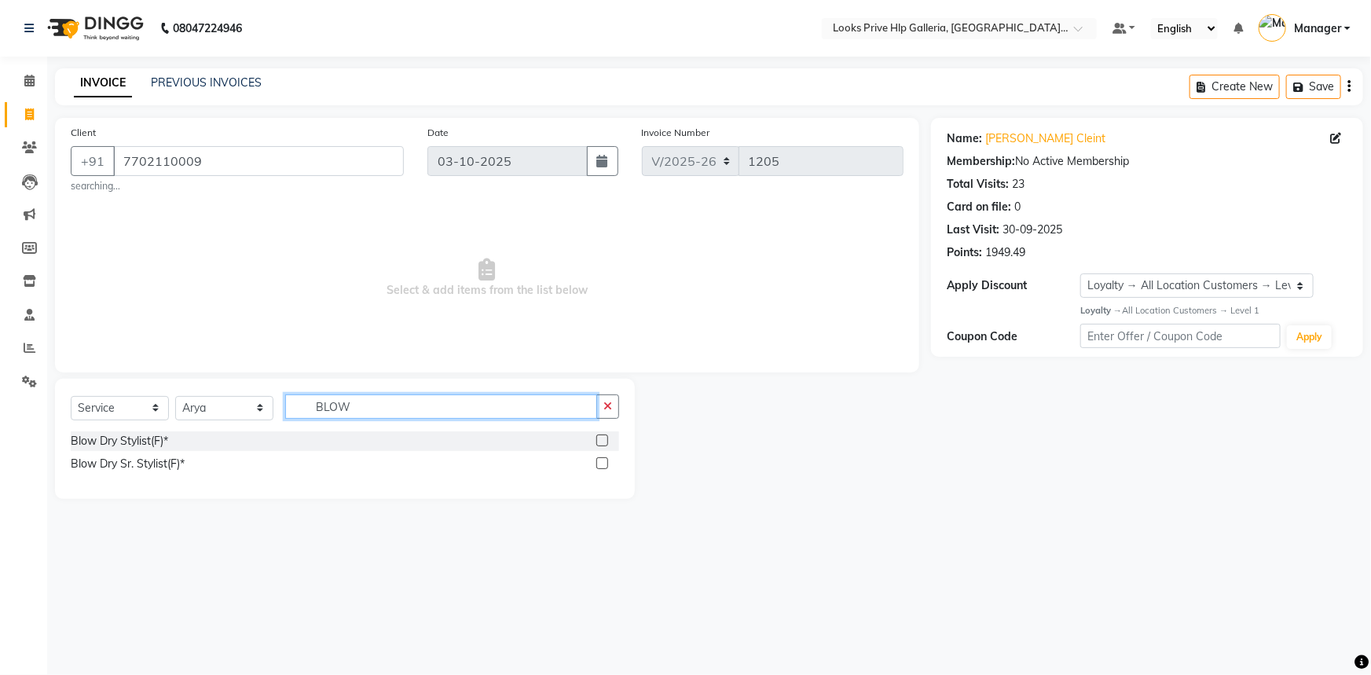
type input "BLOW"
click at [602, 438] on label at bounding box center [602, 441] width 12 height 12
click at [602, 438] on input "checkbox" at bounding box center [601, 441] width 10 height 10
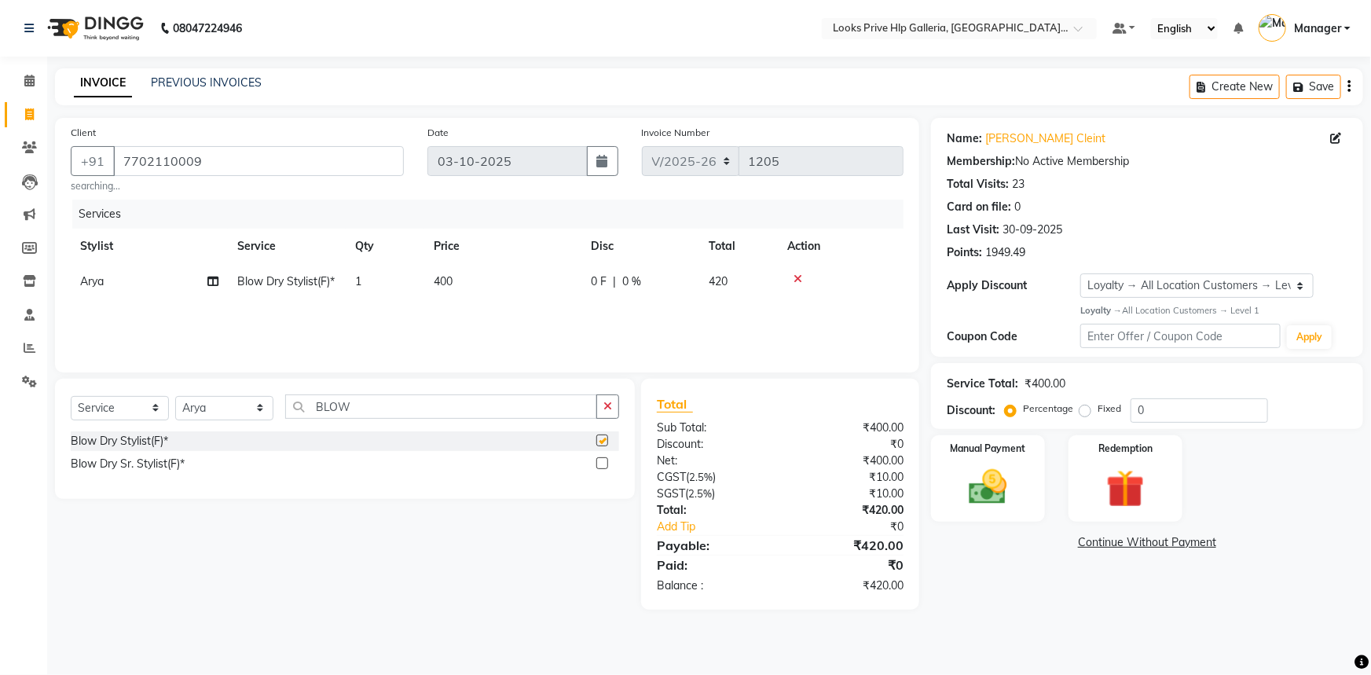
checkbox input "false"
click at [604, 464] on label at bounding box center [602, 463] width 12 height 12
click at [604, 464] on input "checkbox" at bounding box center [601, 464] width 10 height 10
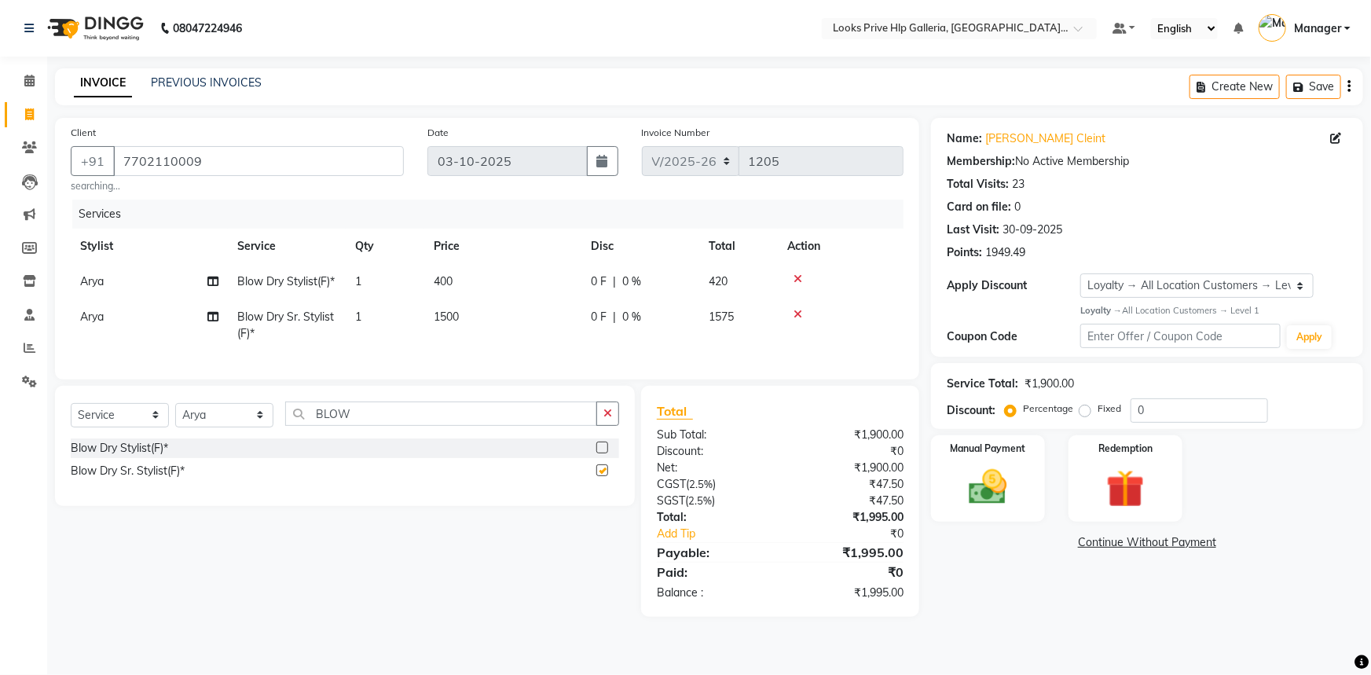
checkbox input "false"
click at [800, 320] on icon at bounding box center [798, 314] width 9 height 11
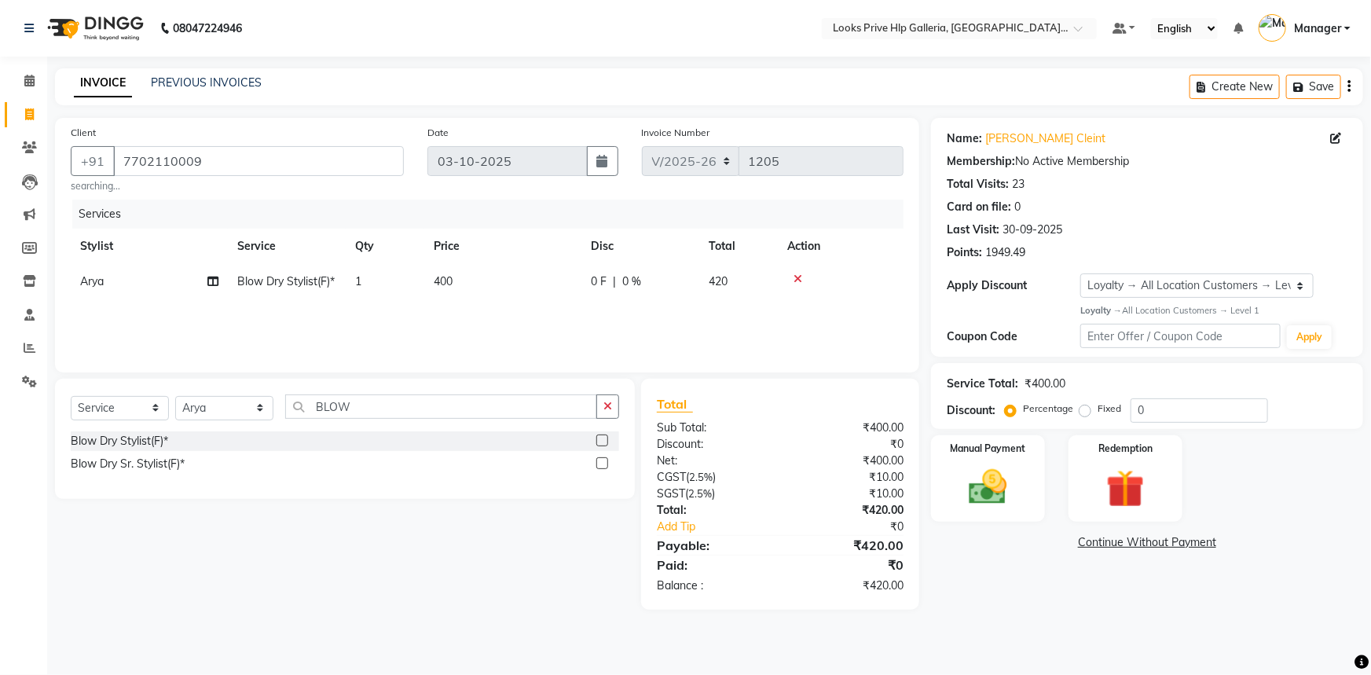
click at [439, 284] on span "400" at bounding box center [443, 281] width 19 height 14
select select "71870"
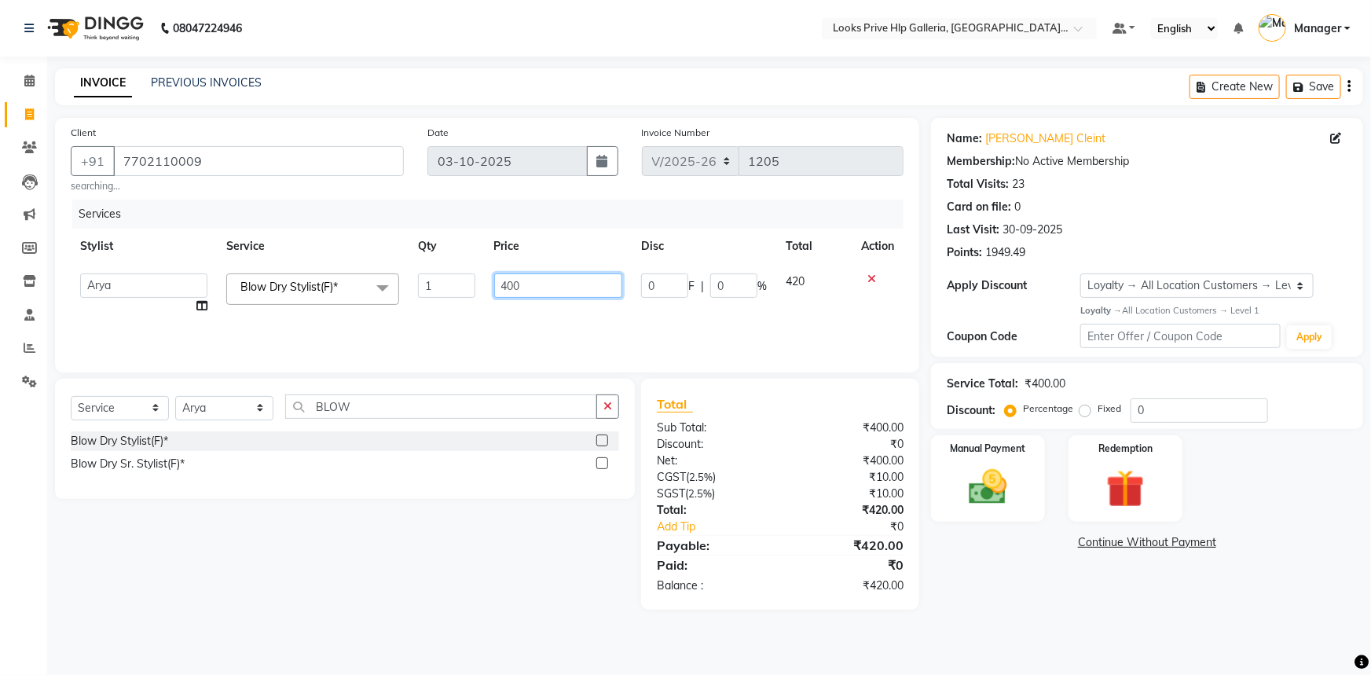
click at [521, 291] on input "400" at bounding box center [558, 285] width 129 height 24
type input "4"
type input "700"
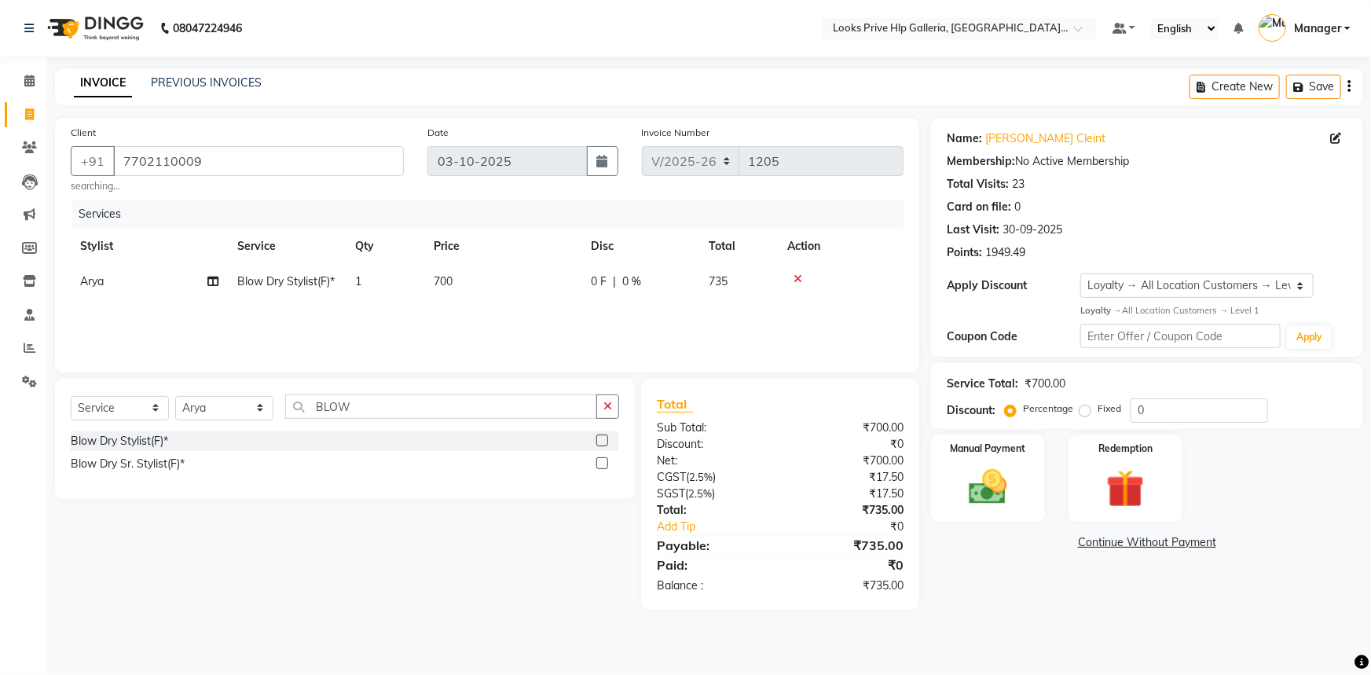
click at [394, 593] on div "Select Service Product Membership Package Voucher Prepaid Gift Card Select Styl…" at bounding box center [339, 494] width 592 height 231
click at [358, 408] on input "BLOW" at bounding box center [441, 406] width 312 height 24
click at [605, 409] on icon "button" at bounding box center [608, 406] width 9 height 11
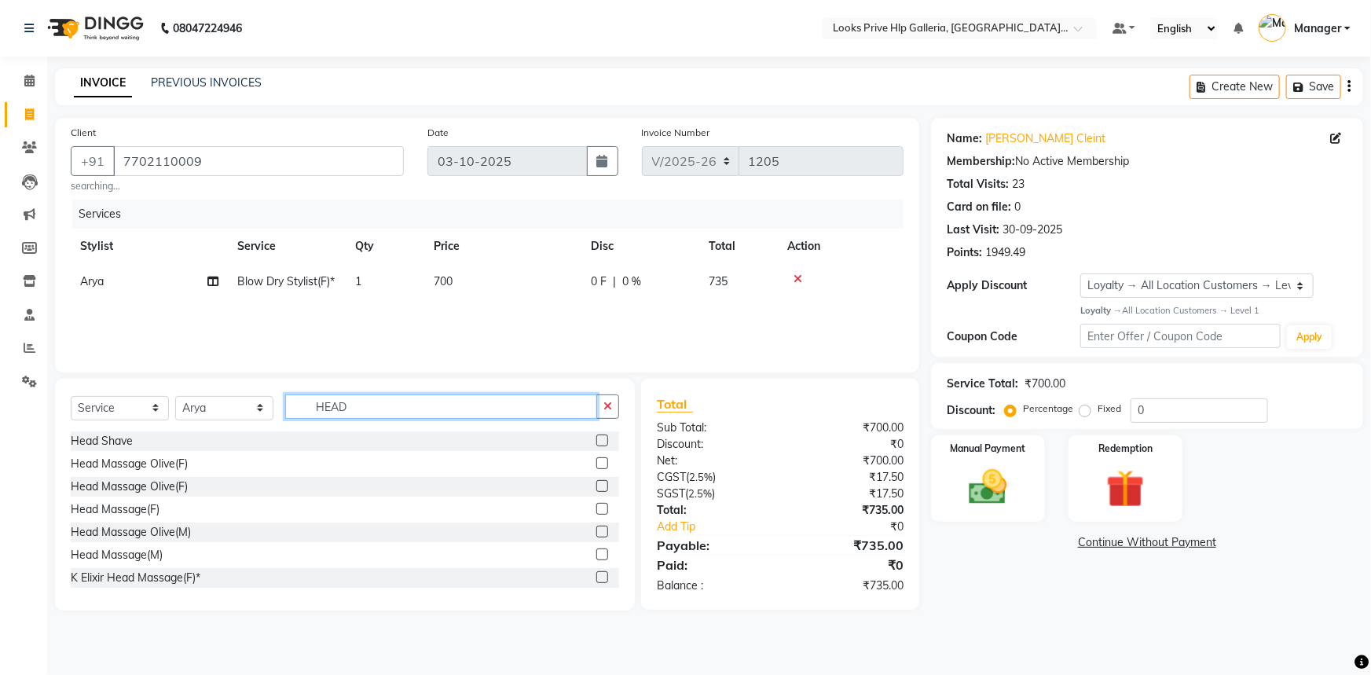
type input "HEAD"
click at [596, 464] on label at bounding box center [602, 463] width 12 height 12
click at [596, 464] on input "checkbox" at bounding box center [601, 464] width 10 height 10
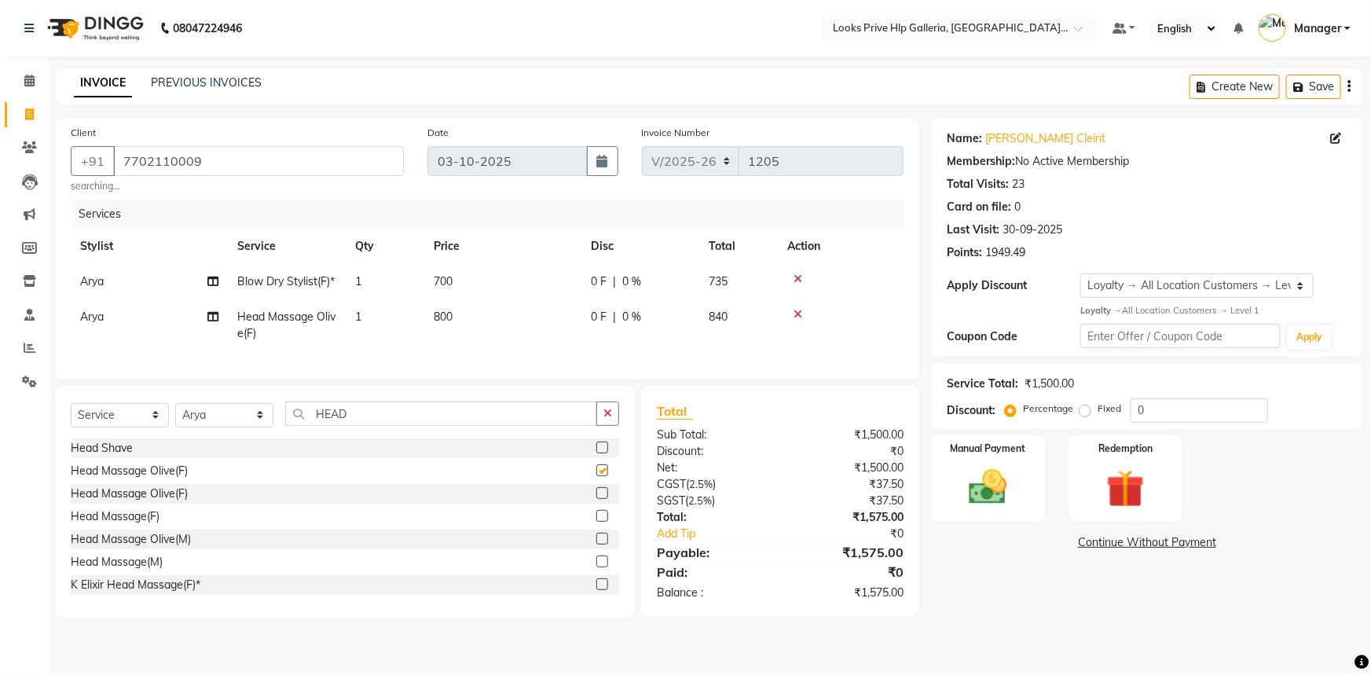
checkbox input "false"
click at [451, 324] on span "800" at bounding box center [443, 317] width 19 height 14
select select "71870"
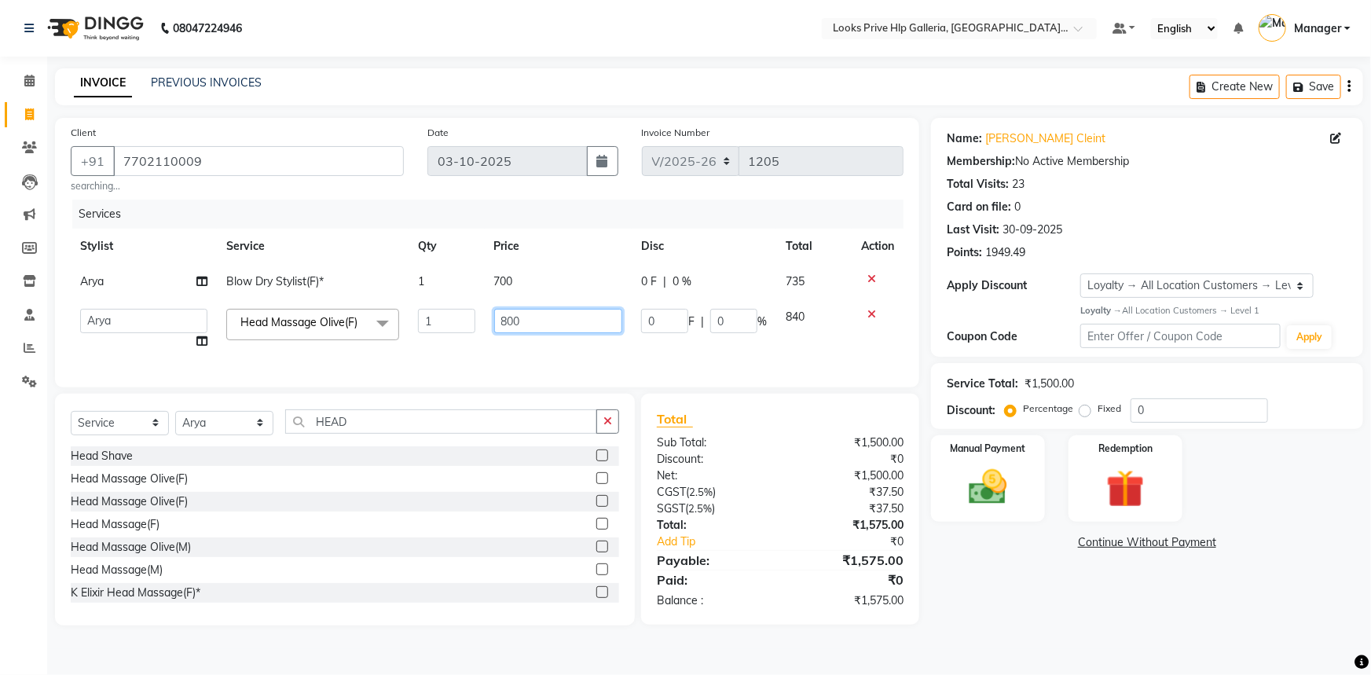
click at [561, 324] on input "800" at bounding box center [558, 321] width 129 height 24
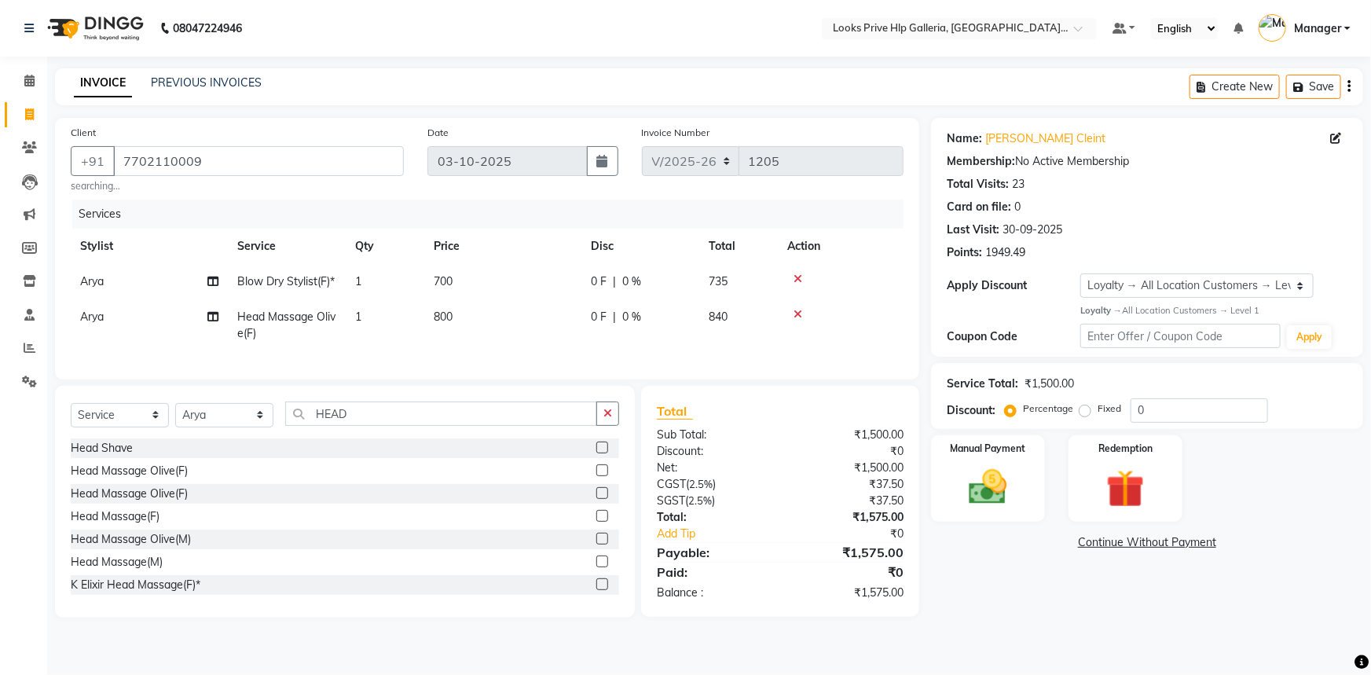
click at [589, 364] on div "Services Stylist Service Qty Price Disc Total Action Arya Blow Dry Stylist(F)* …" at bounding box center [487, 282] width 833 height 164
click at [596, 522] on label at bounding box center [602, 516] width 12 height 12
click at [596, 522] on input "checkbox" at bounding box center [601, 517] width 10 height 10
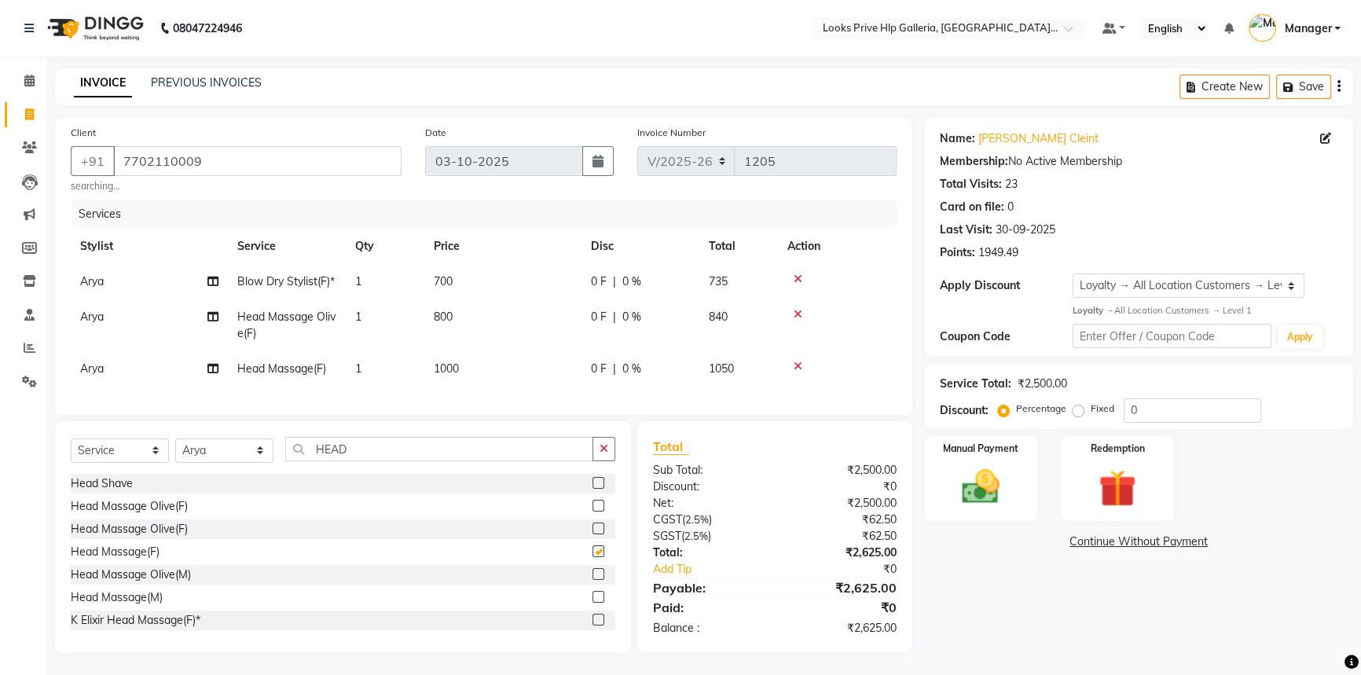
checkbox input "false"
click at [801, 320] on icon at bounding box center [798, 314] width 9 height 11
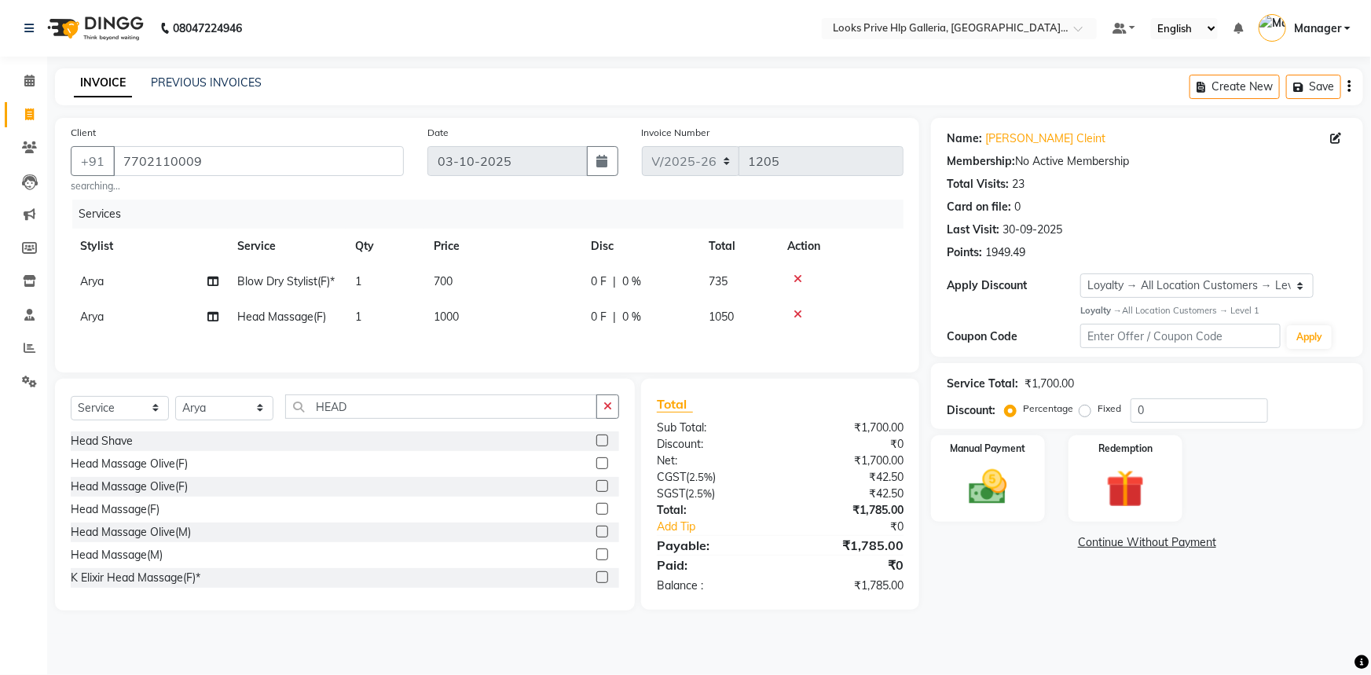
click at [456, 291] on td "700" at bounding box center [502, 281] width 157 height 35
select select "71870"
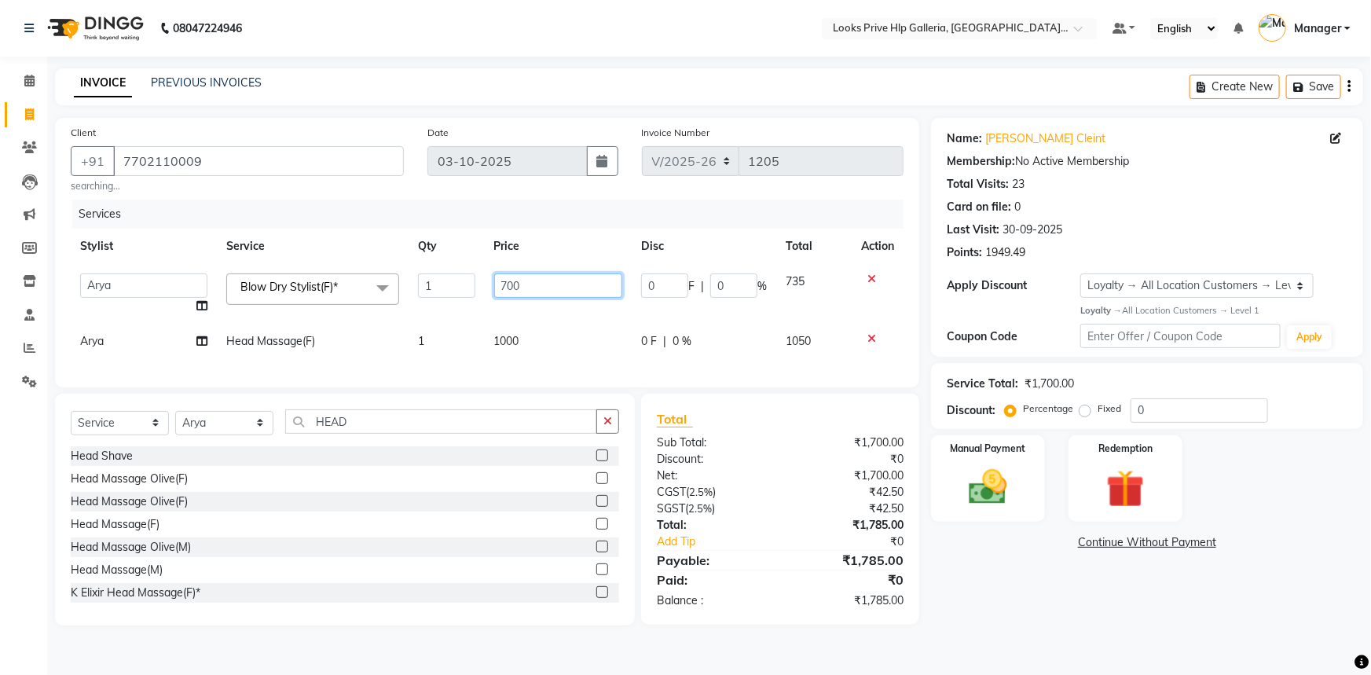
drag, startPoint x: 539, startPoint y: 277, endPoint x: 479, endPoint y: 285, distance: 60.2
click at [482, 285] on tr "Arshdeep Arya Counter_Sales Gourav_pdct Gurdeep_Nails+MKP Manager Mani_chauhan …" at bounding box center [487, 294] width 833 height 60
type input "650"
click at [1039, 593] on div "Name: Mandeep Cleint Membership: No Active Membership Total Visits: 23 Card on …" at bounding box center [1153, 372] width 444 height 508
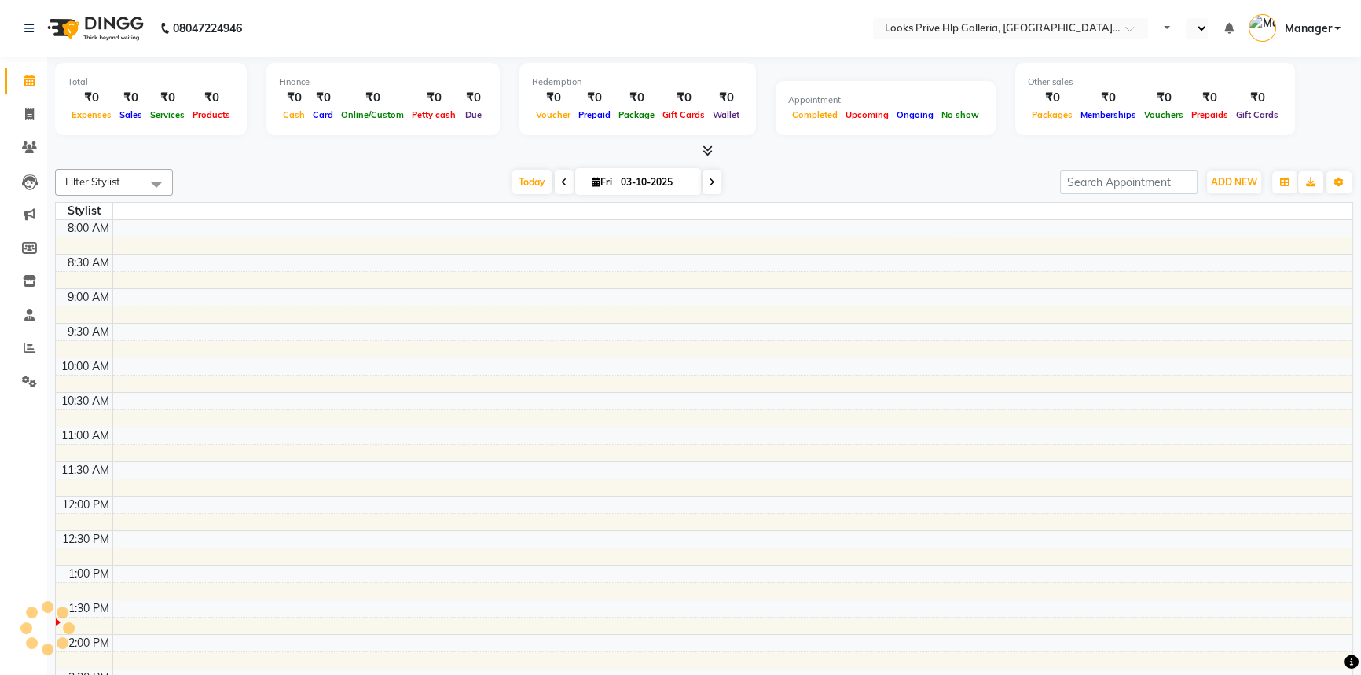
select select "en"
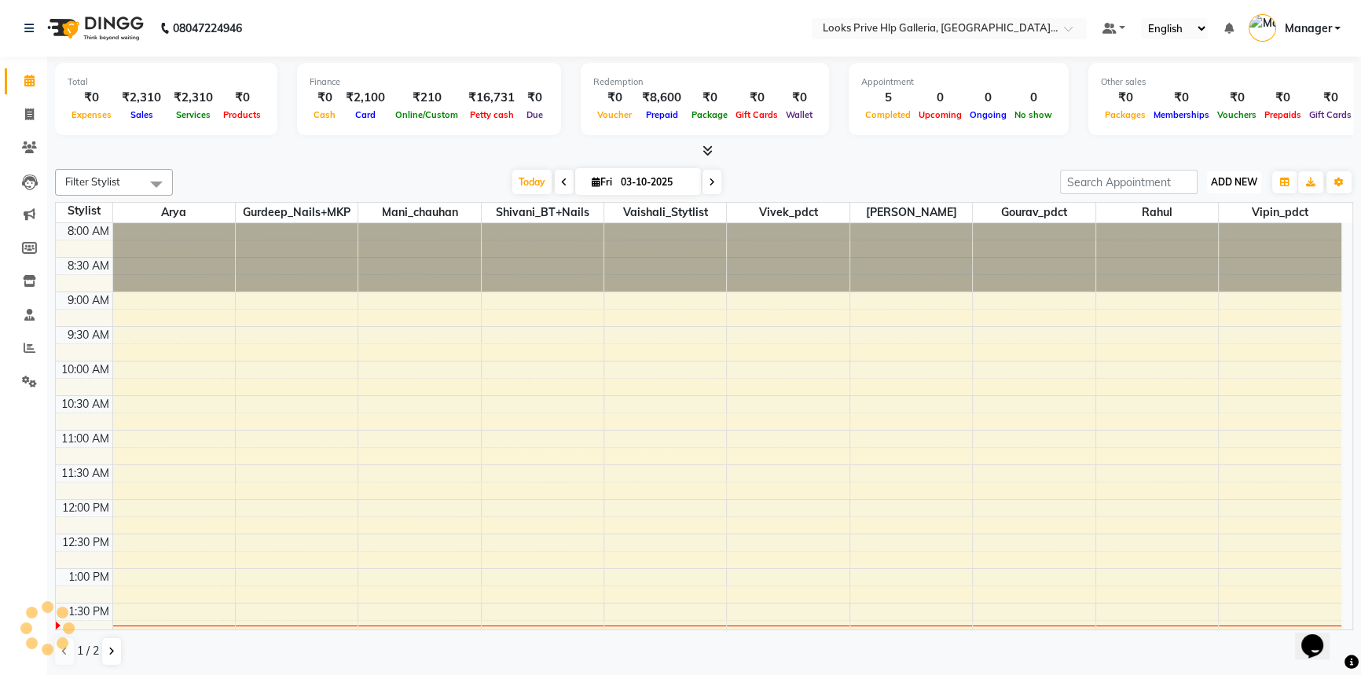
click at [1237, 182] on span "ADD NEW" at bounding box center [1234, 182] width 46 height 12
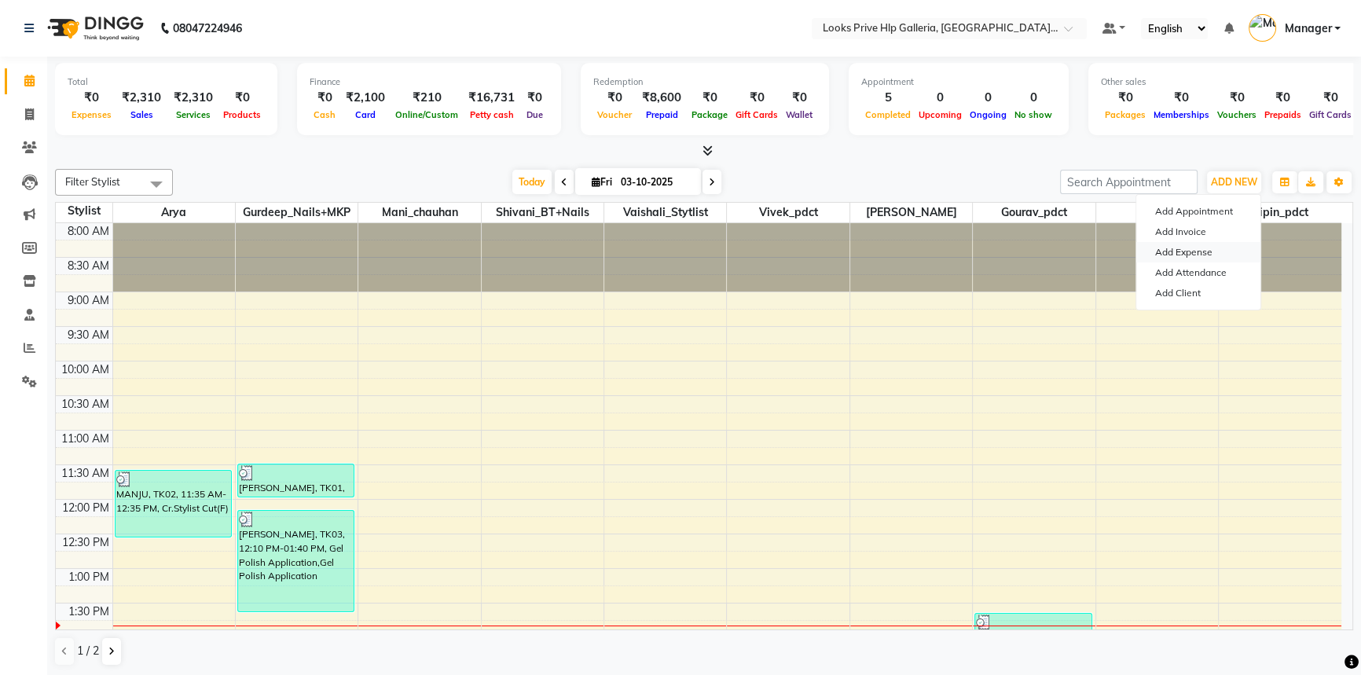
click at [1202, 248] on link "Add Expense" at bounding box center [1198, 252] width 124 height 20
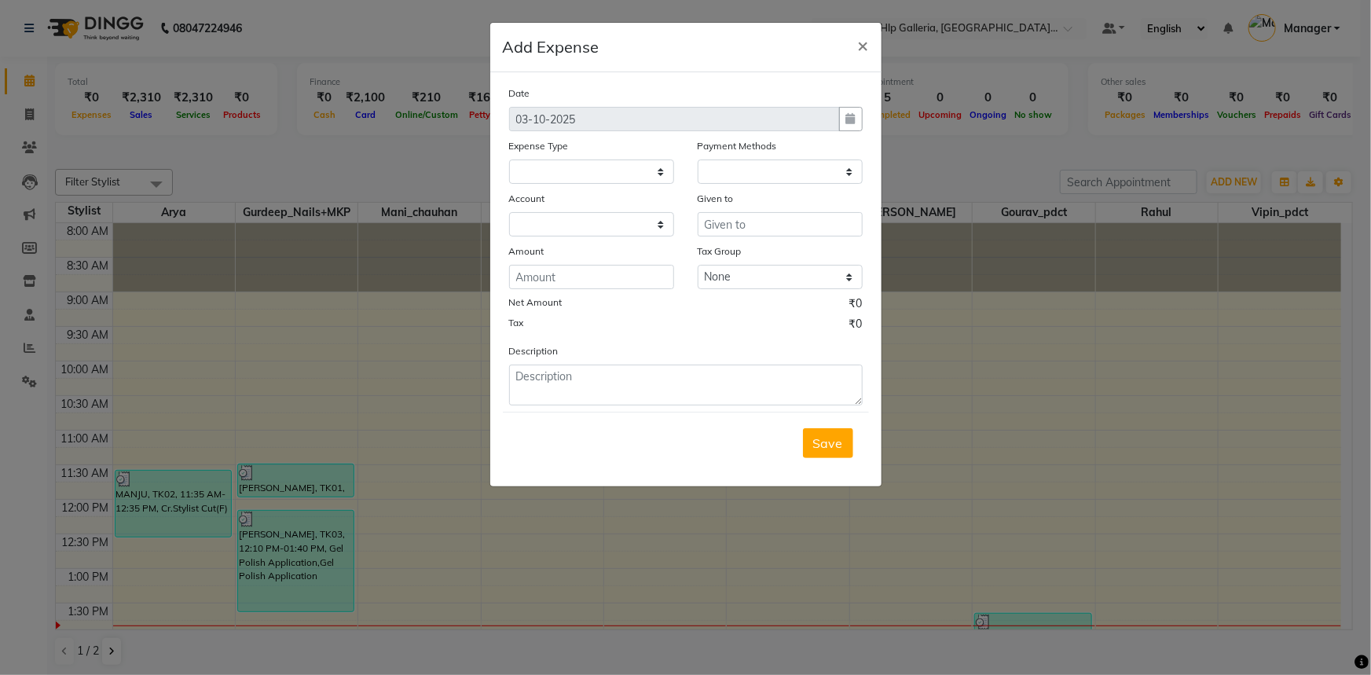
select select
select select "1"
select select "7087"
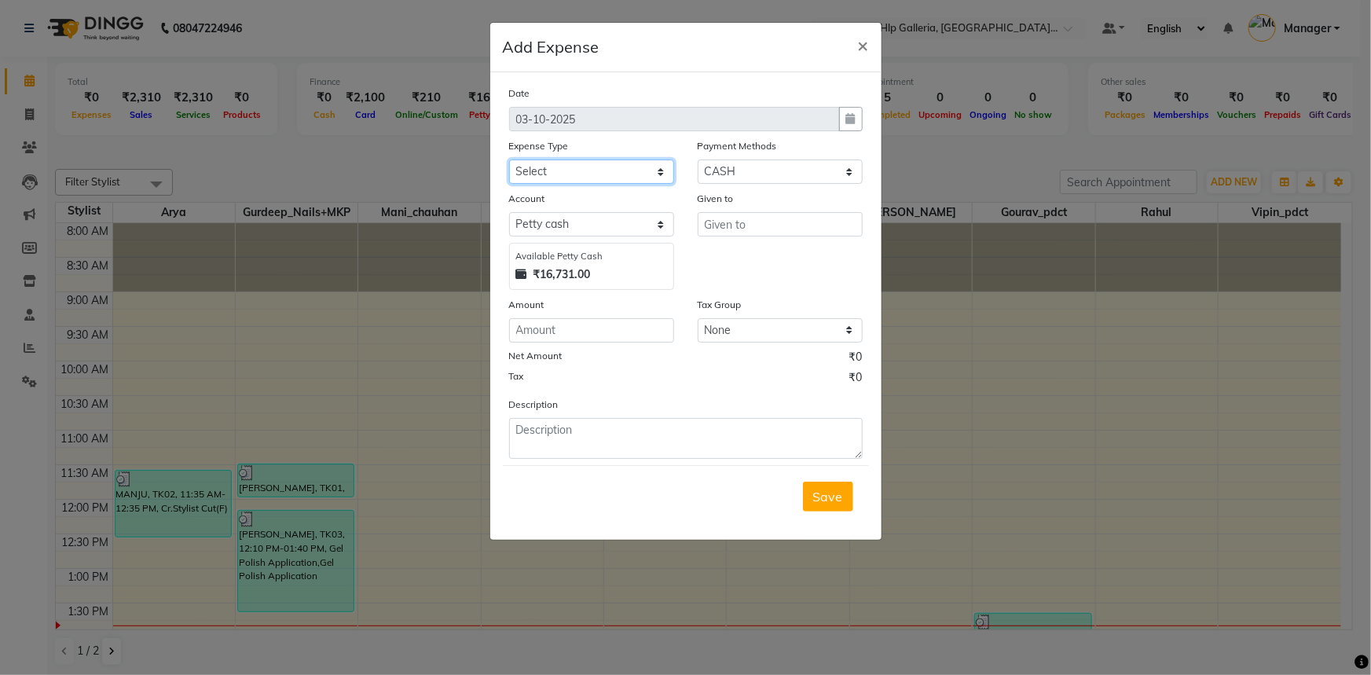
click at [626, 174] on select "Select Accommodation Aesthetics Bank Deposit BLINKIT Cash Handover Client Refun…" at bounding box center [591, 172] width 165 height 24
select select "24889"
click at [509, 160] on select "Select Accommodation Aesthetics Bank Deposit BLINKIT Cash Handover Client Refun…" at bounding box center [591, 172] width 165 height 24
click at [582, 218] on select "Select Petty cash Default account" at bounding box center [591, 224] width 165 height 24
drag, startPoint x: 1292, startPoint y: 392, endPoint x: 1242, endPoint y: 387, distance: 50.6
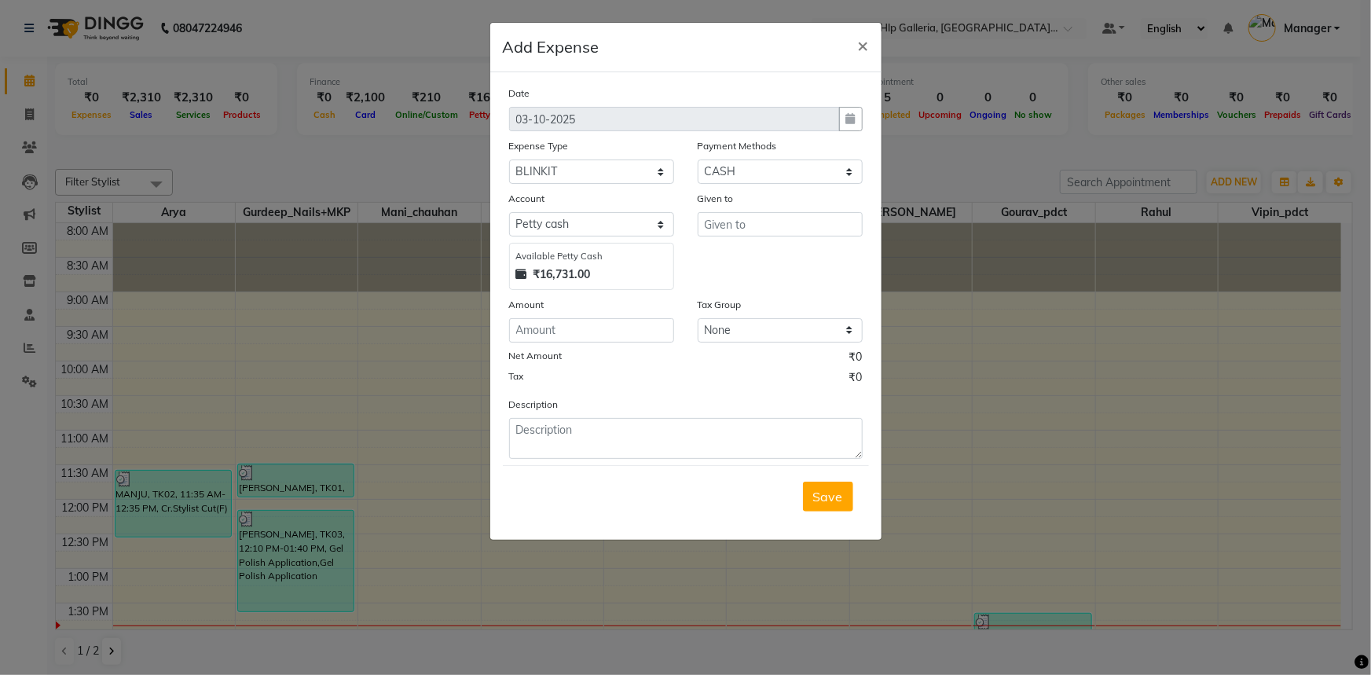
click at [1289, 391] on ngb-modal-window "Add Expense × Date 03-10-2025 Expense Type Select Accommodation Aesthetics Bank…" at bounding box center [685, 337] width 1371 height 675
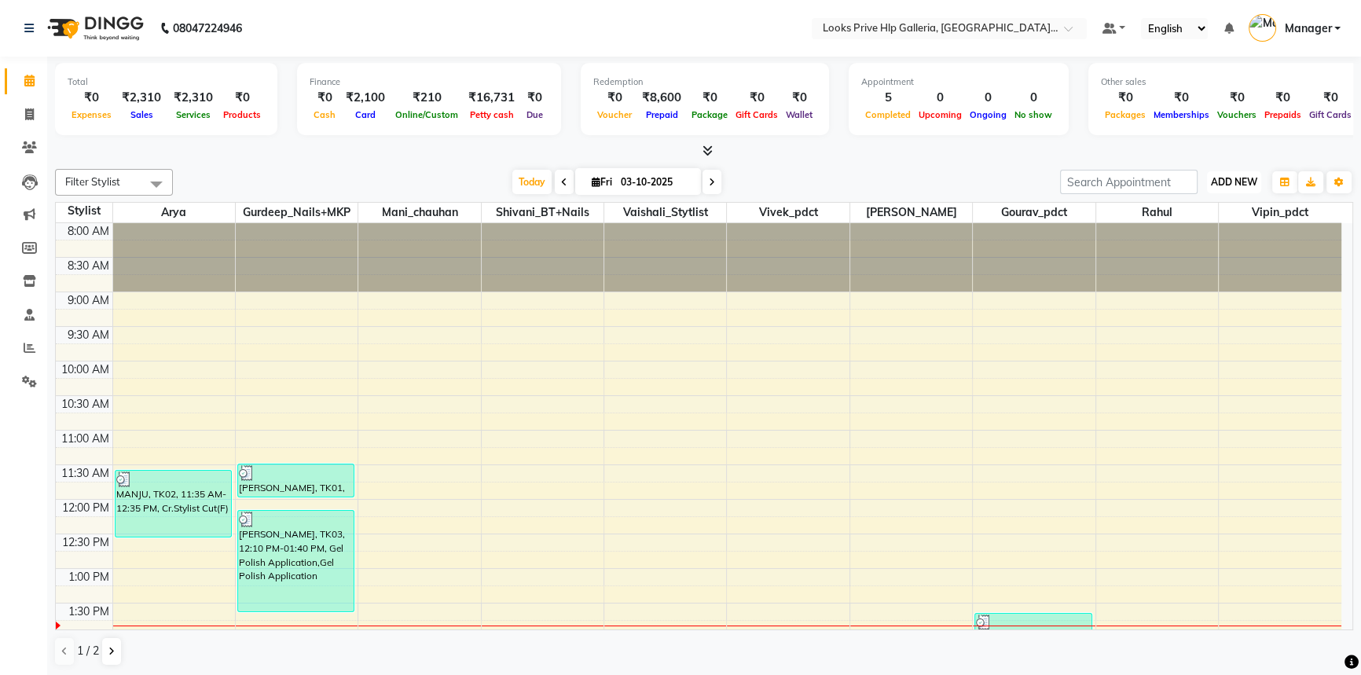
click at [1238, 179] on span "ADD NEW" at bounding box center [1234, 182] width 46 height 12
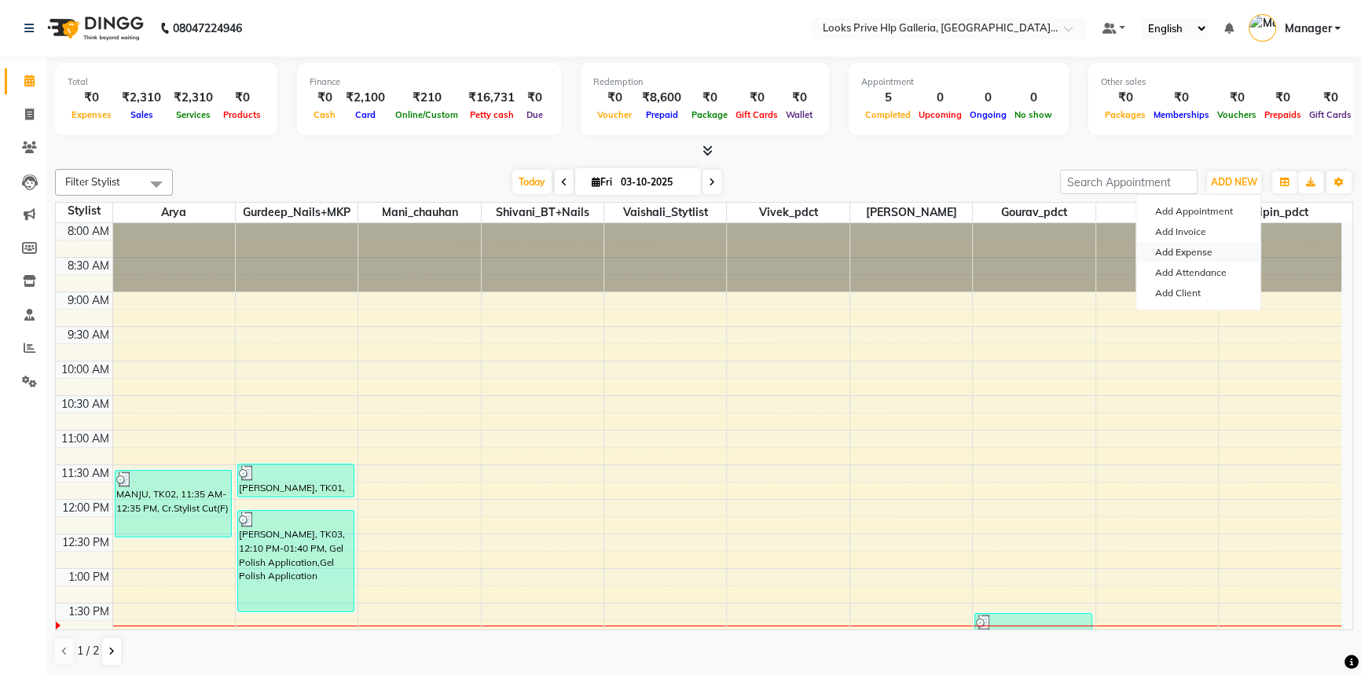
click at [1197, 251] on link "Add Expense" at bounding box center [1198, 252] width 124 height 20
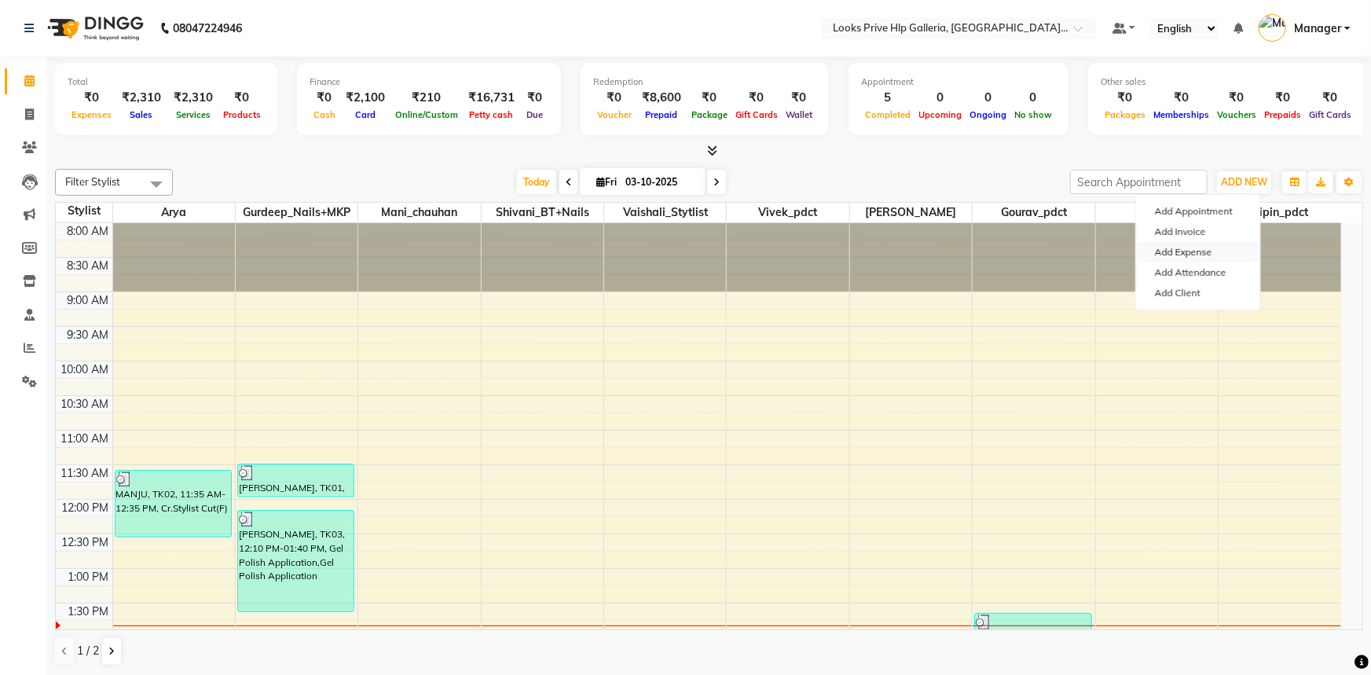
select select "7088"
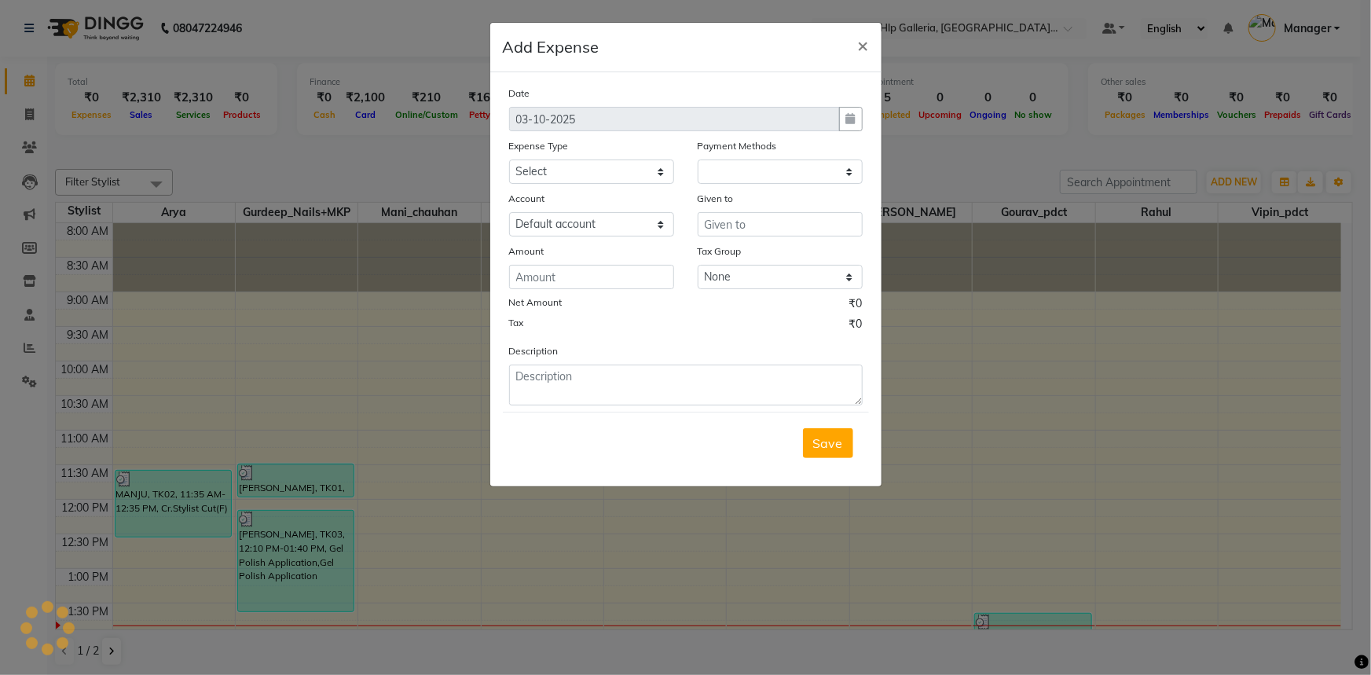
select select "1"
select select "7087"
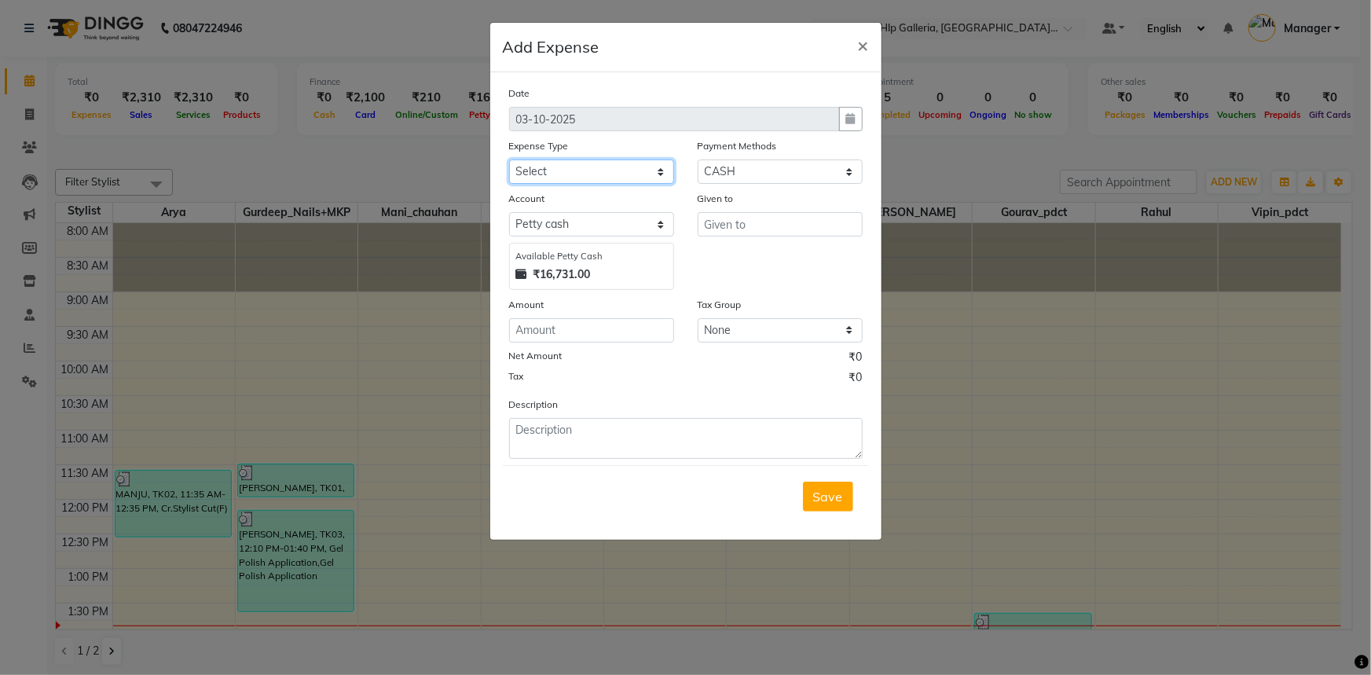
click at [541, 171] on select "Select Accommodation Aesthetics Bank Deposit BLINKIT Cash Handover Client Refun…" at bounding box center [591, 172] width 165 height 24
select select "24889"
click at [509, 160] on select "Select Accommodation Aesthetics Bank Deposit BLINKIT Cash Handover Client Refun…" at bounding box center [591, 172] width 165 height 24
click at [567, 336] on input "number" at bounding box center [591, 330] width 165 height 24
type input "440"
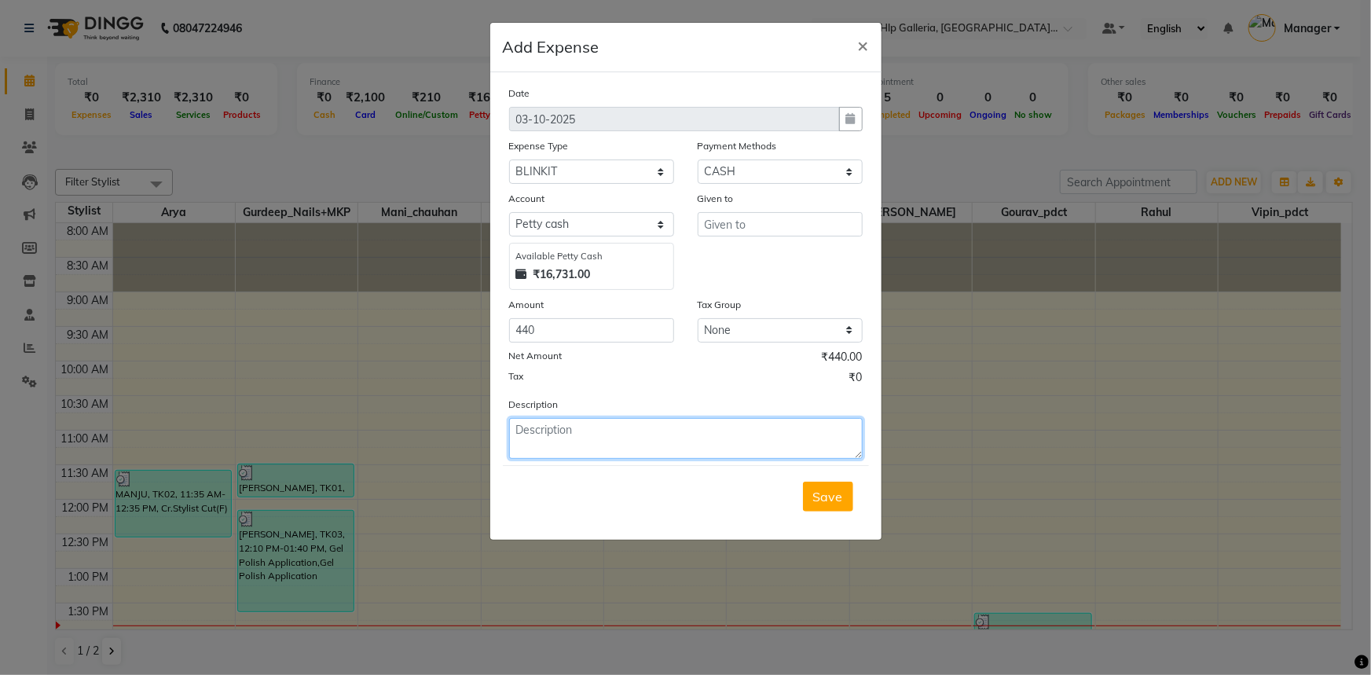
drag, startPoint x: 545, startPoint y: 442, endPoint x: 561, endPoint y: 448, distance: 16.9
click at [560, 448] on textarea at bounding box center [686, 438] width 354 height 41
type textarea "MILK GRAPES"
click at [825, 506] on button "Save" at bounding box center [828, 497] width 50 height 30
drag, startPoint x: 755, startPoint y: 212, endPoint x: 754, endPoint y: 227, distance: 15.0
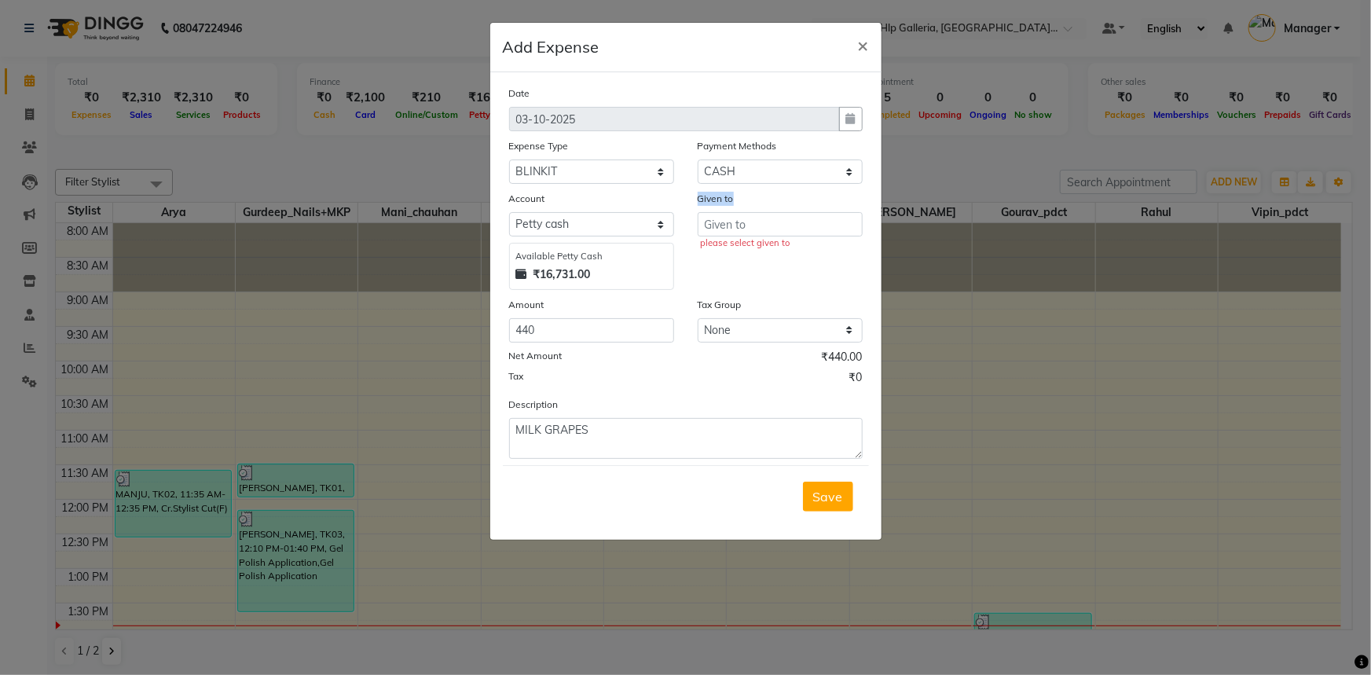
click at [759, 221] on div "Given to please select given to" at bounding box center [780, 240] width 189 height 100
click at [760, 228] on input "text" at bounding box center [780, 224] width 165 height 24
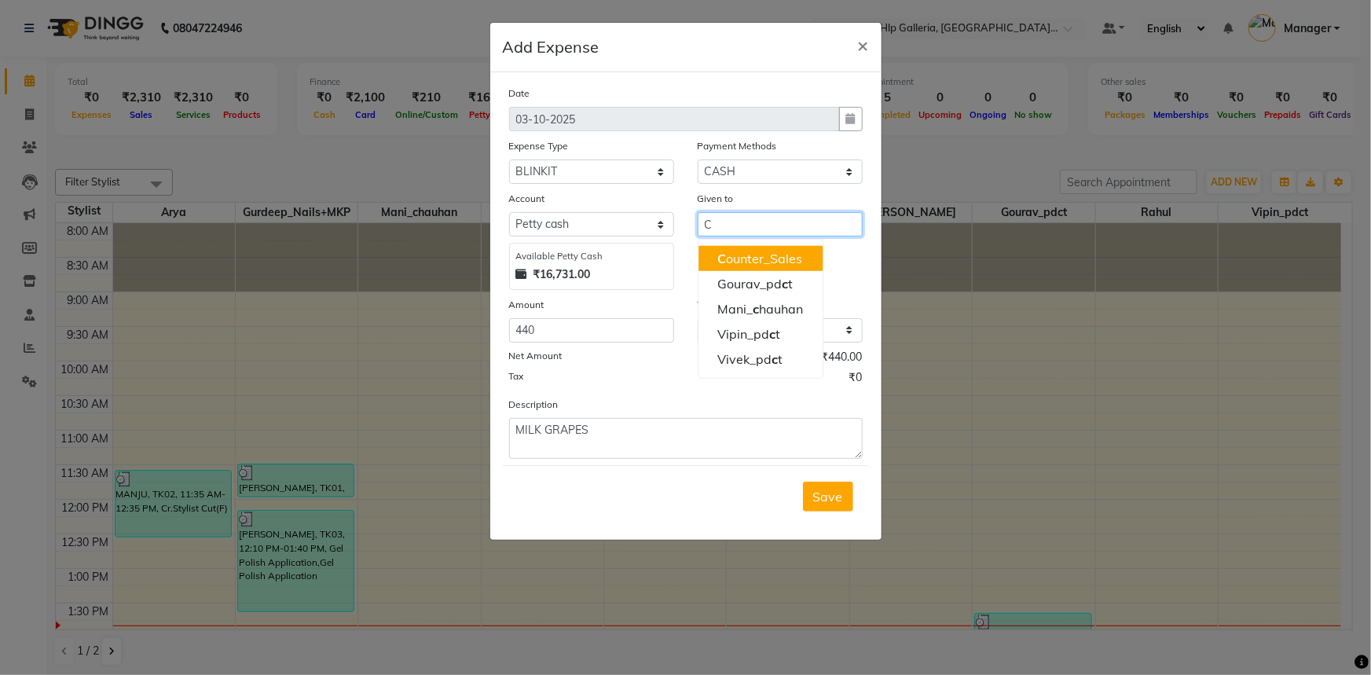
drag, startPoint x: 759, startPoint y: 255, endPoint x: 770, endPoint y: 270, distance: 18.5
click at [766, 251] on ngb-highlight "C ounter_Sales" at bounding box center [759, 259] width 85 height 16
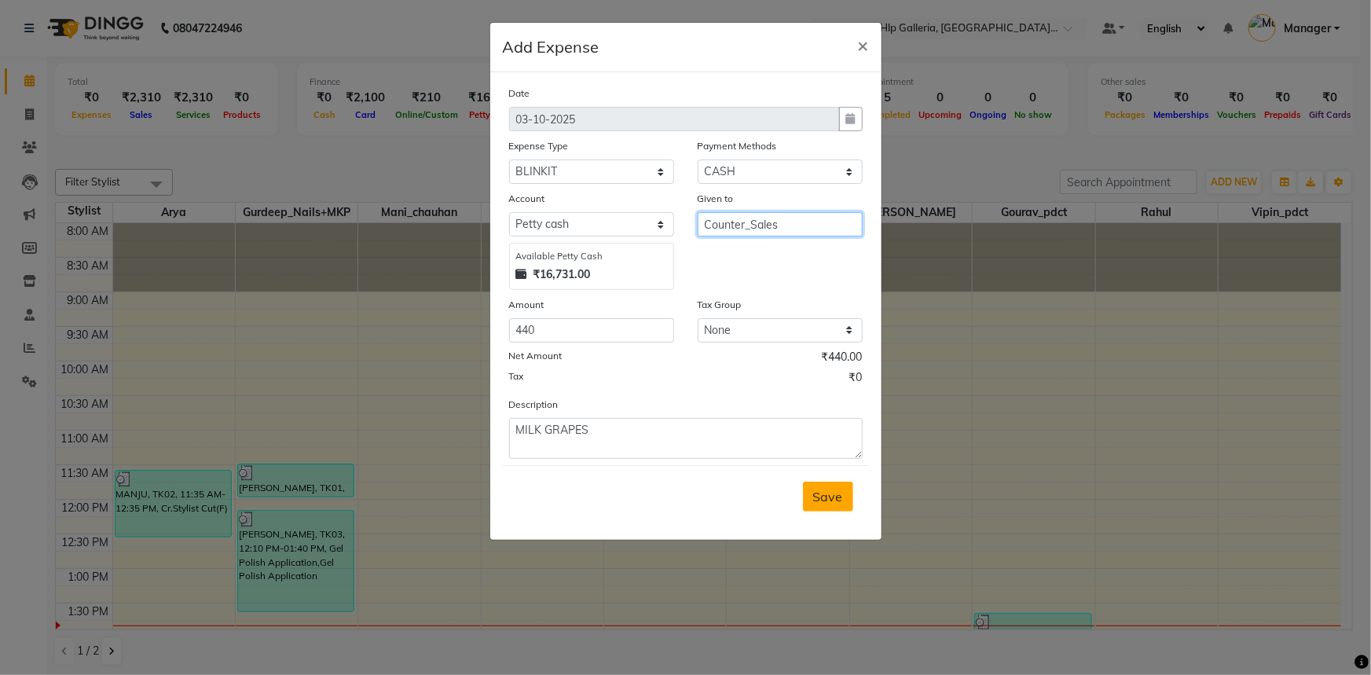
type input "Counter_Sales"
click at [822, 494] on span "Save" at bounding box center [828, 497] width 30 height 16
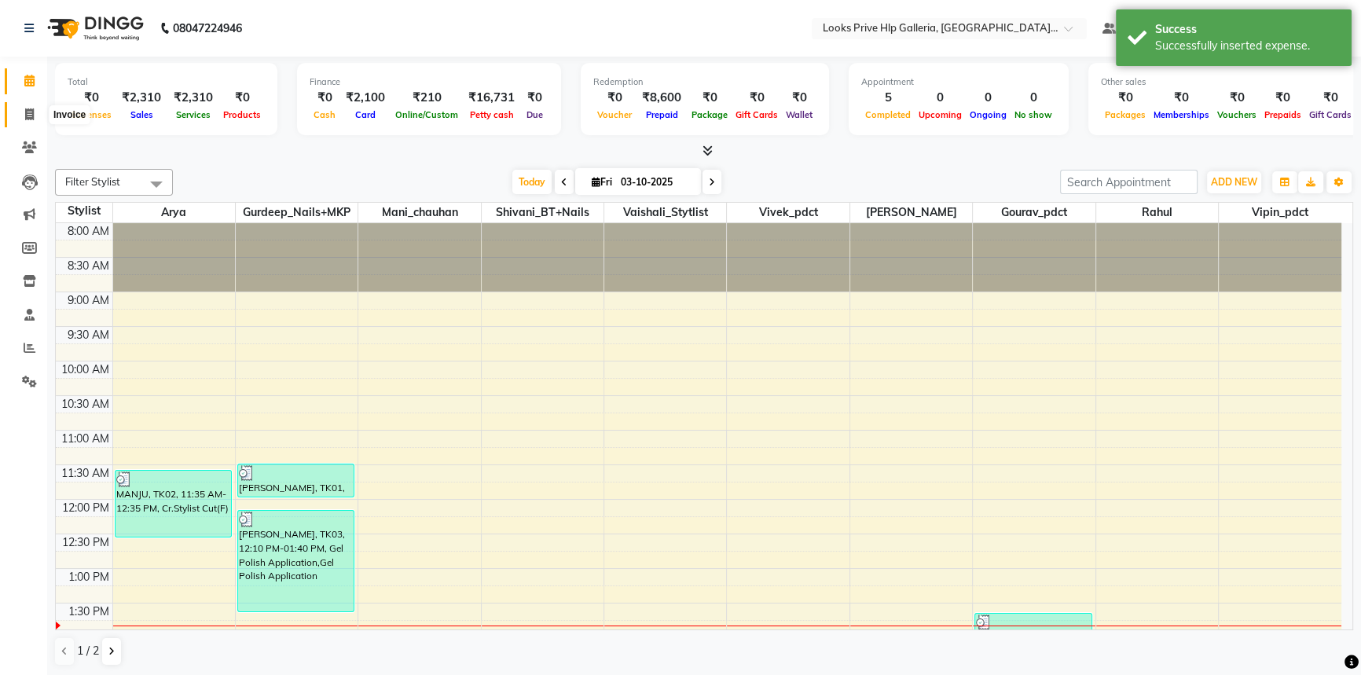
click at [26, 113] on icon at bounding box center [29, 114] width 9 height 12
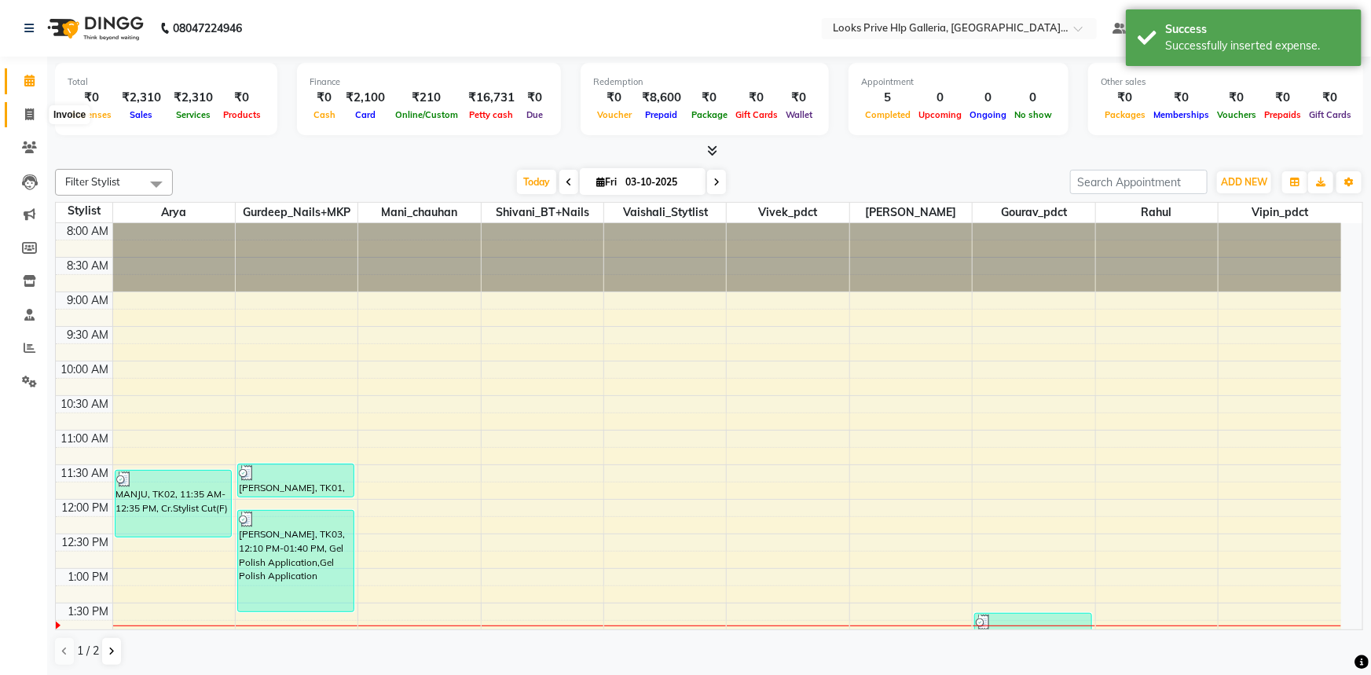
select select "service"
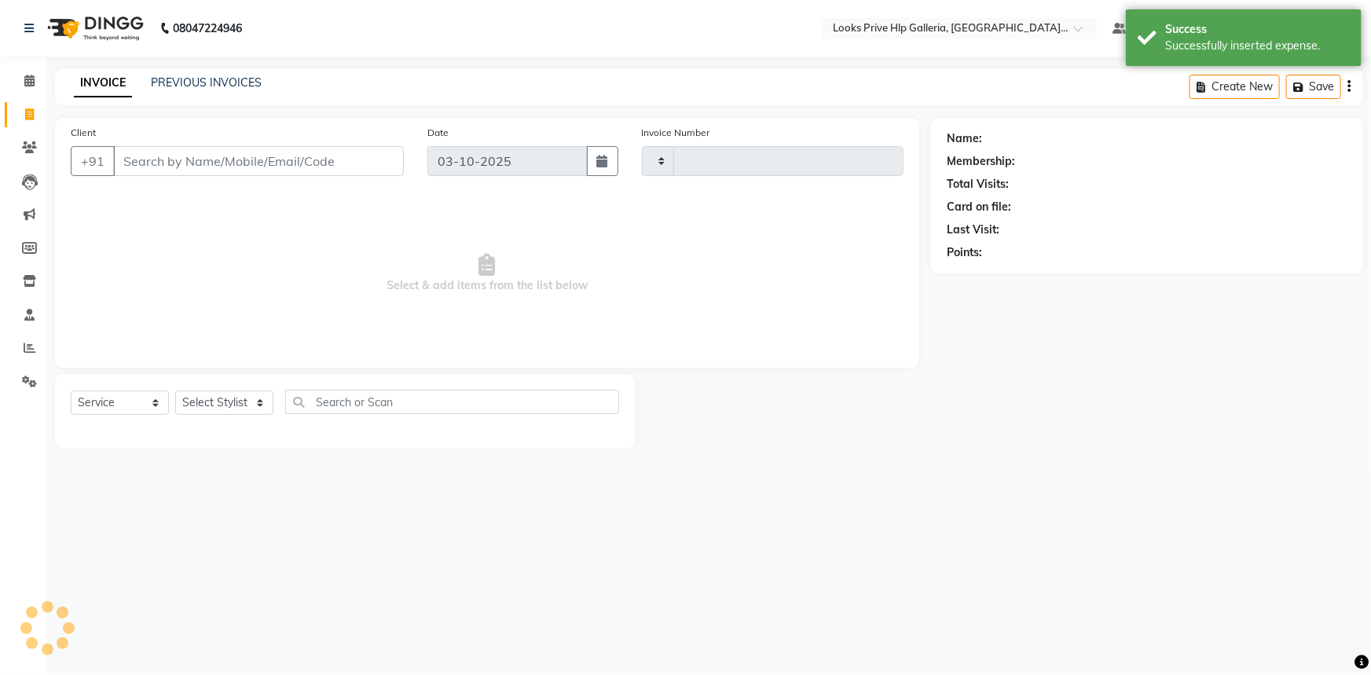
type input "1206"
select select "7937"
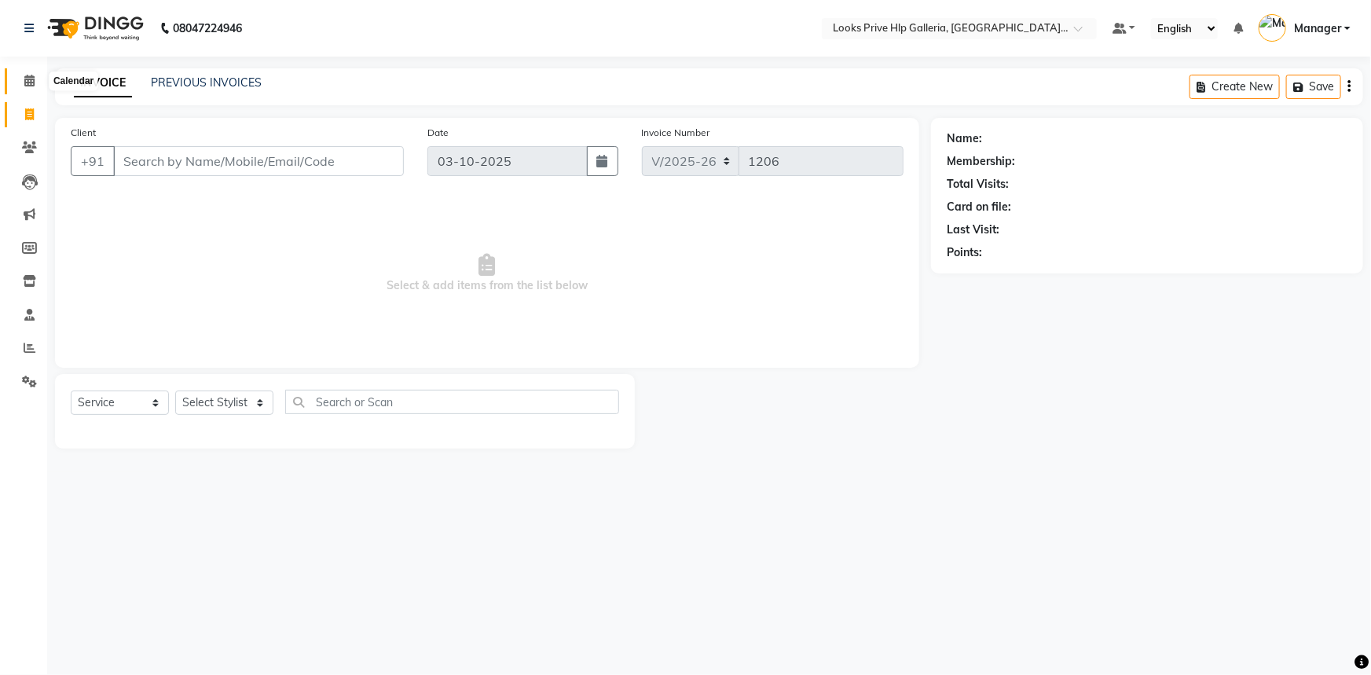
click at [32, 80] on icon at bounding box center [29, 81] width 10 height 12
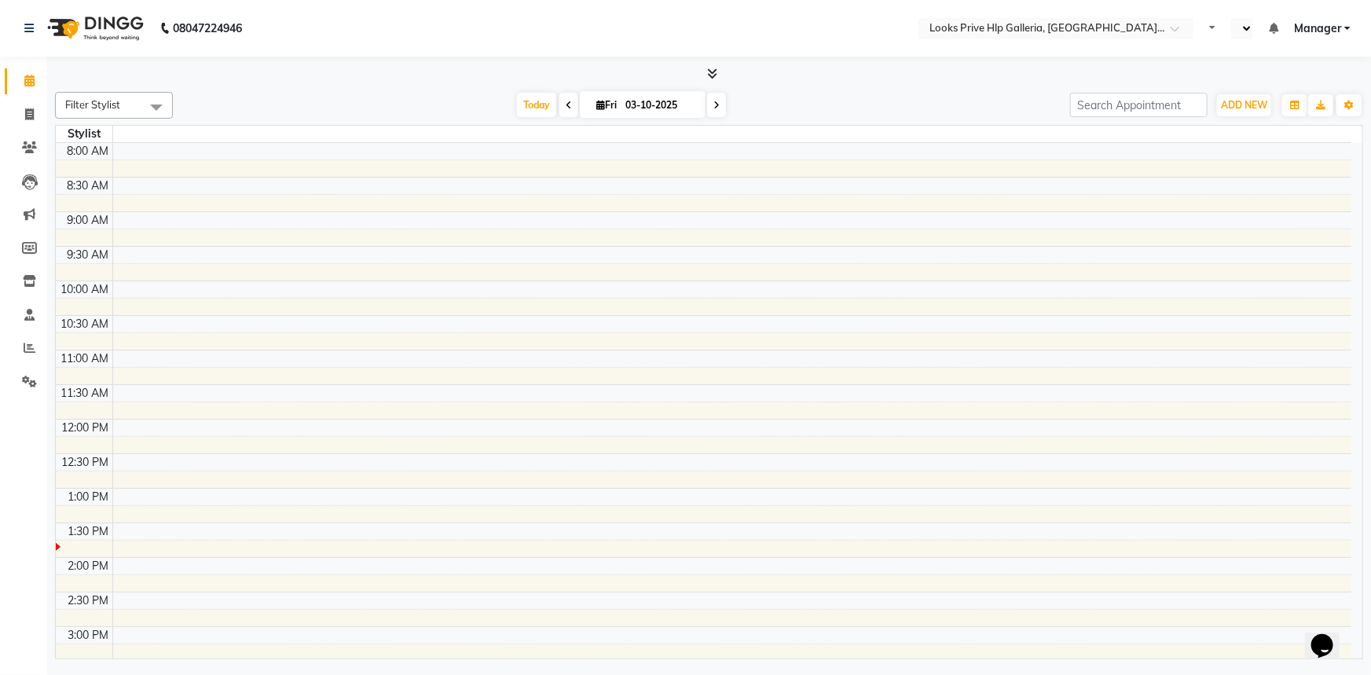
select select "en"
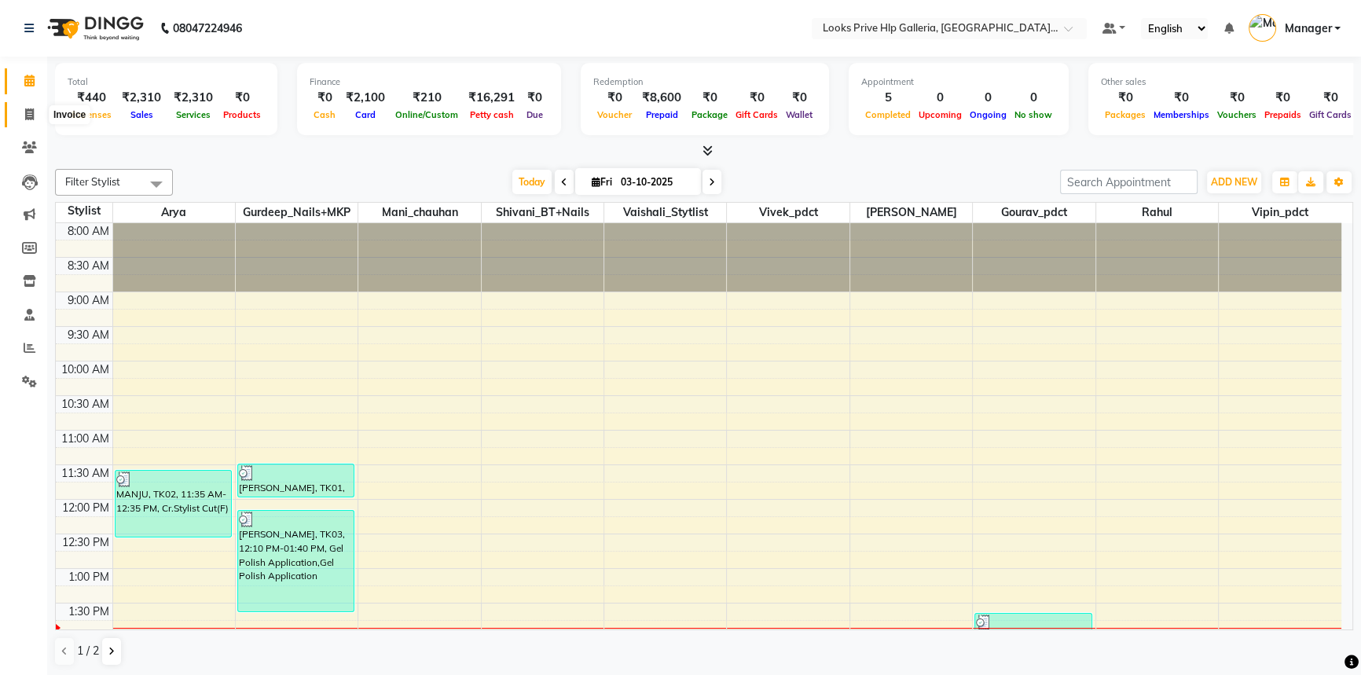
drag, startPoint x: 24, startPoint y: 112, endPoint x: 58, endPoint y: 115, distance: 33.9
click at [25, 111] on icon at bounding box center [29, 114] width 9 height 12
select select "service"
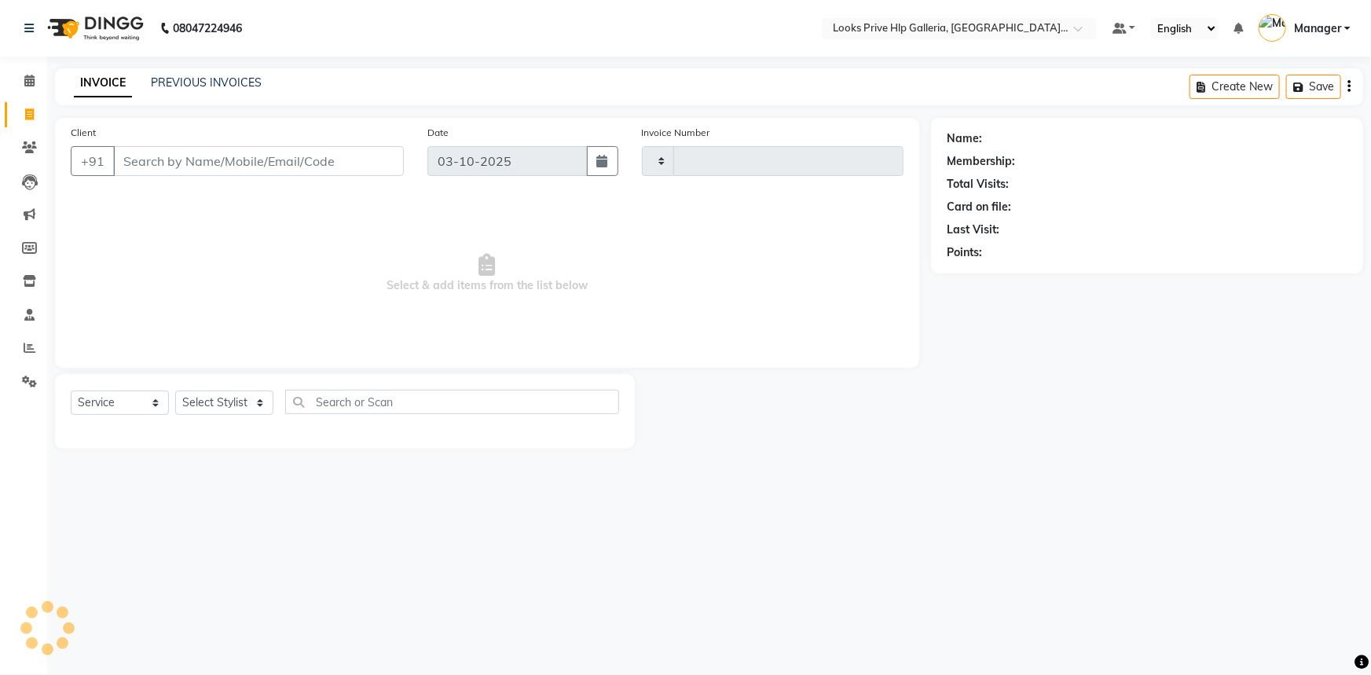
type input "1206"
select select "7937"
type input "9041456565"
click at [343, 164] on span "Add Client" at bounding box center [363, 161] width 62 height 16
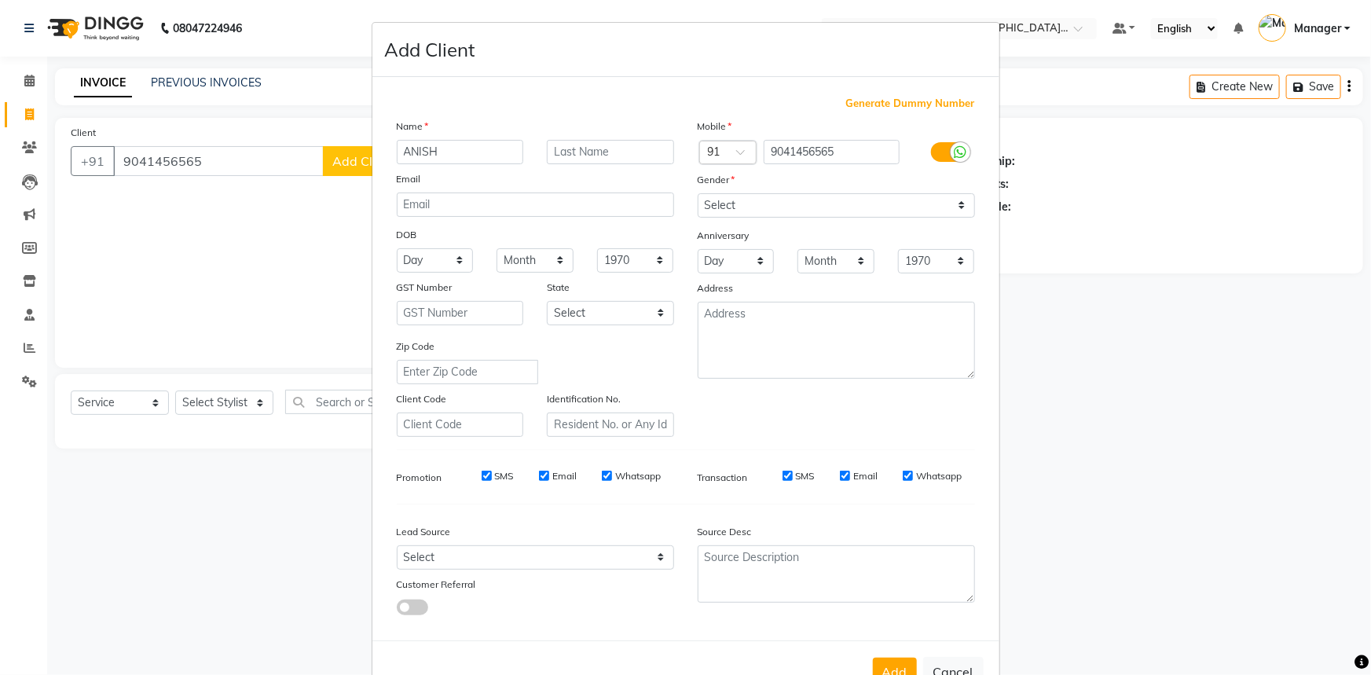
type input "ANISH"
click at [615, 157] on input "text" at bounding box center [610, 152] width 127 height 24
type input "KHANNA"
click at [746, 211] on select "Select [DEMOGRAPHIC_DATA] [DEMOGRAPHIC_DATA] Other Prefer Not To Say" at bounding box center [836, 205] width 277 height 24
select select "[DEMOGRAPHIC_DATA]"
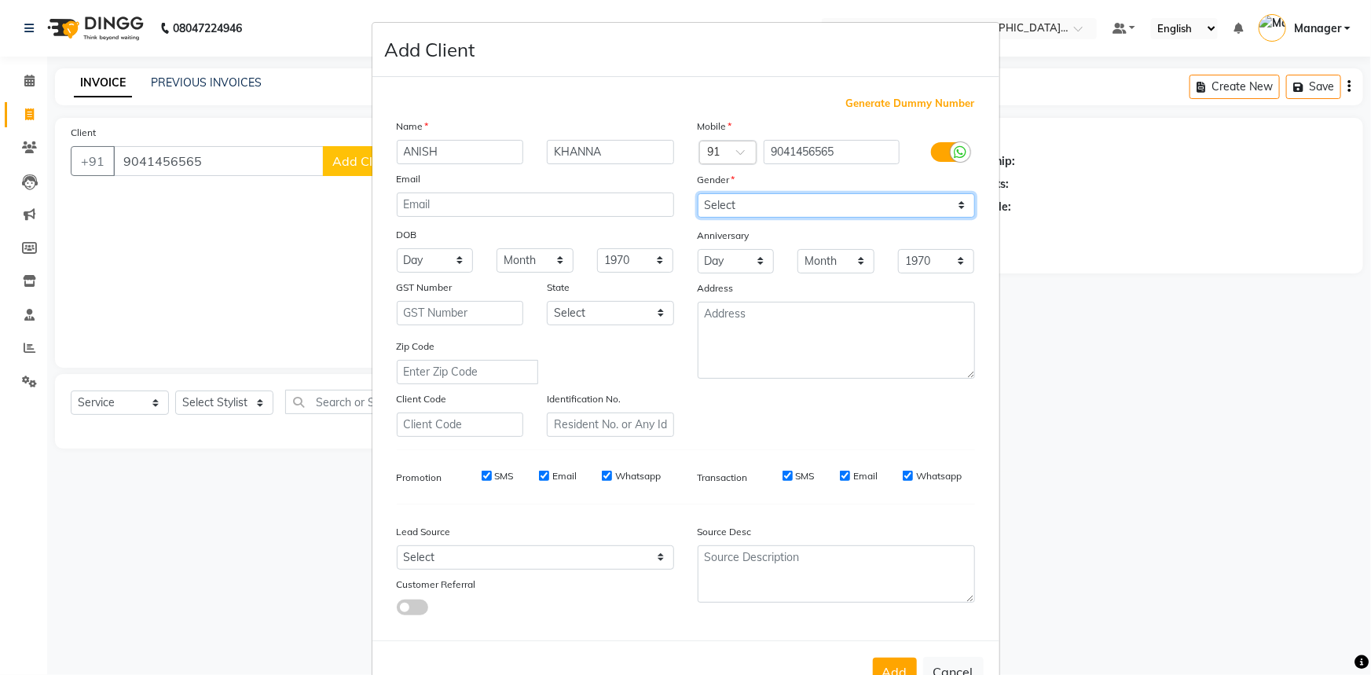
click at [698, 193] on select "Select [DEMOGRAPHIC_DATA] [DEMOGRAPHIC_DATA] Other Prefer Not To Say" at bounding box center [836, 205] width 277 height 24
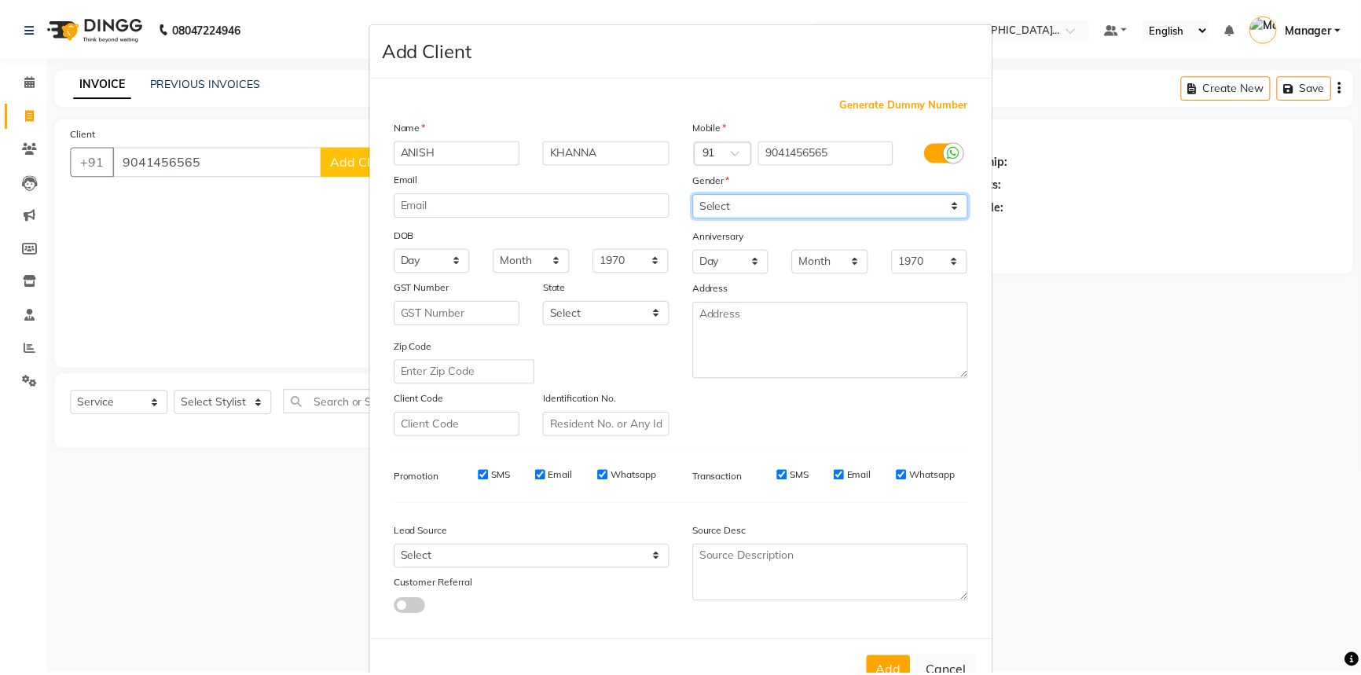
scroll to position [55, 0]
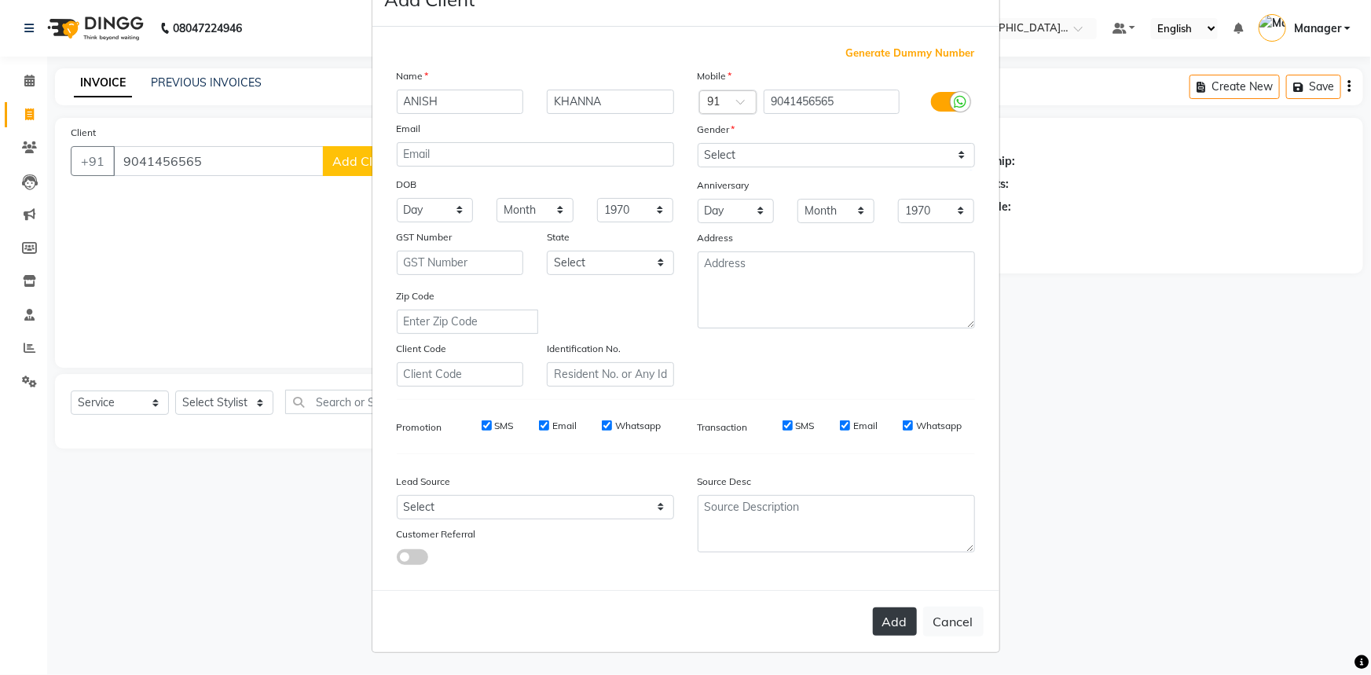
click at [893, 626] on button "Add" at bounding box center [895, 621] width 44 height 28
select select
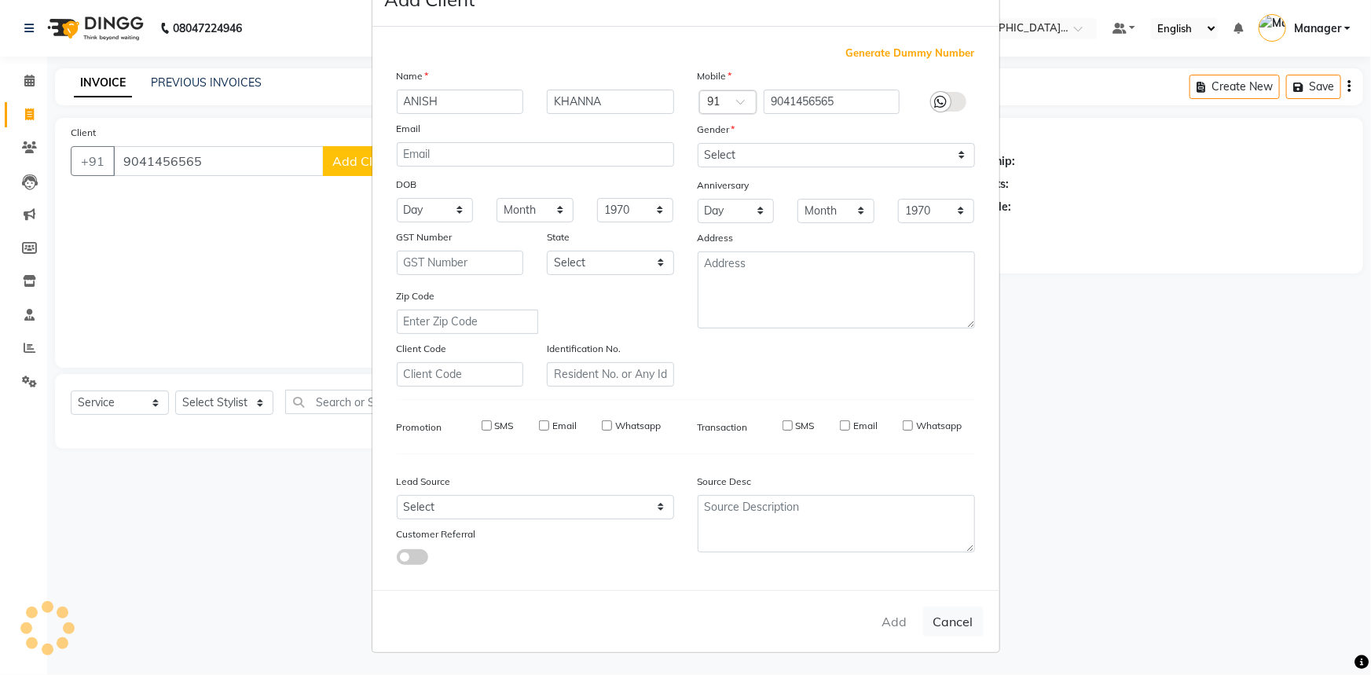
select select
checkbox input "false"
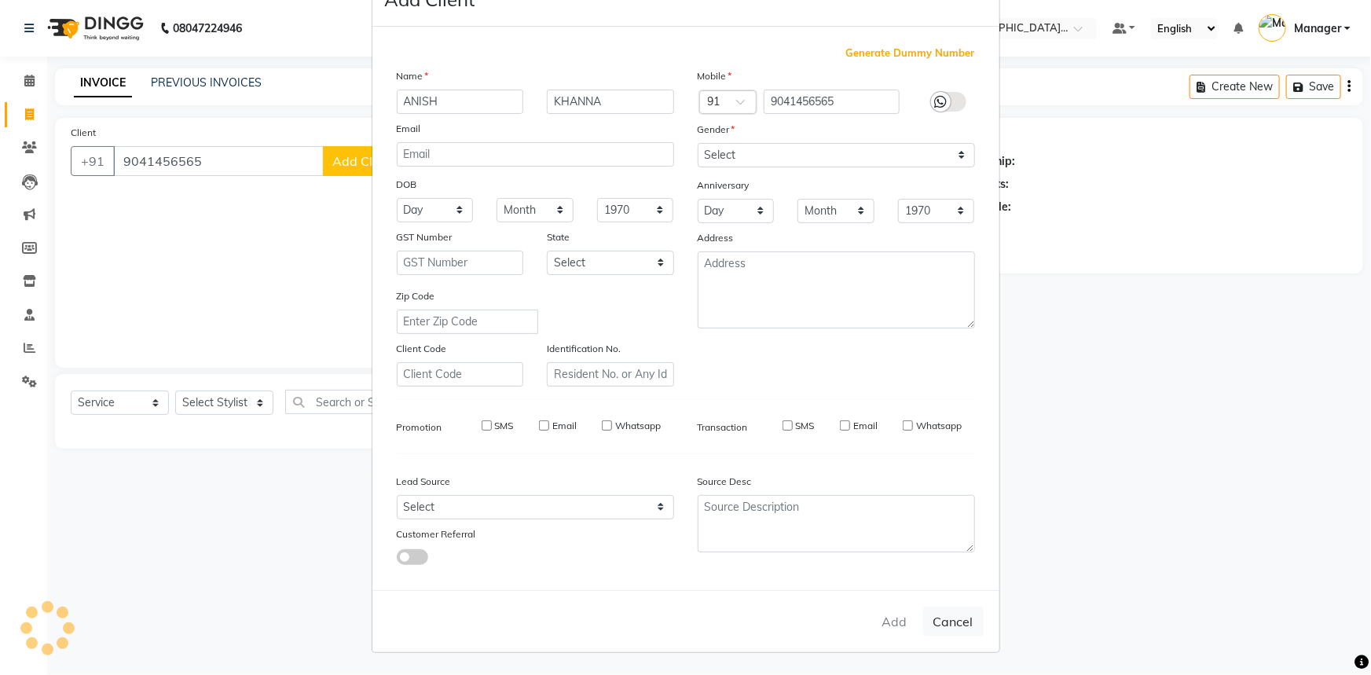
checkbox input "false"
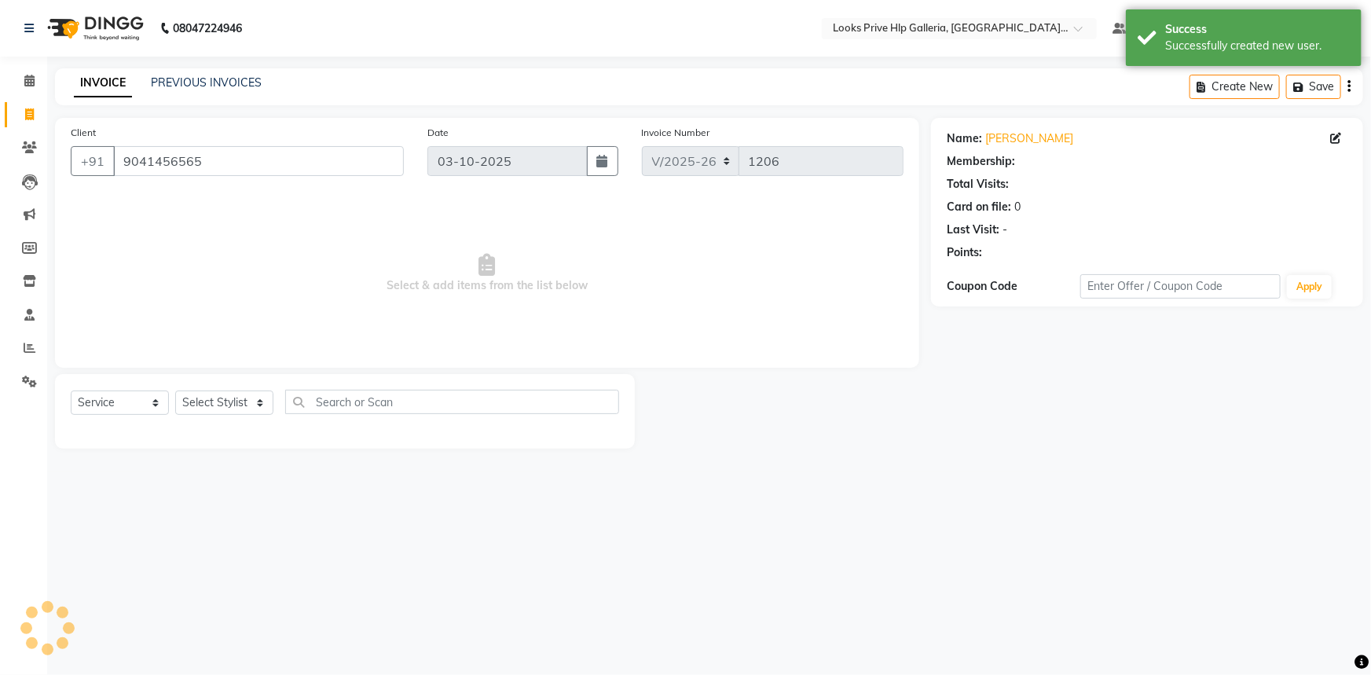
select select "1: Object"
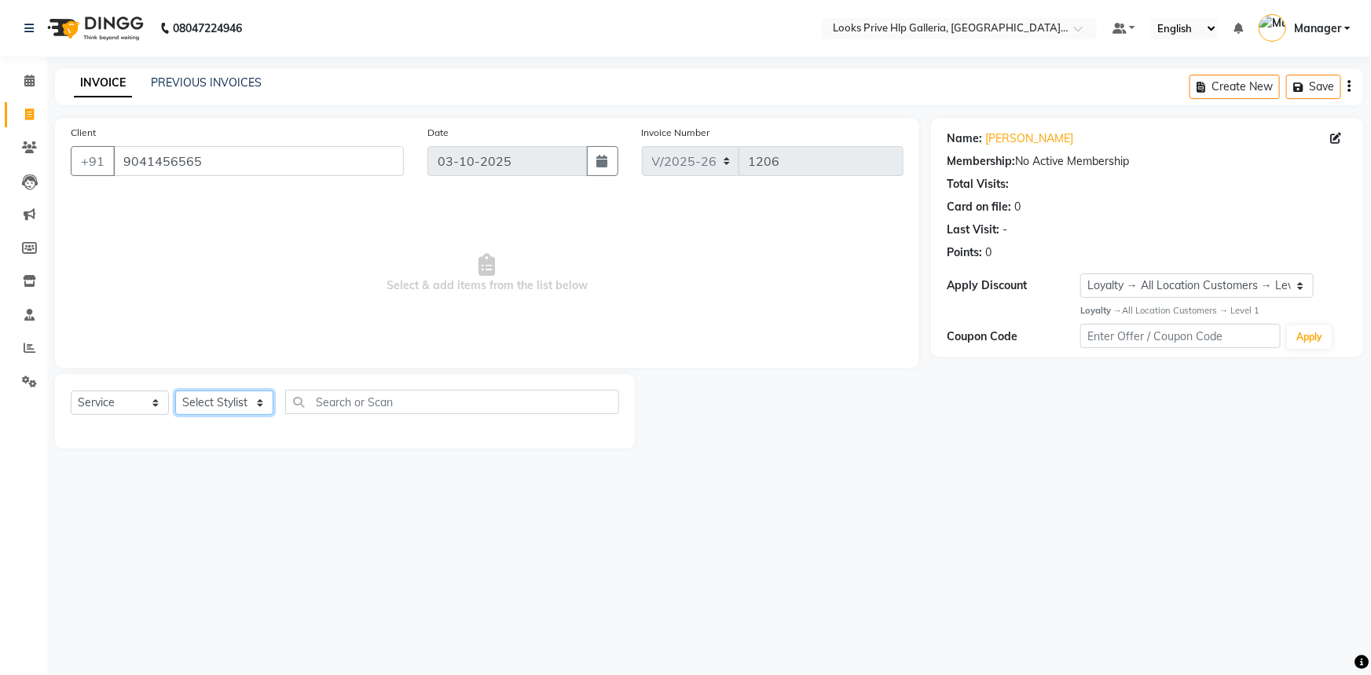
click at [221, 402] on select "Select Stylist [PERSON_NAME] Counter_Sales Gourav_pdct Gurdeep_Nails+MKP Manage…" at bounding box center [224, 403] width 98 height 24
select select "71866"
click at [175, 391] on select "Select Stylist [PERSON_NAME] Counter_Sales Gourav_pdct Gurdeep_Nails+MKP Manage…" at bounding box center [224, 403] width 98 height 24
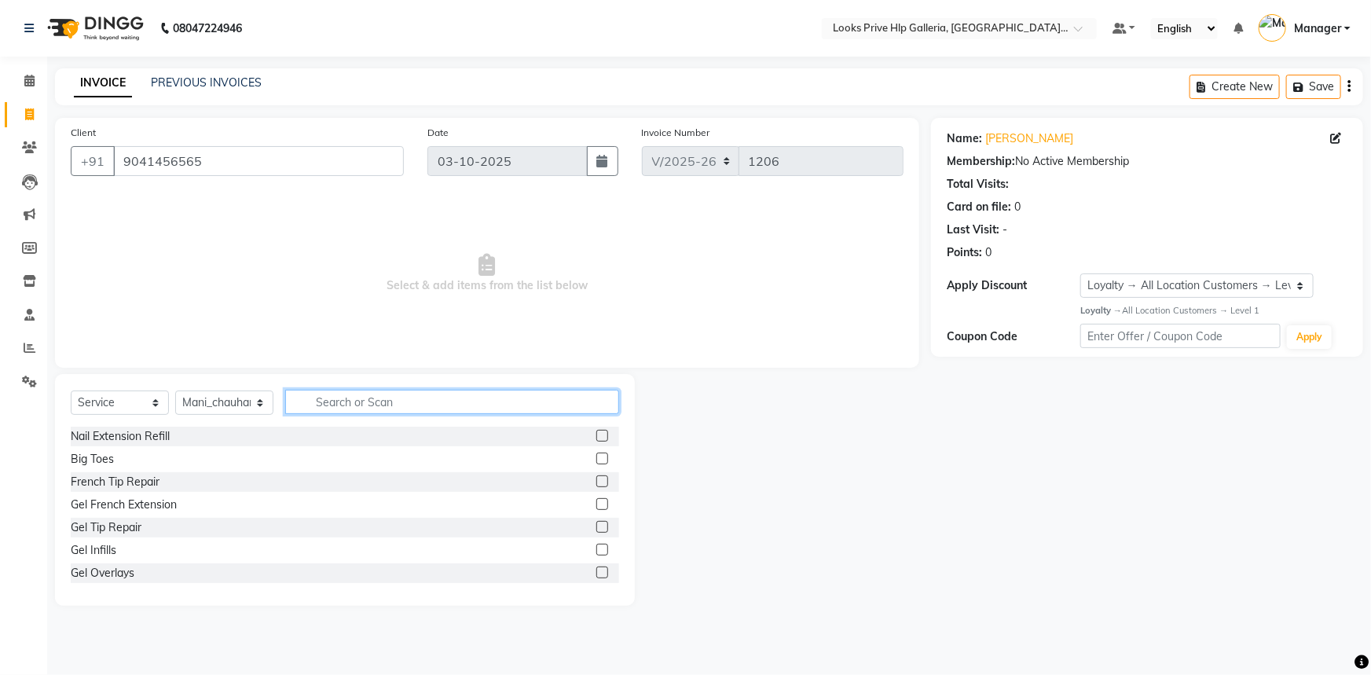
click at [365, 406] on input "text" at bounding box center [452, 402] width 334 height 24
type input "BEA"
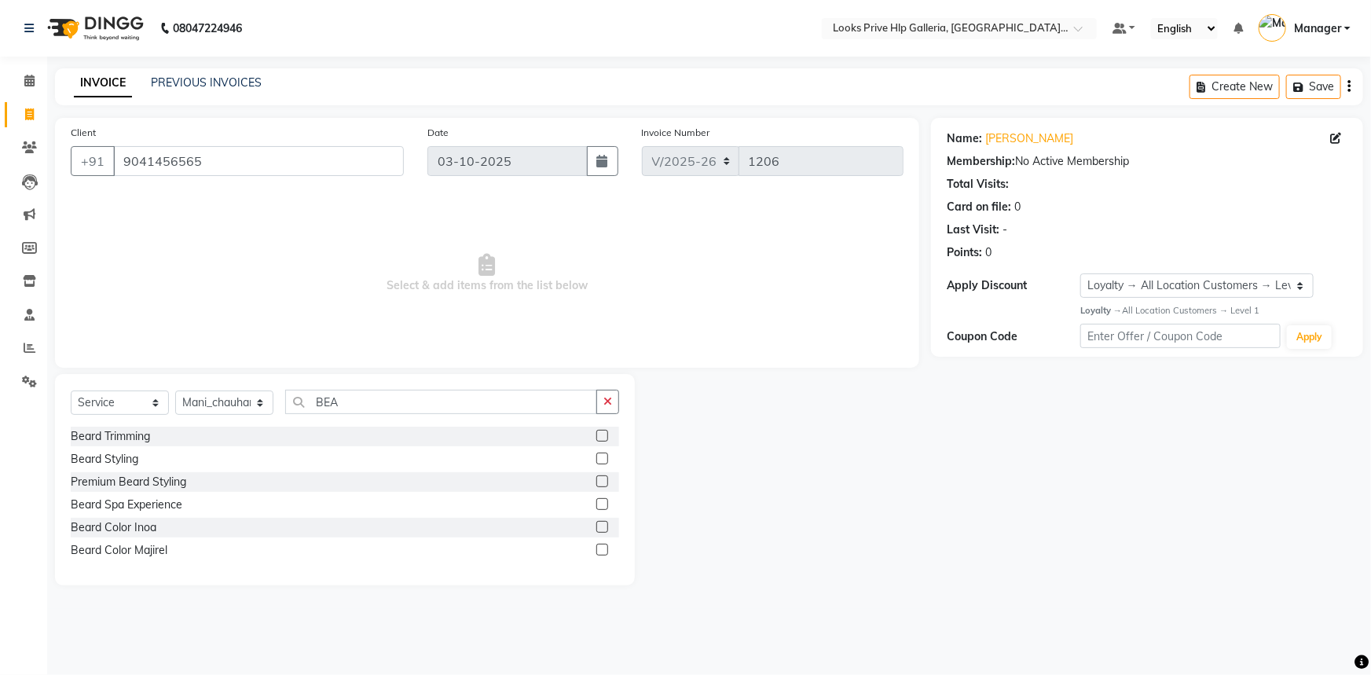
drag, startPoint x: 601, startPoint y: 434, endPoint x: 612, endPoint y: 412, distance: 24.6
click at [603, 433] on label at bounding box center [602, 436] width 12 height 12
click at [603, 433] on input "checkbox" at bounding box center [601, 436] width 10 height 10
checkbox input "true"
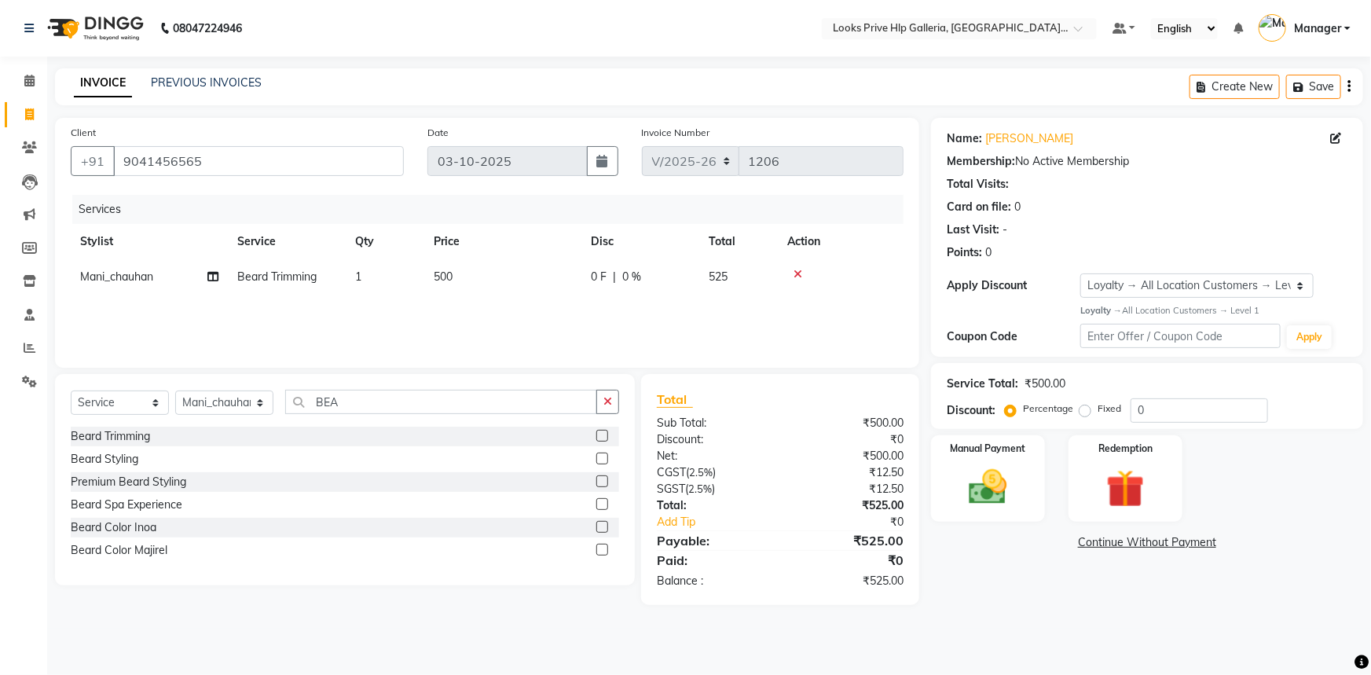
click at [611, 397] on icon "button" at bounding box center [608, 401] width 9 height 11
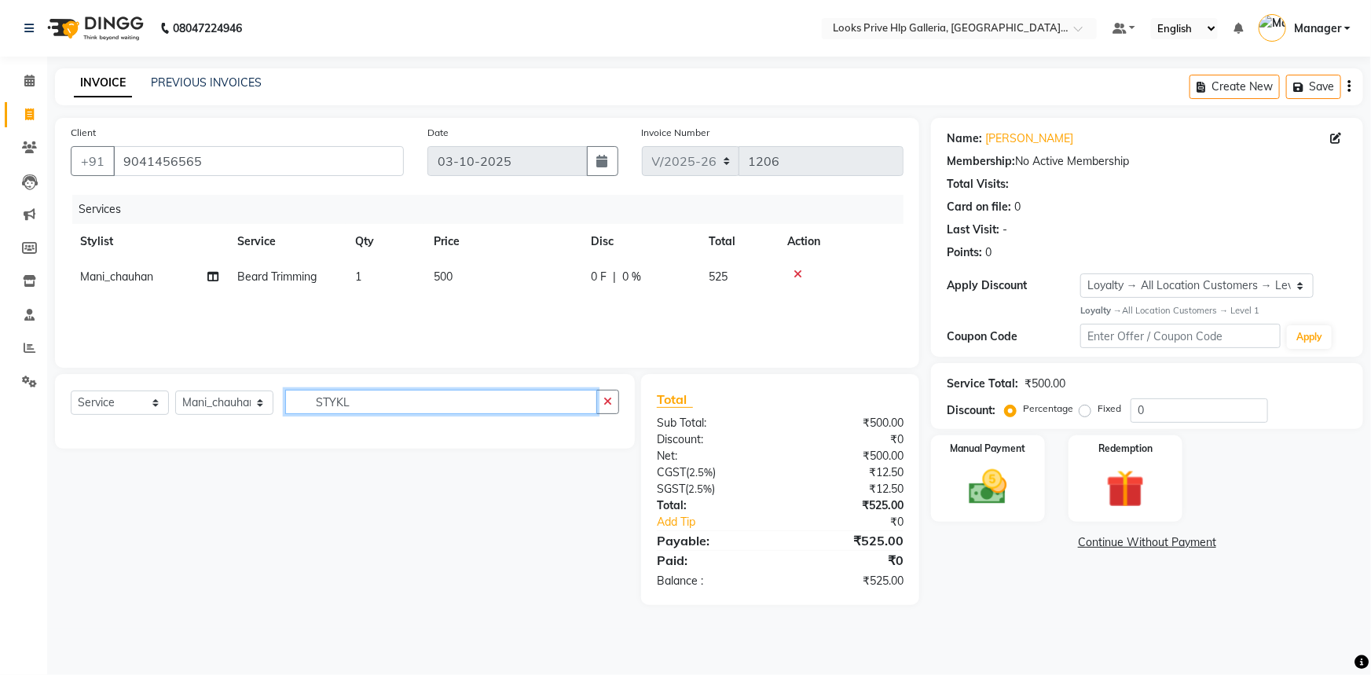
click at [436, 408] on input "STYKL" at bounding box center [441, 402] width 312 height 24
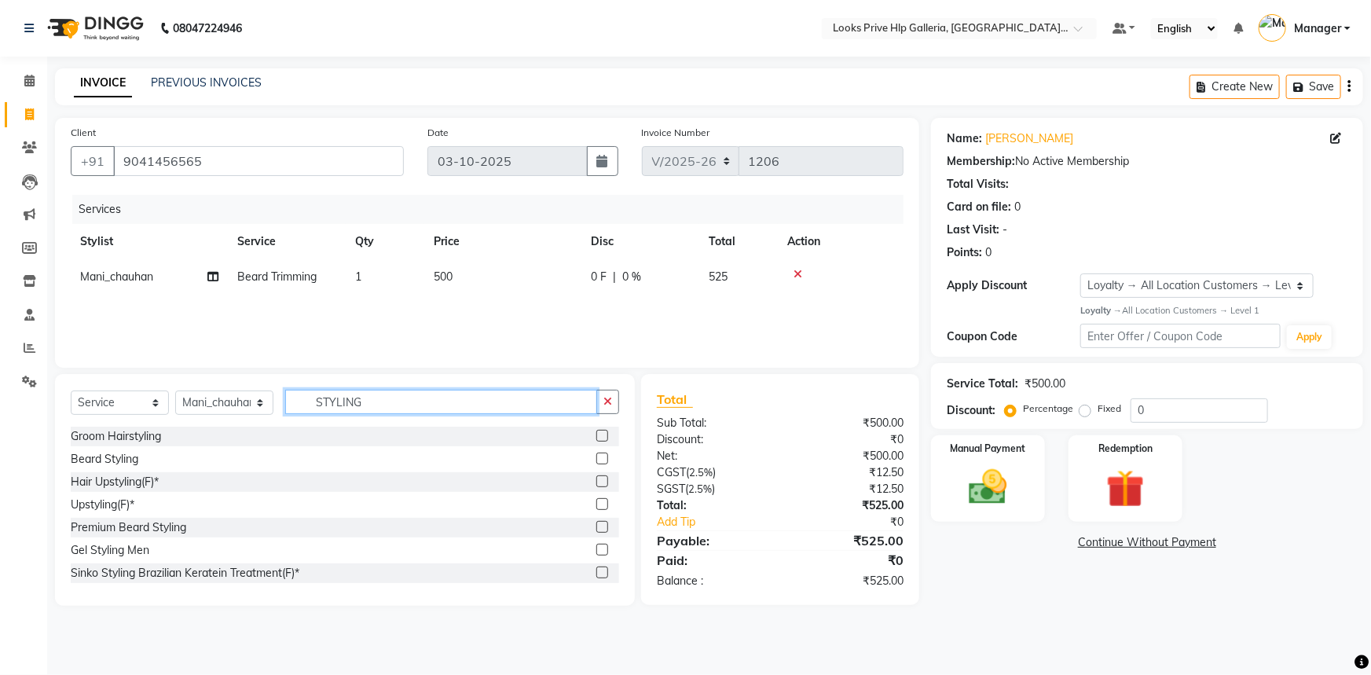
type input "STYLING"
click at [596, 552] on label at bounding box center [602, 550] width 12 height 12
click at [596, 552] on input "checkbox" at bounding box center [601, 550] width 10 height 10
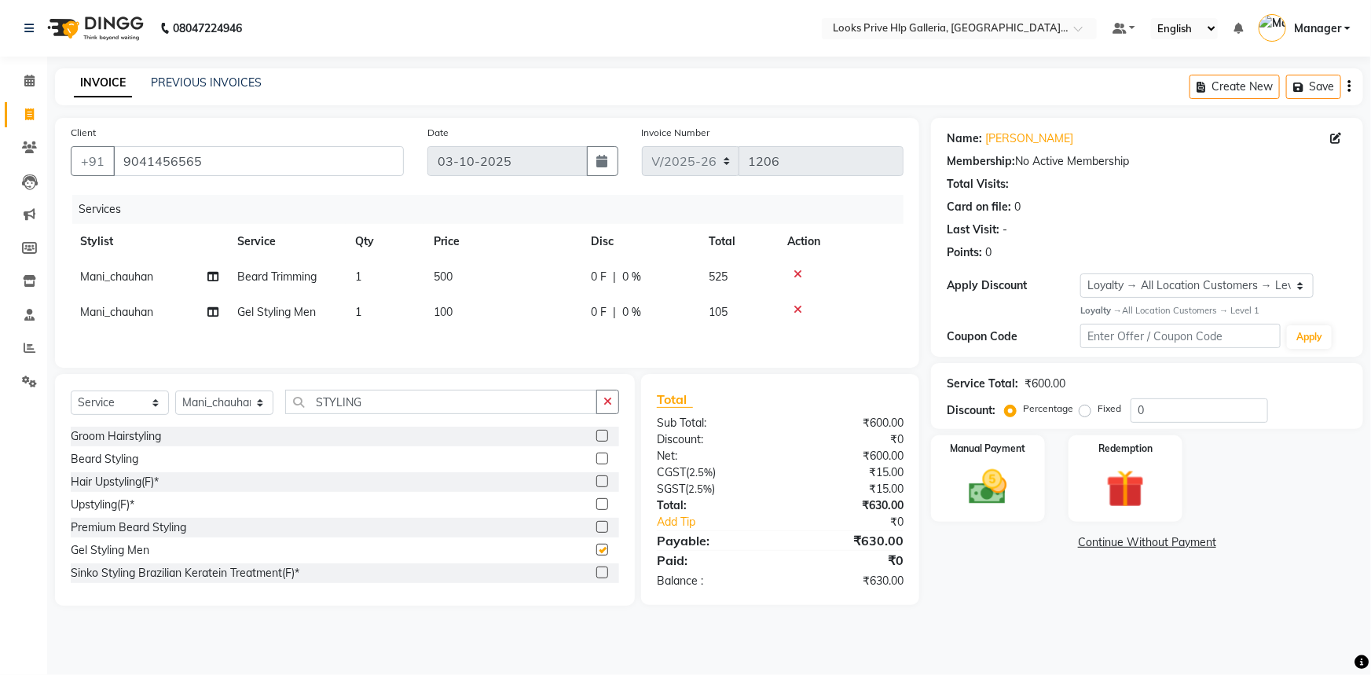
checkbox input "false"
click at [479, 310] on td "100" at bounding box center [502, 312] width 157 height 35
select select "71866"
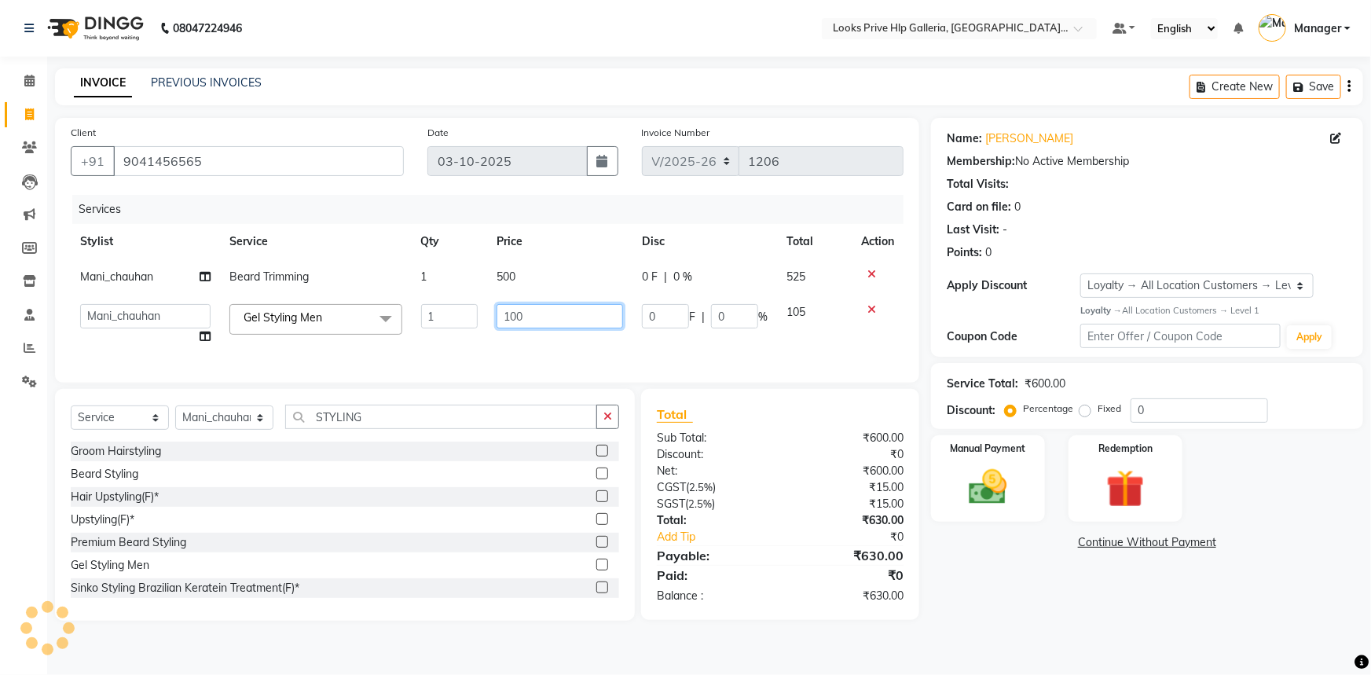
drag, startPoint x: 524, startPoint y: 315, endPoint x: 467, endPoint y: 317, distance: 57.4
click at [465, 314] on tr "[PERSON_NAME] Counter_Sales Gourav_pdct Gurdeep_Nails+MKP Manager Mani_chauhan …" at bounding box center [487, 325] width 833 height 60
type input "250"
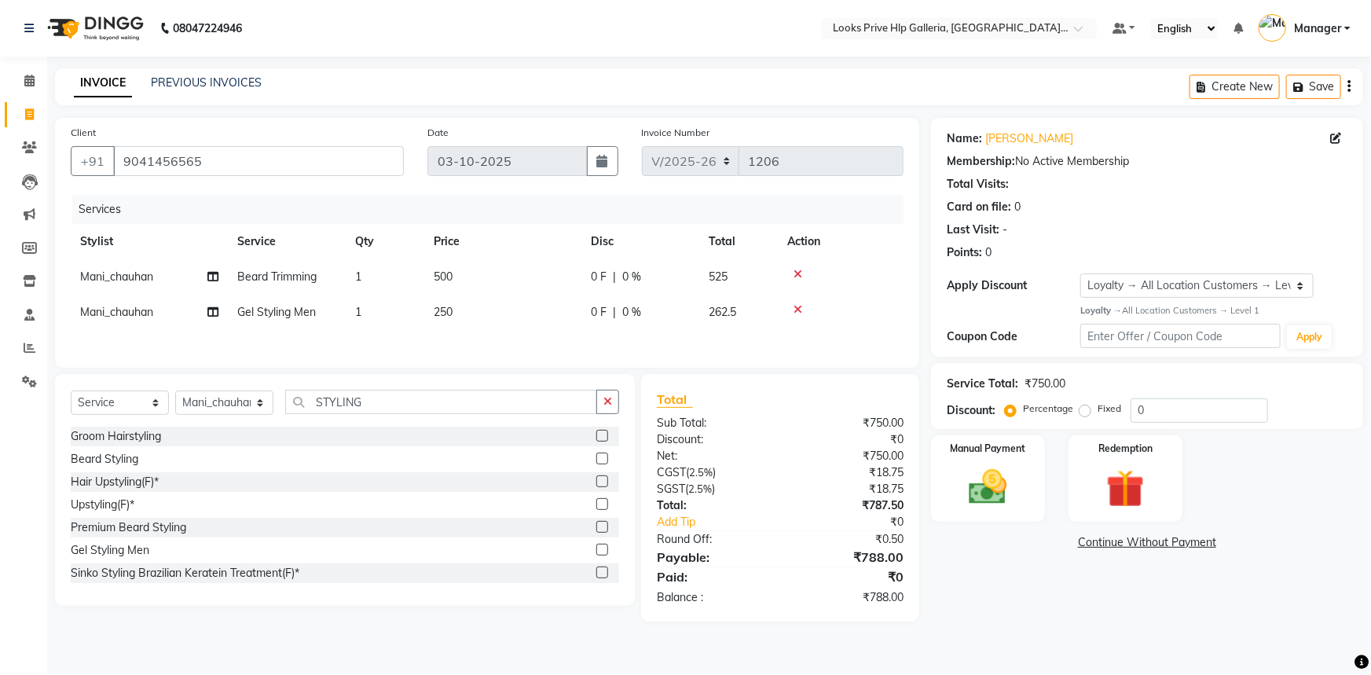
click at [1052, 615] on div "Name: [PERSON_NAME] Membership: No Active Membership Total Visits: Card on file…" at bounding box center [1153, 370] width 444 height 504
click at [997, 493] on img at bounding box center [988, 487] width 64 height 46
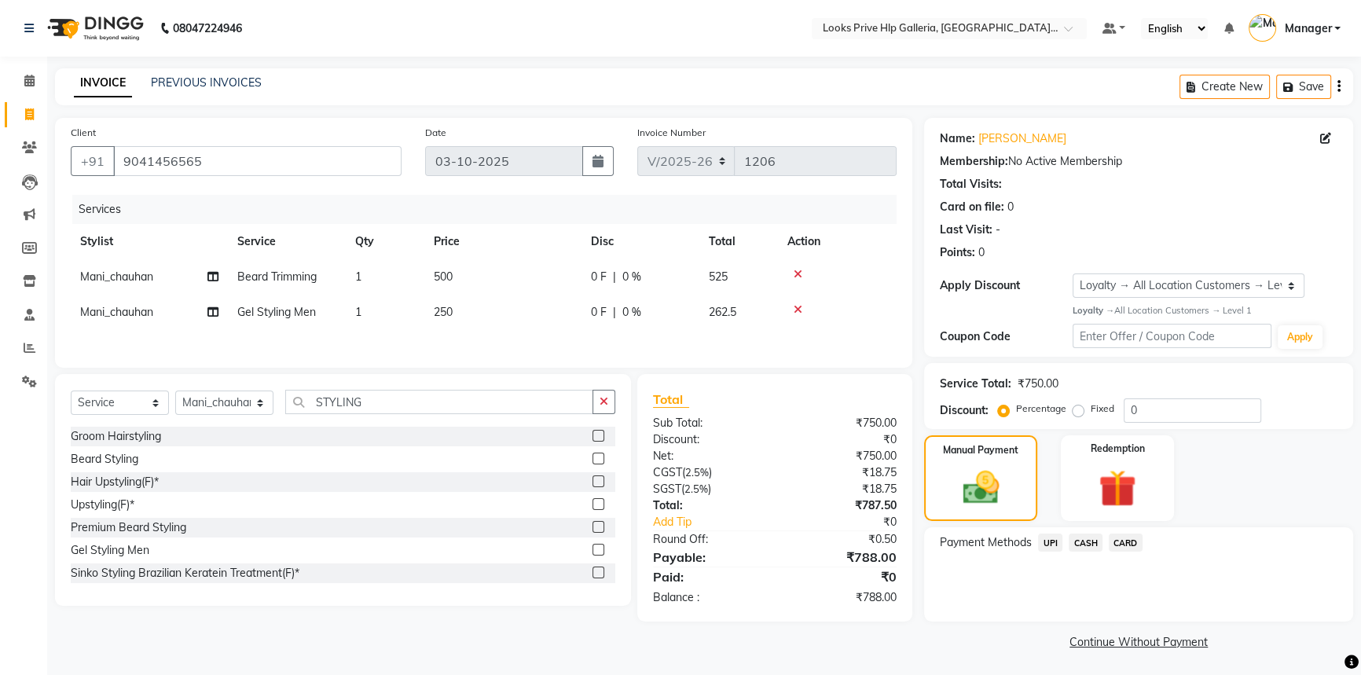
drag, startPoint x: 1048, startPoint y: 540, endPoint x: 1076, endPoint y: 549, distance: 29.8
click at [1051, 540] on span "UPI" at bounding box center [1050, 543] width 24 height 18
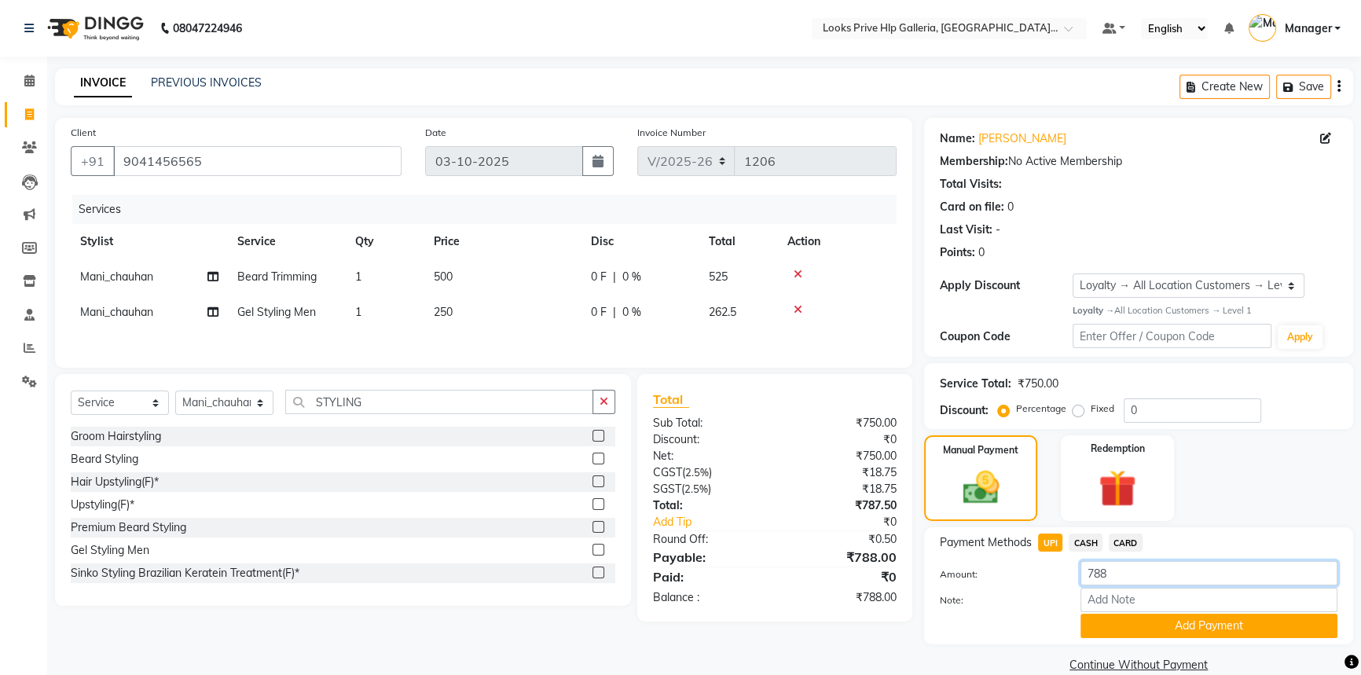
drag, startPoint x: 1138, startPoint y: 568, endPoint x: 1053, endPoint y: 561, distance: 85.2
click at [1053, 561] on div "Amount: 788" at bounding box center [1138, 574] width 421 height 27
type input "87"
click at [1170, 635] on button "Add Payment" at bounding box center [1209, 626] width 257 height 24
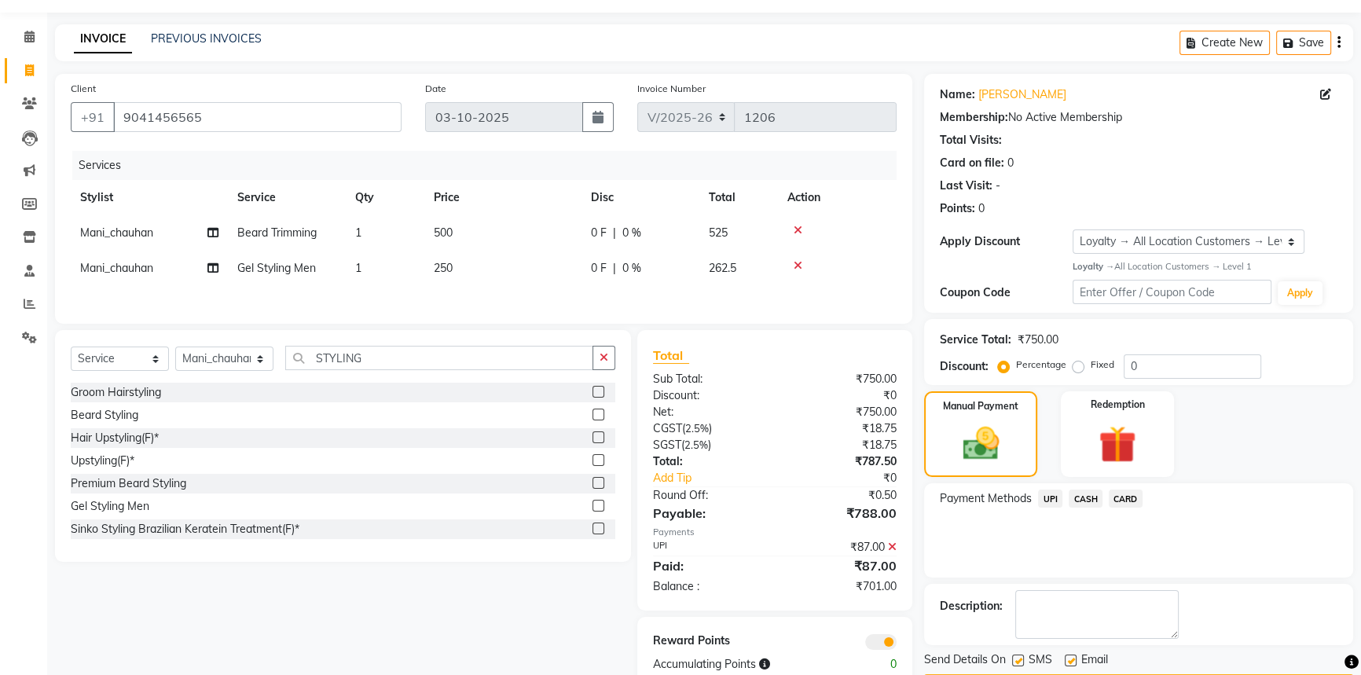
scroll to position [90, 0]
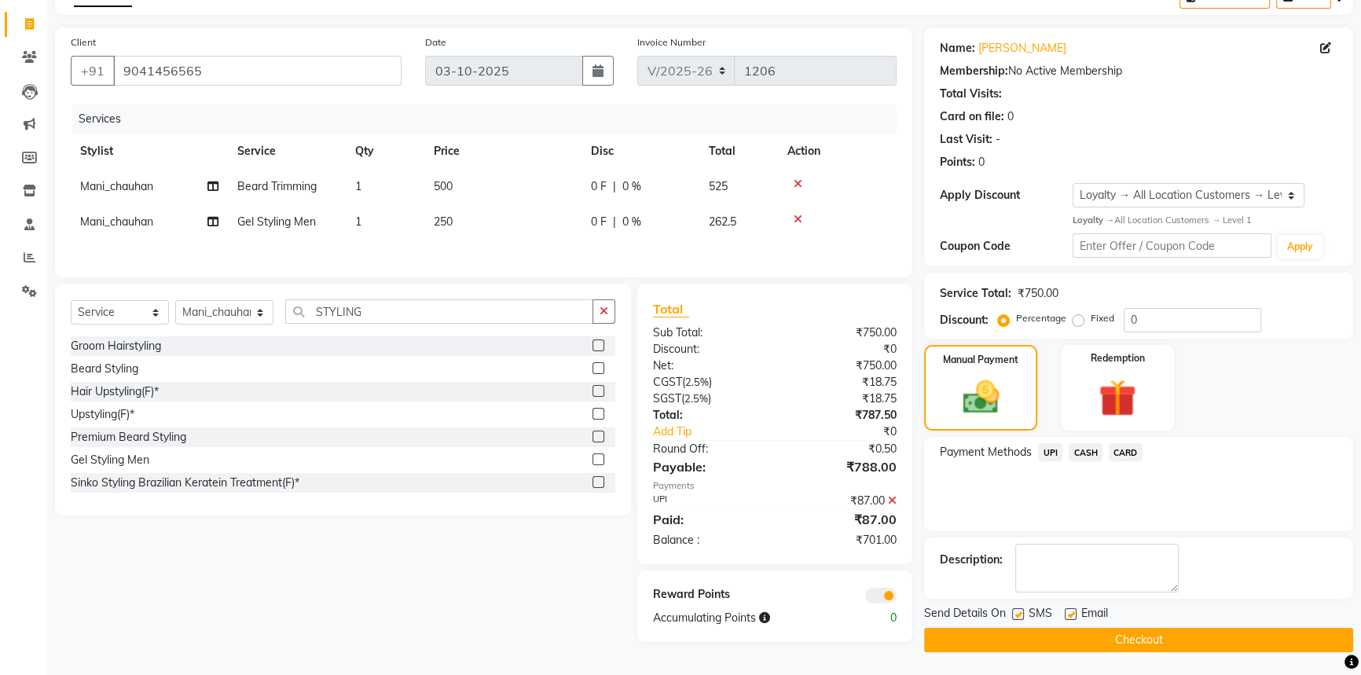
click at [1092, 449] on span "CASH" at bounding box center [1086, 452] width 34 height 18
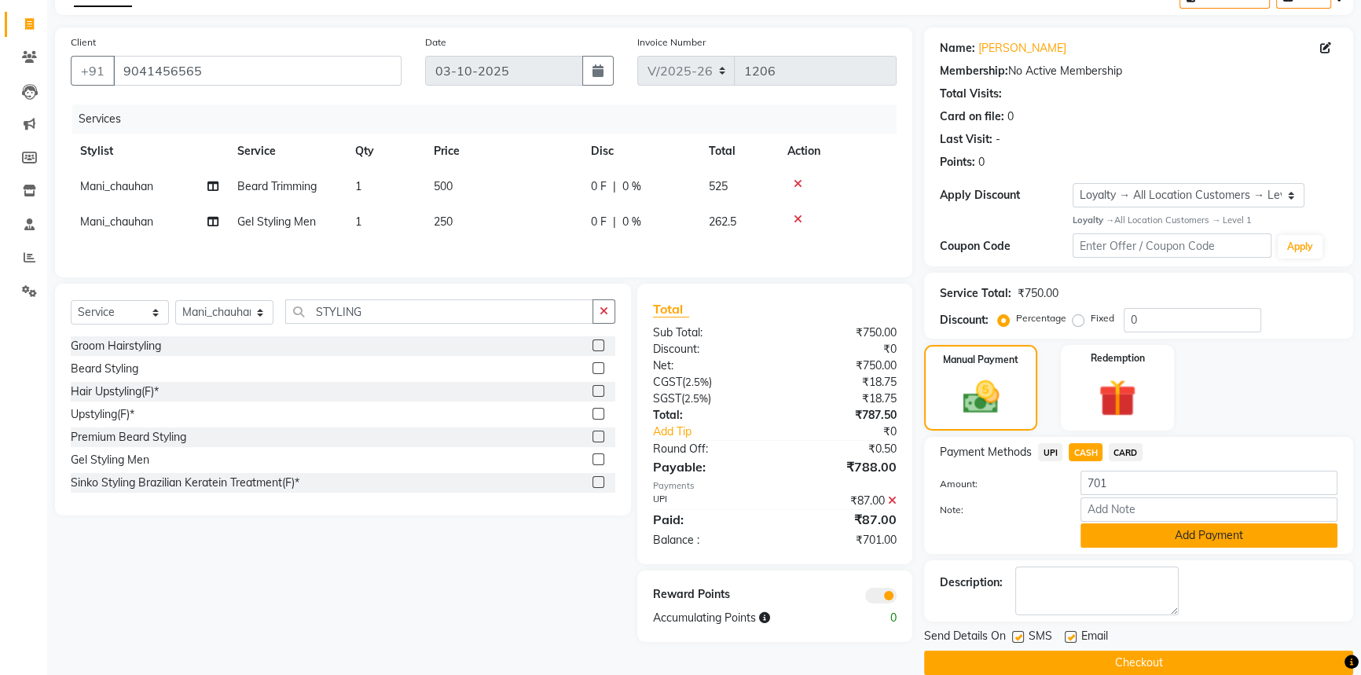
click at [1160, 541] on button "Add Payment" at bounding box center [1209, 535] width 257 height 24
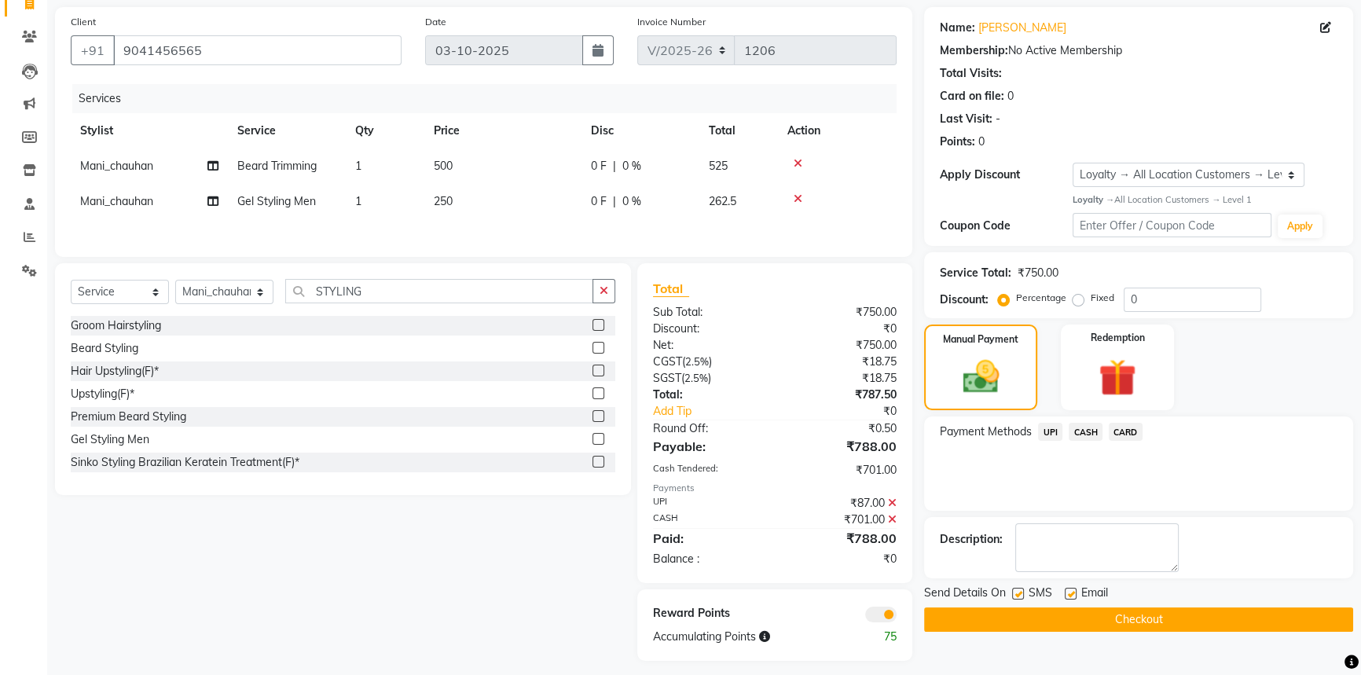
scroll to position [123, 0]
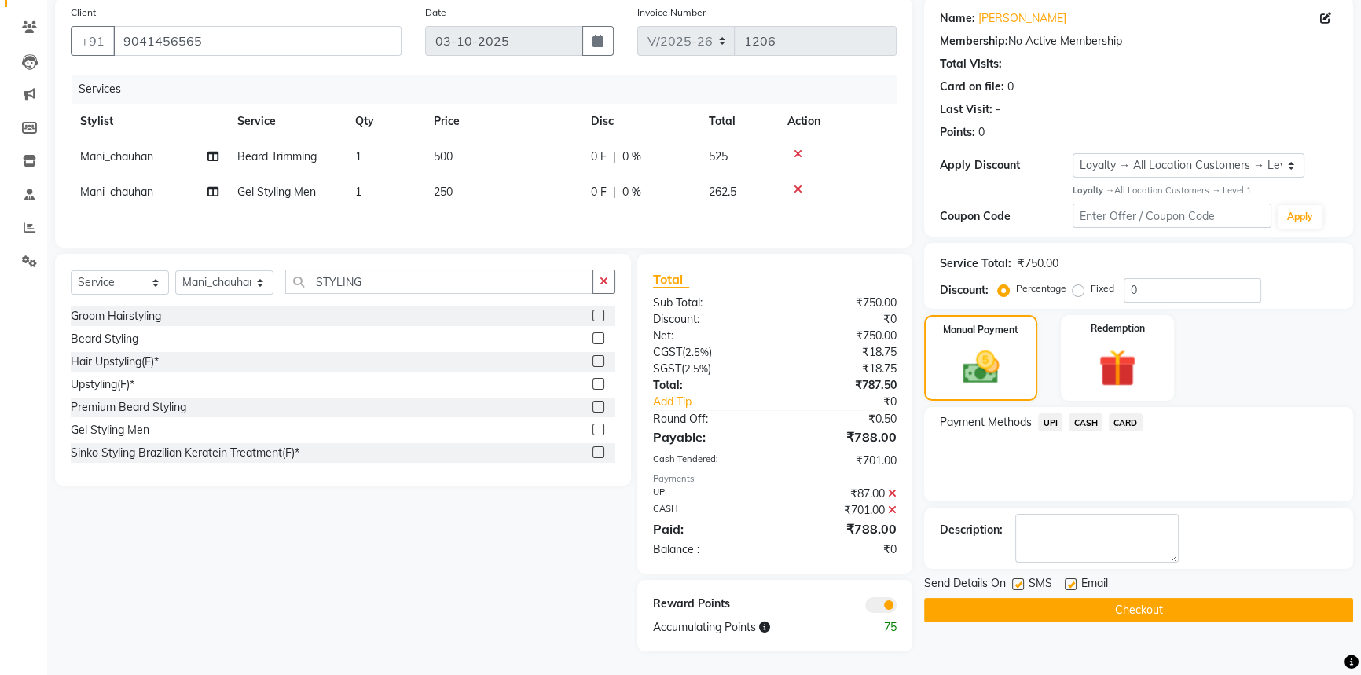
click at [1073, 605] on button "Checkout" at bounding box center [1138, 610] width 429 height 24
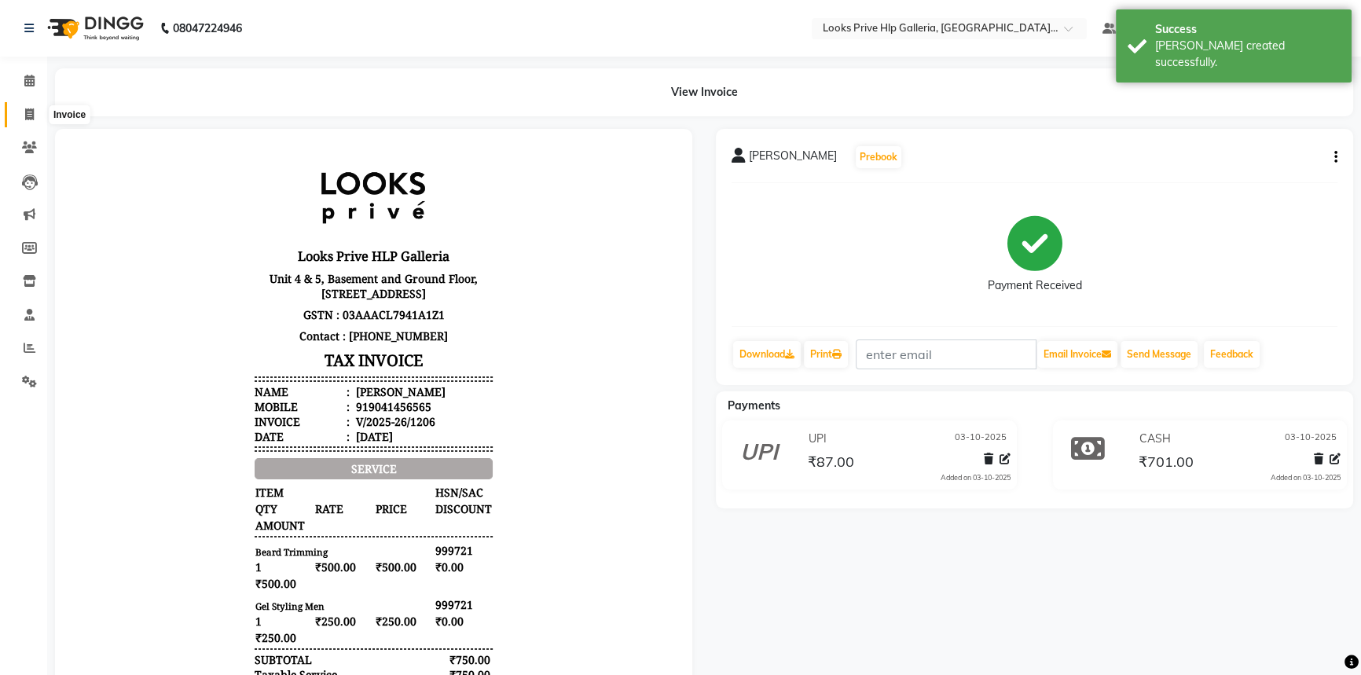
click at [27, 108] on icon at bounding box center [29, 114] width 9 height 12
select select "service"
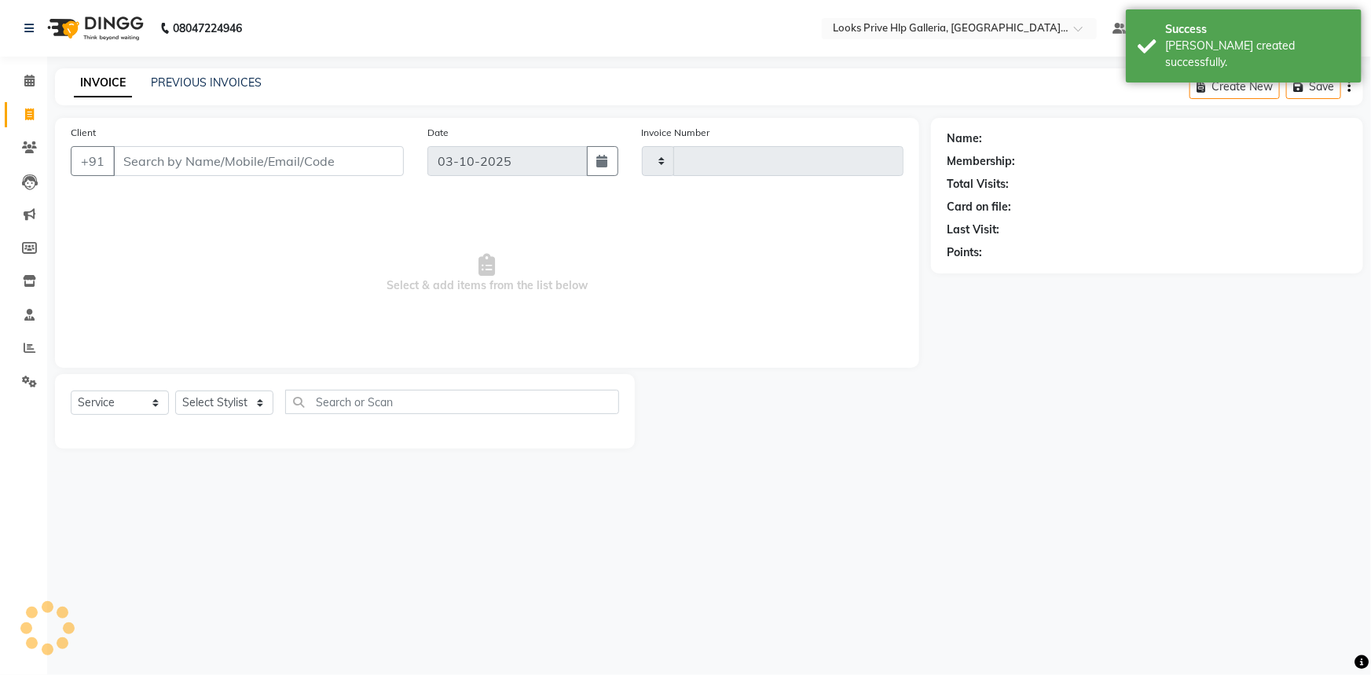
type input "1207"
select select "7937"
click at [29, 78] on icon at bounding box center [29, 81] width 10 height 12
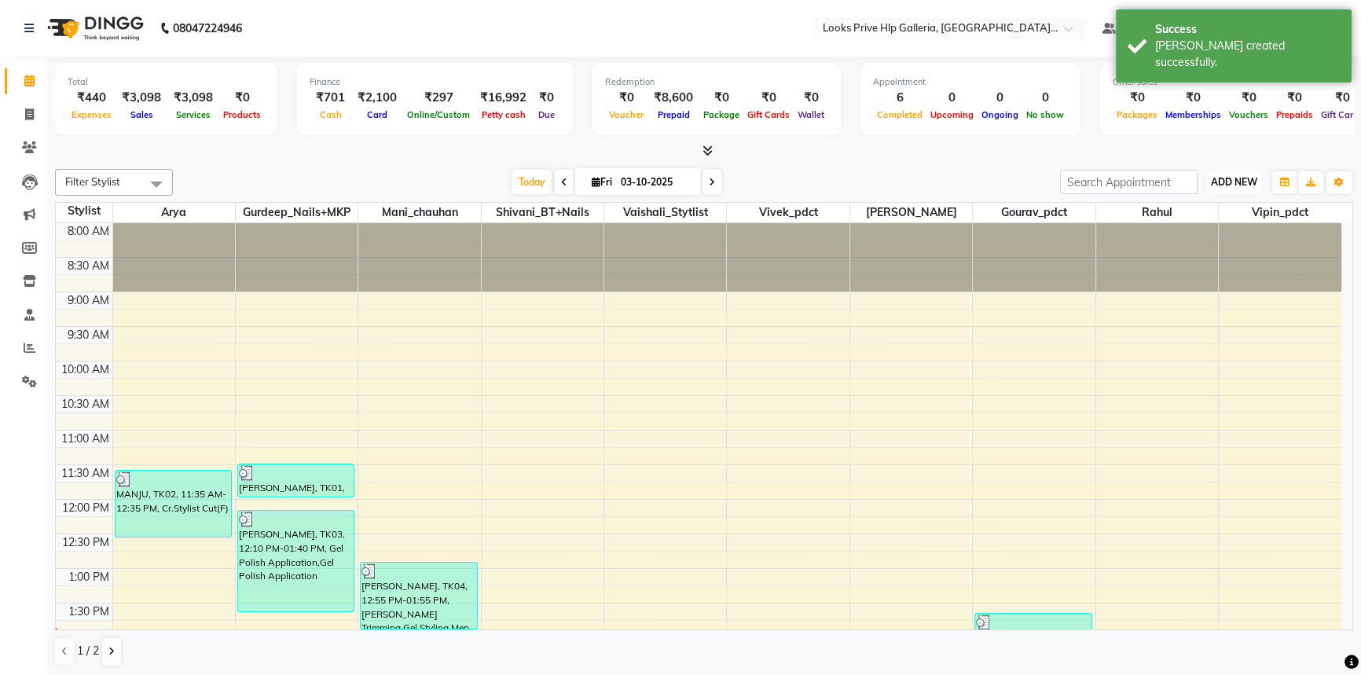
click at [1249, 176] on span "ADD NEW" at bounding box center [1234, 182] width 46 height 12
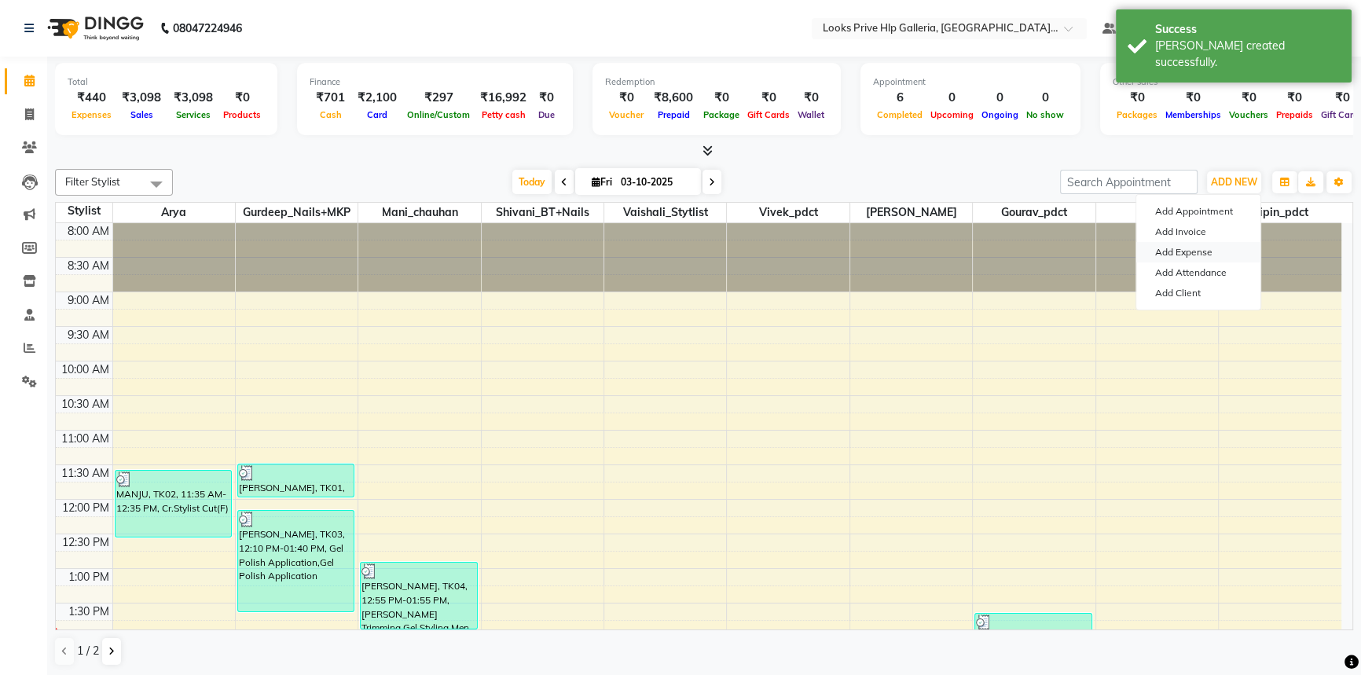
click at [1179, 247] on link "Add Expense" at bounding box center [1198, 252] width 124 height 20
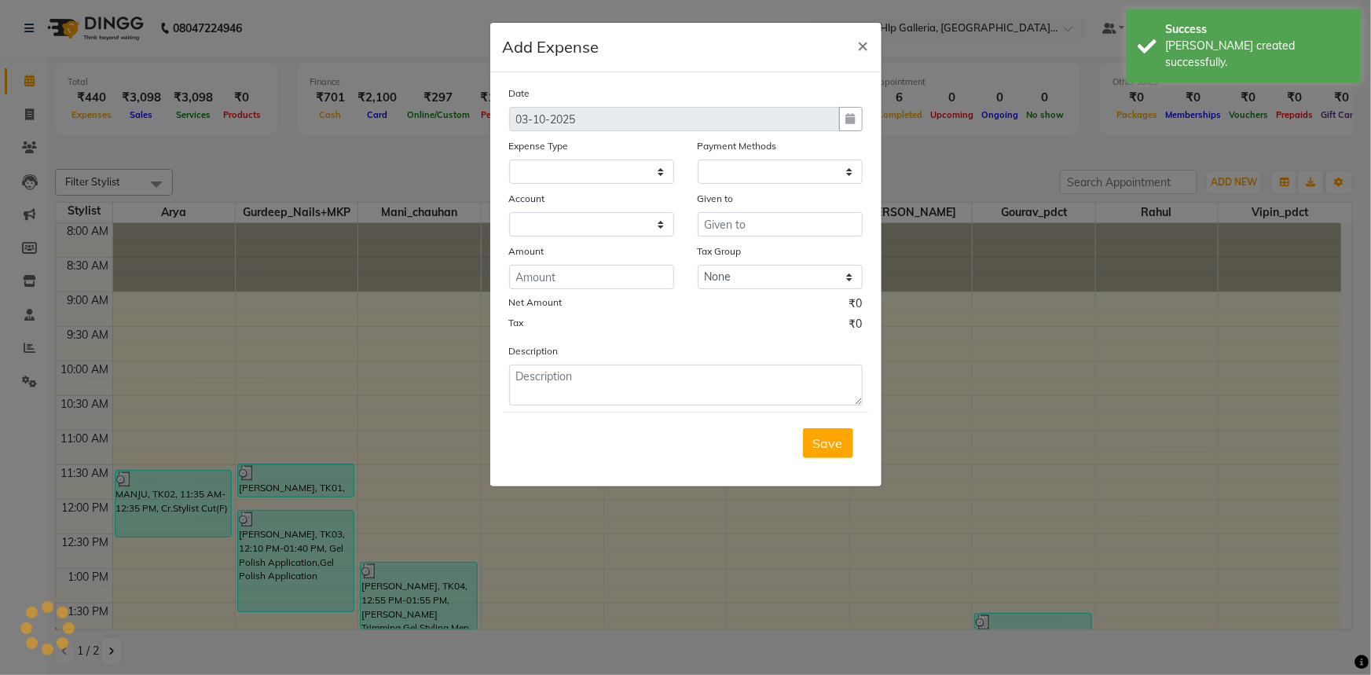
select select
select select "1"
select select "7087"
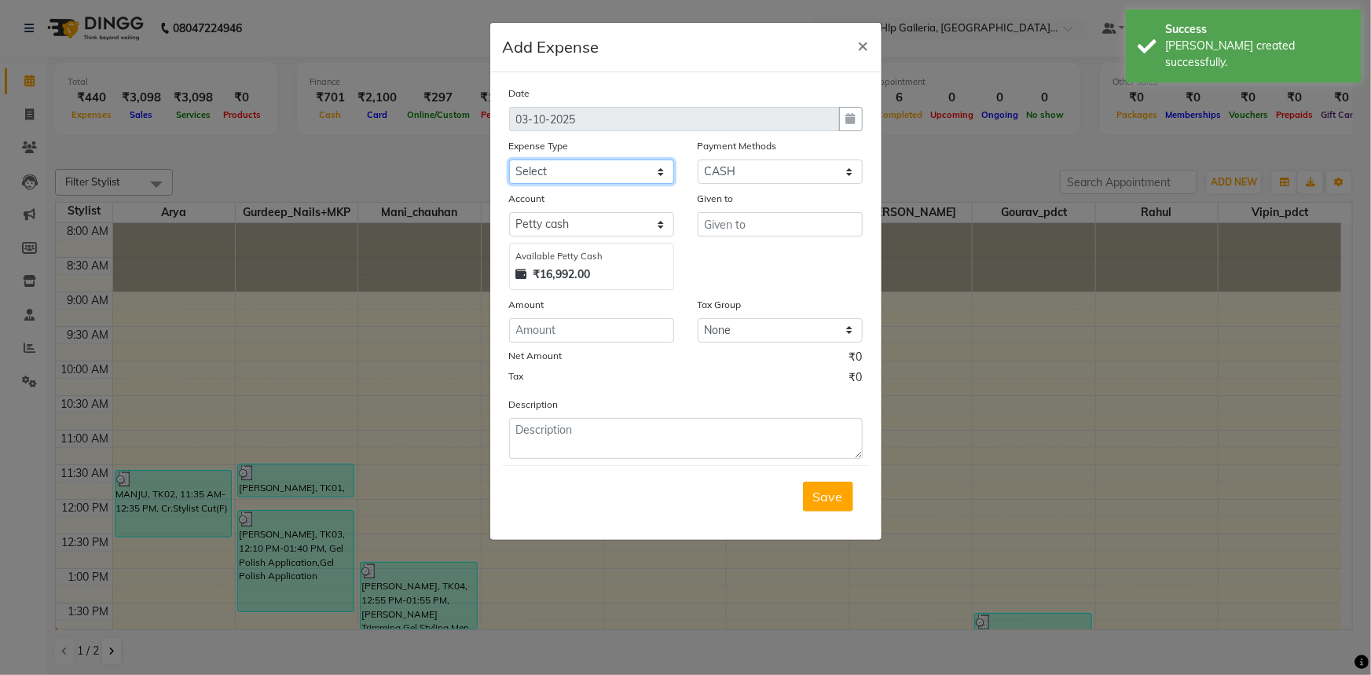
click at [579, 170] on select "Select Accommodation Aesthetics Bank Deposit BLINKIT Cash Handover Client Refun…" at bounding box center [591, 172] width 165 height 24
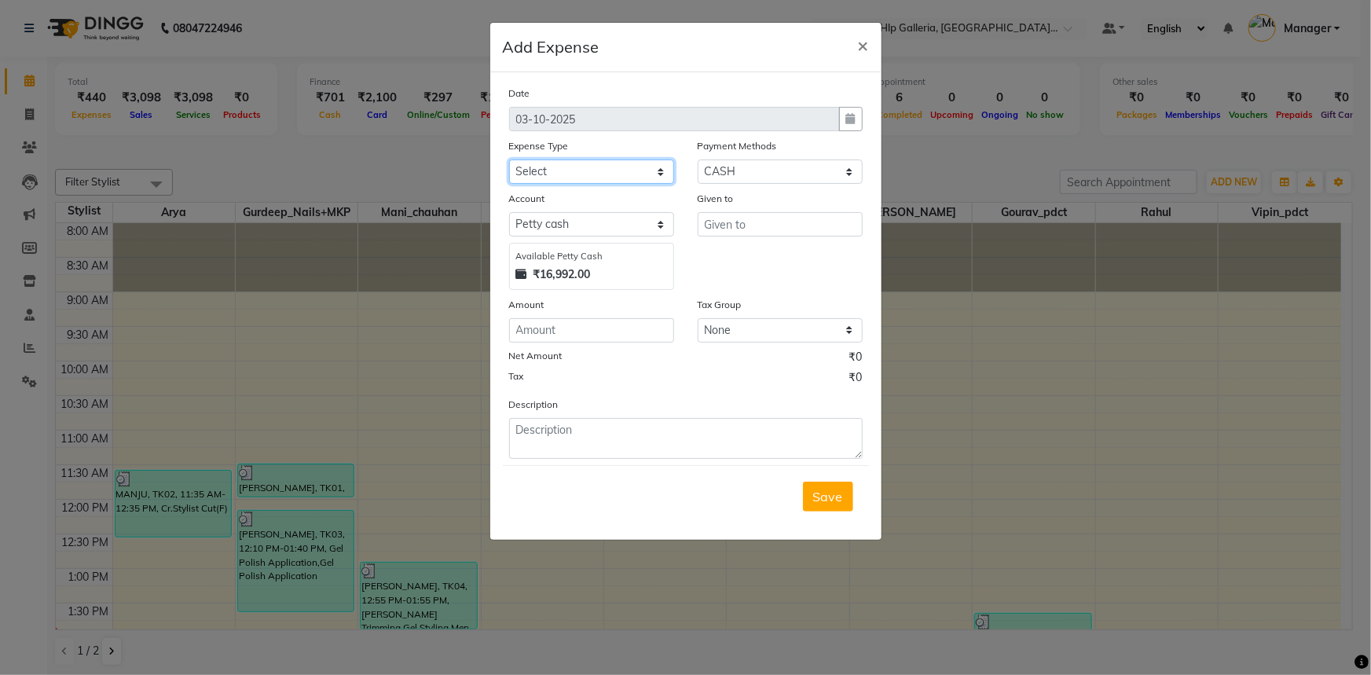
select select "24070"
click at [509, 160] on select "Select Accommodation Aesthetics Bank Deposit BLINKIT Cash Handover Client Refun…" at bounding box center [591, 172] width 165 height 24
click at [761, 222] on input "text" at bounding box center [780, 224] width 165 height 24
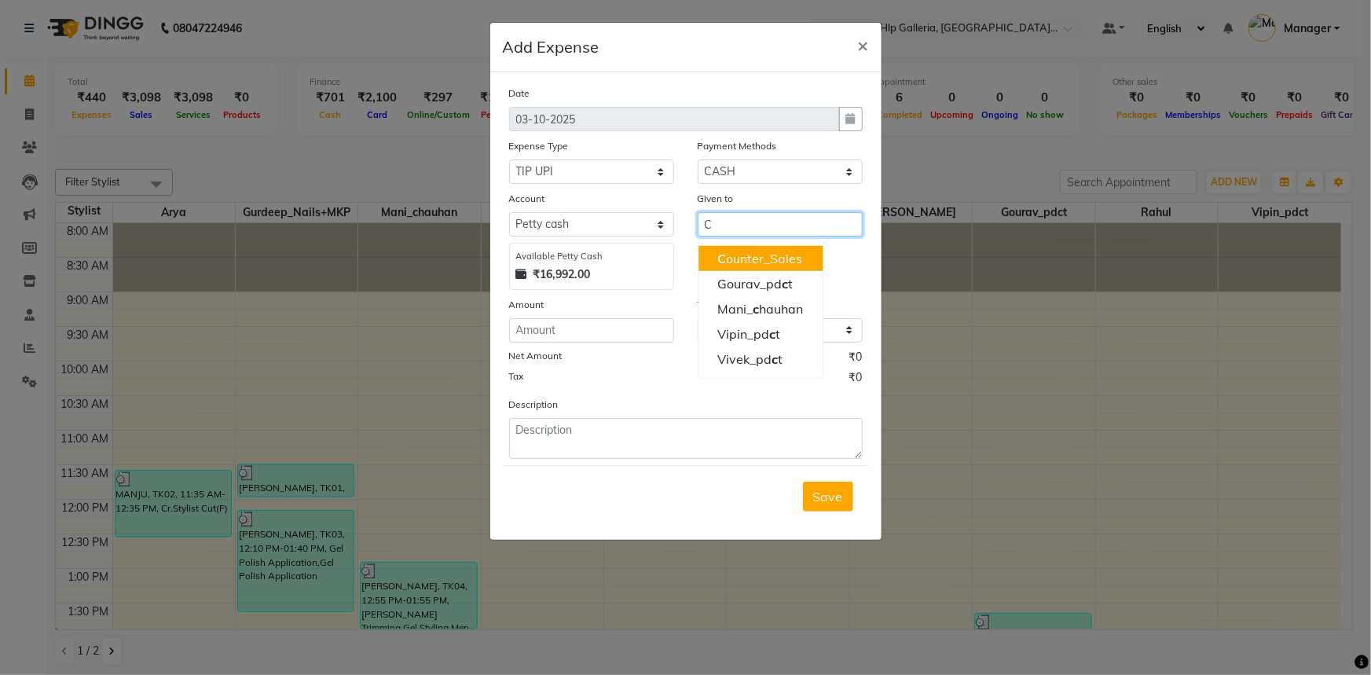
drag, startPoint x: 768, startPoint y: 254, endPoint x: 744, endPoint y: 269, distance: 27.9
click at [765, 255] on ngb-highlight "C ounter_Sales" at bounding box center [759, 259] width 85 height 16
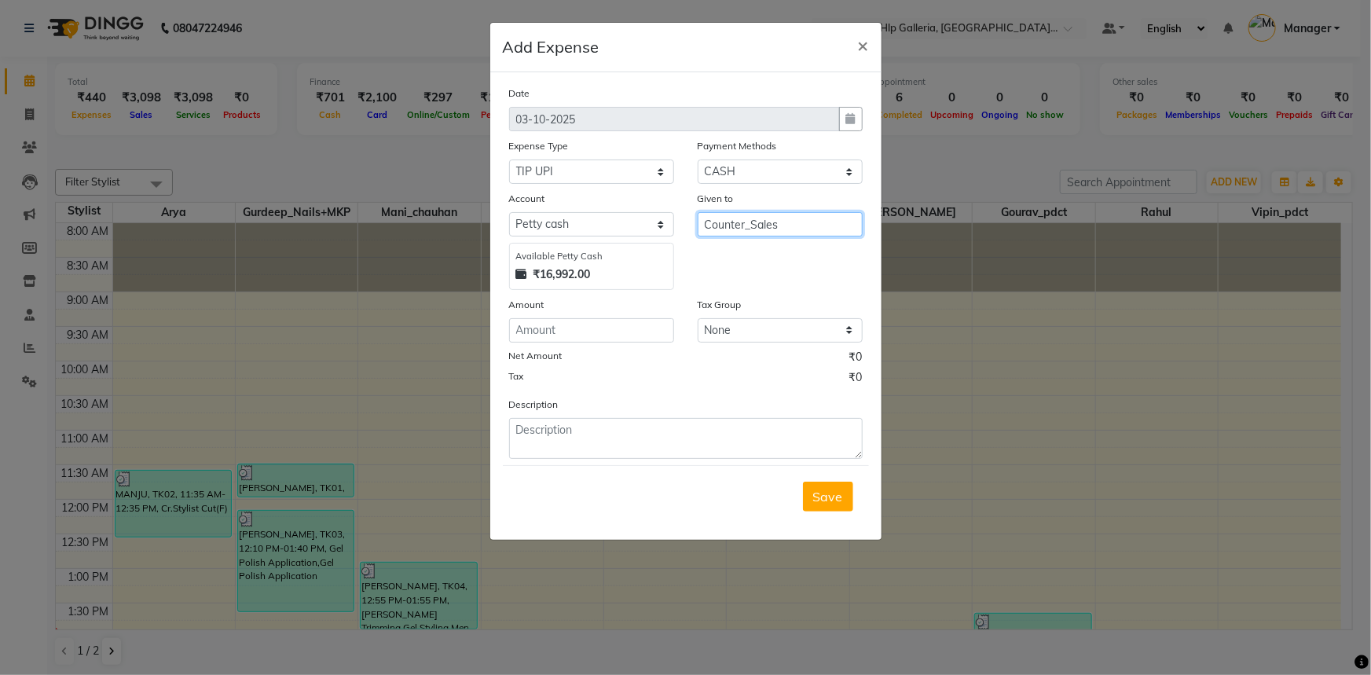
type input "Counter_Sales"
click at [633, 331] on input "number" at bounding box center [591, 330] width 165 height 24
type input "100"
click at [621, 426] on textarea at bounding box center [686, 438] width 354 height 41
type textarea "TIP TO MANI"
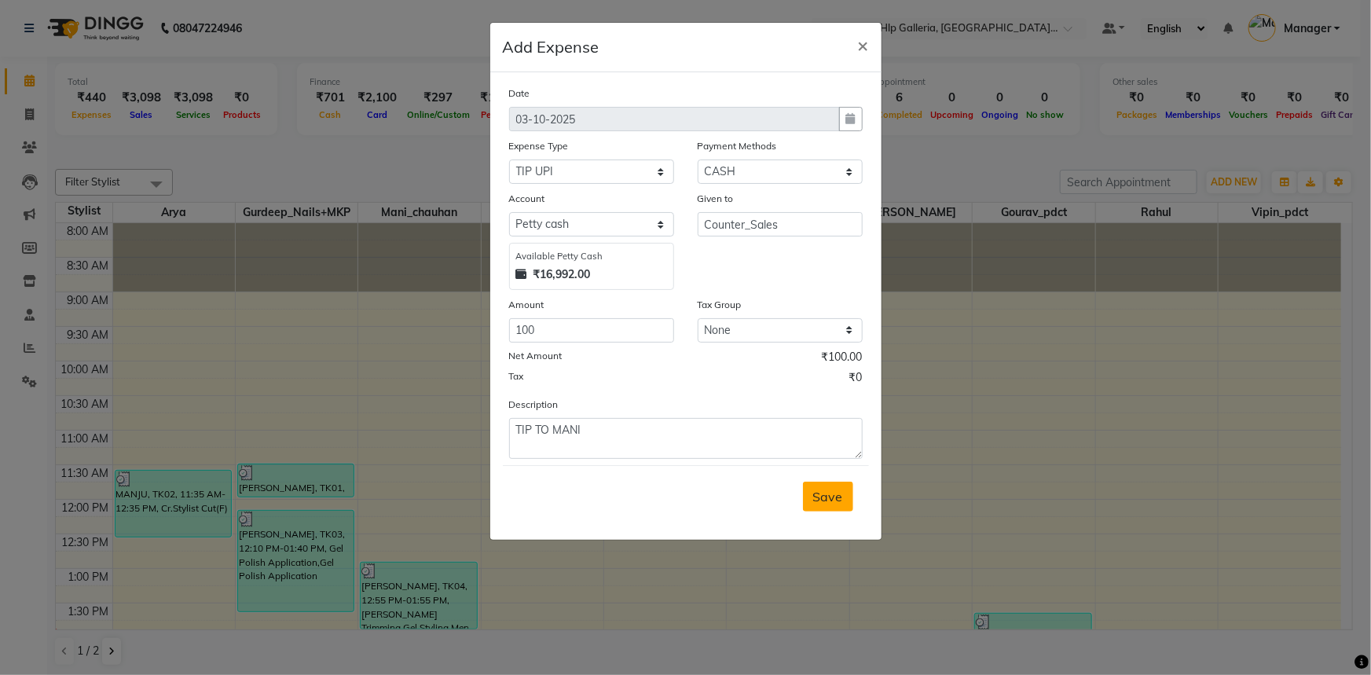
click at [823, 494] on span "Save" at bounding box center [828, 497] width 30 height 16
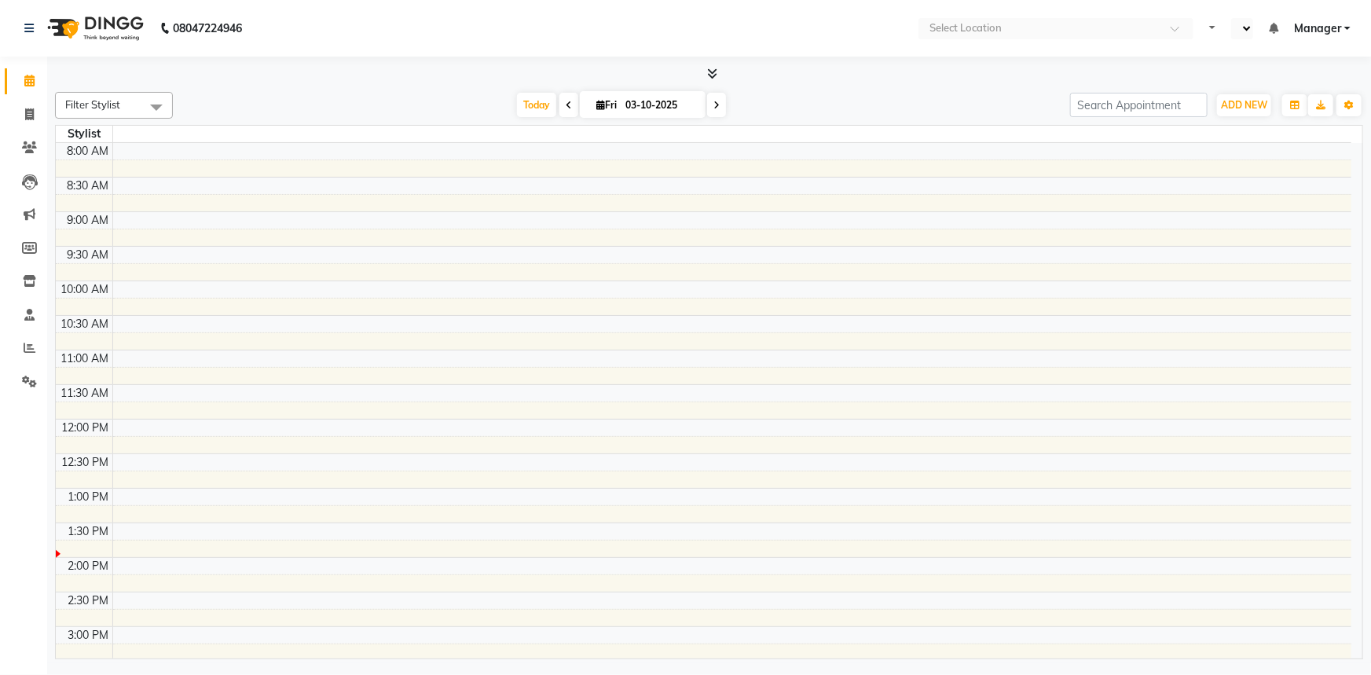
select select "en"
